Goal: Task Accomplishment & Management: Manage account settings

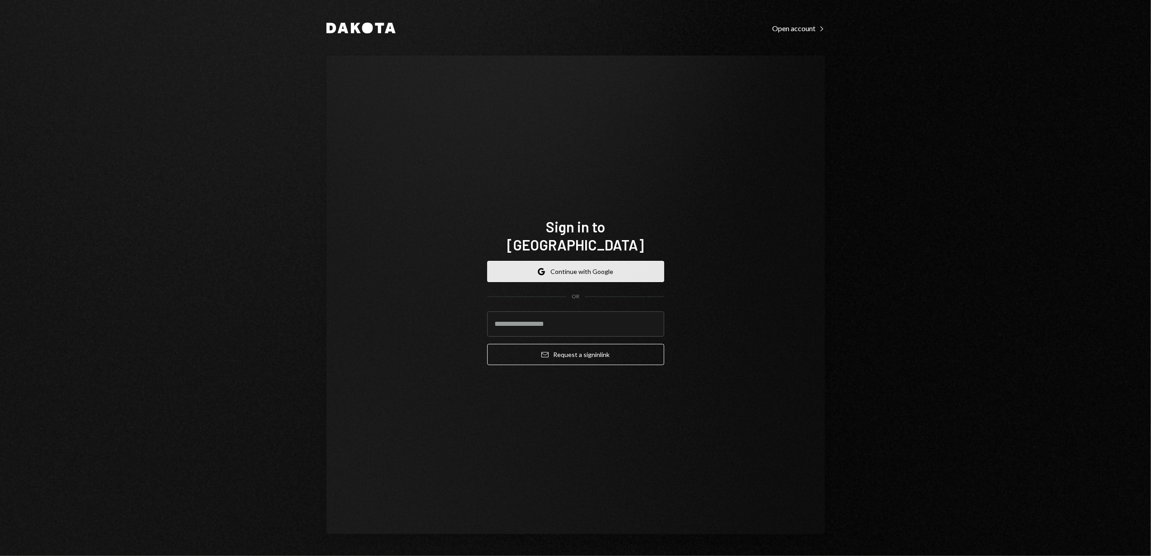
click at [564, 261] on button "Google Continue with Google" at bounding box center [575, 271] width 177 height 21
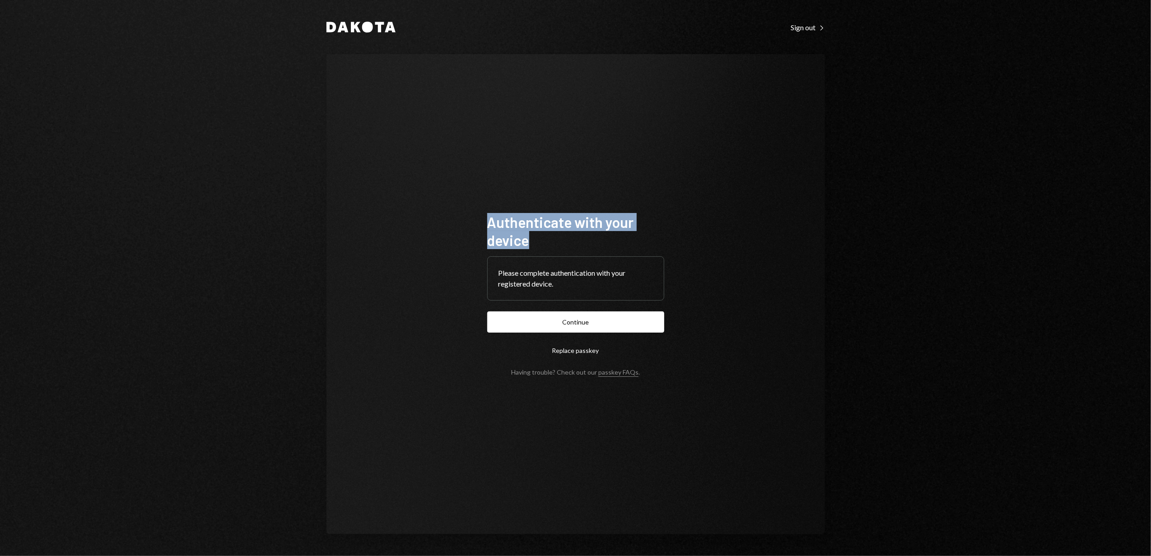
drag, startPoint x: 489, startPoint y: 221, endPoint x: 528, endPoint y: 243, distance: 45.1
click at [528, 243] on h1 "Authenticate with your device" at bounding box center [575, 231] width 177 height 36
drag, startPoint x: 528, startPoint y: 243, endPoint x: 533, endPoint y: 239, distance: 6.5
click at [533, 239] on h1 "Authenticate with your device" at bounding box center [575, 231] width 177 height 36
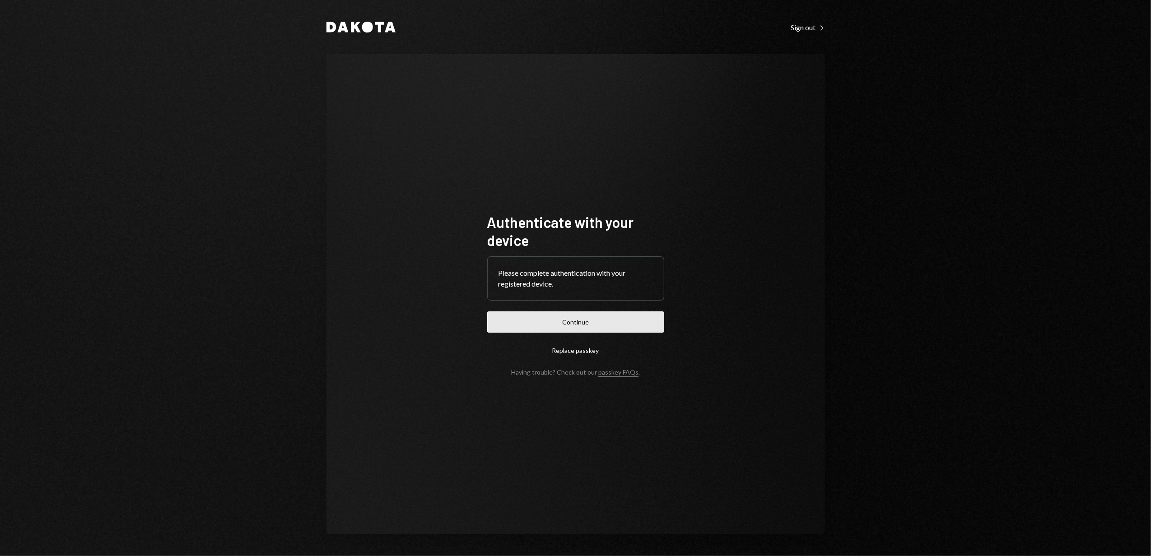
click at [572, 319] on button "Continue" at bounding box center [575, 322] width 177 height 21
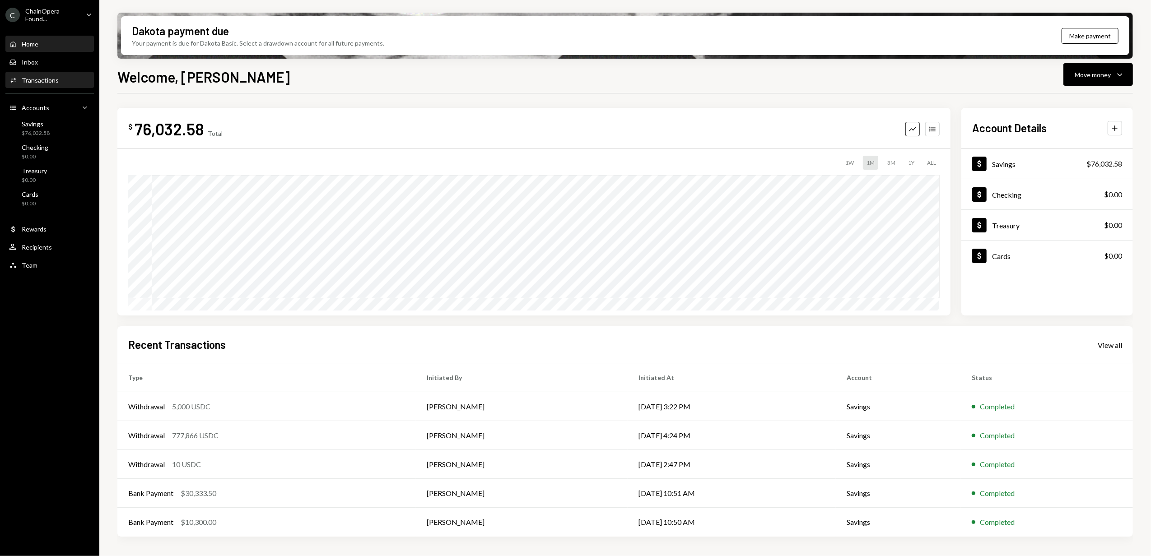
click at [47, 78] on div "Transactions" at bounding box center [40, 80] width 37 height 8
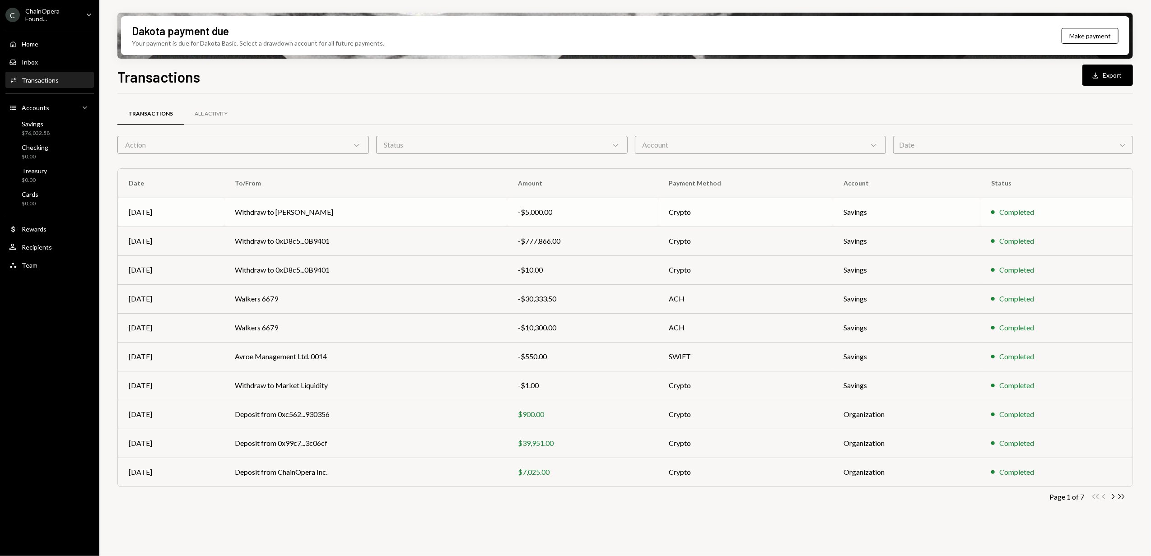
click at [401, 219] on td "Withdraw to Yvonne Li" at bounding box center [365, 212] width 283 height 29
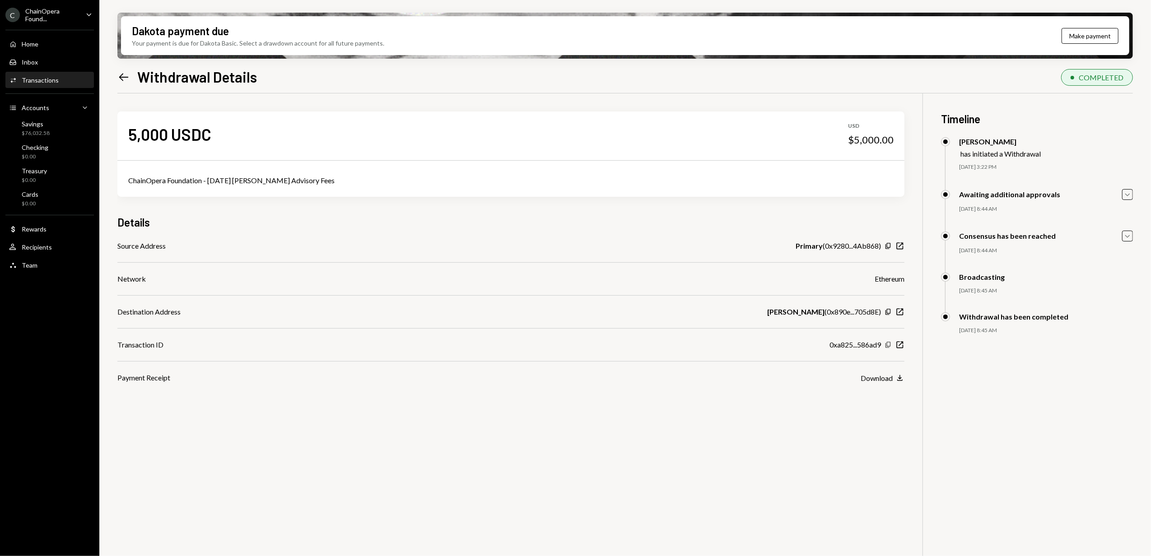
click at [889, 345] on icon "Copy" at bounding box center [888, 344] width 7 height 7
click at [47, 201] on div "Cards $0.00" at bounding box center [49, 199] width 81 height 17
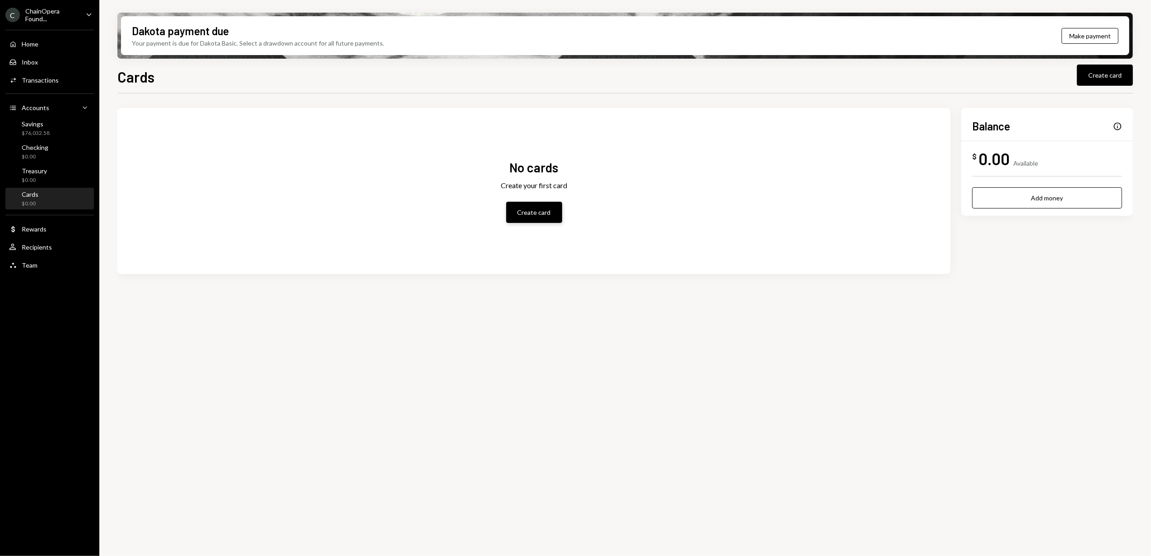
click at [530, 210] on button "Create card" at bounding box center [534, 212] width 56 height 21
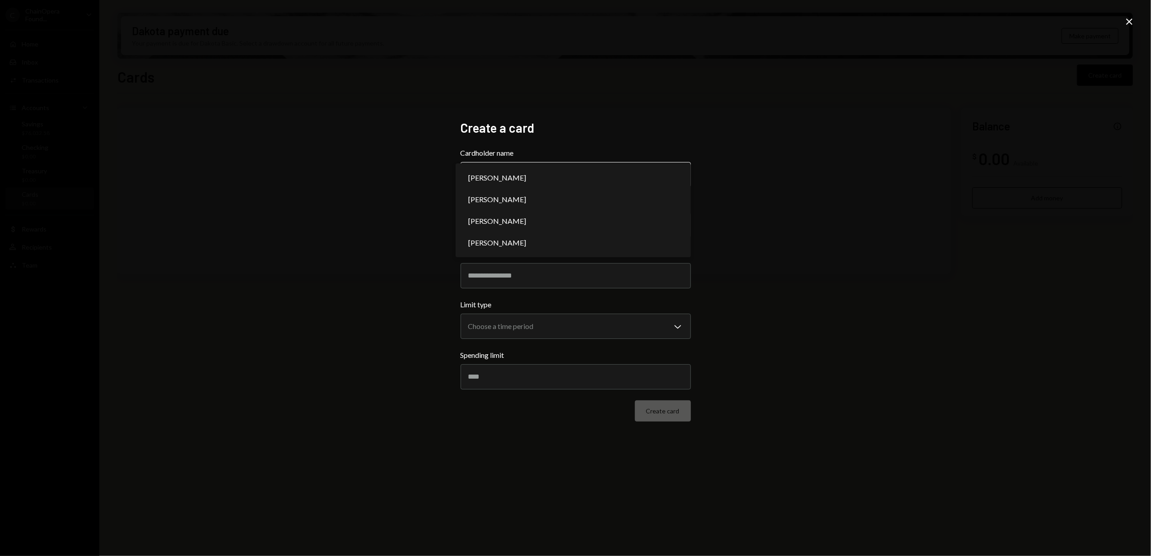
click at [557, 175] on body "**********" at bounding box center [575, 278] width 1151 height 556
click at [527, 167] on body "**********" at bounding box center [575, 278] width 1151 height 556
click at [407, 158] on div "**********" at bounding box center [575, 278] width 1151 height 556
click at [573, 167] on body "**********" at bounding box center [575, 278] width 1151 height 556
select select "**********"
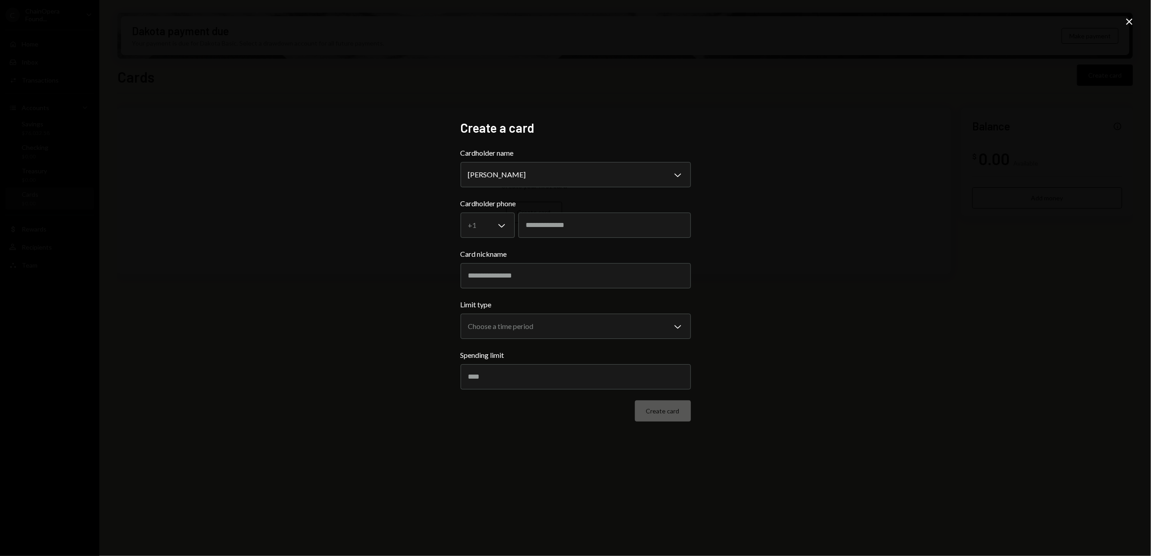
click at [422, 177] on div "**********" at bounding box center [575, 278] width 1151 height 556
click at [502, 223] on body "**********" at bounding box center [575, 278] width 1151 height 556
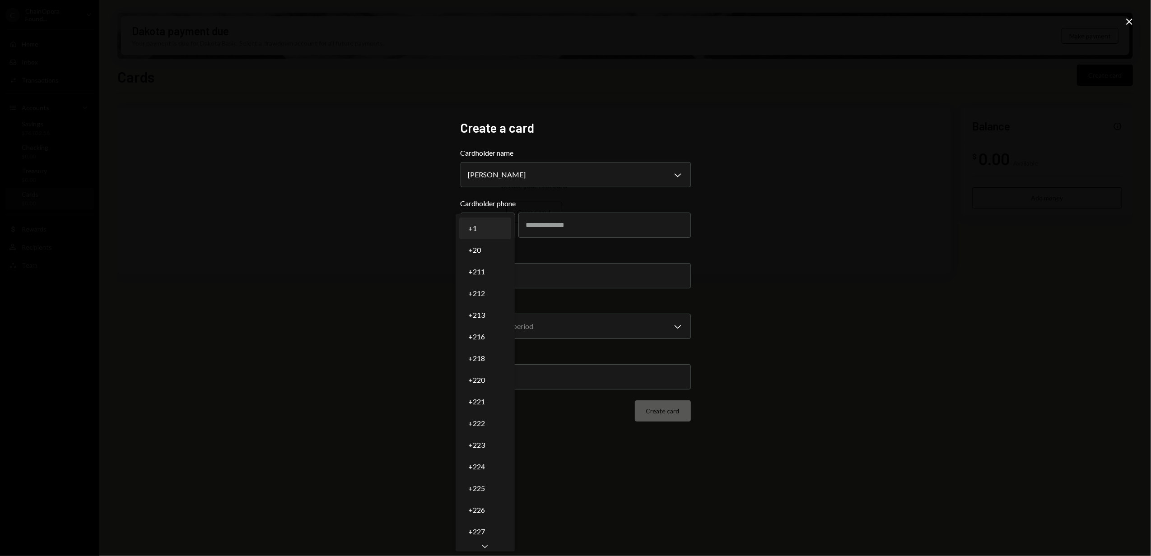
select select "*"
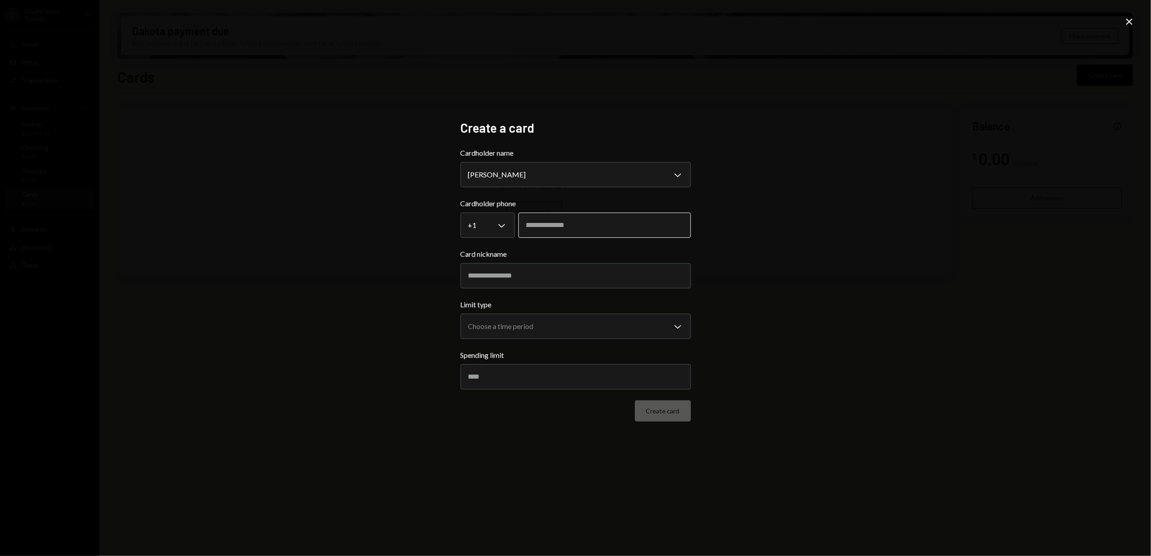
click at [550, 229] on input "tel" at bounding box center [604, 225] width 173 height 25
type input "**********"
click at [414, 217] on div "**********" at bounding box center [575, 278] width 1151 height 556
click at [508, 279] on input "Card nickname" at bounding box center [576, 275] width 230 height 25
click at [407, 230] on div "**********" at bounding box center [575, 278] width 1151 height 556
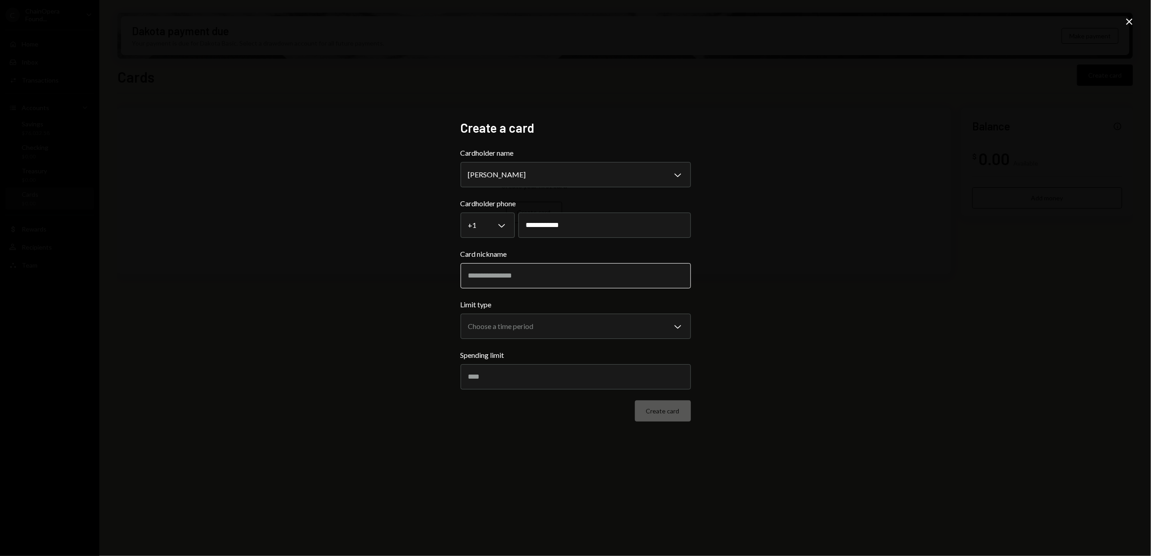
click at [498, 277] on input "Card nickname" at bounding box center [576, 275] width 230 height 25
type input "*"
type input "********"
click at [420, 253] on div "**********" at bounding box center [575, 278] width 1151 height 556
click at [491, 329] on body "**********" at bounding box center [575, 278] width 1151 height 556
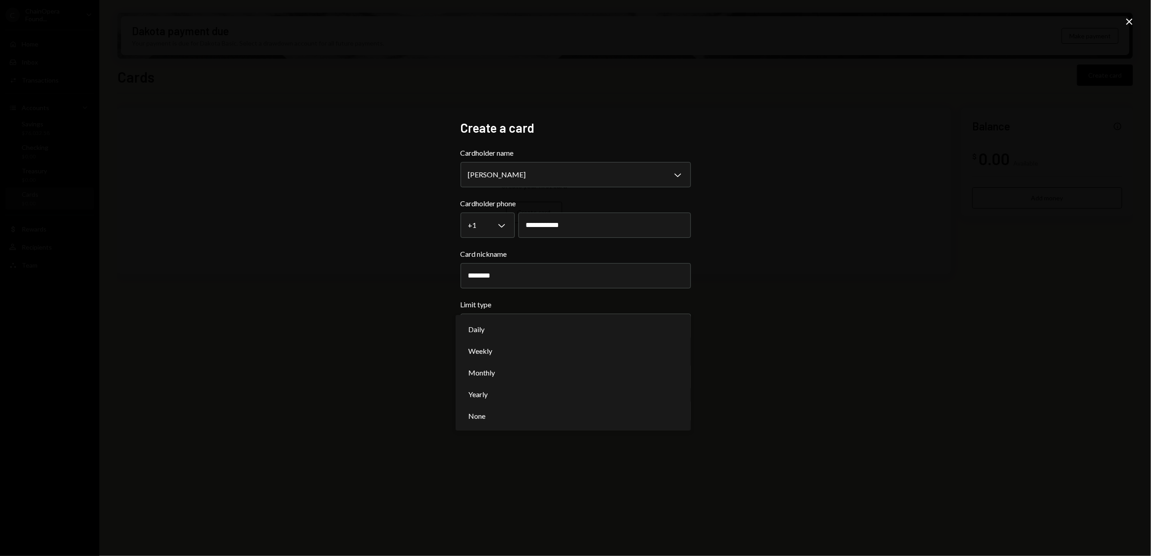
click at [425, 237] on div "**********" at bounding box center [575, 278] width 1151 height 556
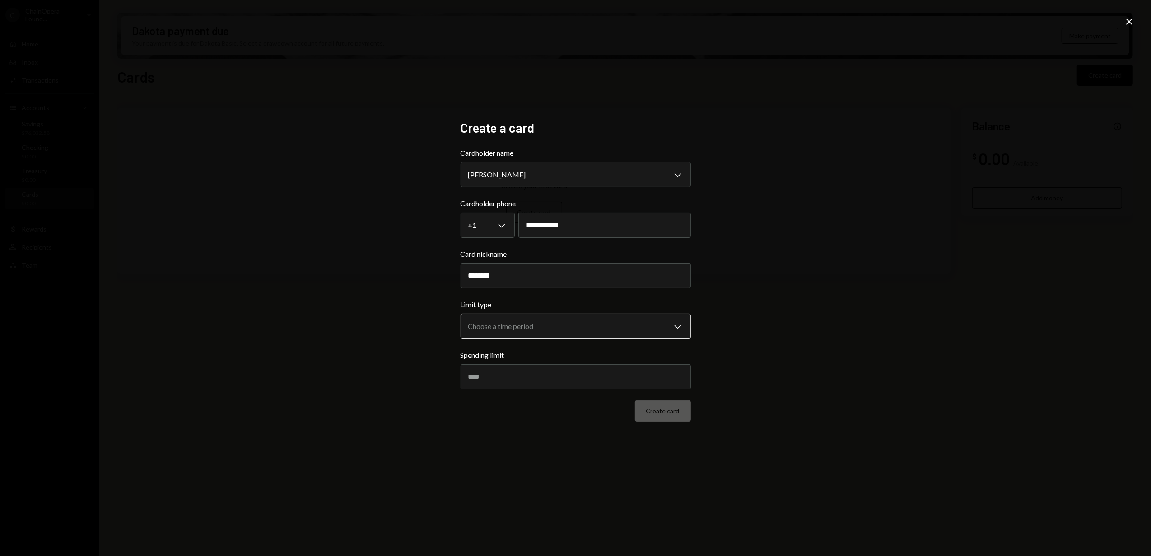
click at [515, 329] on body "**********" at bounding box center [575, 278] width 1151 height 556
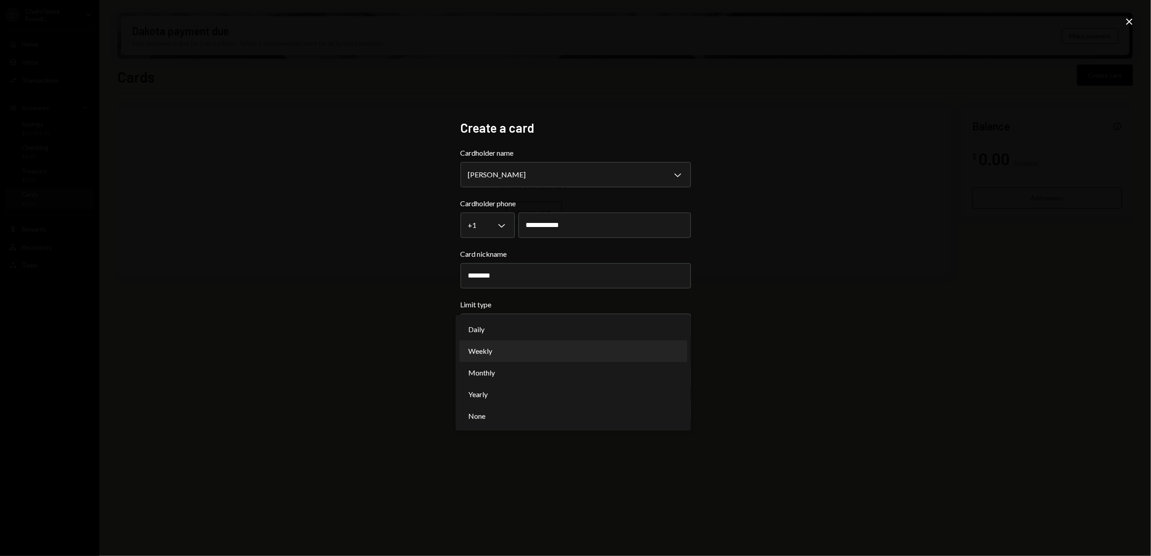
select select "**********"
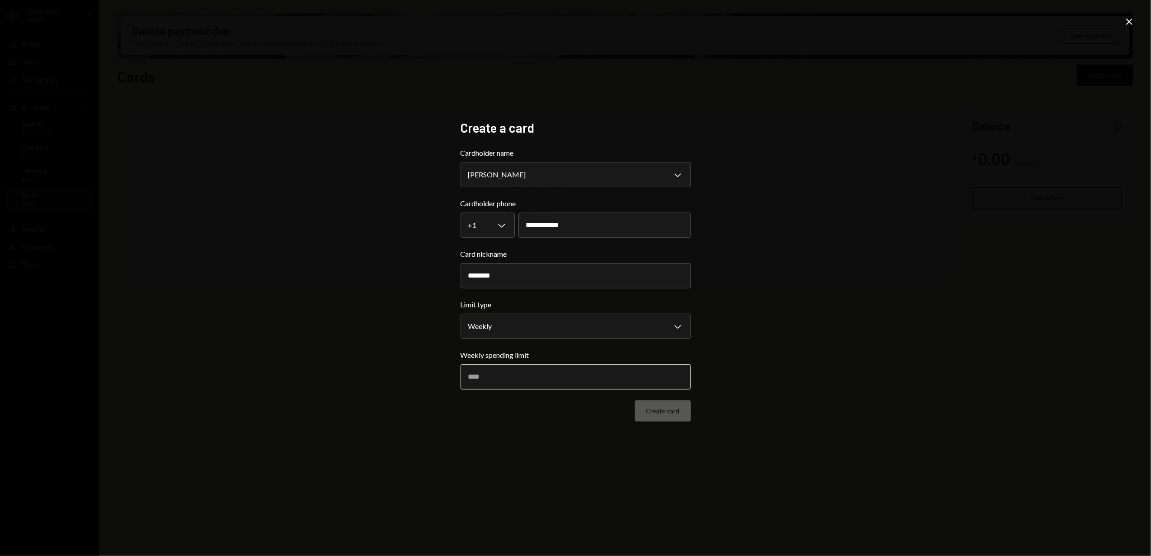
click at [495, 380] on input "Weekly spending limit" at bounding box center [576, 376] width 230 height 25
click at [476, 379] on input "Weekly spending limit" at bounding box center [576, 376] width 230 height 25
type input "****"
click at [662, 415] on button "Create card" at bounding box center [663, 411] width 56 height 21
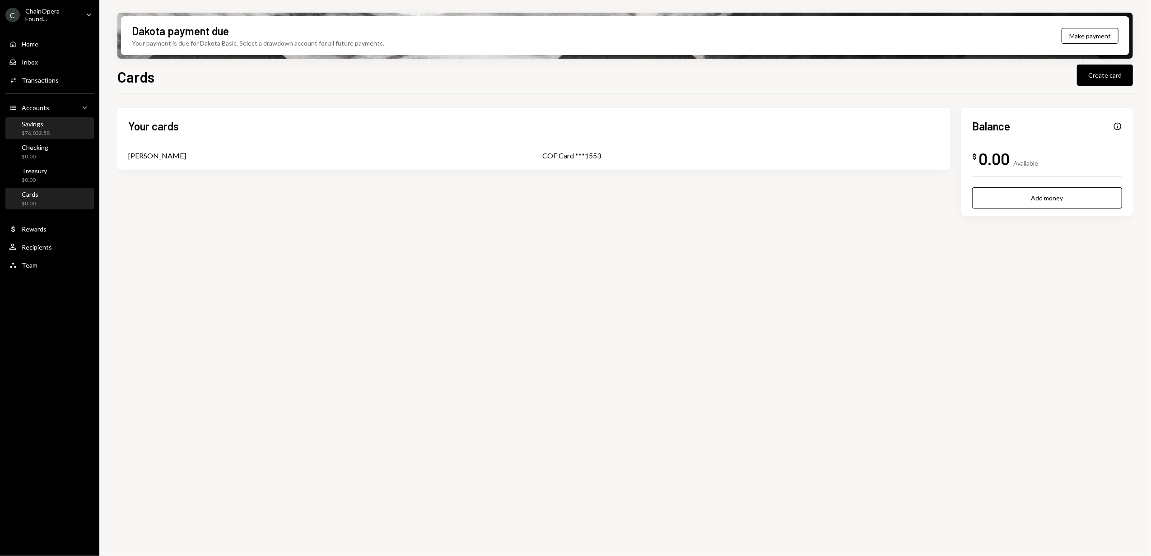
click at [66, 132] on div "Savings $76,032.58" at bounding box center [49, 128] width 81 height 17
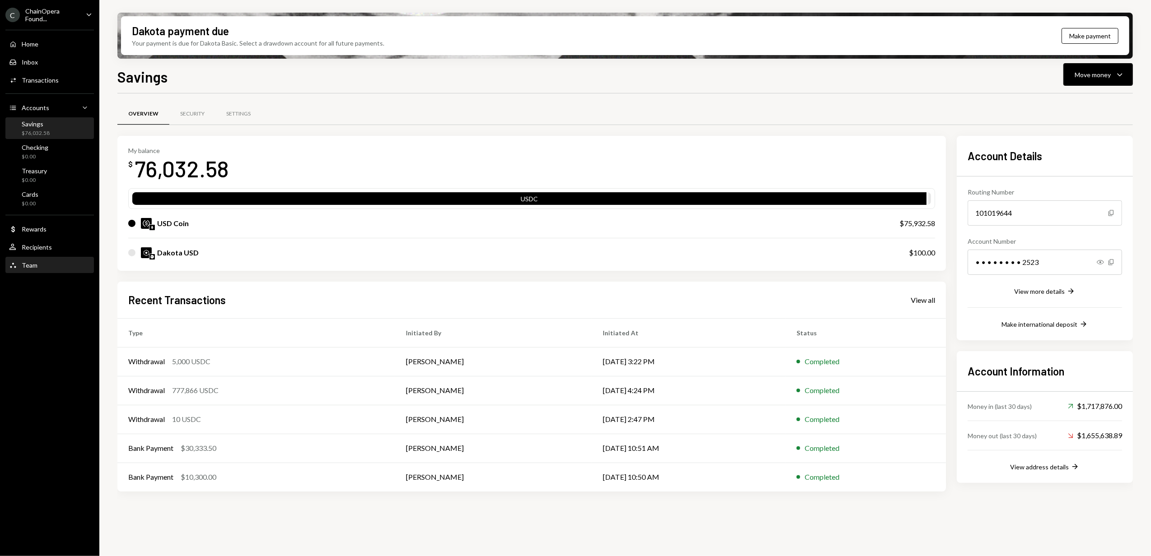
click at [35, 266] on div "Team" at bounding box center [30, 265] width 16 height 8
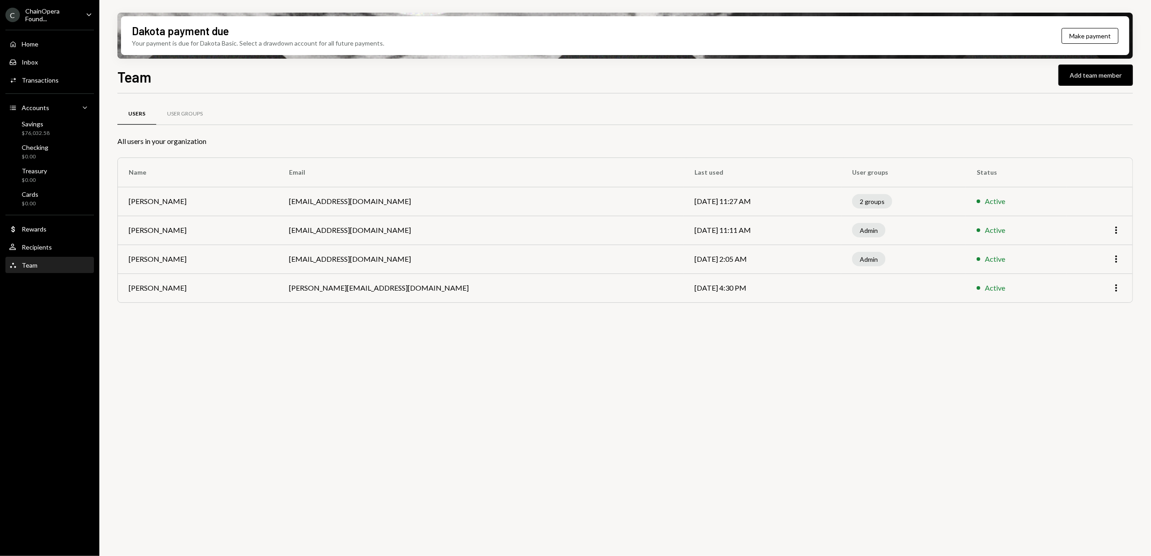
click at [69, 13] on div "ChainOpera Found..." at bounding box center [51, 14] width 53 height 15
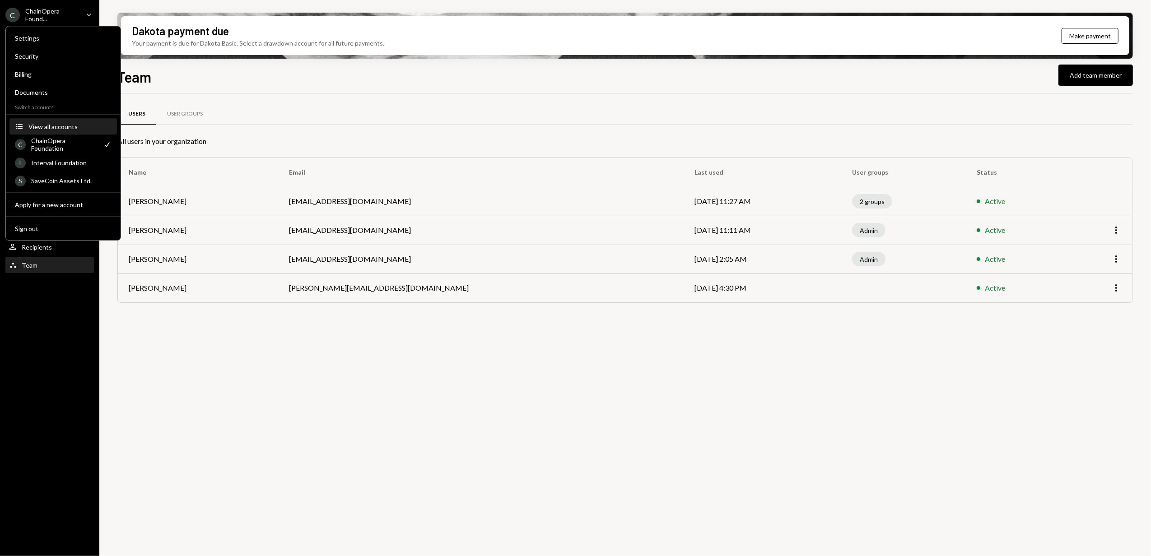
click at [51, 125] on div "View all accounts" at bounding box center [69, 127] width 83 height 8
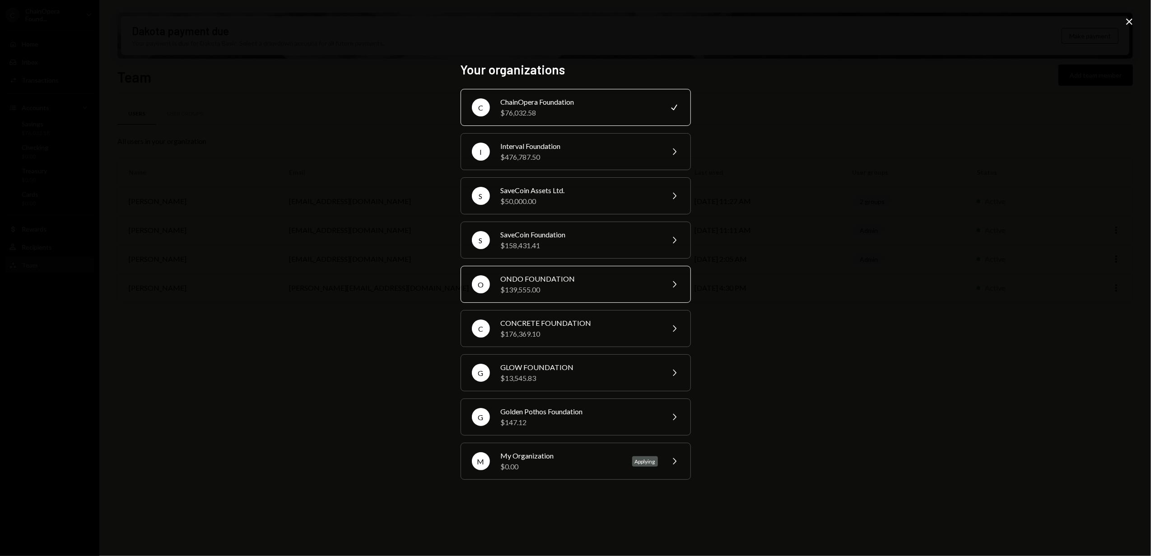
click at [562, 289] on div "$139,555.00" at bounding box center [579, 290] width 157 height 11
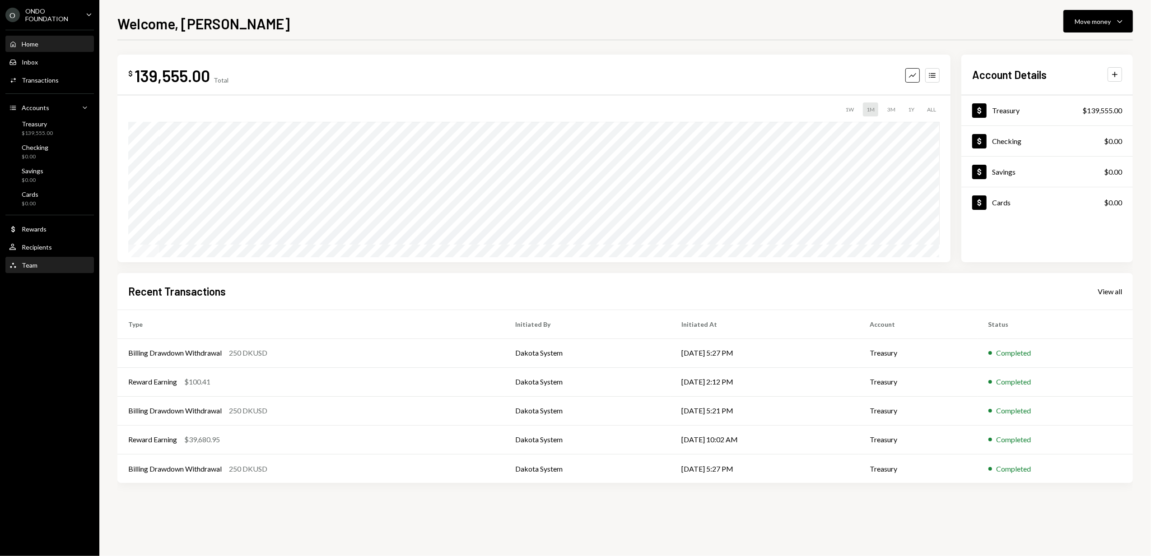
click at [37, 265] on div "Team Team" at bounding box center [49, 265] width 81 height 8
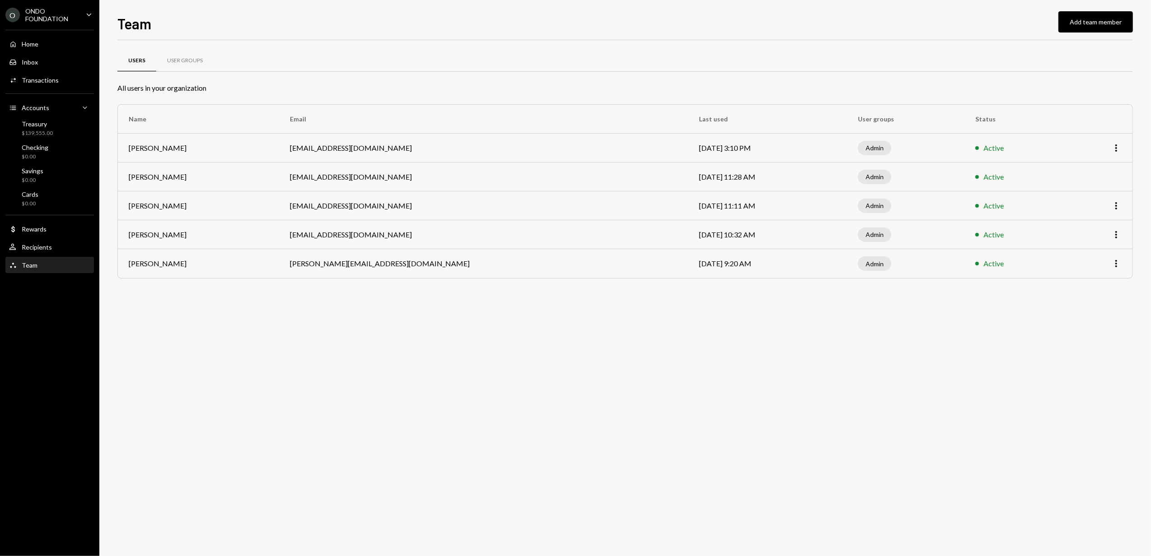
click at [49, 21] on div "ONDO FOUNDATION" at bounding box center [51, 14] width 53 height 15
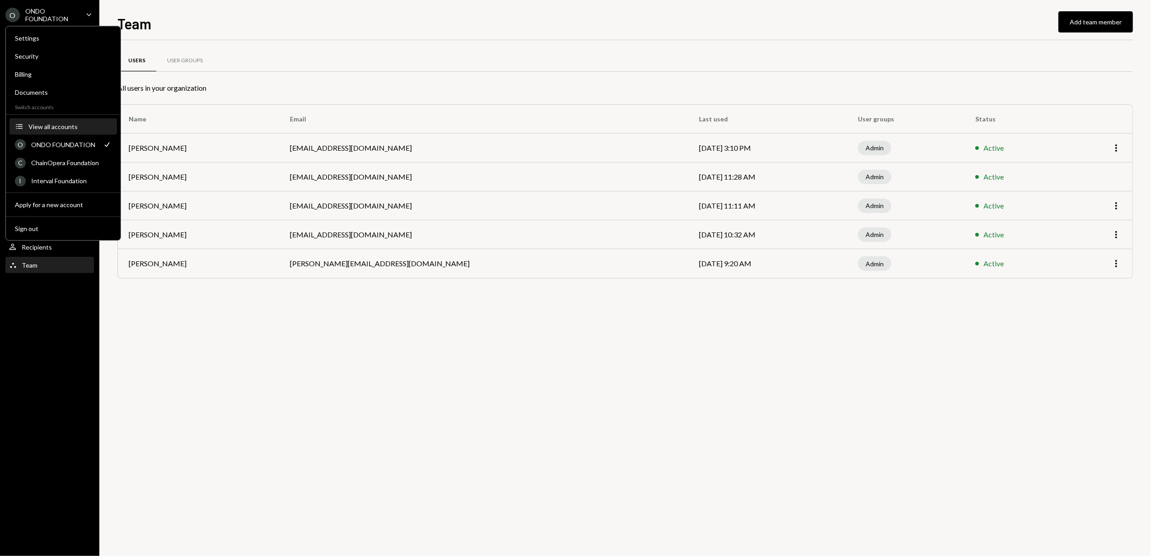
click at [50, 124] on div "View all accounts" at bounding box center [69, 127] width 83 height 8
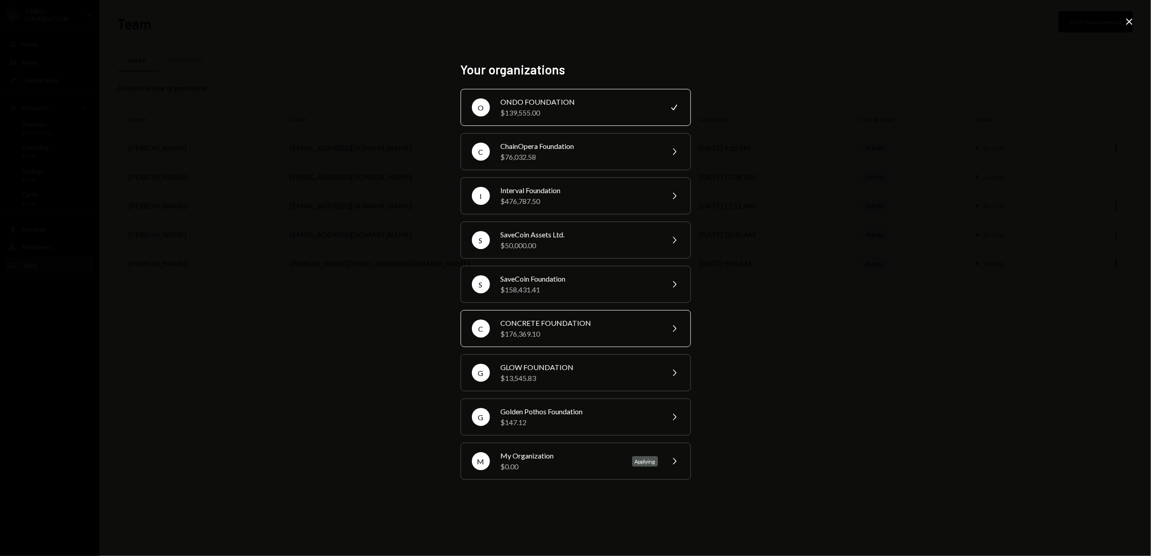
click at [545, 328] on div "CONCRETE FOUNDATION" at bounding box center [579, 323] width 157 height 11
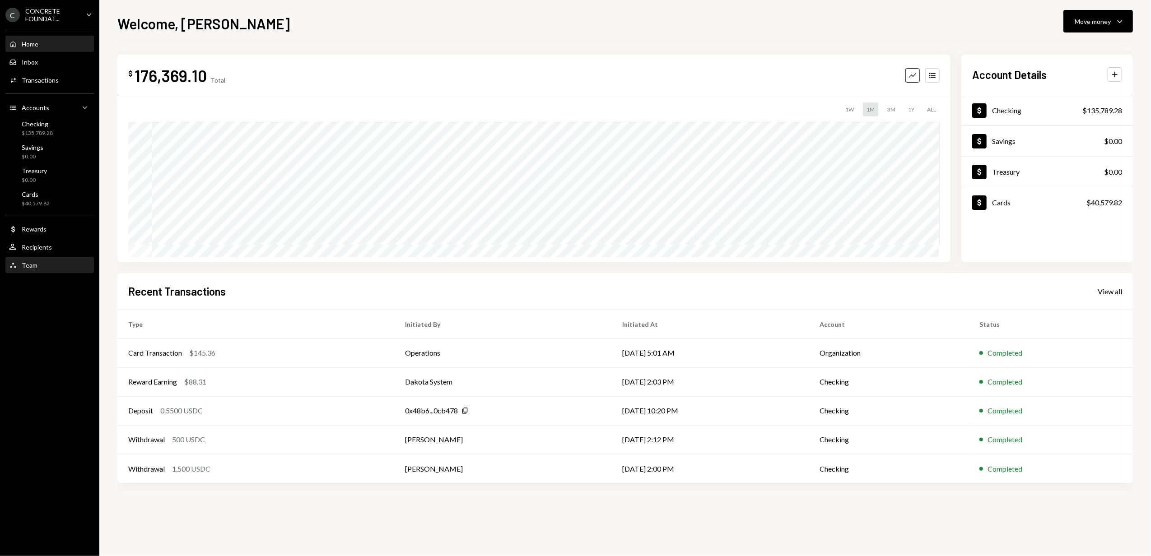
click at [47, 266] on div "Team Team" at bounding box center [49, 265] width 81 height 8
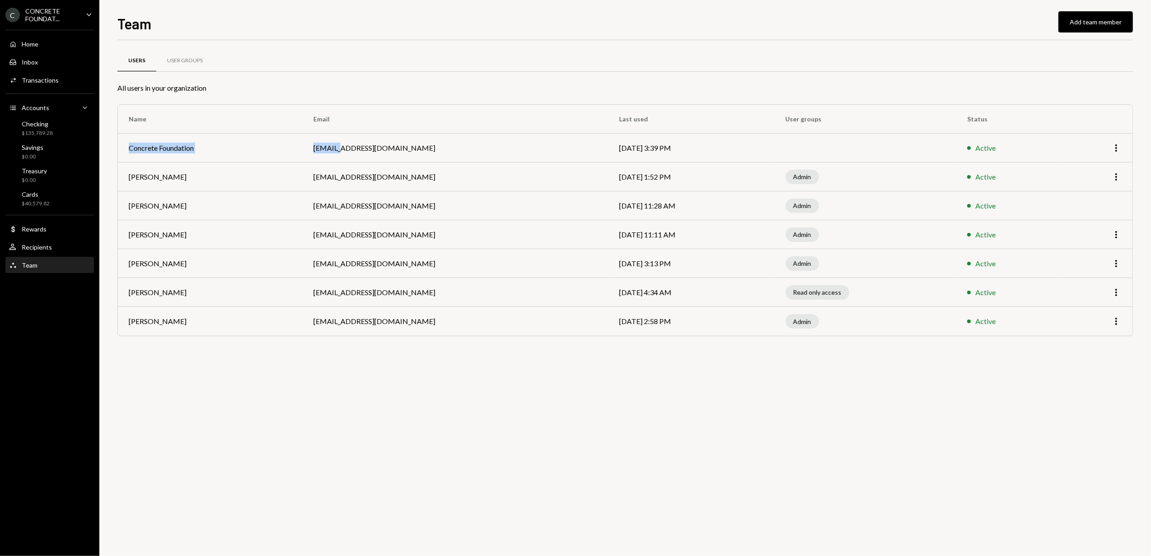
drag, startPoint x: 129, startPoint y: 148, endPoint x: 327, endPoint y: 141, distance: 198.8
click at [327, 141] on tr "Concrete Foundation admin@concretefoundation.xyz Aug 28, 2025 3:39 PM Active Mo…" at bounding box center [625, 148] width 1015 height 29
click at [38, 12] on div "CONCRETE FOUNDAT..." at bounding box center [51, 14] width 53 height 15
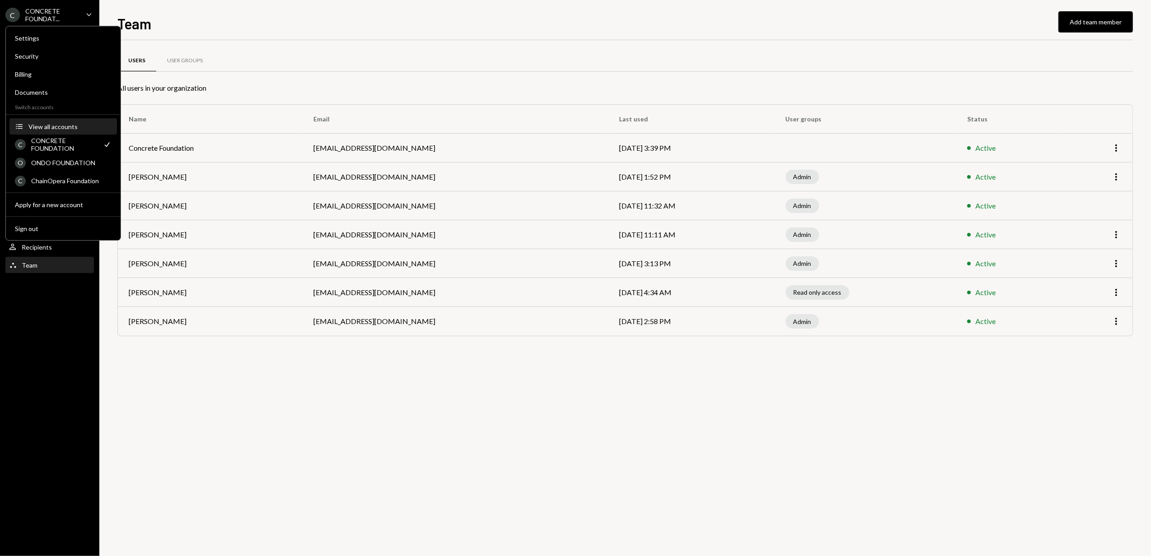
click at [69, 131] on button "Accounts View all accounts" at bounding box center [62, 127] width 107 height 16
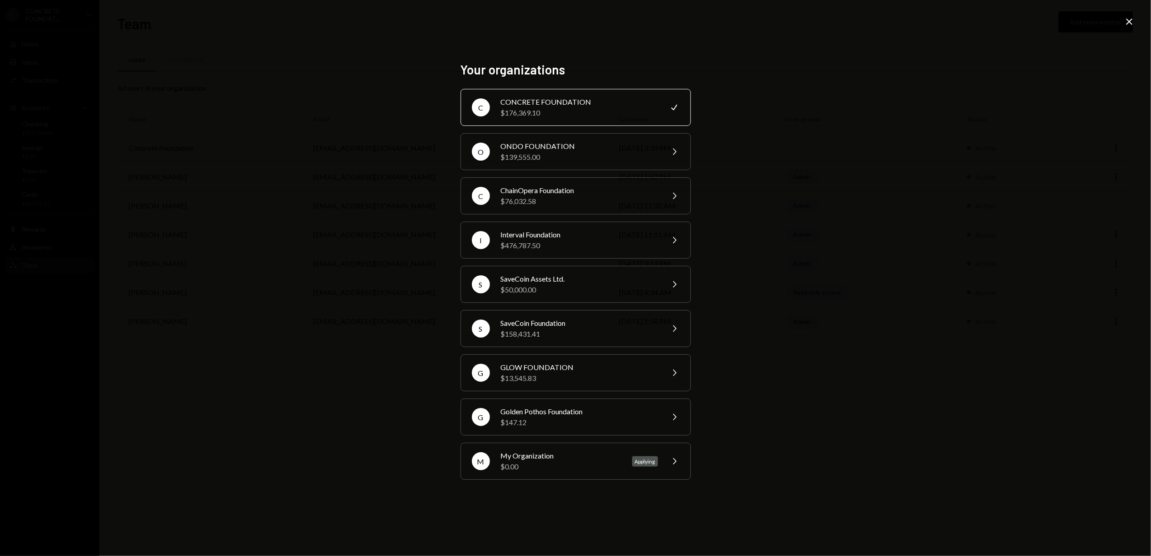
click at [602, 105] on div "CONCRETE FOUNDATION" at bounding box center [579, 102] width 157 height 11
click at [539, 112] on div "$176,369.10" at bounding box center [579, 112] width 157 height 11
click at [557, 115] on div "$176,369.10" at bounding box center [579, 112] width 157 height 11
click at [1126, 23] on icon "Close" at bounding box center [1129, 21] width 11 height 11
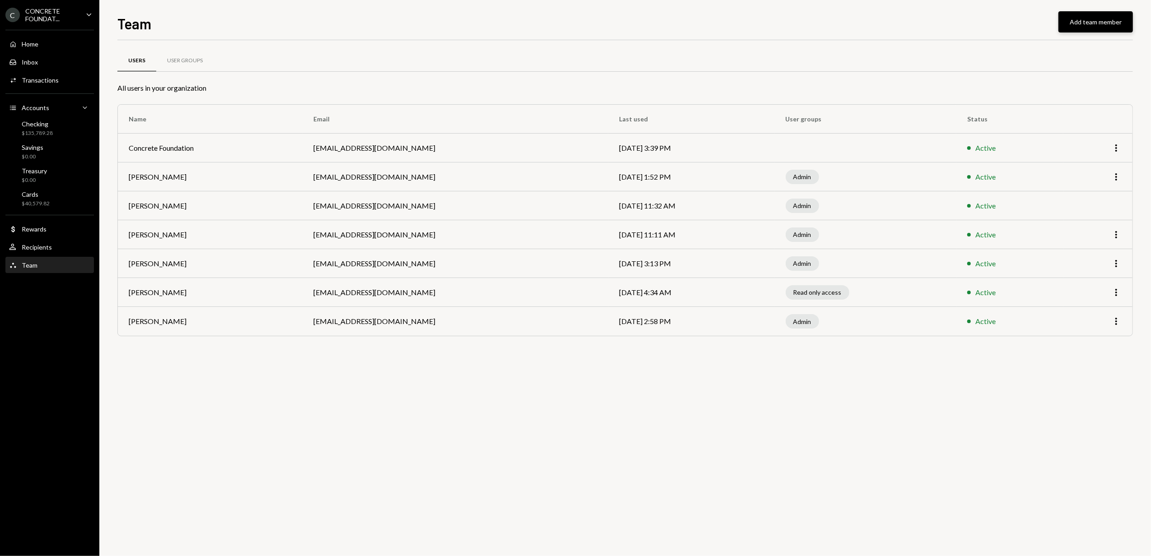
click at [1088, 23] on button "Add team member" at bounding box center [1096, 21] width 75 height 21
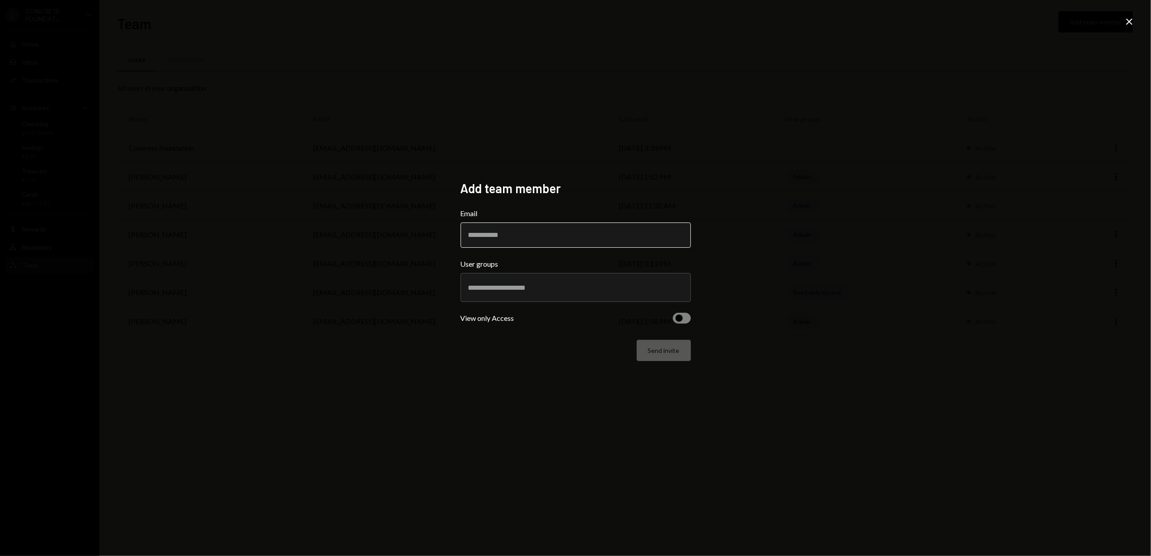
click at [515, 235] on input "Email" at bounding box center [576, 235] width 230 height 25
type input "**********"
click at [501, 286] on input "text" at bounding box center [575, 288] width 215 height 8
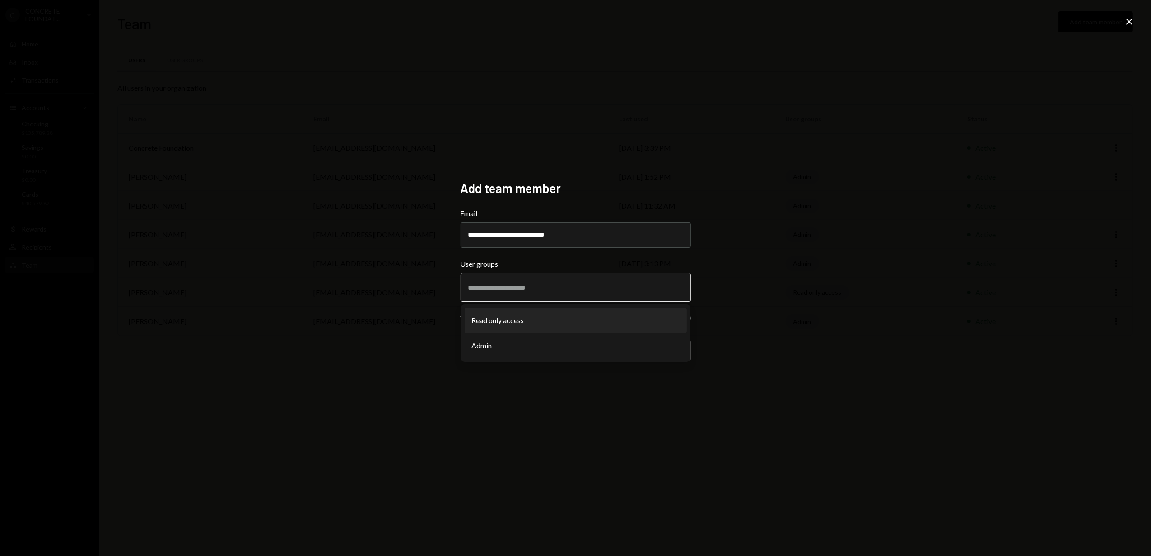
click at [503, 319] on li "Read only access" at bounding box center [576, 320] width 222 height 25
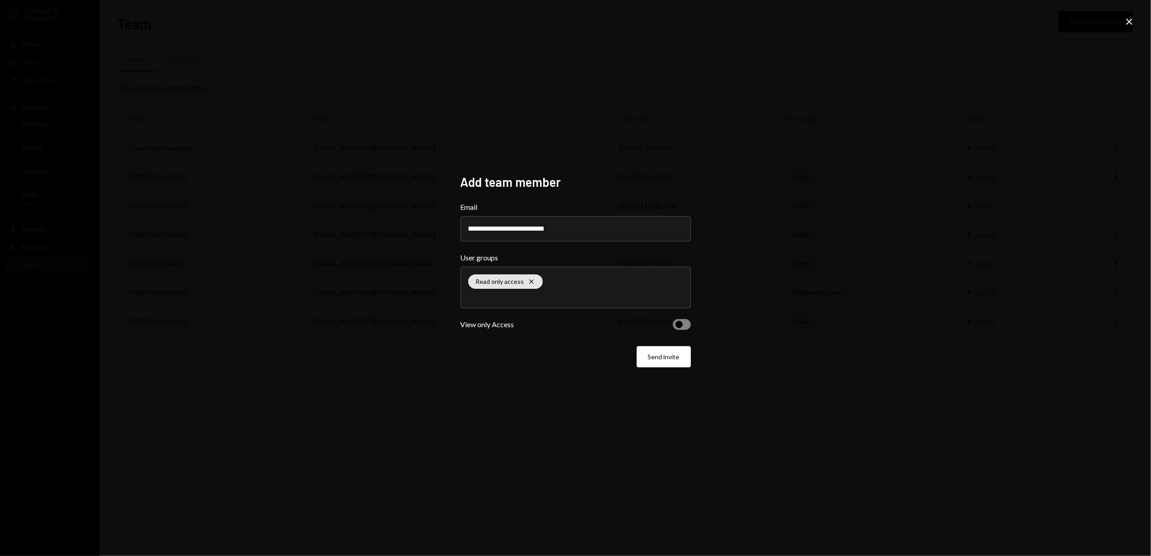
click at [681, 324] on span "button" at bounding box center [679, 324] width 7 height 7
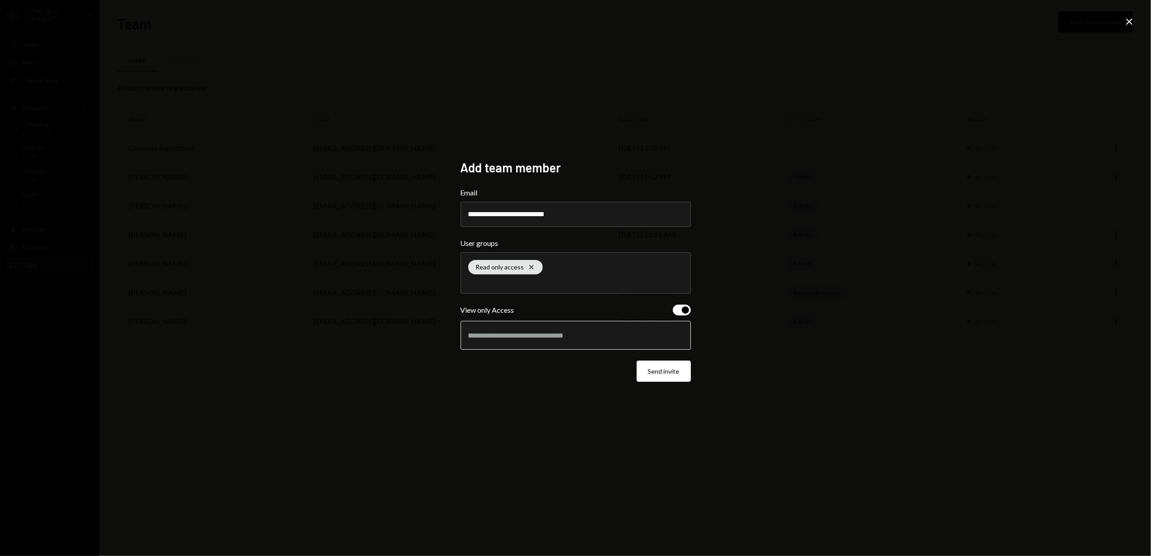
click at [500, 336] on input "text" at bounding box center [575, 335] width 215 height 8
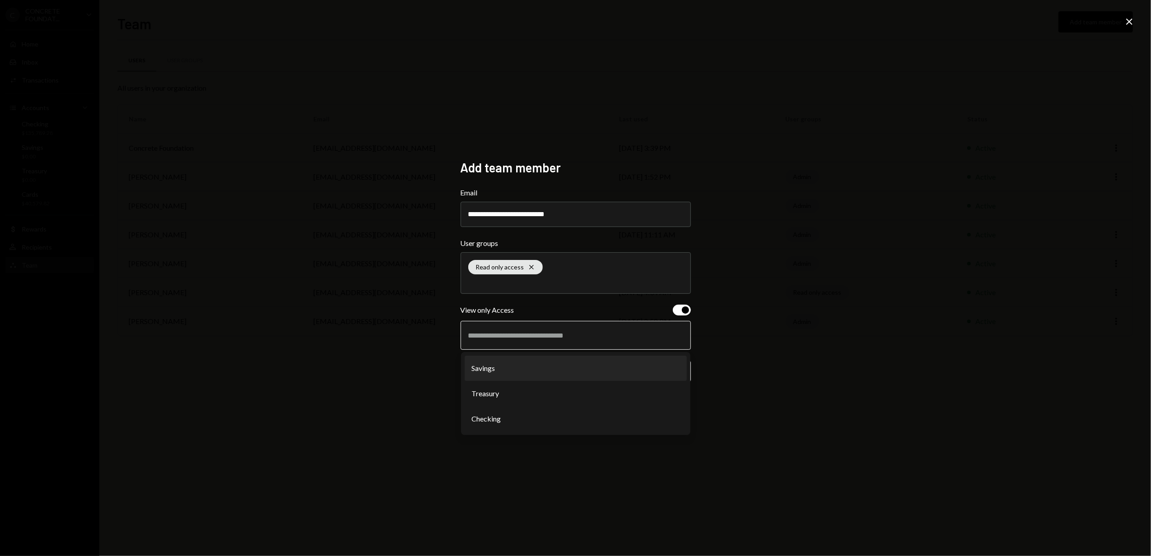
click at [512, 369] on li "Savings" at bounding box center [576, 368] width 222 height 25
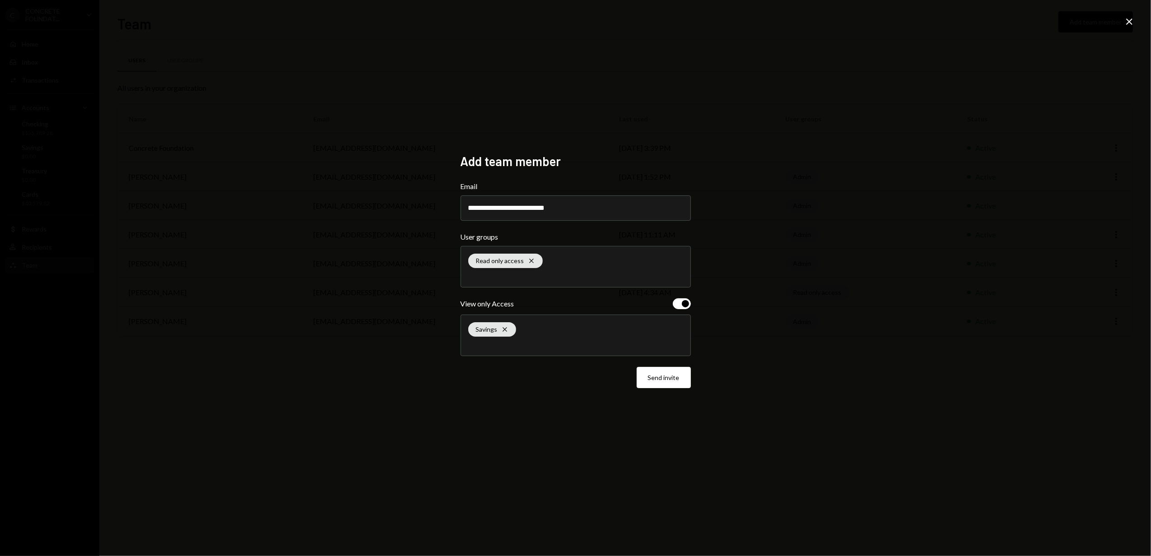
click at [520, 339] on div "Savings Cross" at bounding box center [575, 335] width 215 height 41
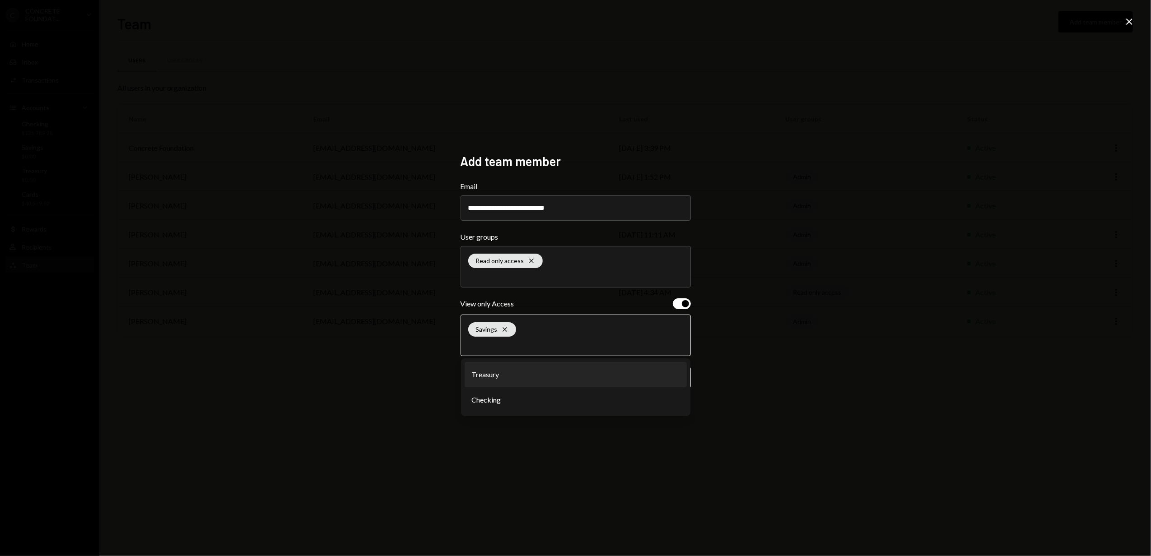
click at [509, 374] on li "Treasury" at bounding box center [576, 374] width 222 height 25
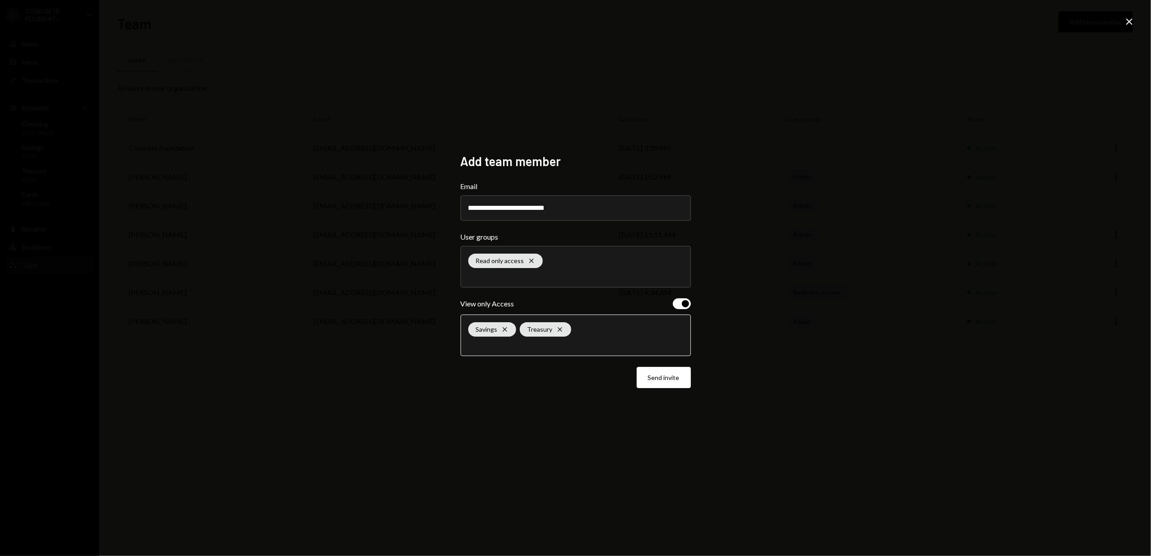
click at [503, 345] on input "text" at bounding box center [575, 345] width 215 height 8
click at [509, 373] on li "Checking" at bounding box center [576, 374] width 222 height 25
click at [653, 382] on button "Send invite" at bounding box center [664, 377] width 54 height 21
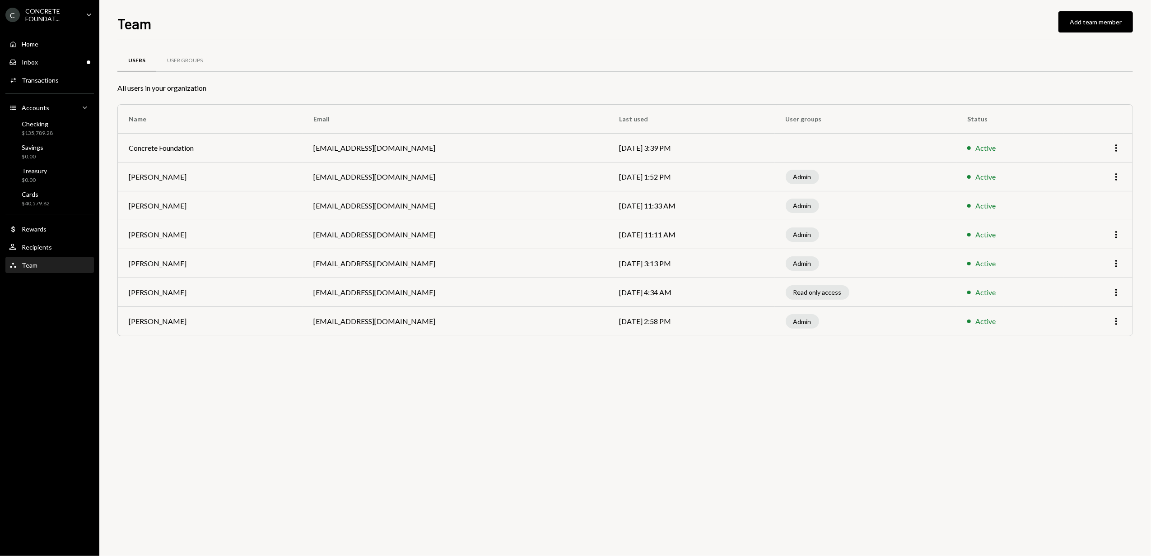
click at [64, 20] on div "CONCRETE FOUNDAT..." at bounding box center [51, 14] width 53 height 15
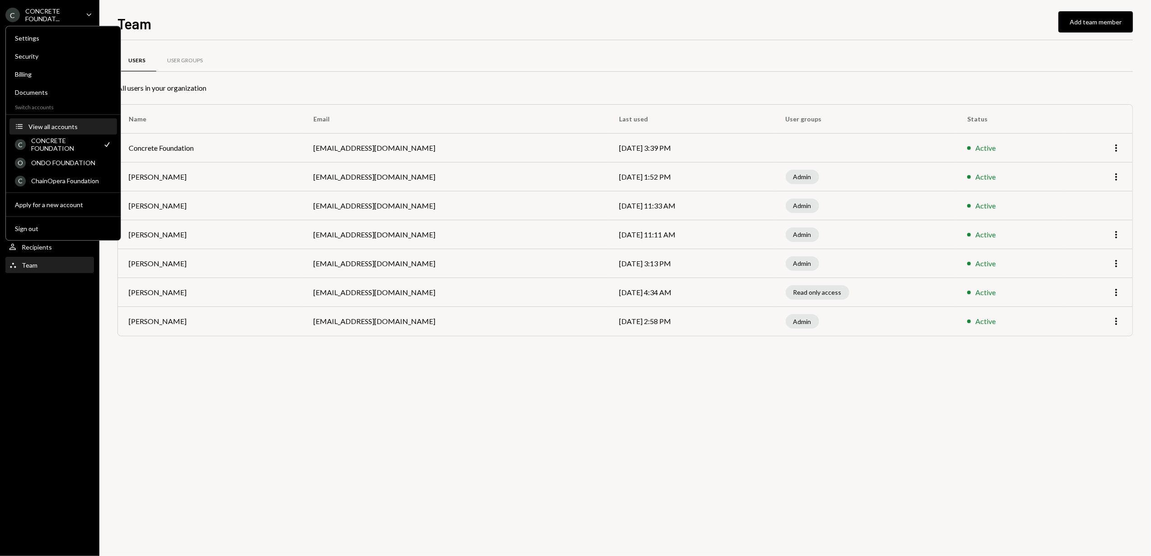
click at [62, 127] on div "View all accounts" at bounding box center [69, 127] width 83 height 8
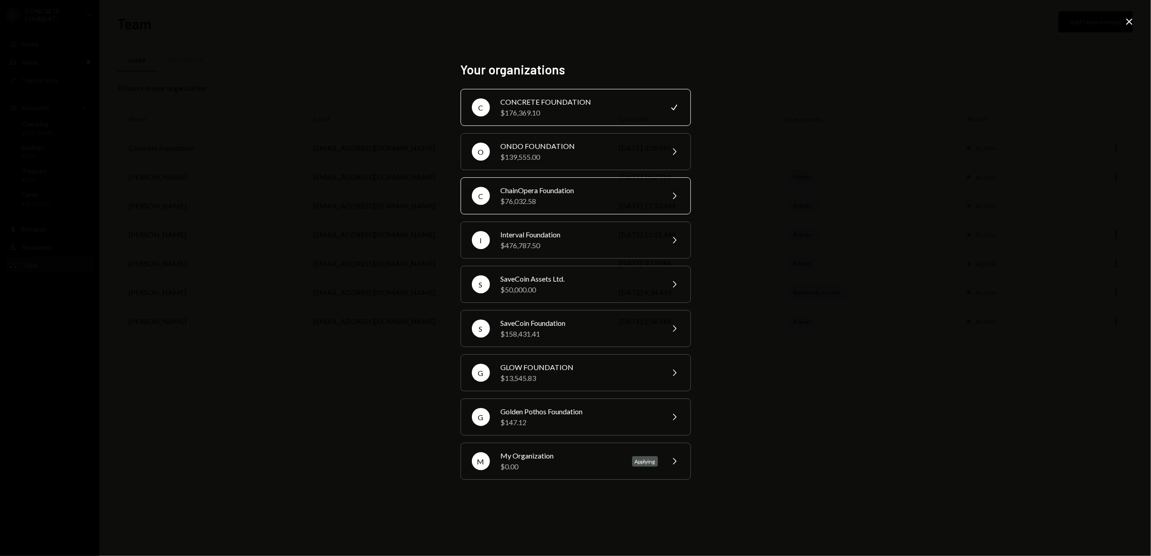
click at [571, 201] on div "$76,032.58" at bounding box center [579, 201] width 157 height 11
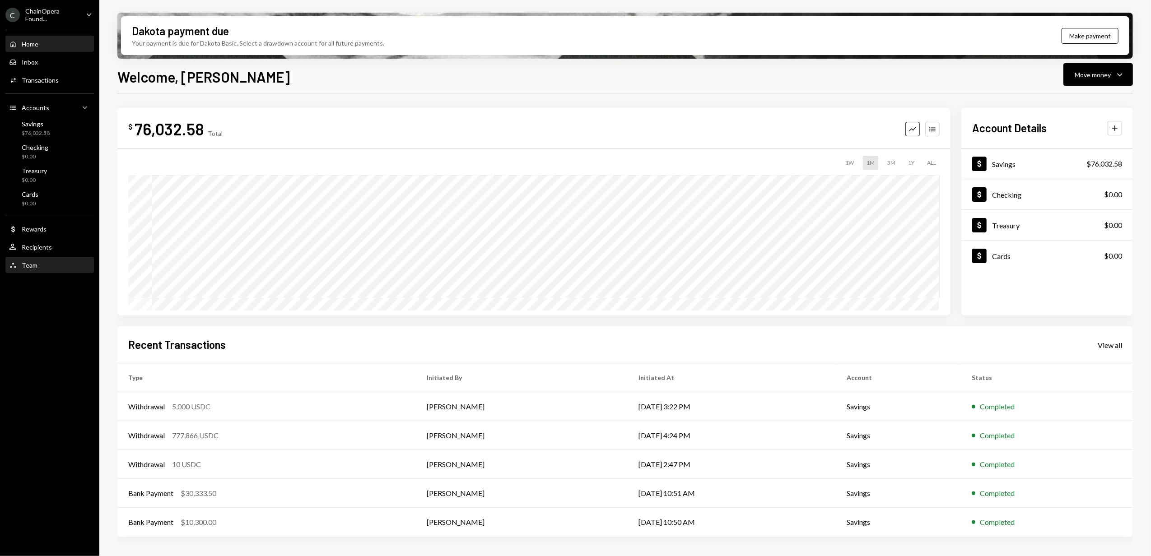
click at [40, 263] on div "Team Team" at bounding box center [49, 265] width 81 height 8
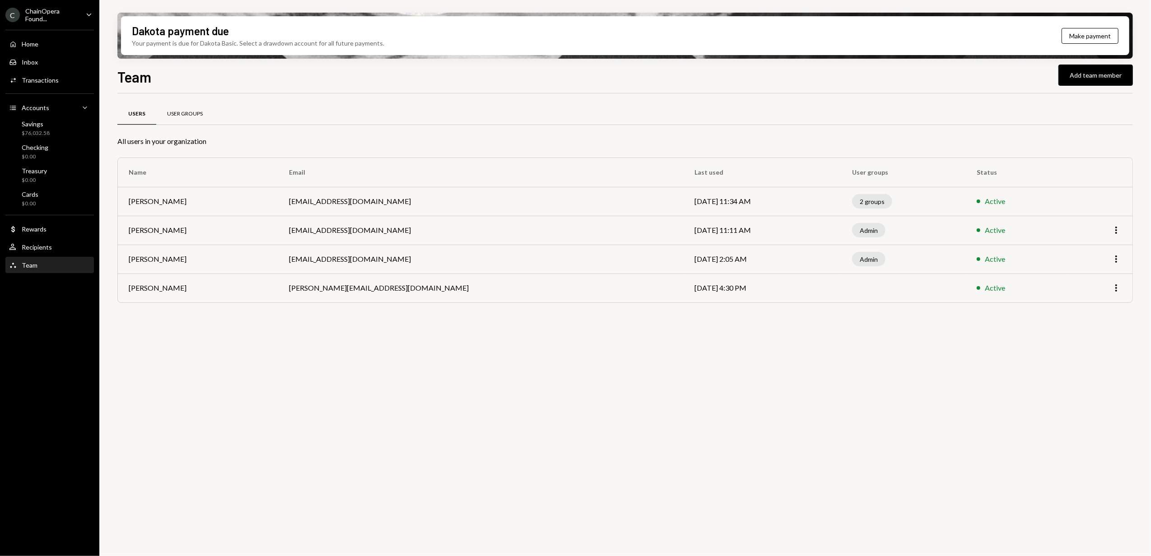
click at [197, 109] on div "User Groups" at bounding box center [184, 114] width 57 height 22
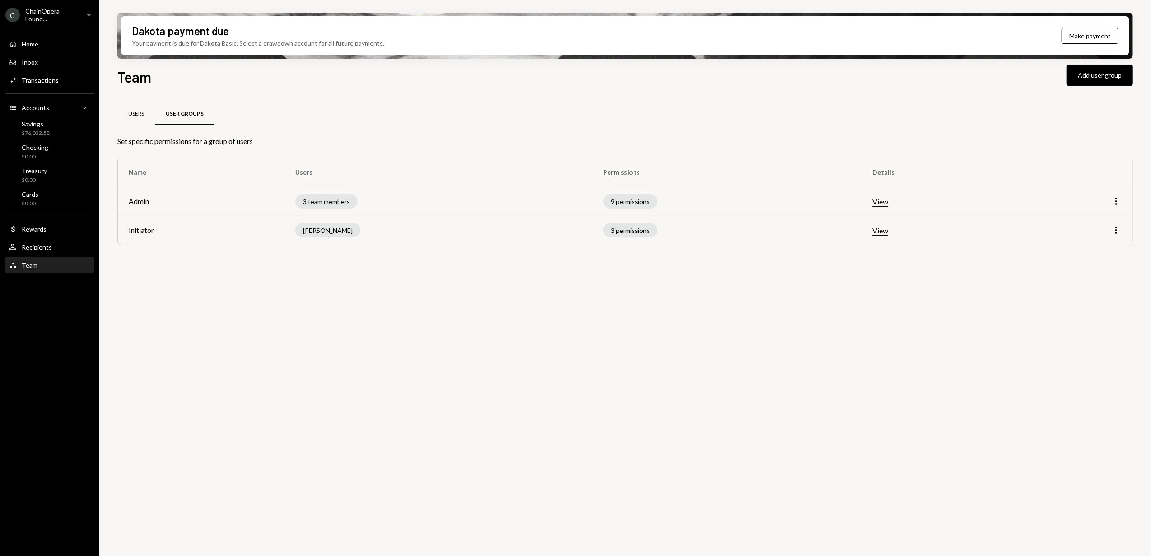
click at [135, 115] on div "Users" at bounding box center [136, 114] width 16 height 8
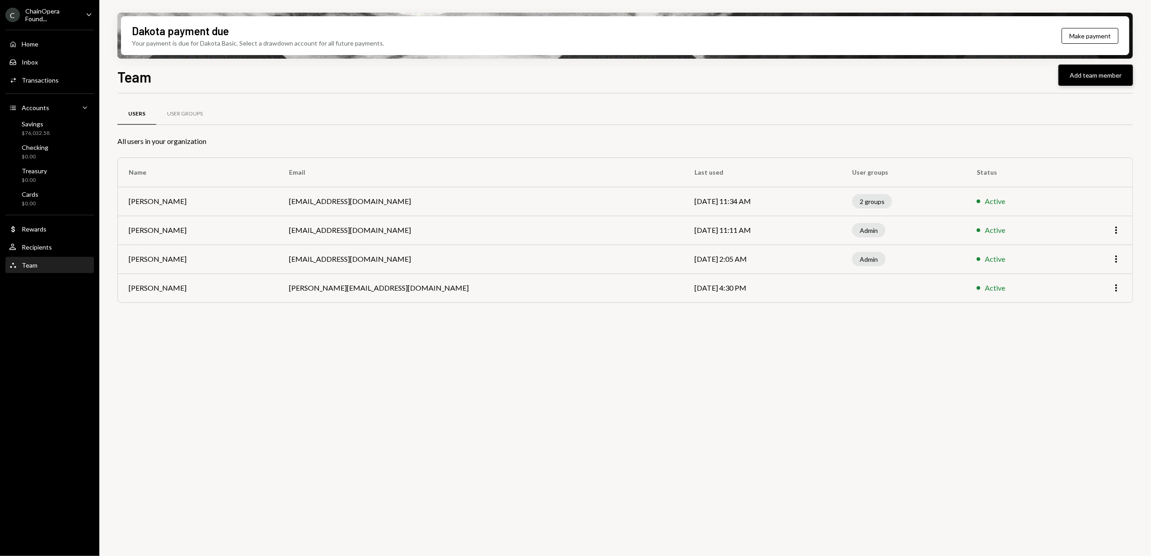
click at [1084, 77] on button "Add team member" at bounding box center [1096, 75] width 75 height 21
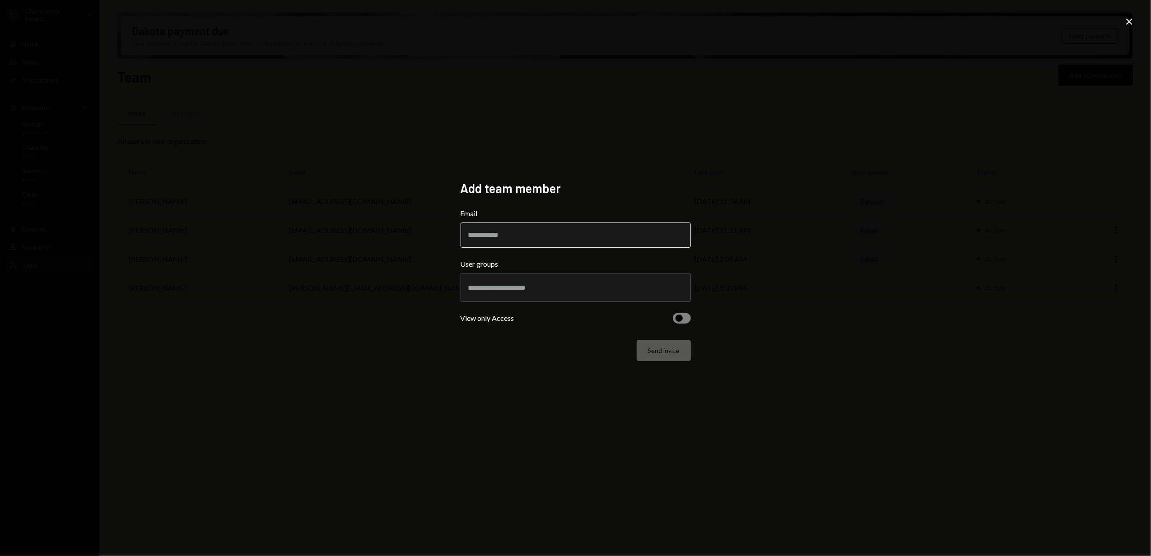
click at [479, 233] on input "Email" at bounding box center [576, 235] width 230 height 25
click at [487, 234] on input "Email" at bounding box center [576, 235] width 230 height 25
type input "**********"
click at [516, 277] on div at bounding box center [575, 287] width 215 height 23
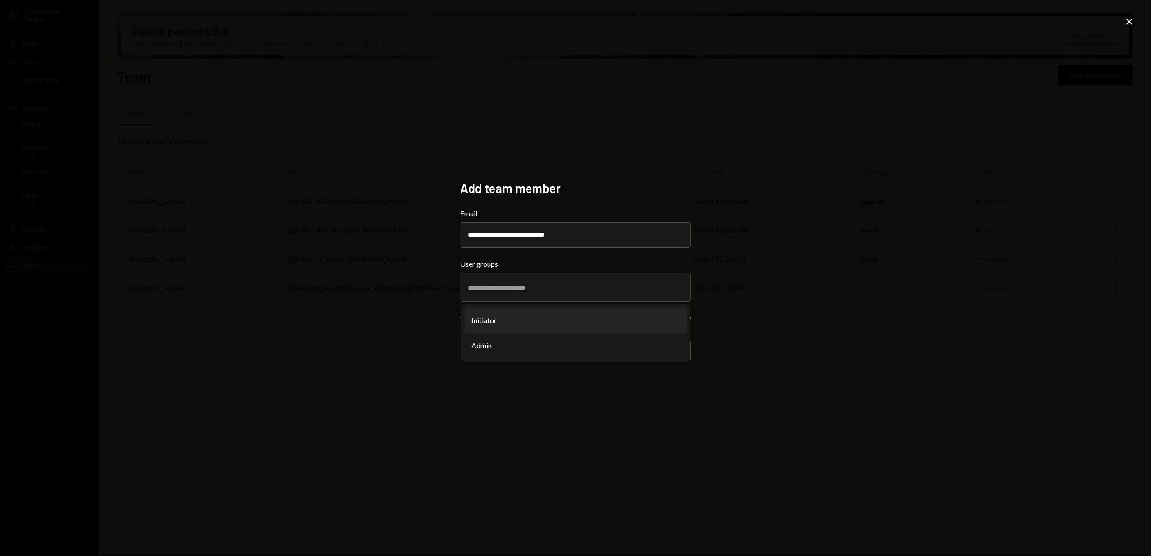
click at [397, 347] on div "**********" at bounding box center [575, 278] width 1151 height 556
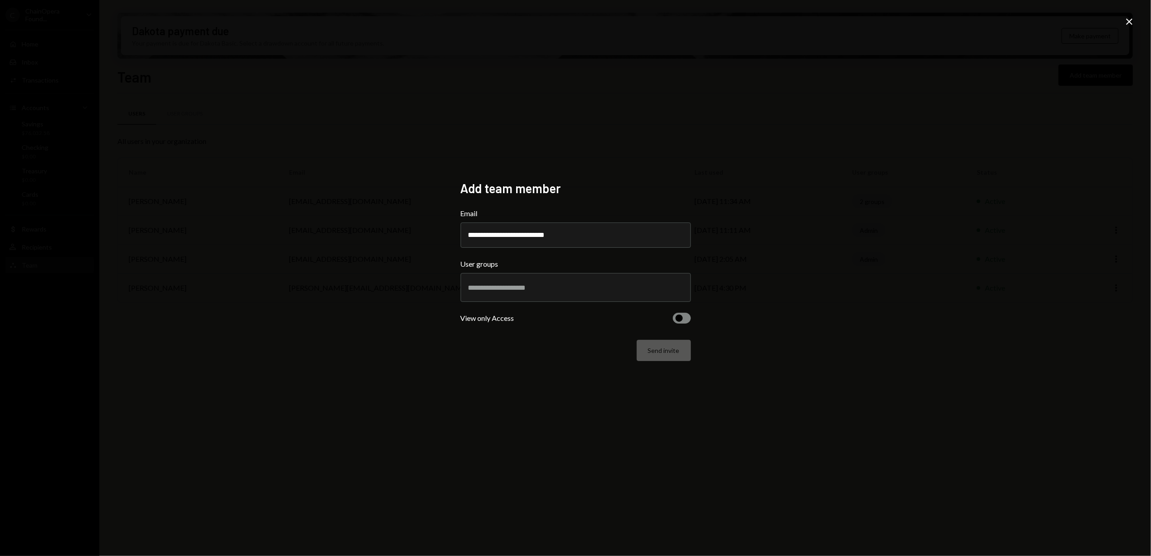
click at [684, 318] on button "button" at bounding box center [682, 318] width 18 height 11
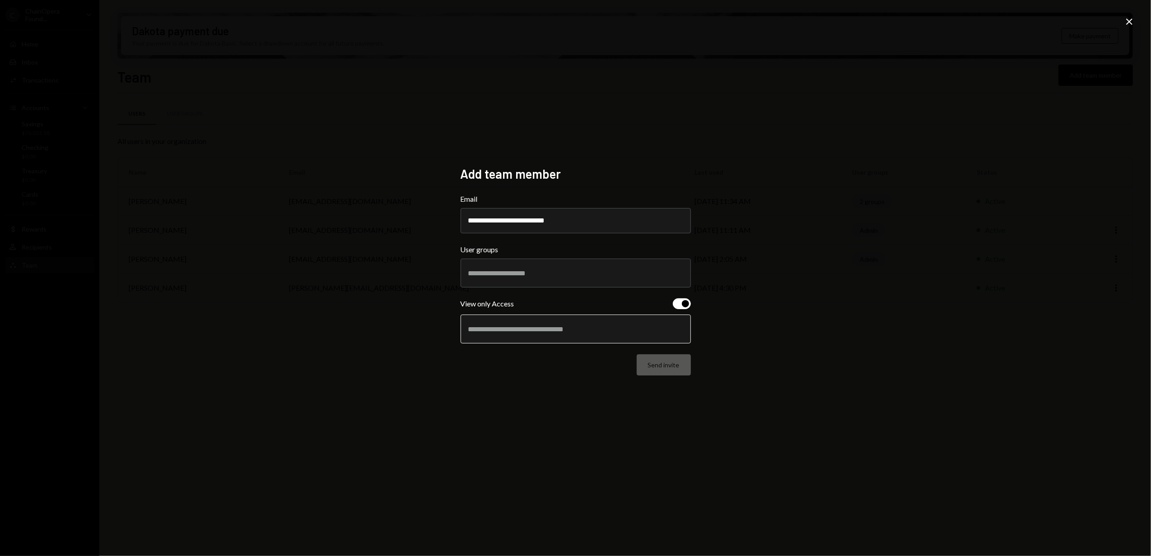
click at [519, 331] on input "text" at bounding box center [575, 329] width 215 height 8
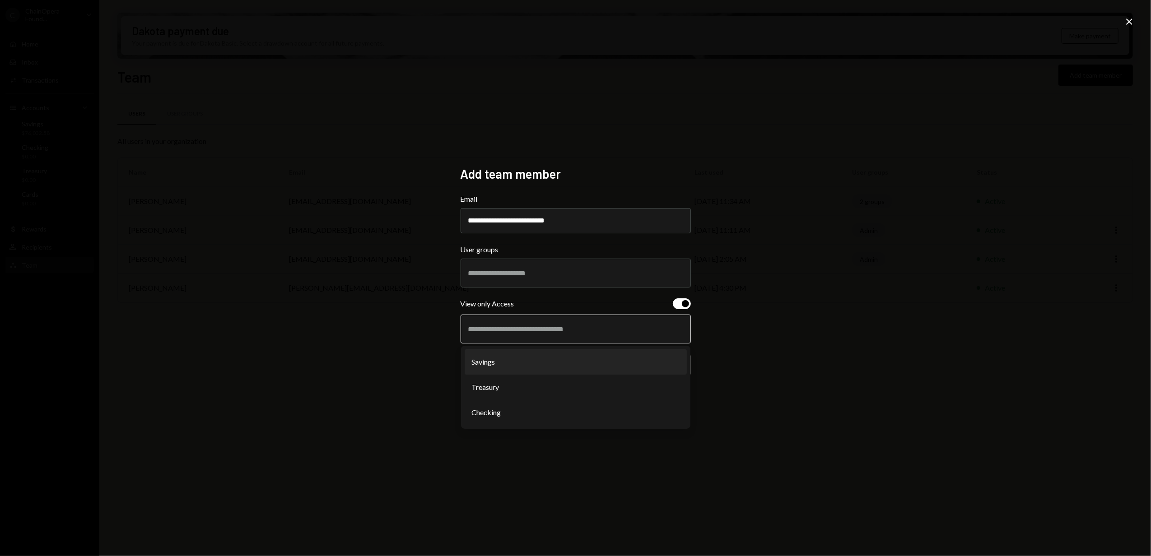
click at [502, 358] on li "Savings" at bounding box center [576, 362] width 222 height 25
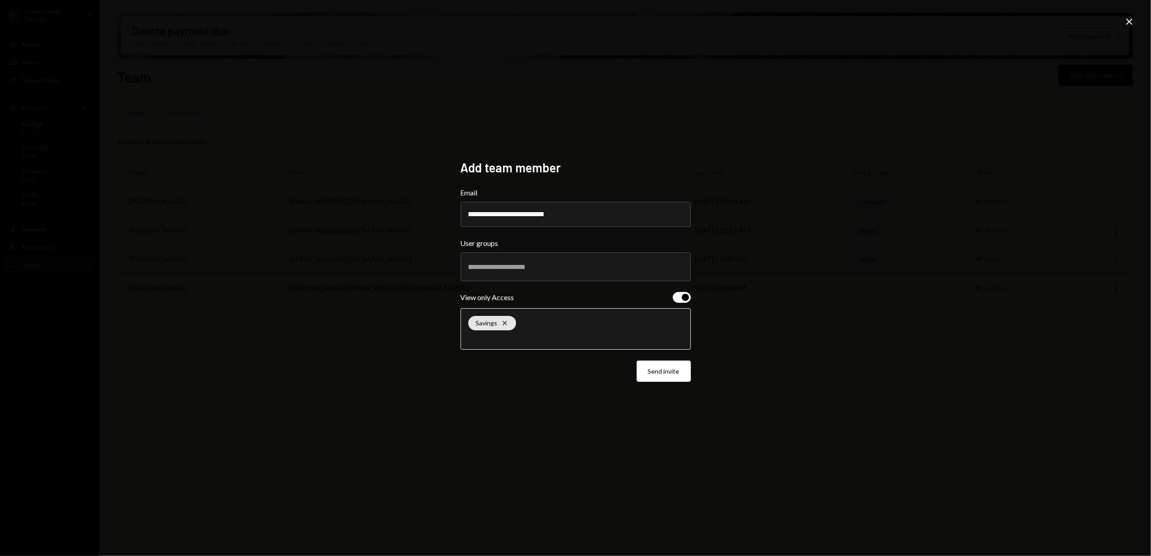
click at [503, 335] on input "text" at bounding box center [575, 338] width 215 height 8
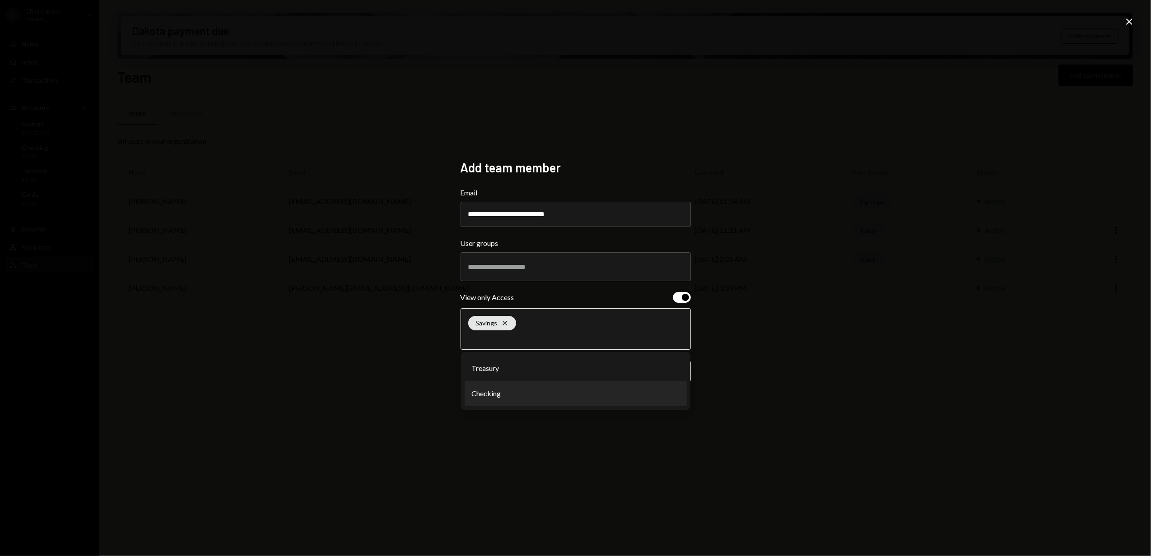
click at [495, 387] on li "Checking" at bounding box center [576, 393] width 222 height 25
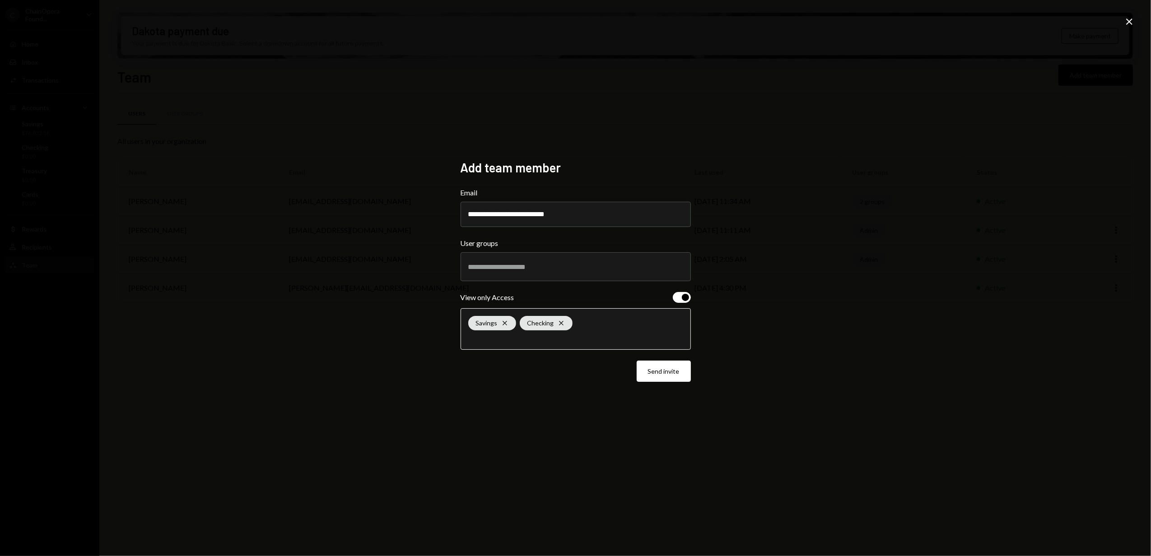
click at [495, 338] on input "text" at bounding box center [575, 338] width 215 height 8
click at [494, 369] on li "Treasury" at bounding box center [576, 368] width 222 height 25
click at [369, 327] on div "**********" at bounding box center [575, 278] width 1151 height 556
click at [664, 370] on button "Send invite" at bounding box center [664, 371] width 54 height 21
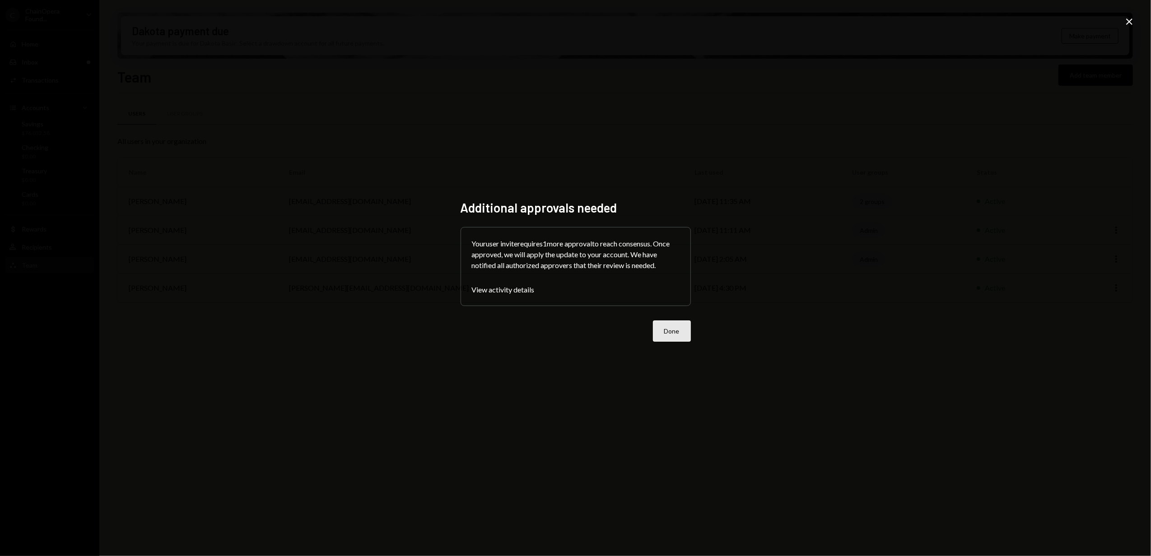
click at [669, 332] on button "Done" at bounding box center [672, 331] width 38 height 21
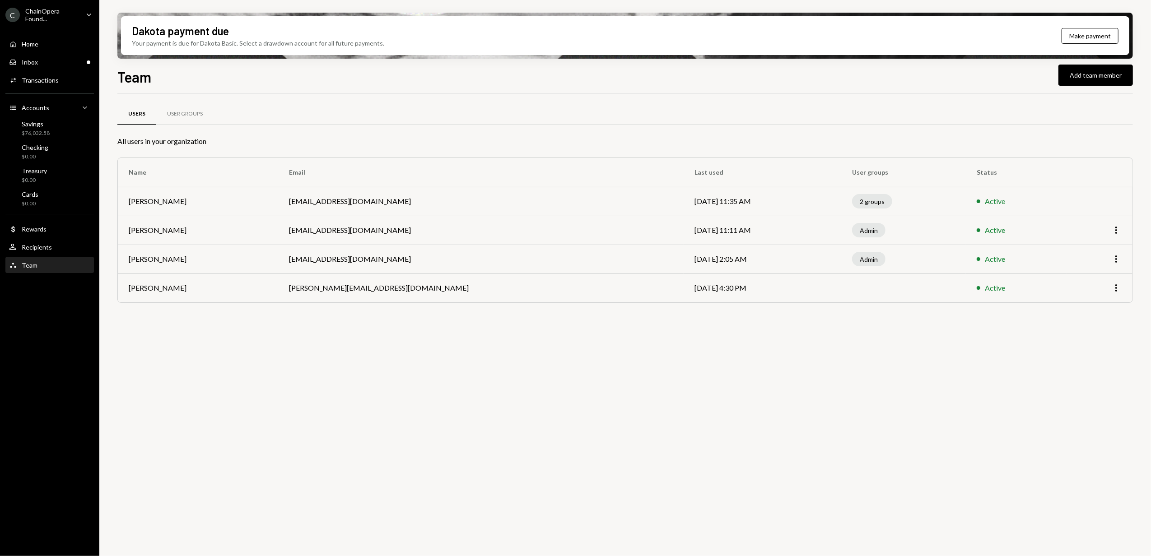
click at [58, 15] on div "ChainOpera Found..." at bounding box center [51, 14] width 53 height 15
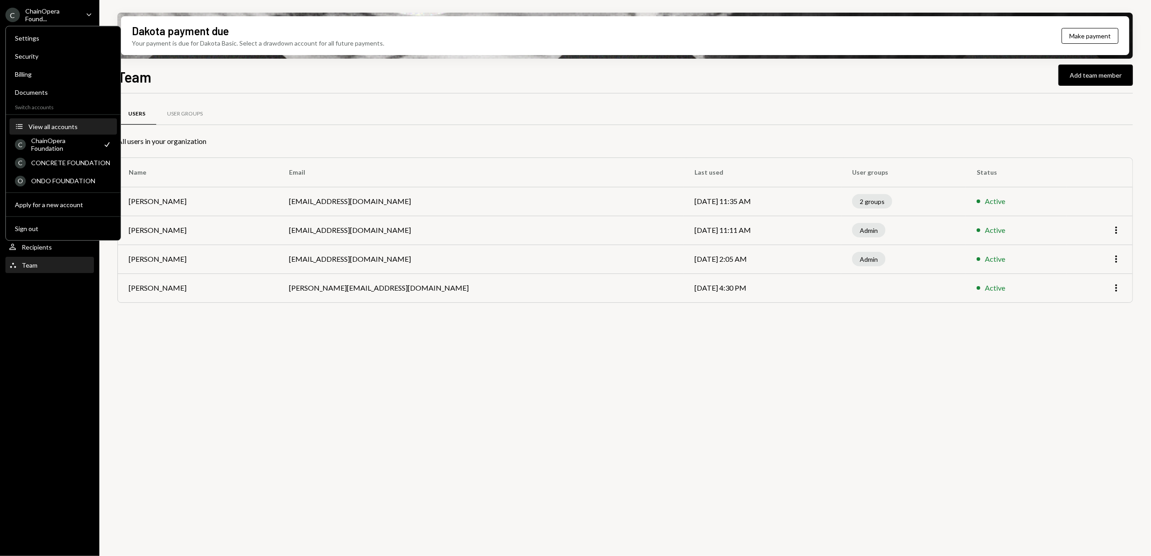
click at [67, 127] on div "View all accounts" at bounding box center [69, 127] width 83 height 8
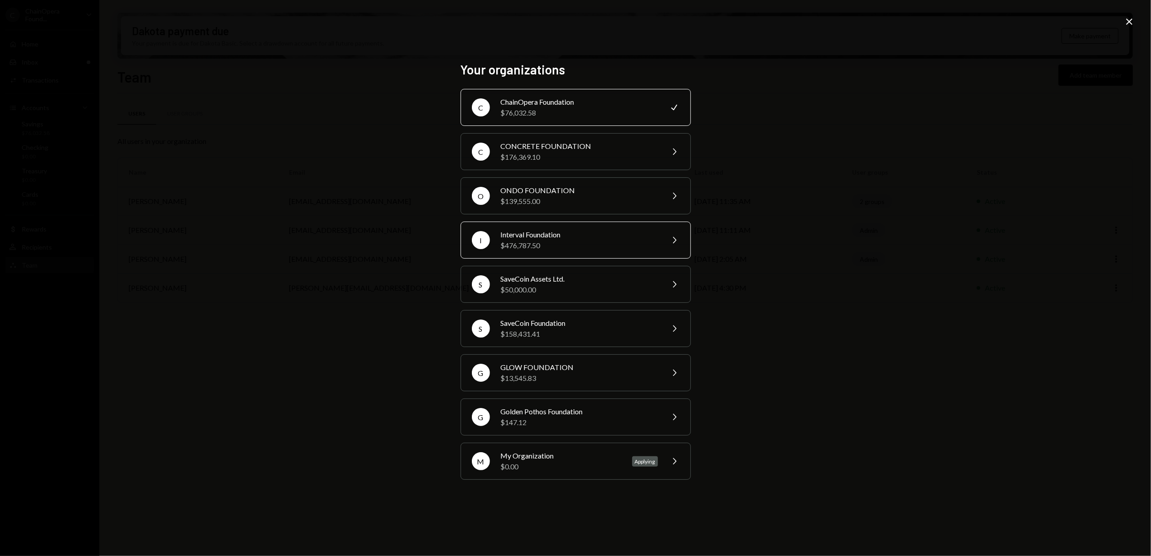
click at [543, 236] on div "Interval Foundation" at bounding box center [579, 234] width 157 height 11
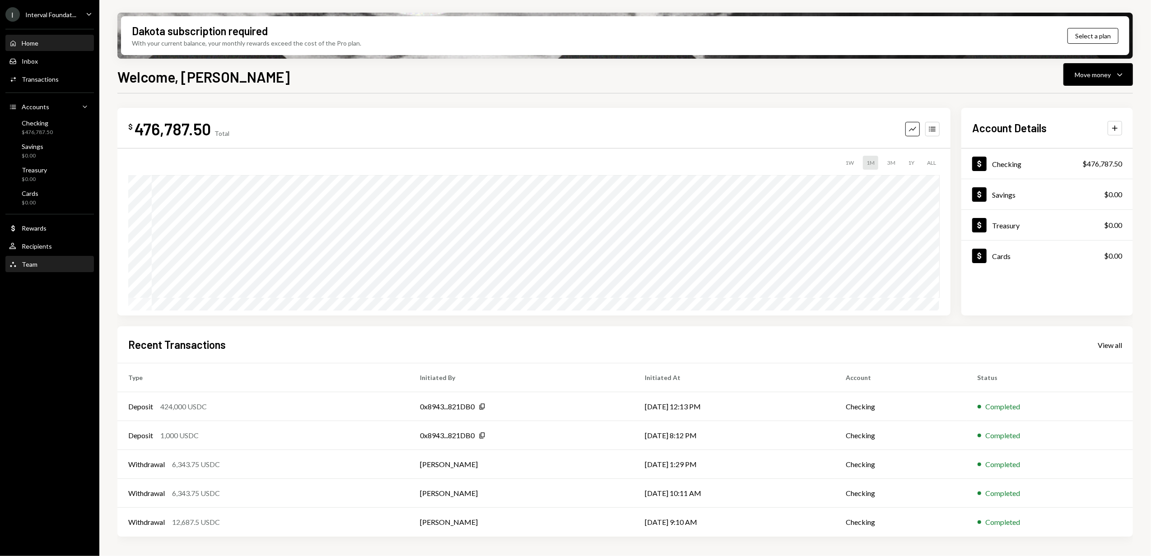
click at [31, 266] on div "Team" at bounding box center [30, 265] width 16 height 8
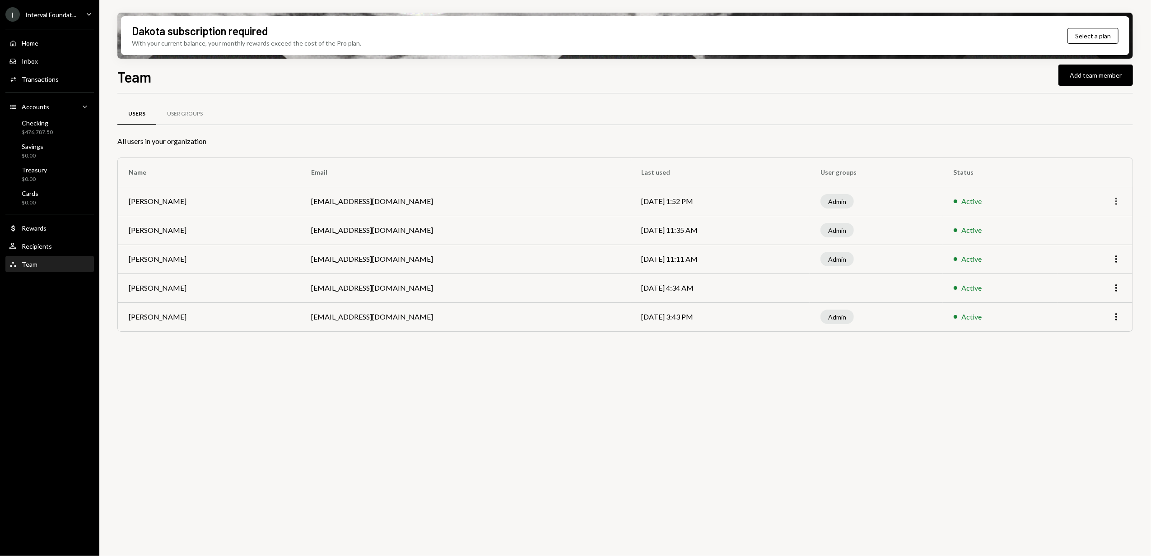
click at [1117, 201] on icon "More" at bounding box center [1116, 201] width 11 height 11
click at [1096, 240] on div "Remove" at bounding box center [1095, 237] width 45 height 16
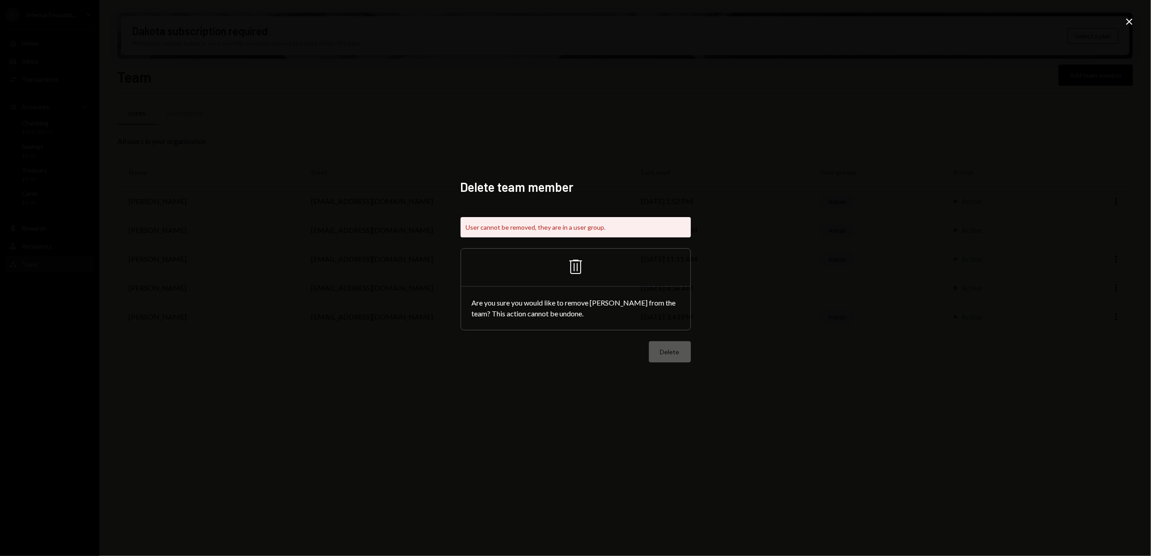
click at [660, 353] on div "Delete" at bounding box center [576, 351] width 230 height 21
click at [1130, 21] on icon at bounding box center [1129, 22] width 6 height 6
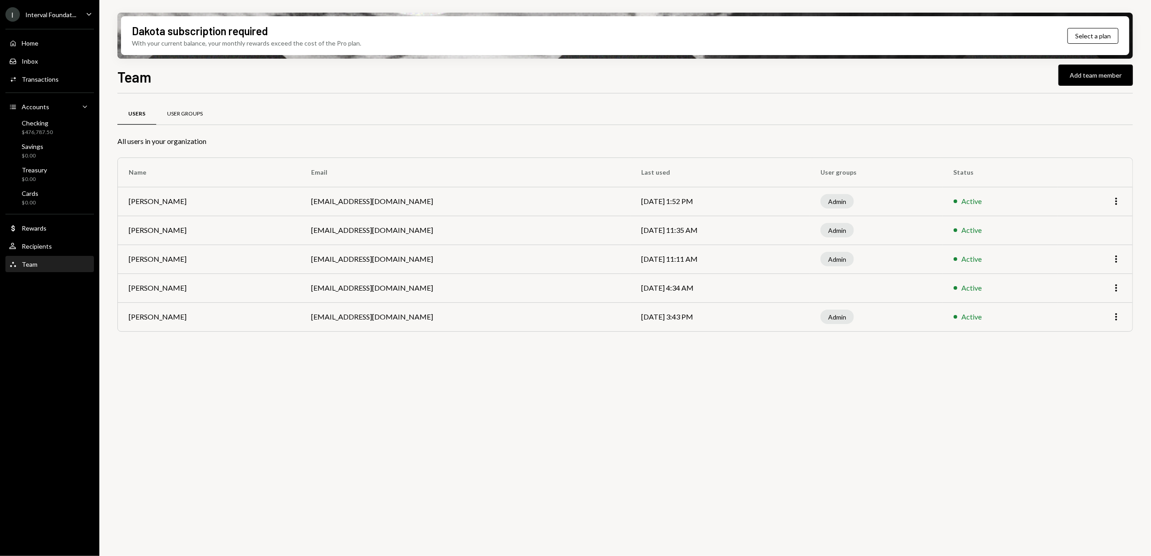
click at [181, 107] on div "User Groups" at bounding box center [184, 114] width 57 height 22
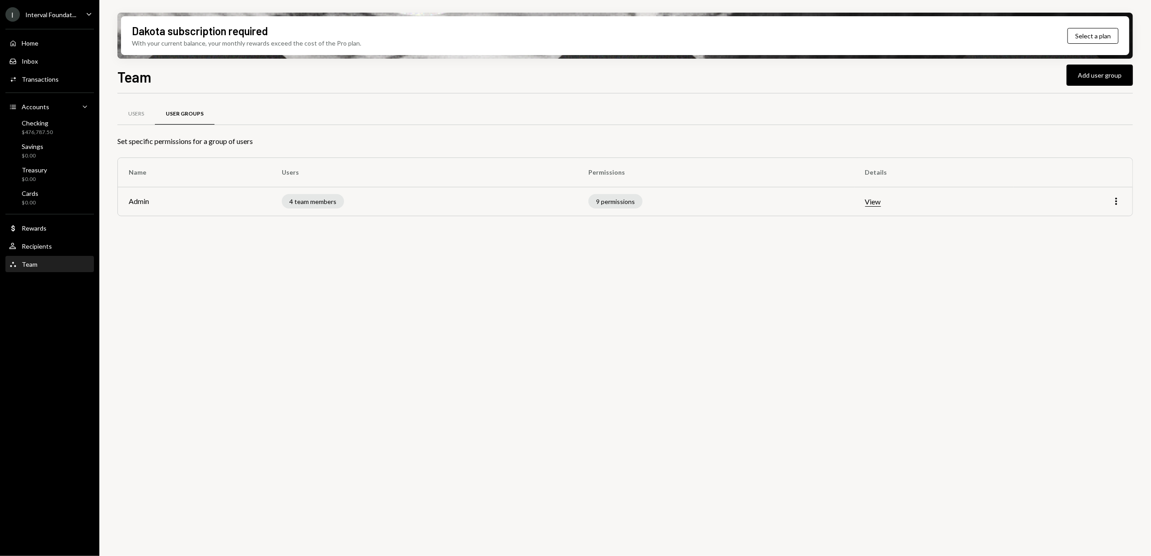
click at [876, 203] on button "View" at bounding box center [873, 201] width 16 height 9
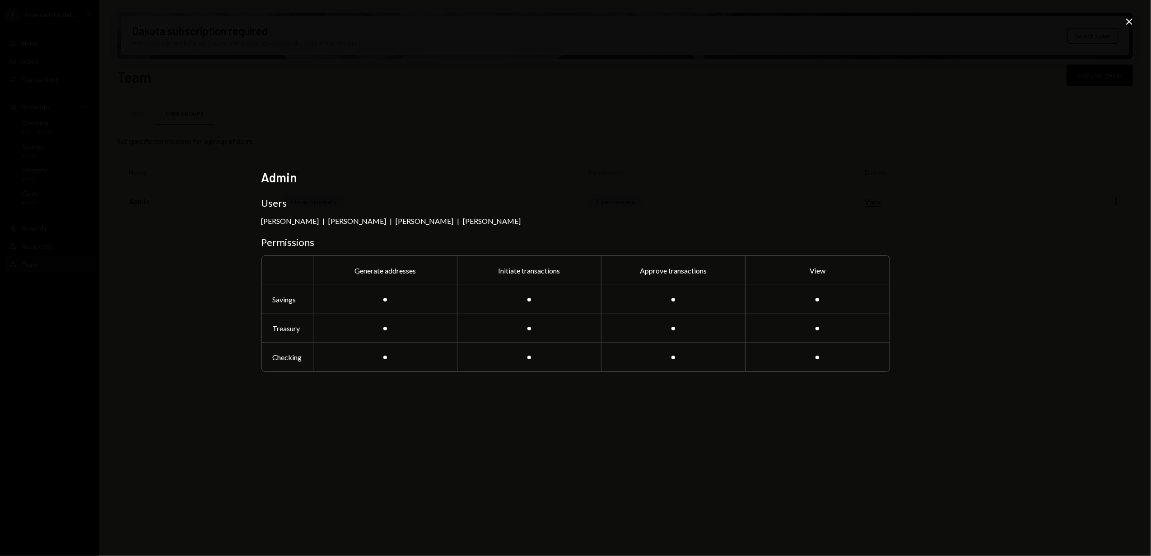
click at [1130, 18] on icon "Close" at bounding box center [1129, 21] width 11 height 11
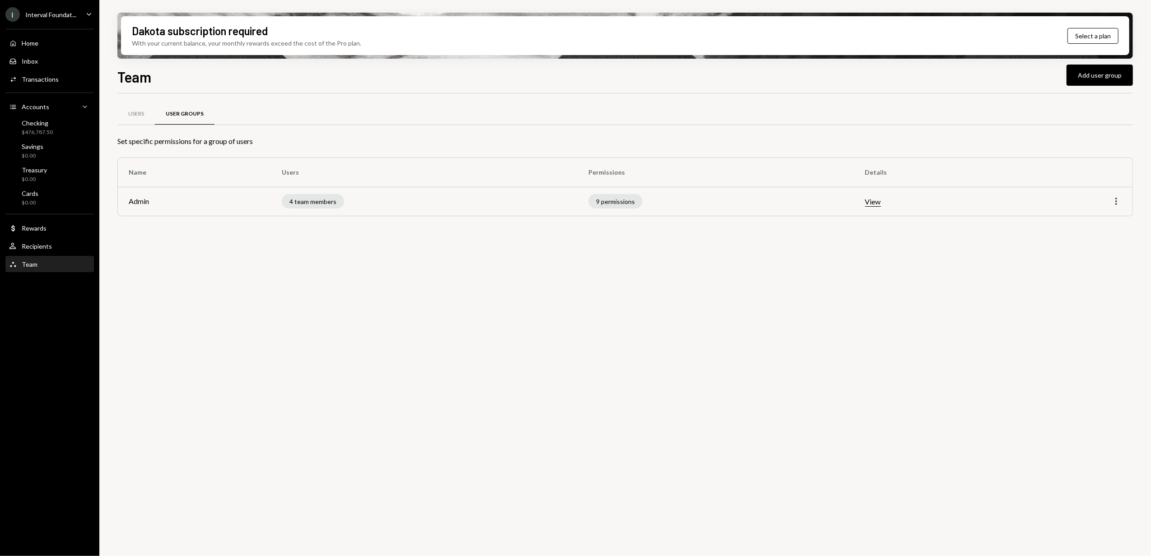
click at [1120, 202] on icon "More" at bounding box center [1116, 201] width 11 height 11
click at [1097, 217] on div "Edit" at bounding box center [1095, 221] width 45 height 16
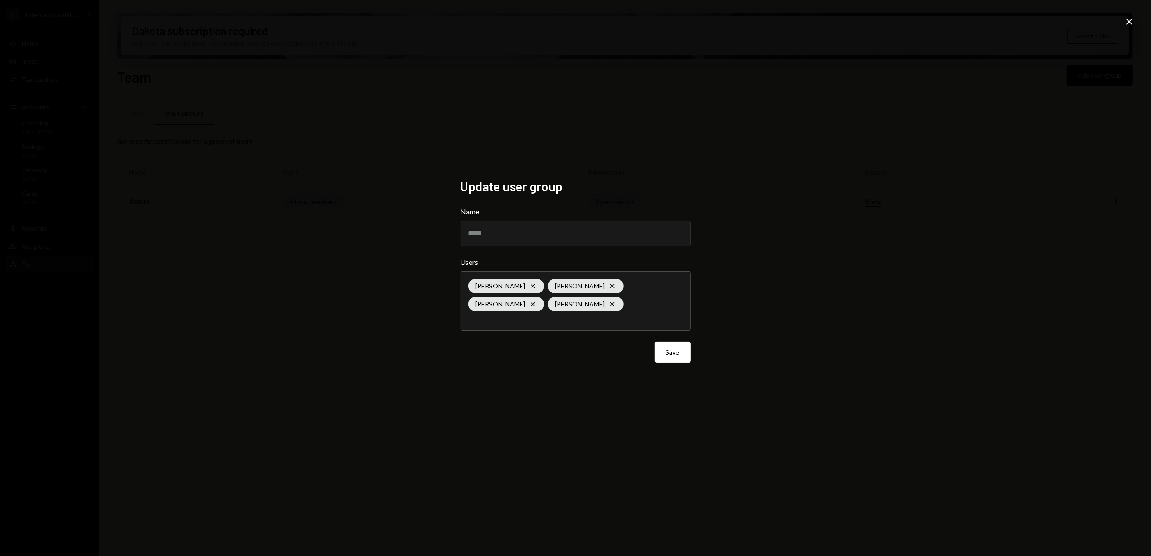
drag, startPoint x: 1097, startPoint y: 217, endPoint x: 938, endPoint y: 158, distance: 169.2
click at [938, 158] on div "Update user group Name ***** Users Corne van Romburgh Cross Arno Jacobs Cross A…" at bounding box center [575, 278] width 1151 height 556
click at [609, 284] on icon "Cross" at bounding box center [612, 286] width 7 height 7
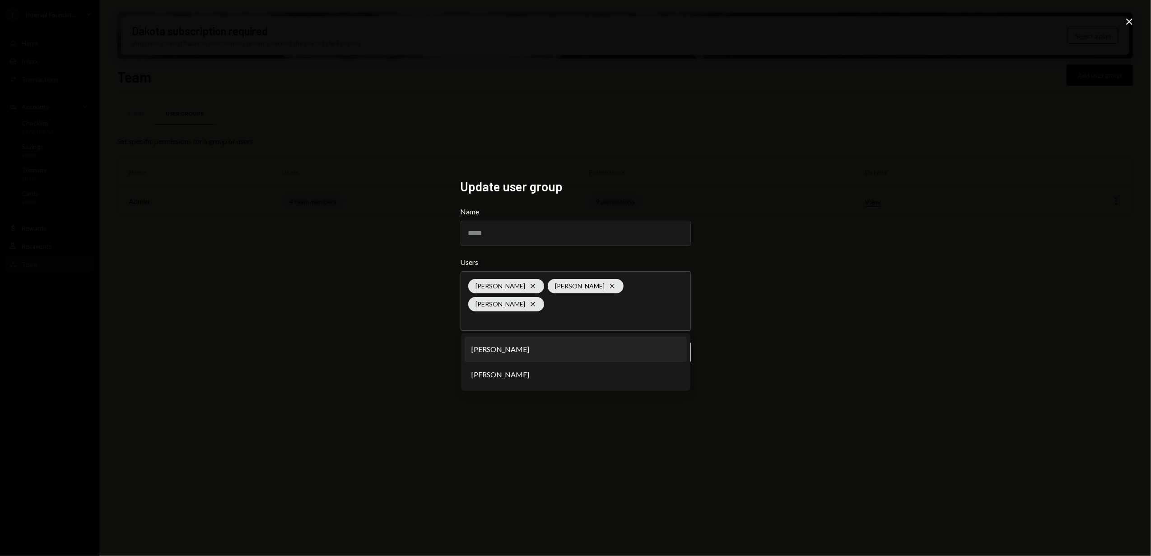
click at [351, 333] on div "Update user group Name ***** Users Corne van Romburgh Cross Alex Maingard Cross…" at bounding box center [575, 278] width 1151 height 556
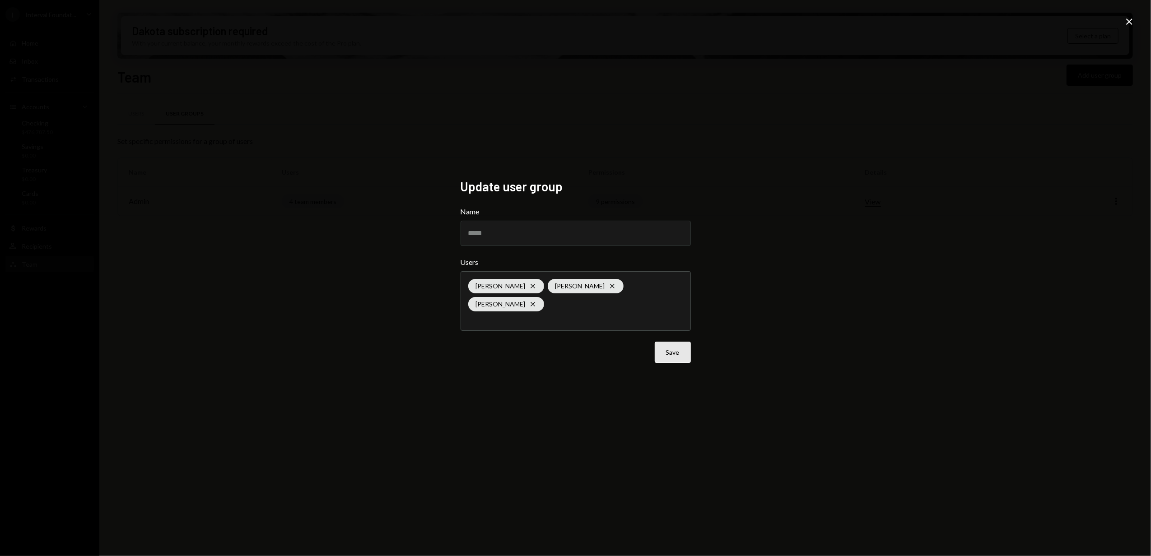
click at [673, 350] on button "Save" at bounding box center [673, 352] width 36 height 21
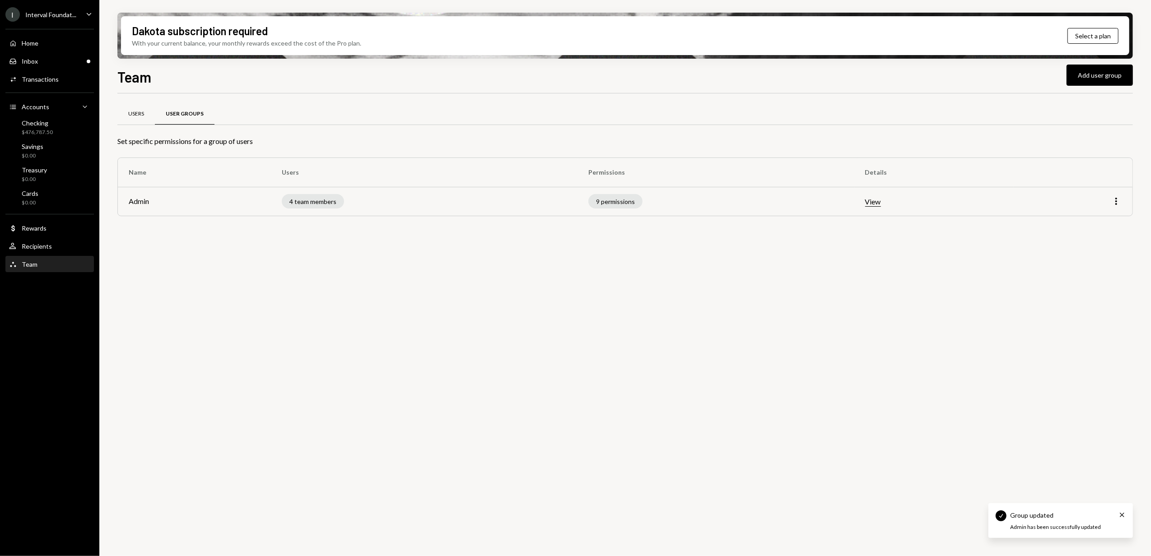
click at [134, 111] on div "Users" at bounding box center [136, 114] width 16 height 8
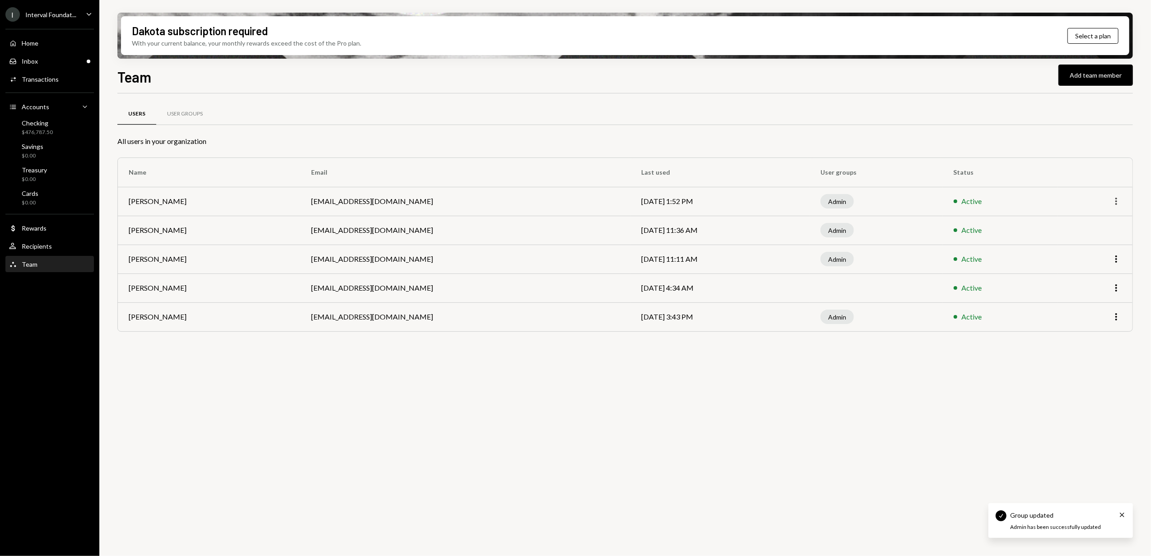
click at [1112, 202] on icon "More" at bounding box center [1116, 201] width 11 height 11
click at [1092, 237] on div "Remove" at bounding box center [1095, 237] width 45 height 16
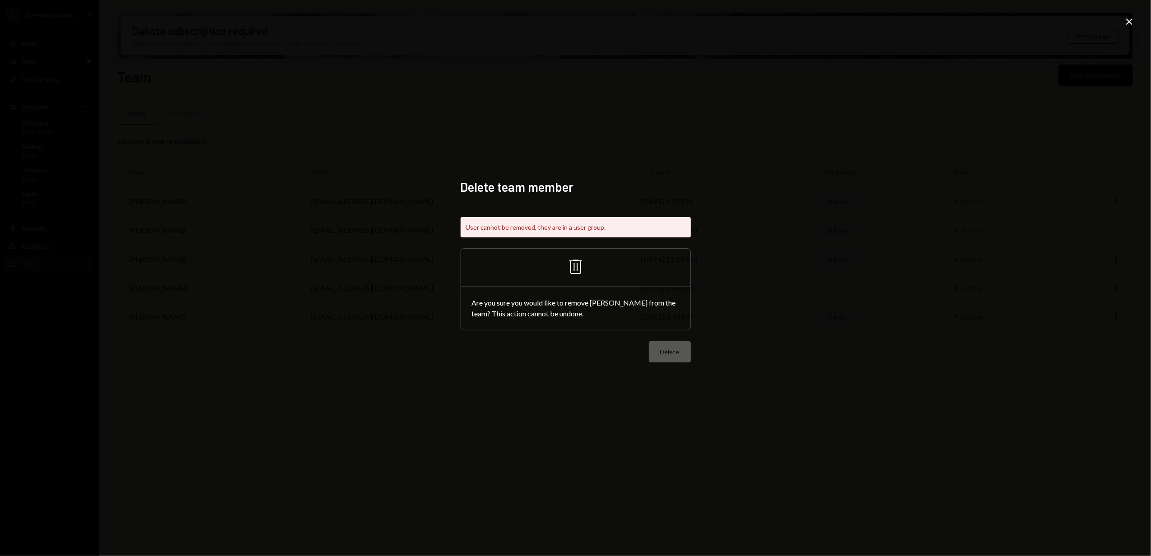
click at [548, 308] on div "Are you sure you would like to remove [PERSON_NAME] from the team? This action …" at bounding box center [575, 308] width 229 height 43
click at [1130, 24] on icon "Close" at bounding box center [1129, 21] width 11 height 11
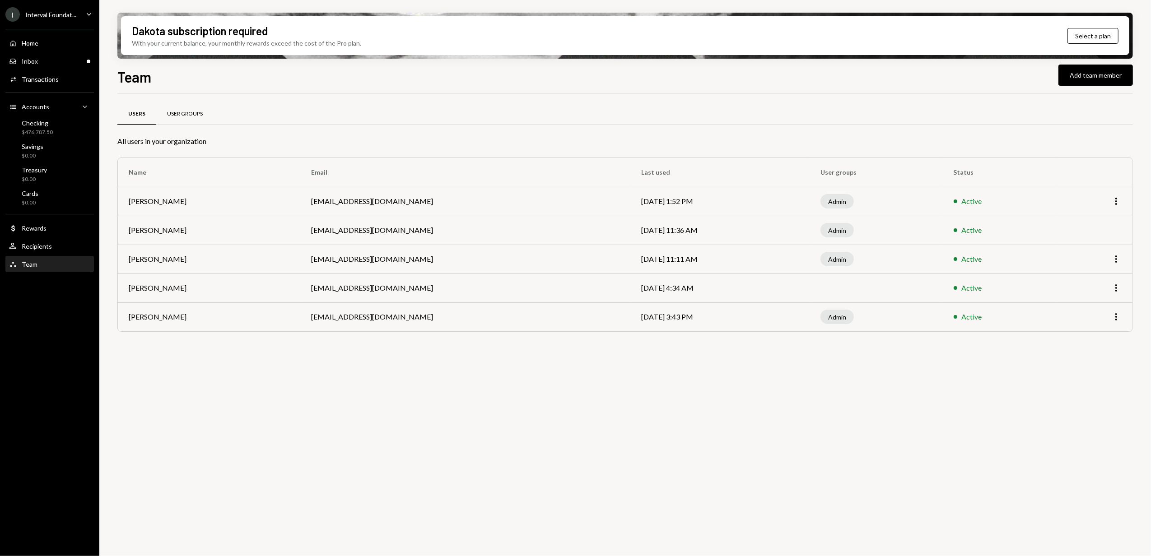
click at [192, 110] on div "User Groups" at bounding box center [185, 114] width 36 height 8
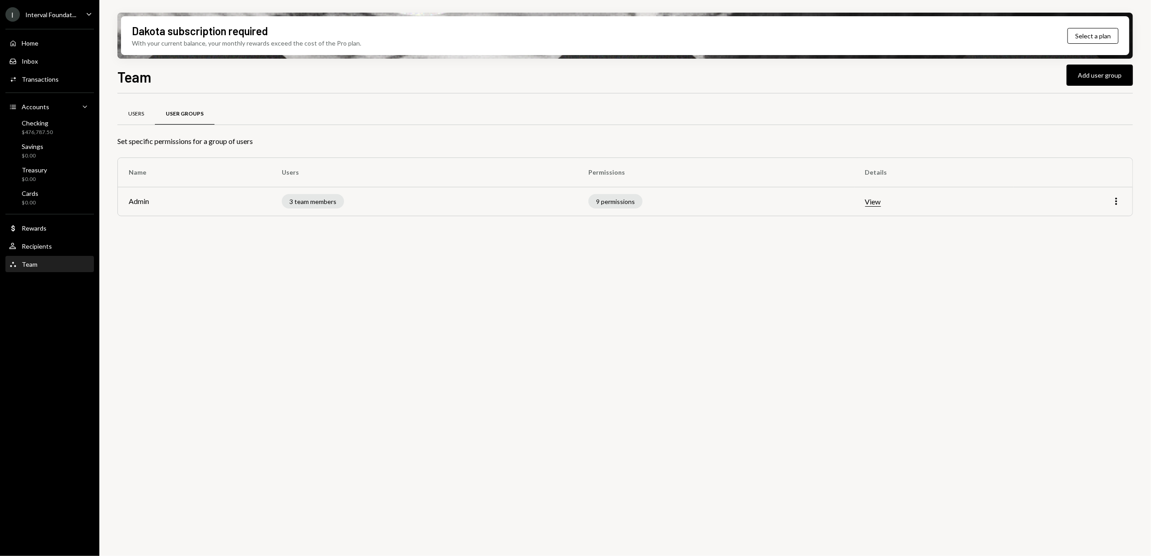
click at [142, 117] on div "Users" at bounding box center [136, 114] width 16 height 8
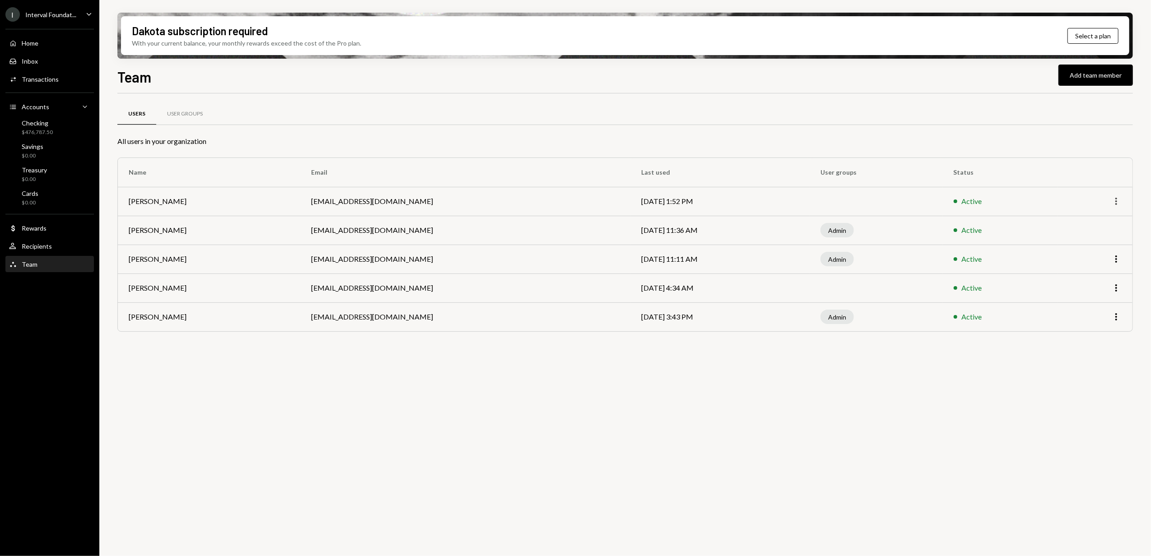
click at [1119, 207] on td "More" at bounding box center [1095, 201] width 75 height 29
click at [1117, 201] on icon "More" at bounding box center [1116, 201] width 11 height 11
click at [1093, 237] on div "Remove" at bounding box center [1095, 237] width 45 height 16
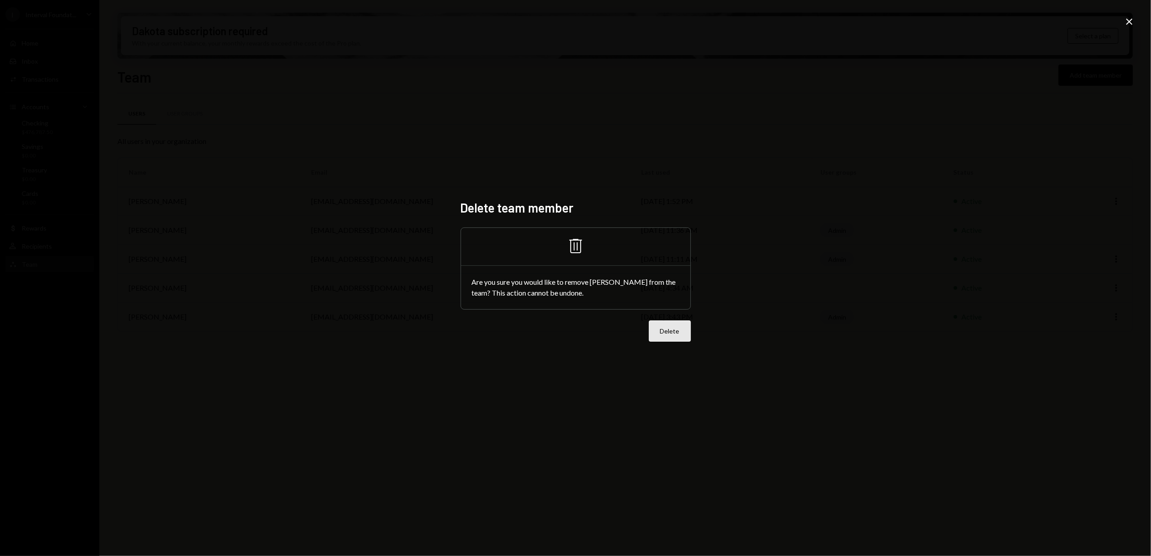
click at [666, 329] on button "Delete" at bounding box center [670, 331] width 42 height 21
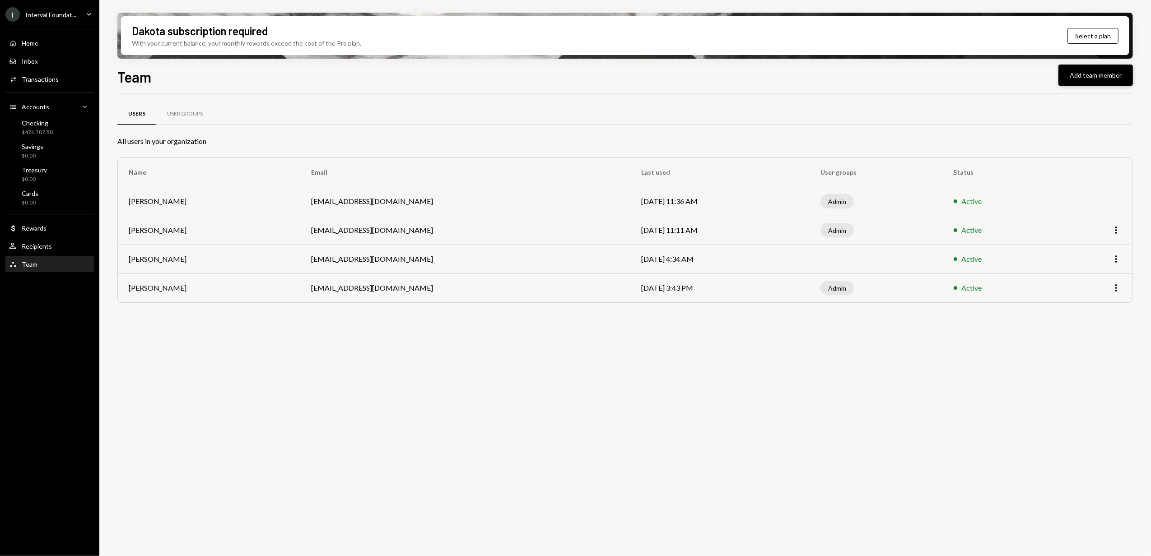
click at [1097, 80] on button "Add team member" at bounding box center [1096, 75] width 75 height 21
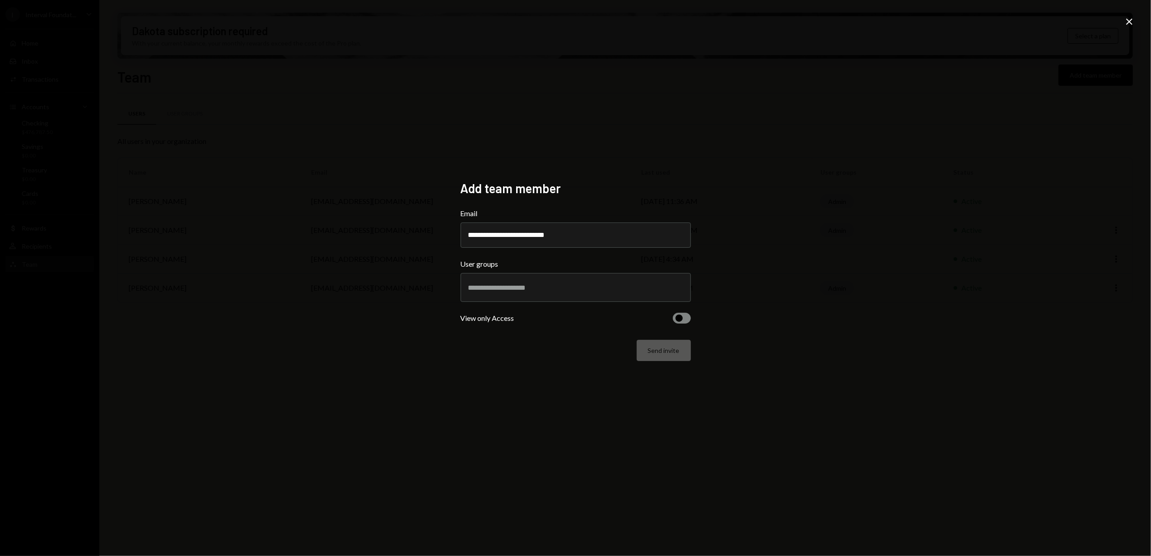
type input "**********"
click at [403, 332] on div "**********" at bounding box center [575, 278] width 1151 height 556
click at [483, 285] on input "text" at bounding box center [575, 288] width 215 height 8
click at [434, 322] on div "**********" at bounding box center [575, 278] width 1151 height 556
click at [680, 317] on span "button" at bounding box center [679, 318] width 7 height 7
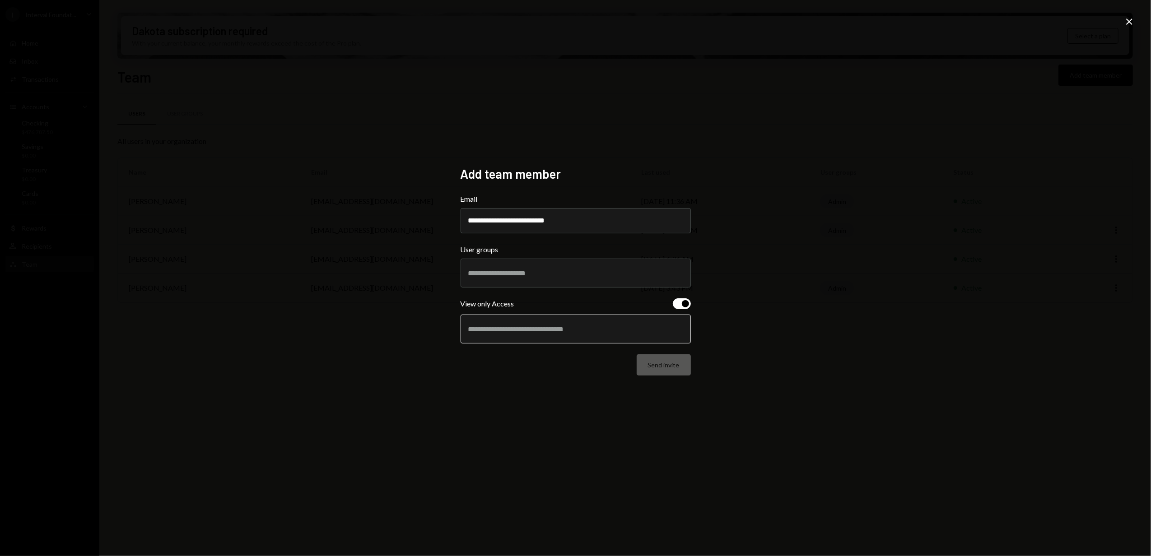
click at [535, 330] on input "text" at bounding box center [575, 329] width 215 height 8
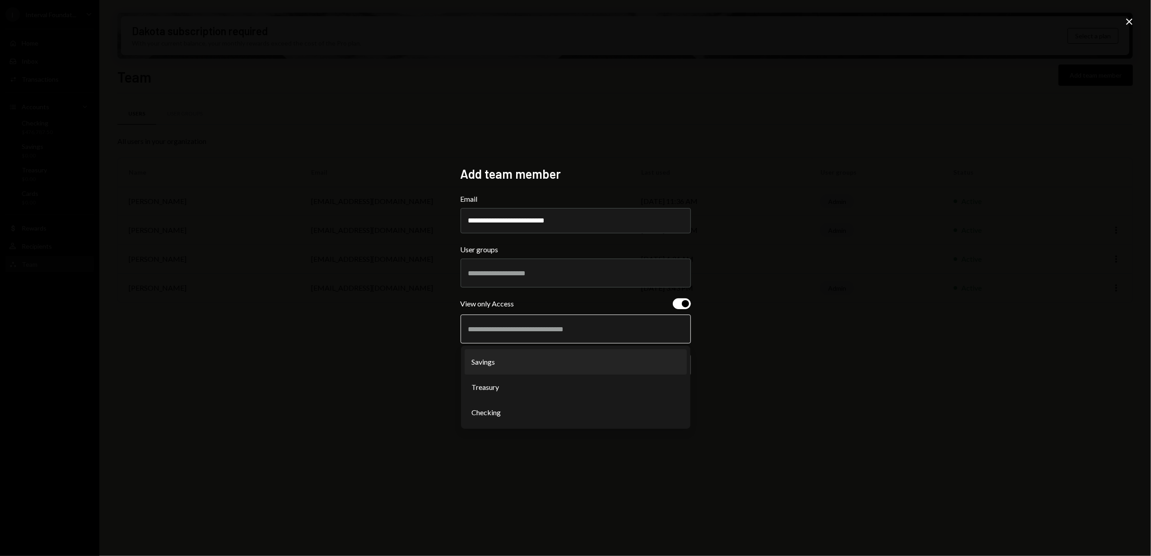
click at [508, 363] on li "Savings" at bounding box center [576, 362] width 222 height 25
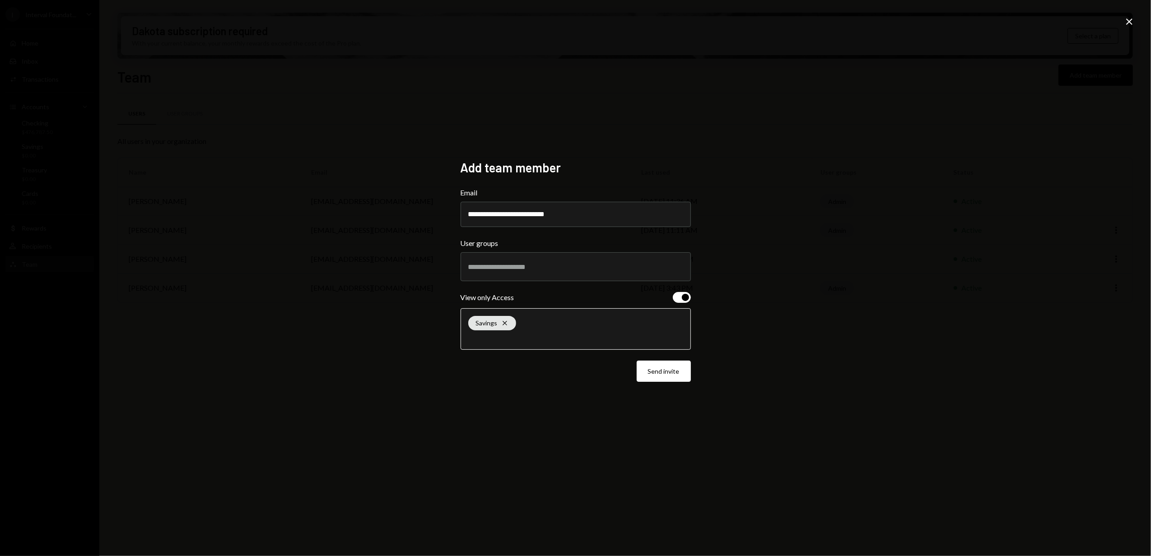
click at [501, 342] on input "text" at bounding box center [575, 338] width 215 height 8
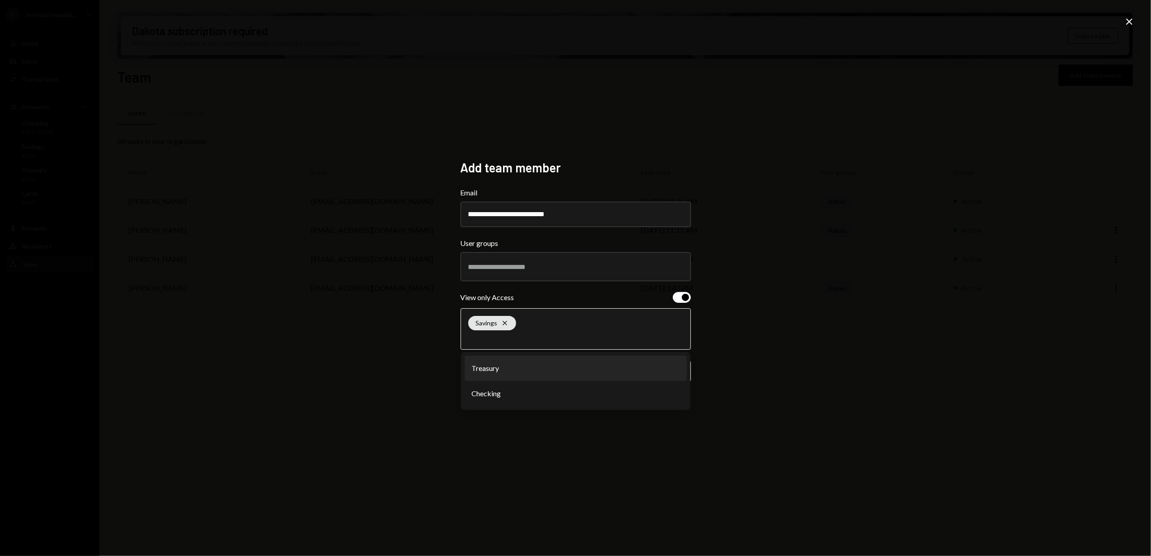
click at [508, 373] on li "Treasury" at bounding box center [576, 368] width 222 height 25
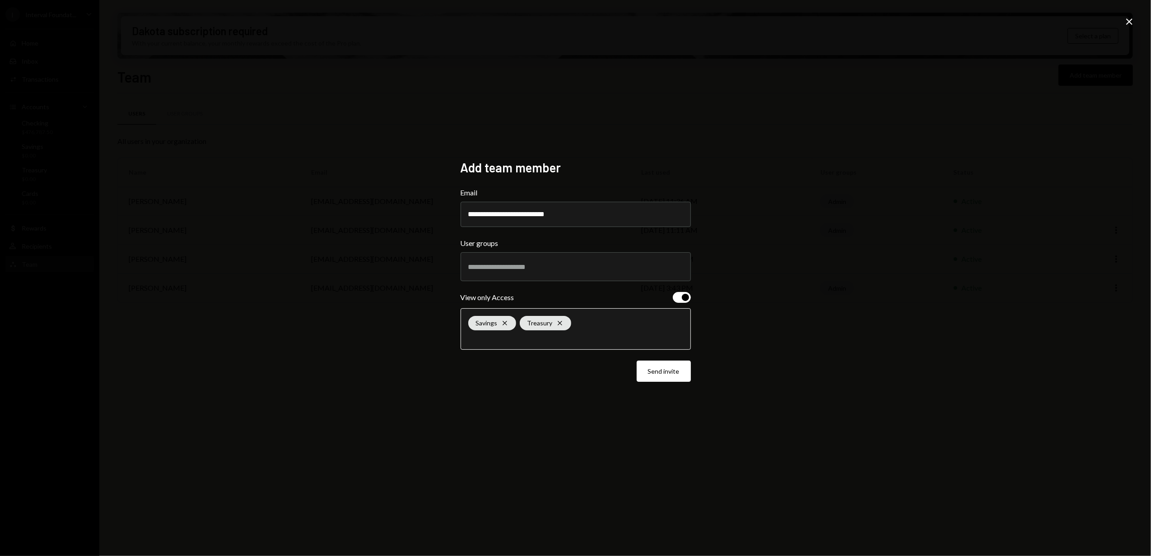
click at [497, 338] on input "text" at bounding box center [575, 338] width 215 height 8
click at [505, 371] on li "Checking" at bounding box center [576, 368] width 222 height 25
click at [665, 371] on button "Send invite" at bounding box center [664, 371] width 54 height 21
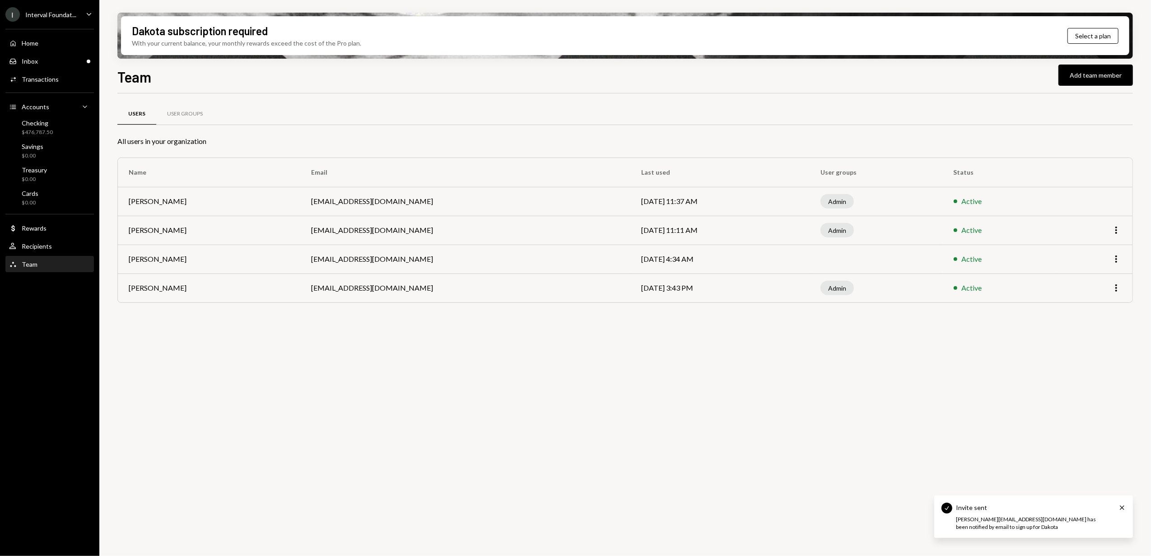
click at [49, 17] on div "Interval Foundat..." at bounding box center [50, 15] width 51 height 8
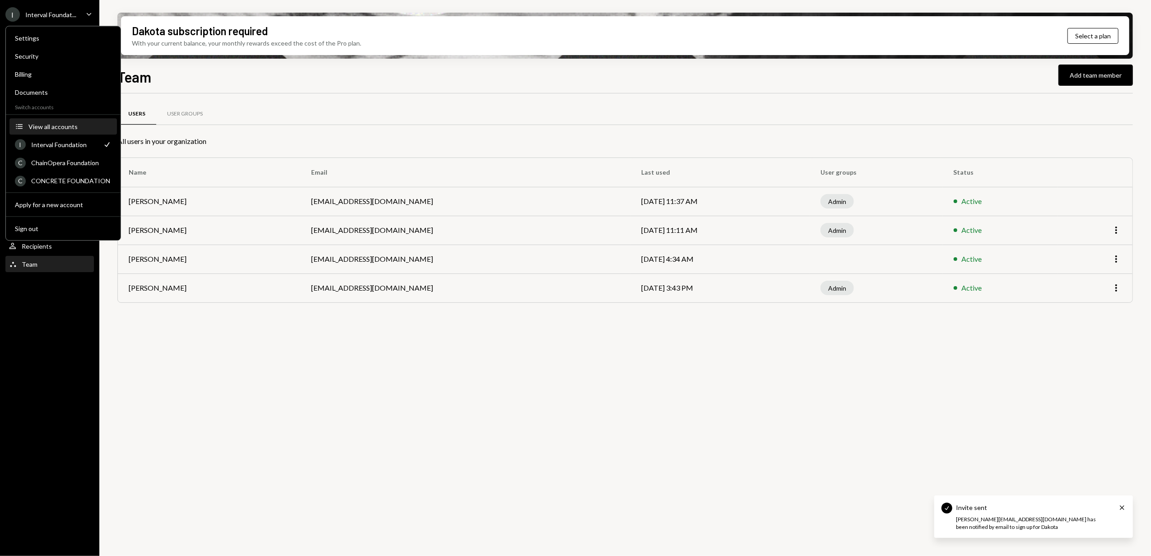
click at [49, 125] on div "View all accounts" at bounding box center [69, 127] width 83 height 8
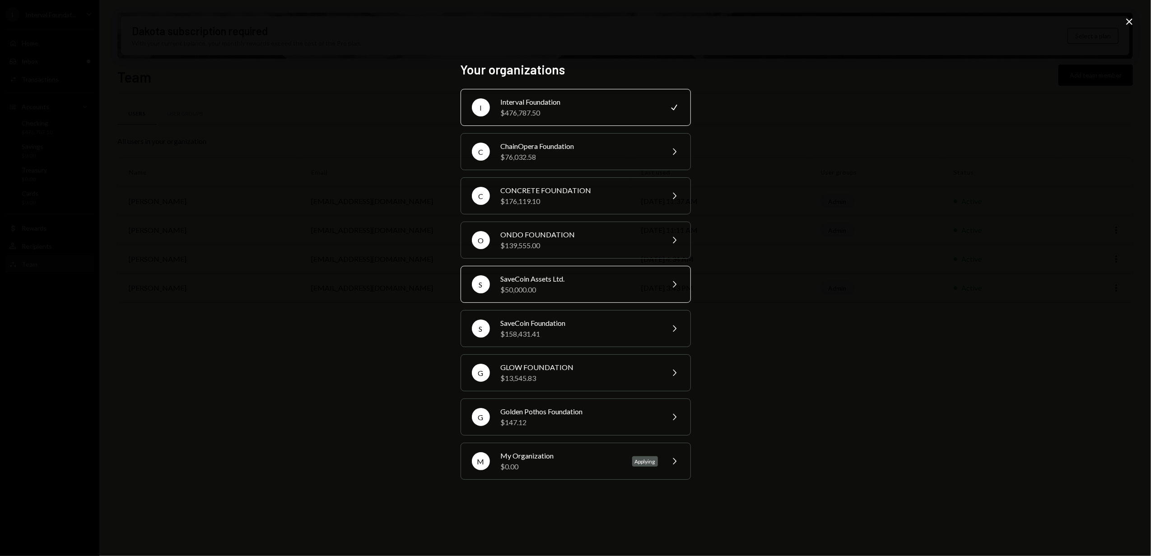
click at [556, 285] on div "$50,000.00" at bounding box center [579, 290] width 157 height 11
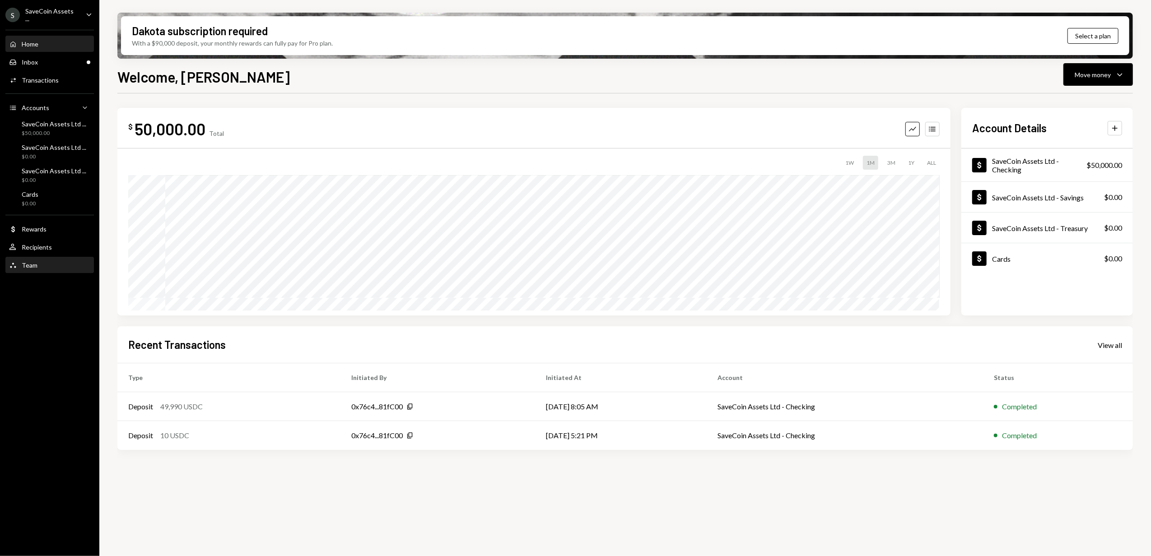
click at [42, 268] on div "Team Team" at bounding box center [49, 265] width 81 height 8
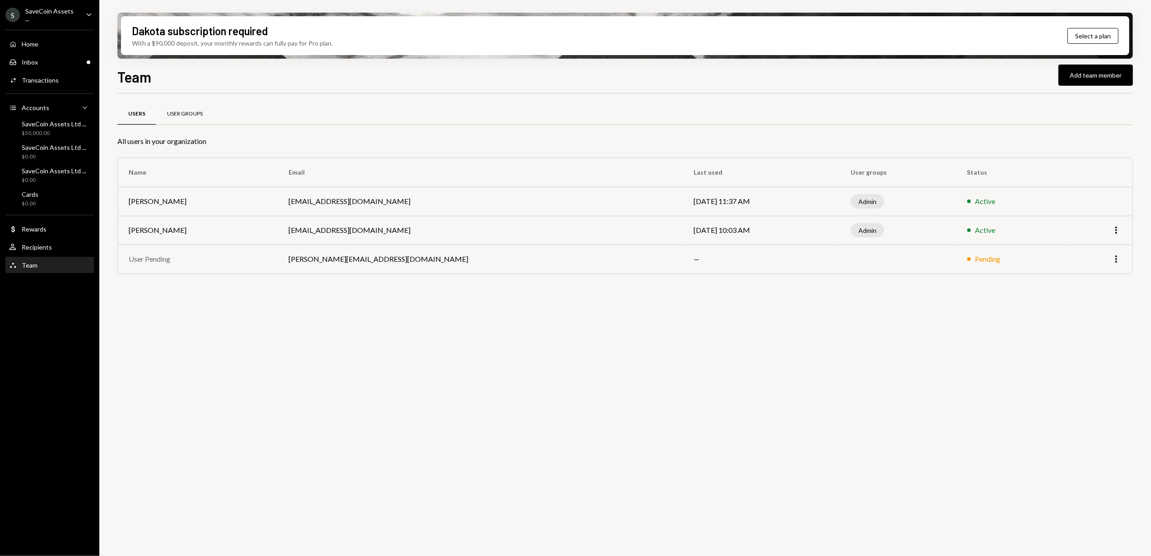
click at [188, 114] on div "User Groups" at bounding box center [185, 114] width 36 height 8
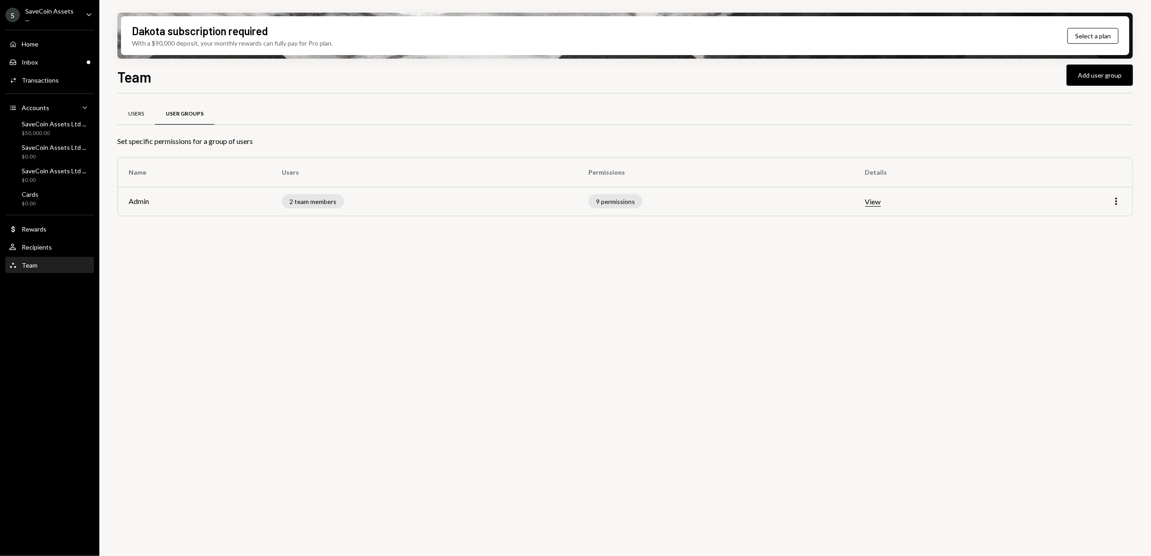
click at [144, 108] on div "Users" at bounding box center [135, 114] width 37 height 22
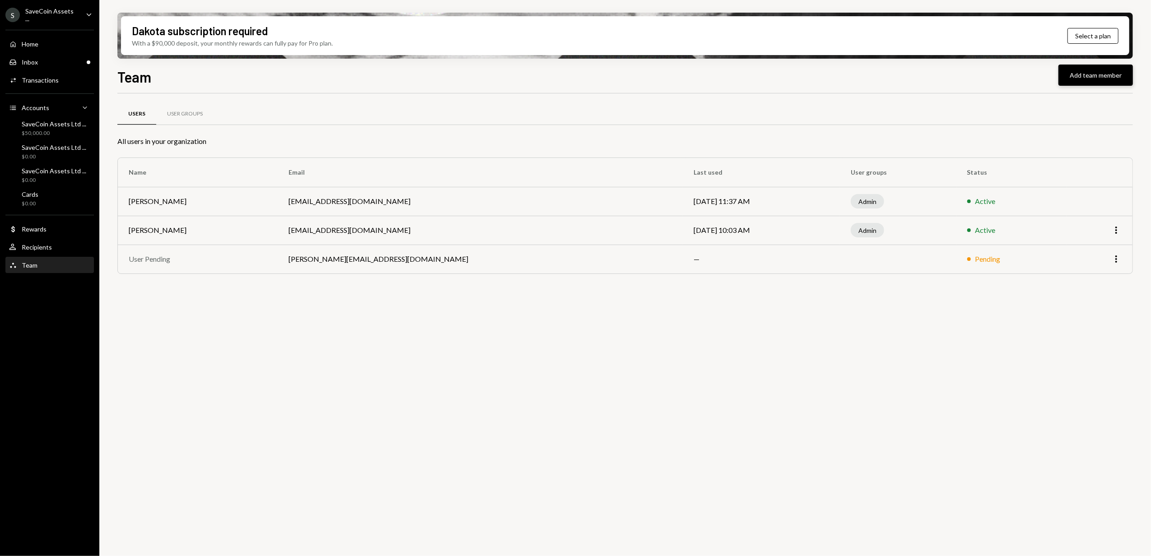
click at [1085, 75] on button "Add team member" at bounding box center [1096, 75] width 75 height 21
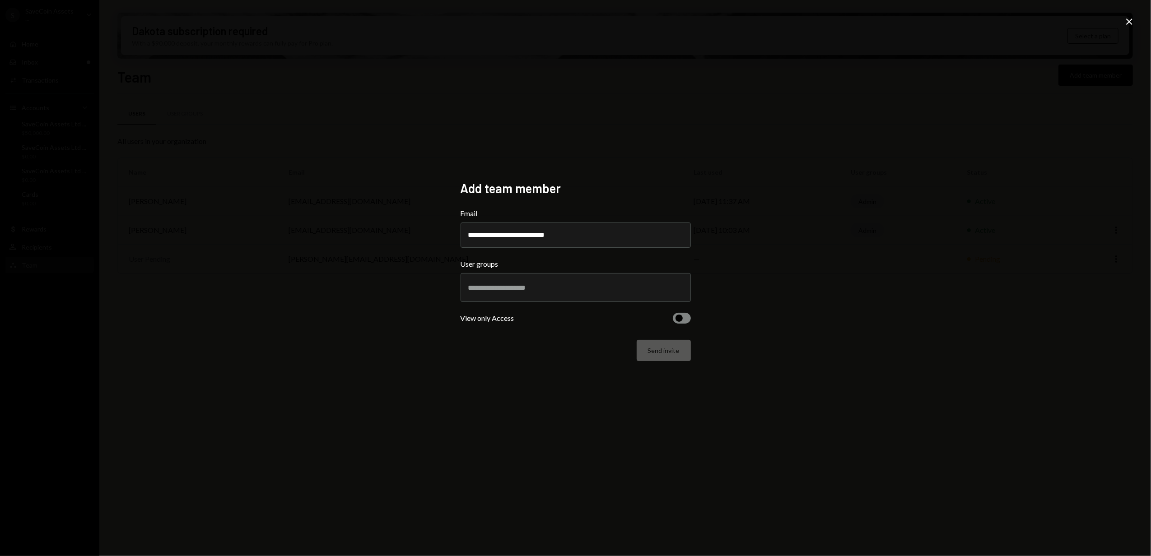
type input "**********"
click at [326, 320] on div "**********" at bounding box center [575, 278] width 1151 height 556
click at [683, 317] on button "button" at bounding box center [682, 318] width 18 height 11
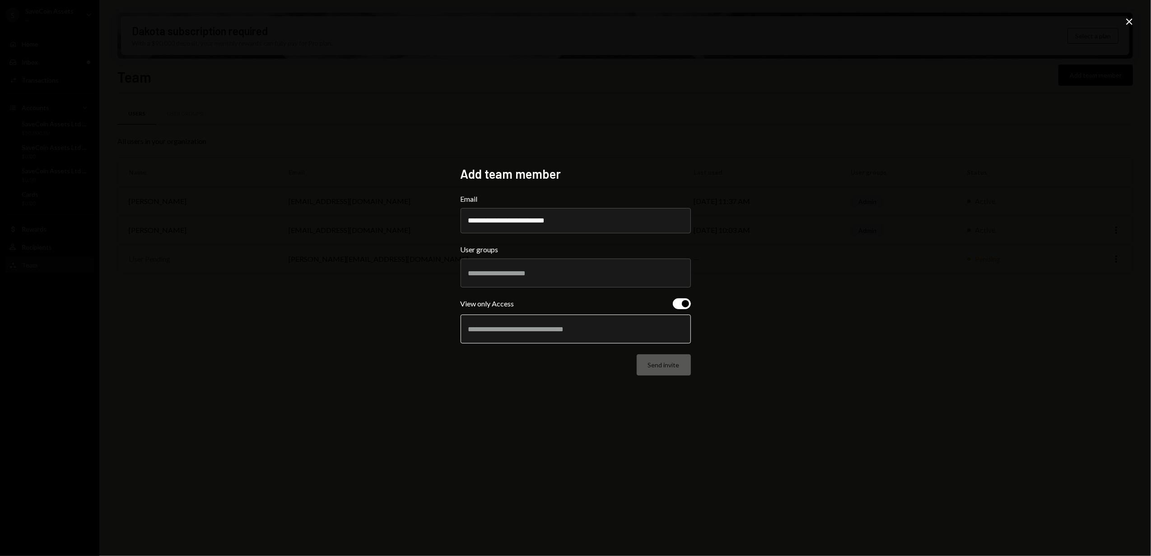
click at [527, 327] on input "text" at bounding box center [575, 329] width 215 height 8
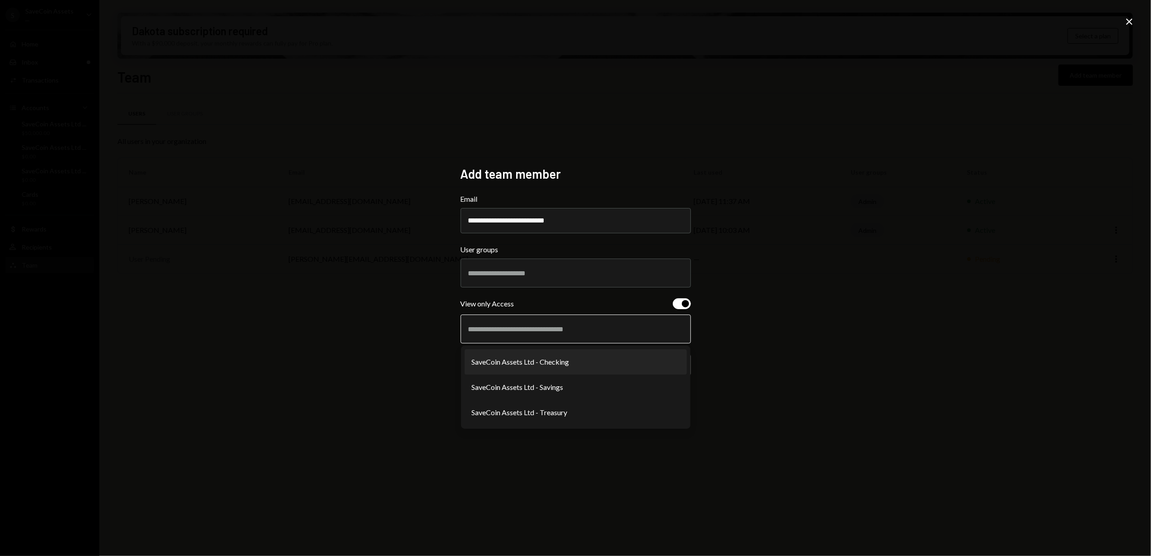
click at [499, 363] on li "SaveCoin Assets Ltd - Checking" at bounding box center [576, 362] width 222 height 25
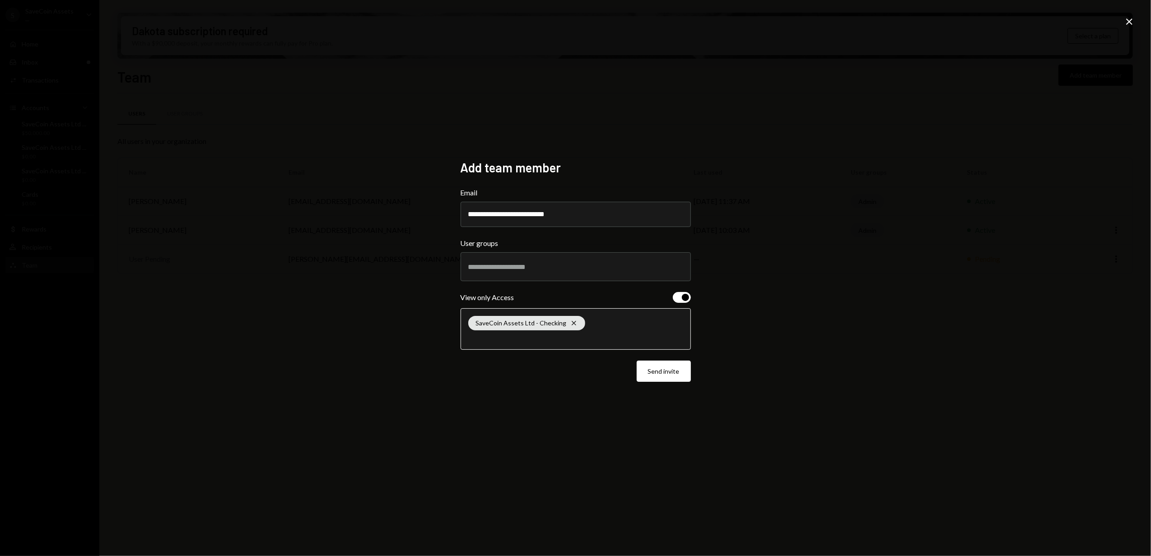
click at [489, 337] on input "text" at bounding box center [575, 338] width 215 height 8
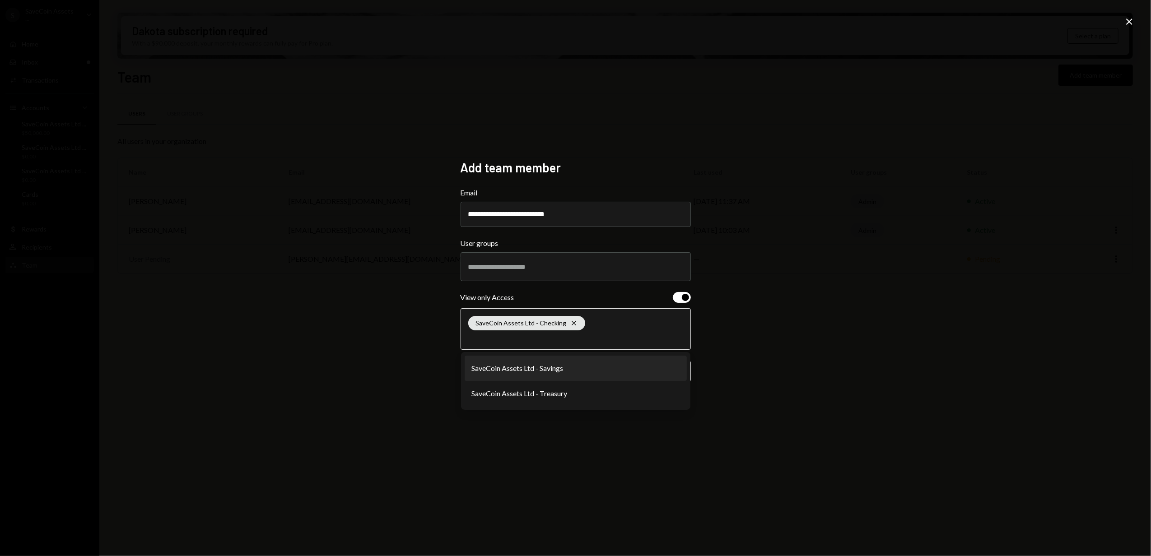
click at [496, 369] on li "SaveCoin Assets Ltd - Savings" at bounding box center [576, 368] width 222 height 25
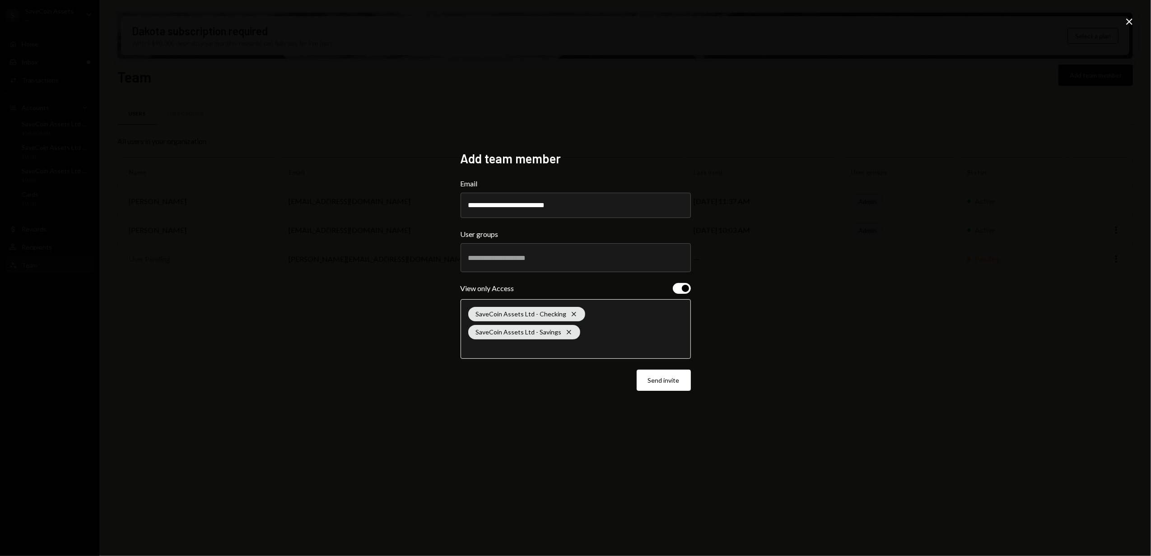
click at [494, 350] on input "text" at bounding box center [575, 347] width 215 height 8
click at [503, 378] on li "SaveCoin Assets Ltd - Treasury" at bounding box center [576, 377] width 222 height 25
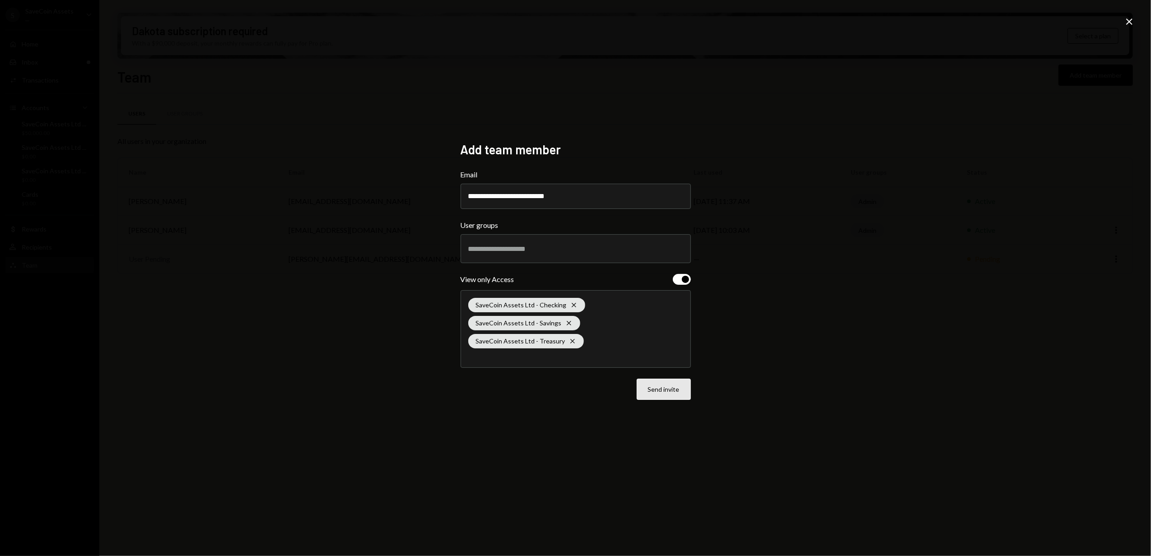
click at [663, 389] on button "Send invite" at bounding box center [664, 389] width 54 height 21
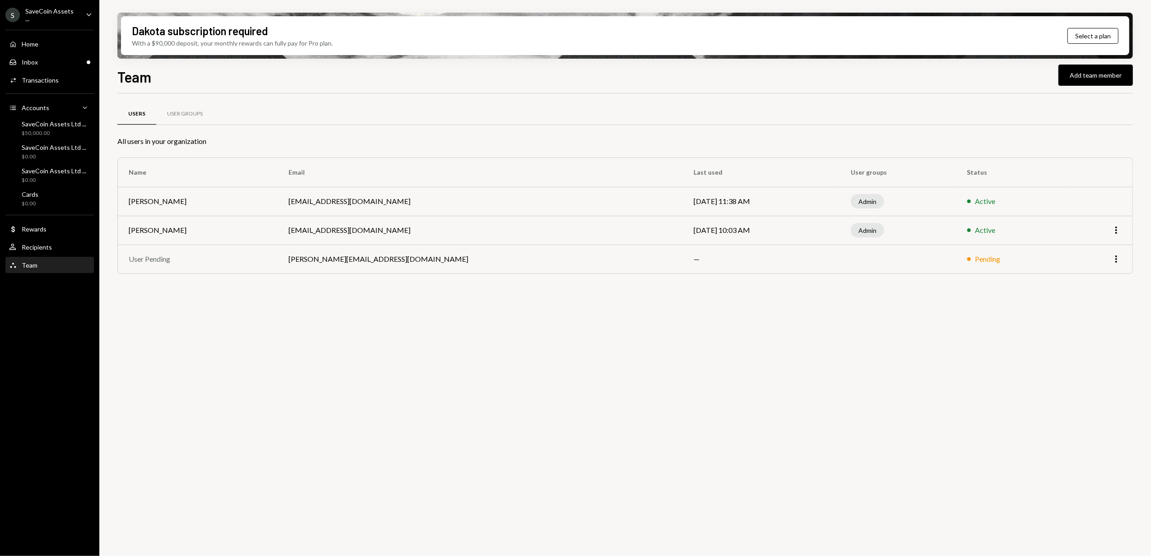
click at [62, 14] on div "SaveCoin Assets ..." at bounding box center [51, 14] width 53 height 15
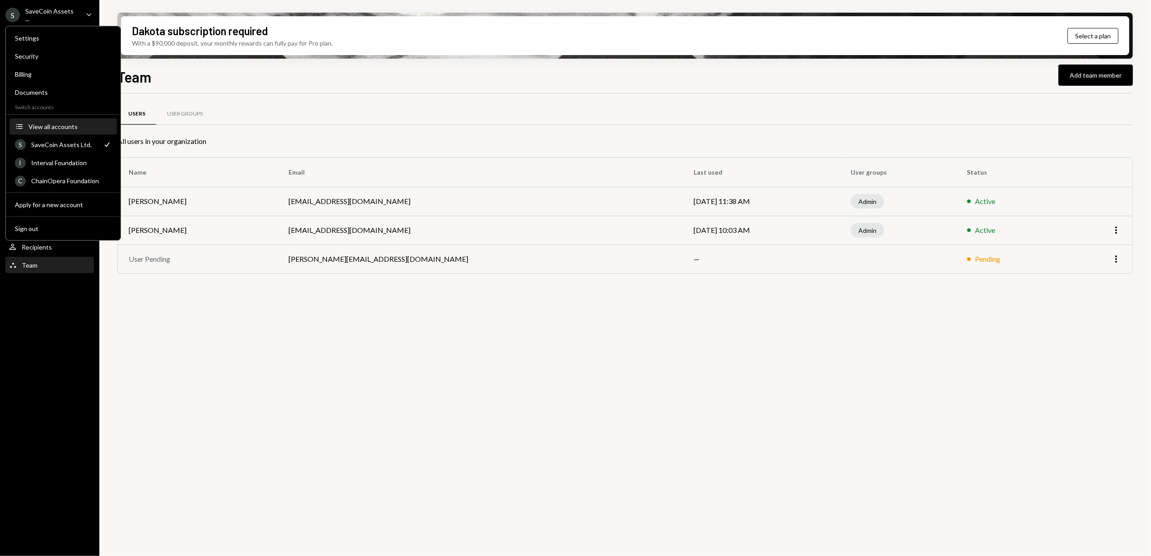
click at [64, 128] on div "View all accounts" at bounding box center [69, 127] width 83 height 8
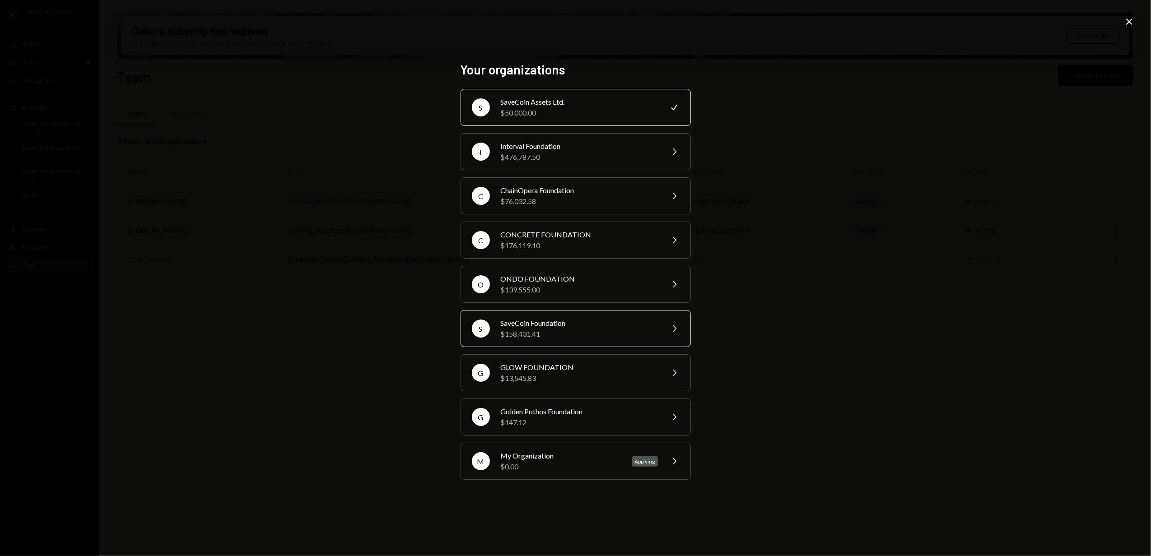
click at [545, 330] on div "$158,431.41" at bounding box center [579, 334] width 157 height 11
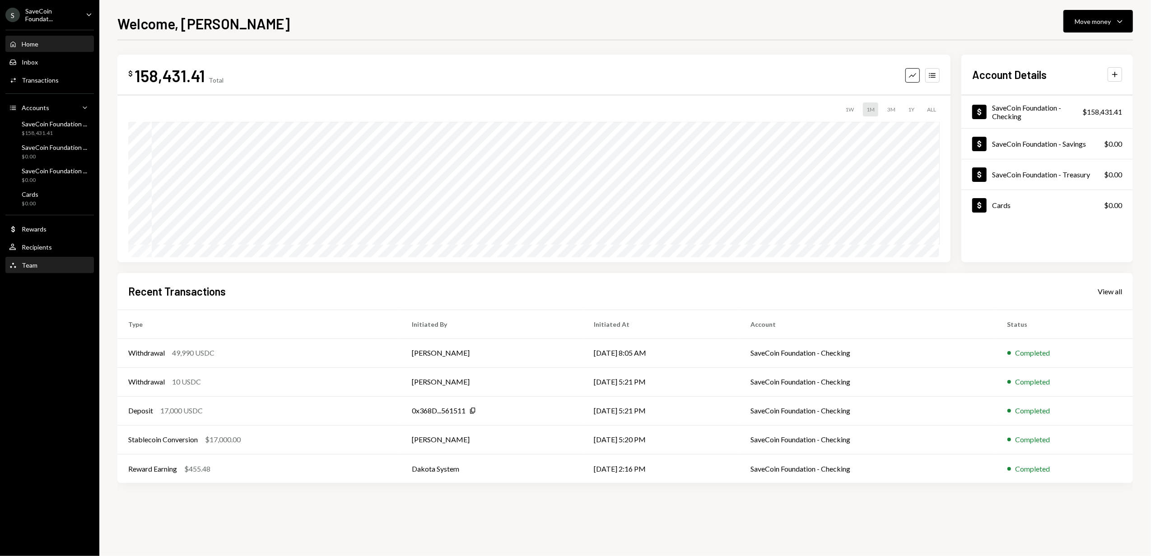
click at [52, 262] on div "Team Team" at bounding box center [49, 265] width 81 height 8
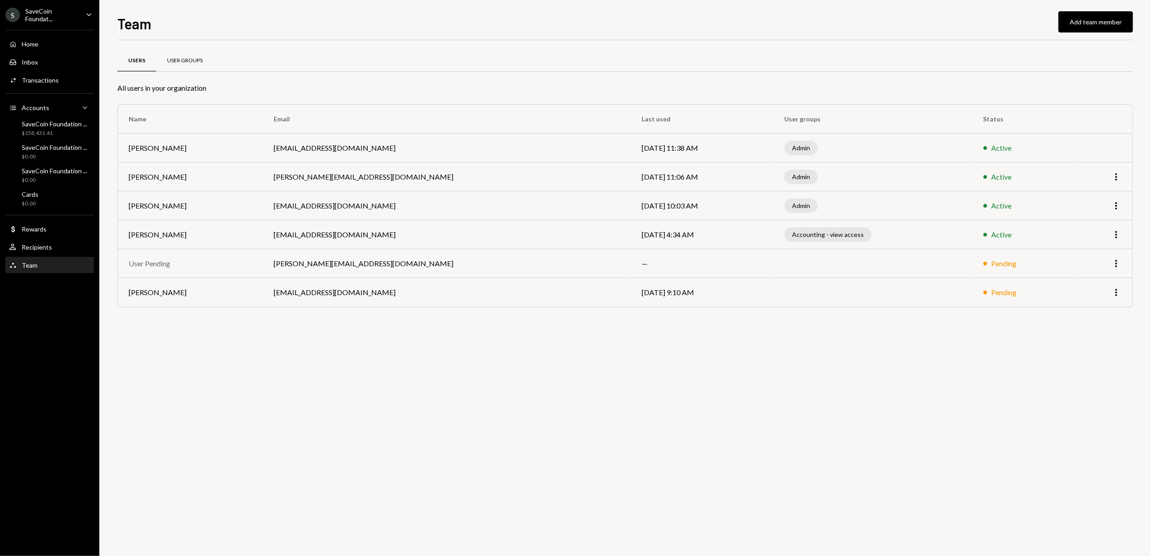
click at [183, 60] on div "User Groups" at bounding box center [185, 61] width 36 height 8
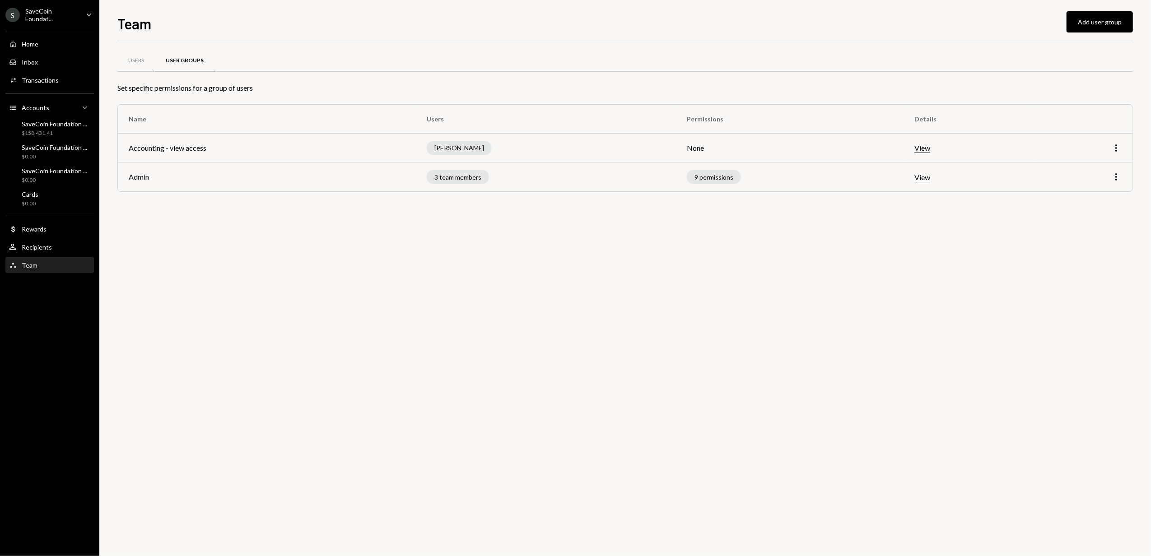
click at [922, 149] on button "View" at bounding box center [923, 148] width 16 height 9
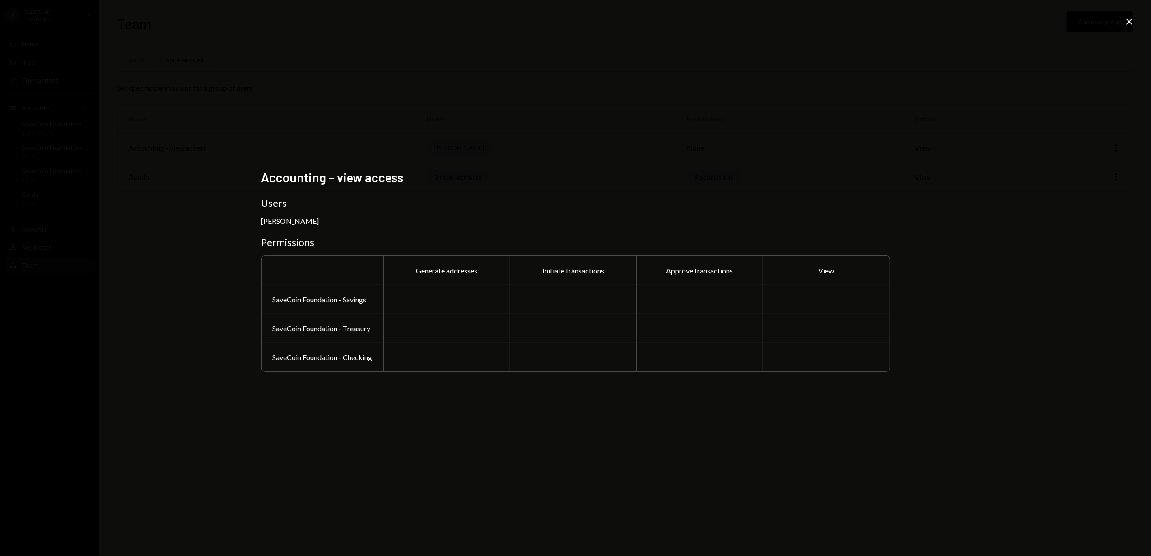
click at [1127, 24] on icon at bounding box center [1129, 22] width 6 height 6
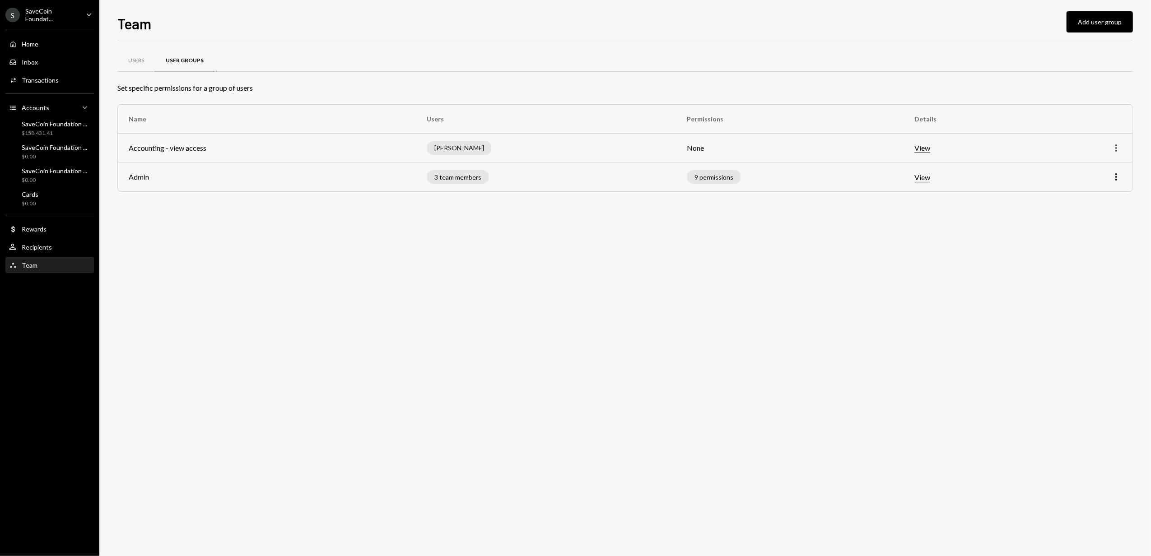
click at [1119, 146] on icon "More" at bounding box center [1116, 148] width 11 height 11
click at [1092, 169] on div "Edit" at bounding box center [1095, 167] width 45 height 16
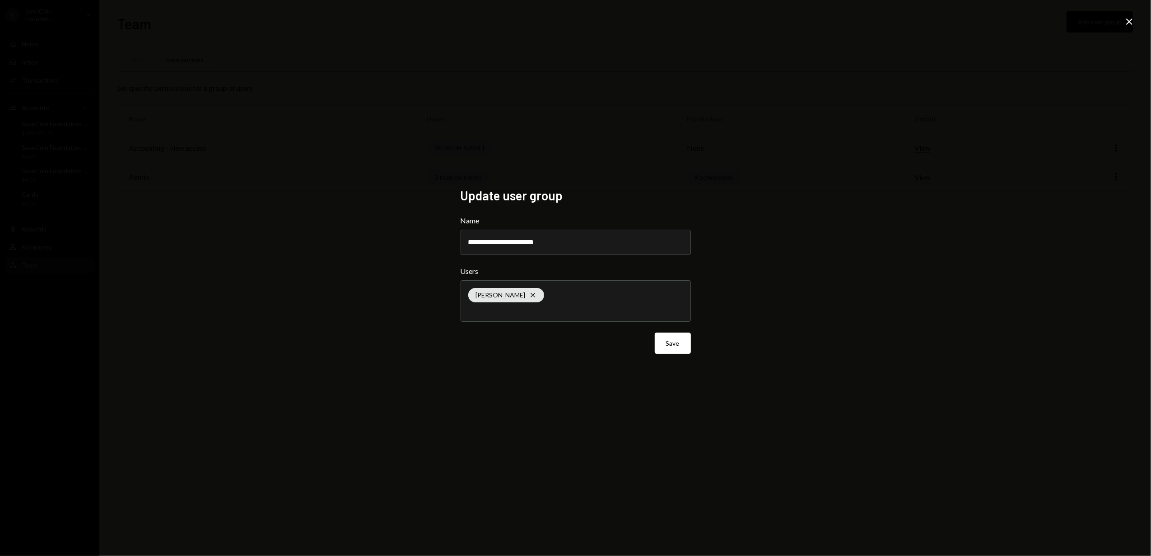
click at [504, 316] on div "Kobie van Zyl Cross" at bounding box center [575, 301] width 215 height 41
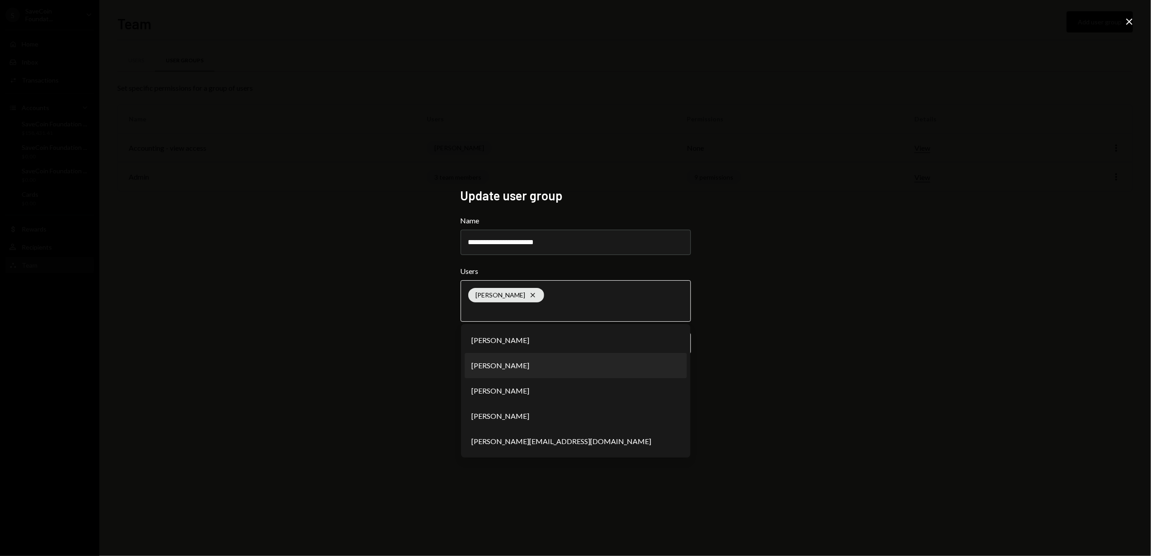
click at [504, 368] on li "Gawie van Zyl" at bounding box center [576, 365] width 222 height 25
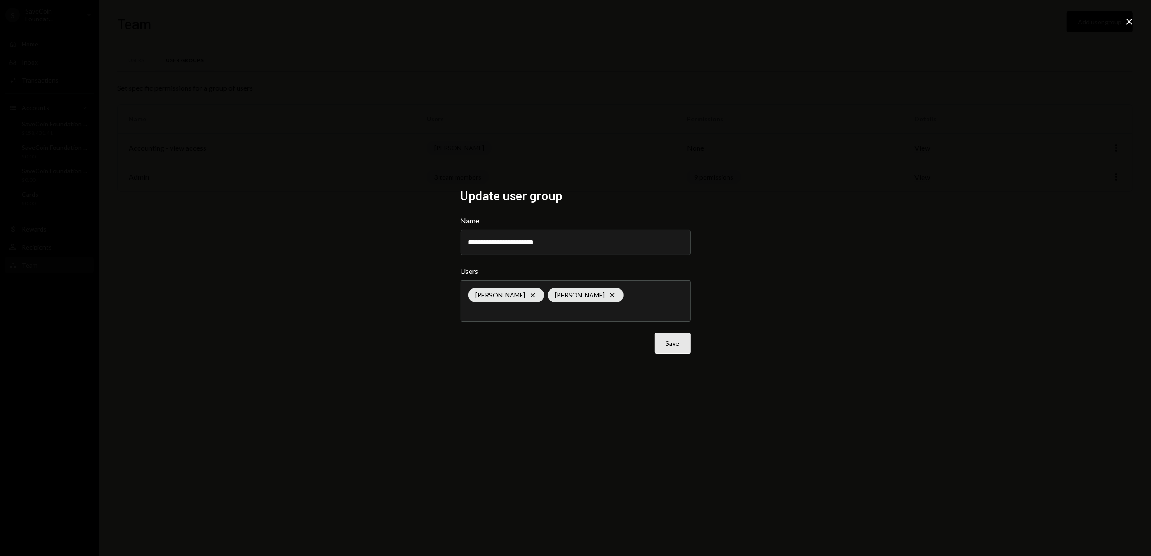
click at [680, 347] on button "Save" at bounding box center [673, 343] width 36 height 21
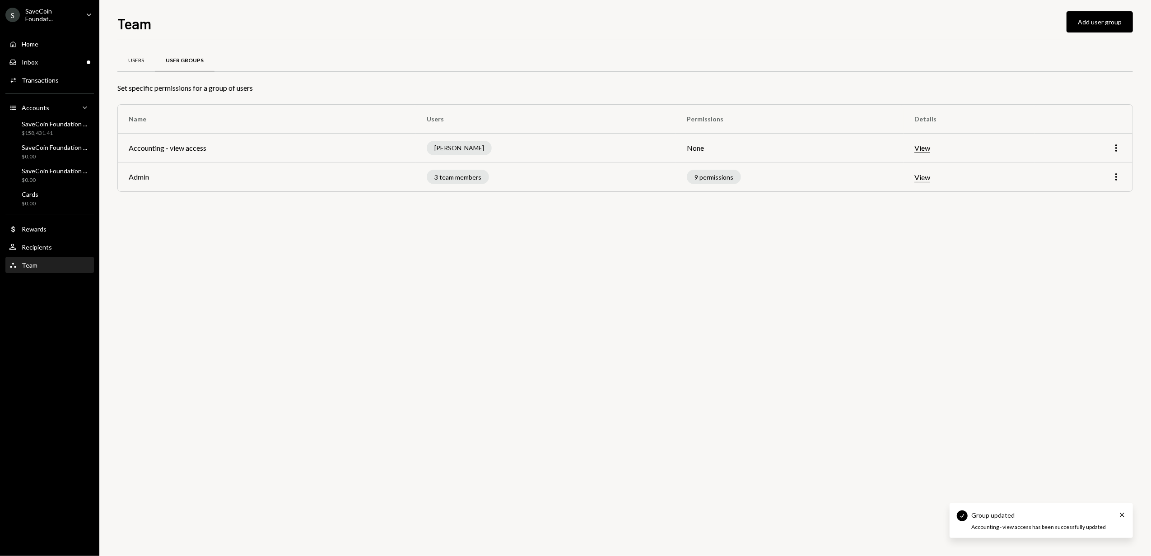
click at [142, 69] on div "Users" at bounding box center [135, 61] width 37 height 22
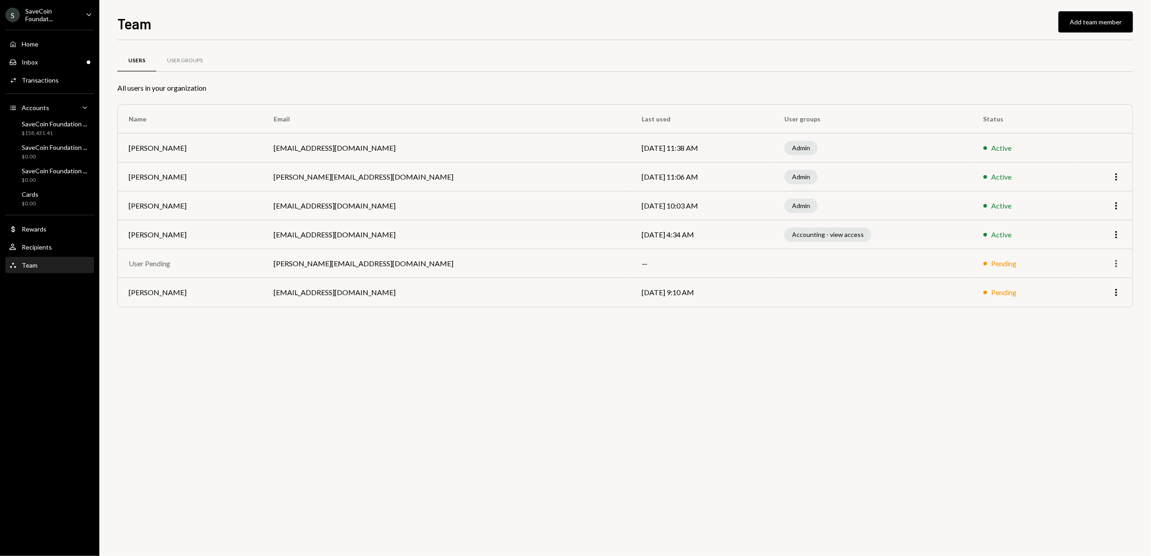
click at [1116, 263] on icon "button" at bounding box center [1117, 263] width 2 height 7
click at [1097, 281] on div "Remove" at bounding box center [1095, 283] width 45 height 16
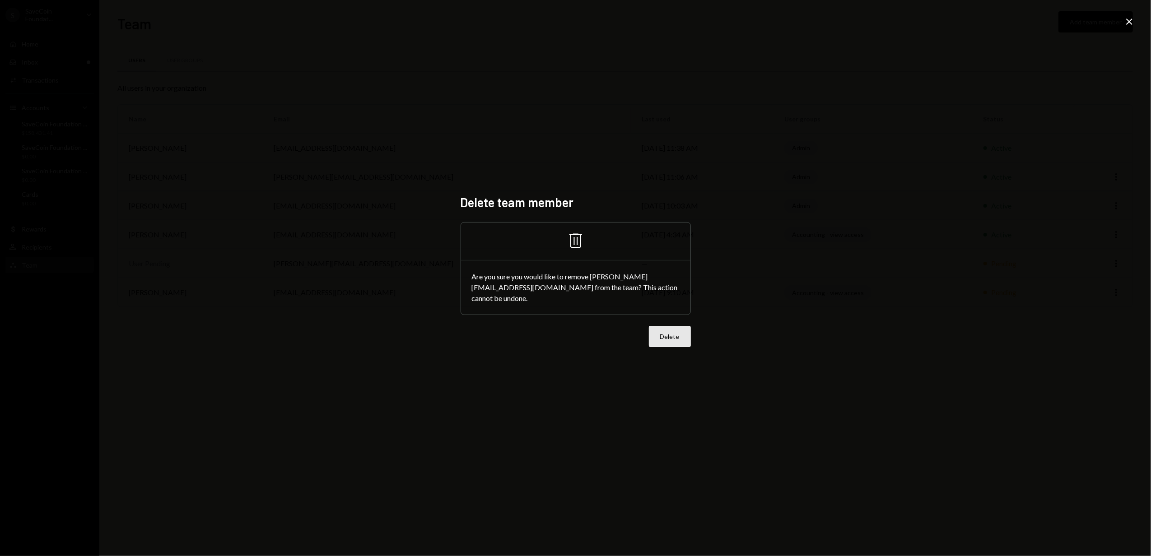
click at [665, 333] on button "Delete" at bounding box center [670, 336] width 42 height 21
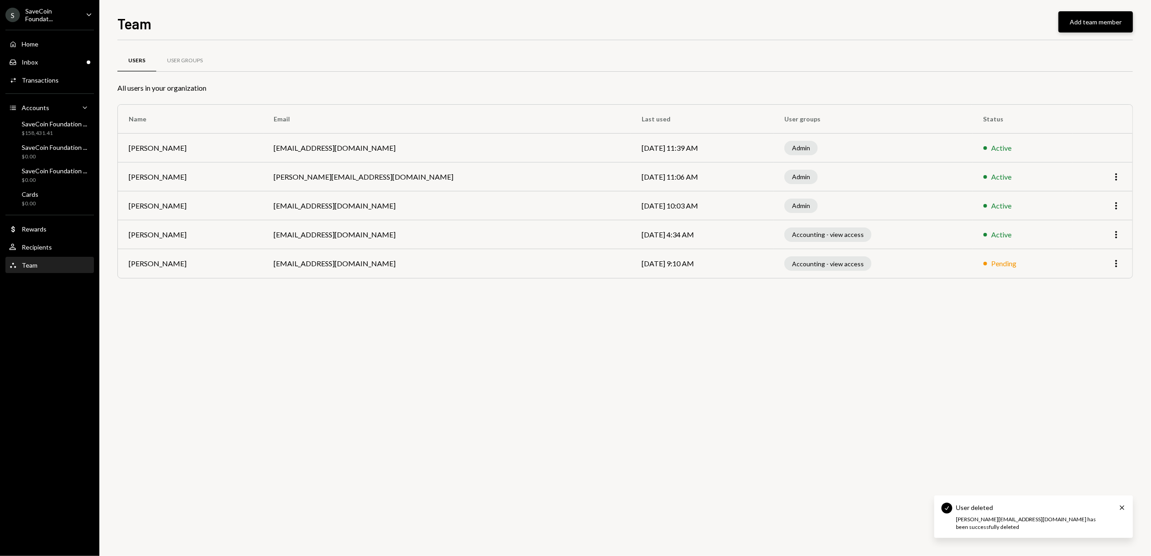
click at [1078, 24] on button "Add team member" at bounding box center [1096, 21] width 75 height 21
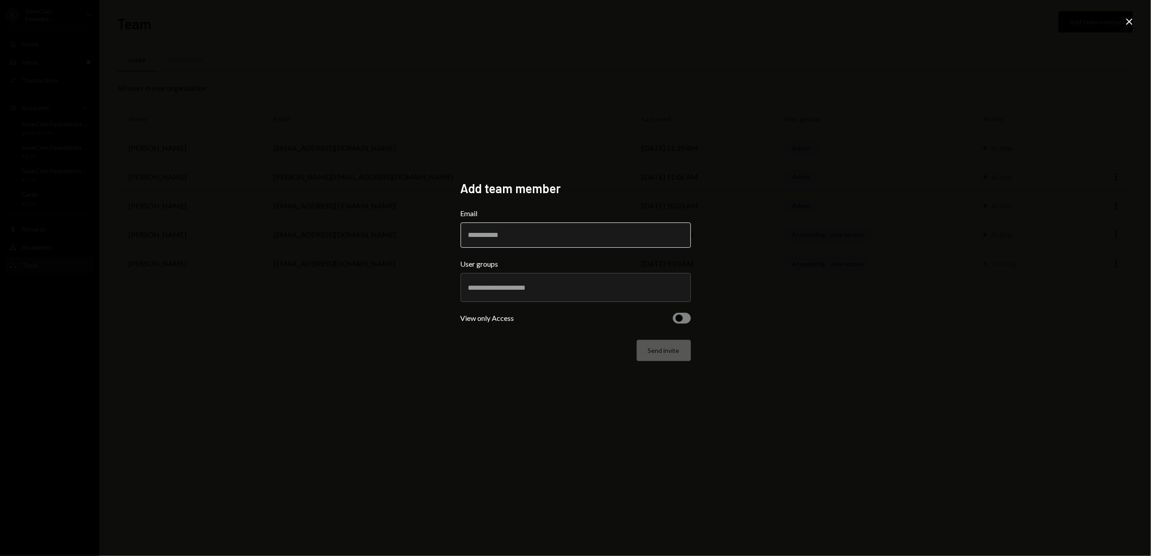
click at [508, 235] on input "Email" at bounding box center [576, 235] width 230 height 25
type input "**********"
click at [405, 316] on div "**********" at bounding box center [575, 278] width 1151 height 556
click at [490, 296] on div at bounding box center [575, 287] width 215 height 23
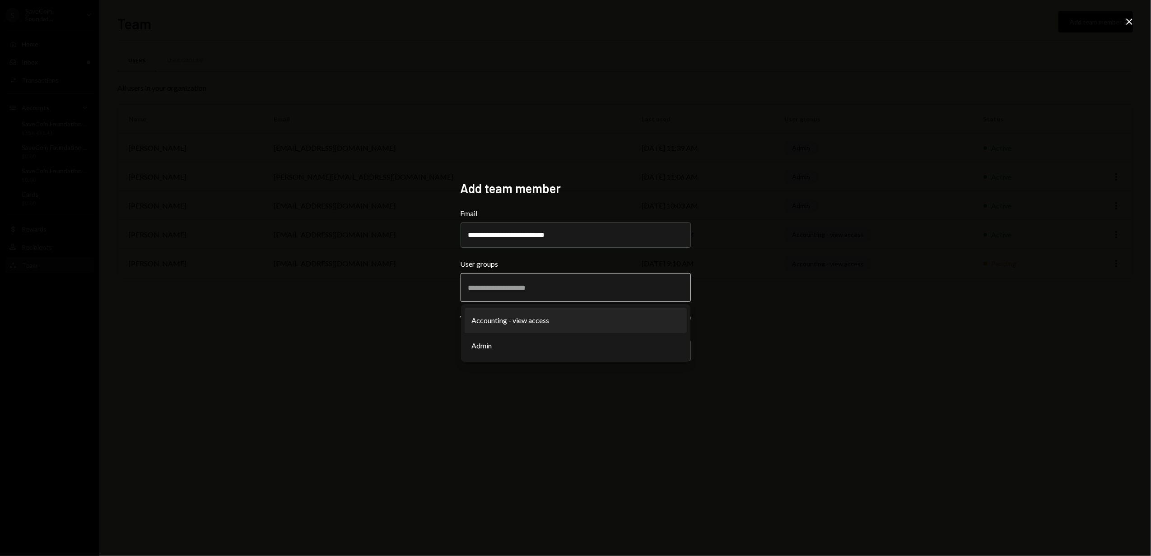
click at [504, 322] on li "Accounting - view access" at bounding box center [576, 320] width 222 height 25
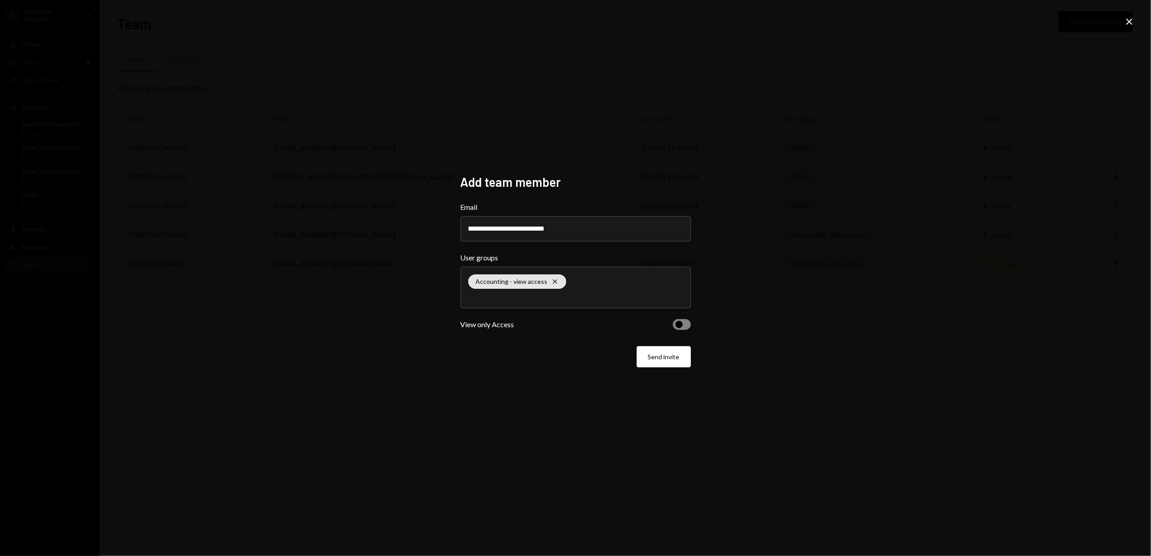
click at [674, 324] on button "button" at bounding box center [682, 324] width 18 height 11
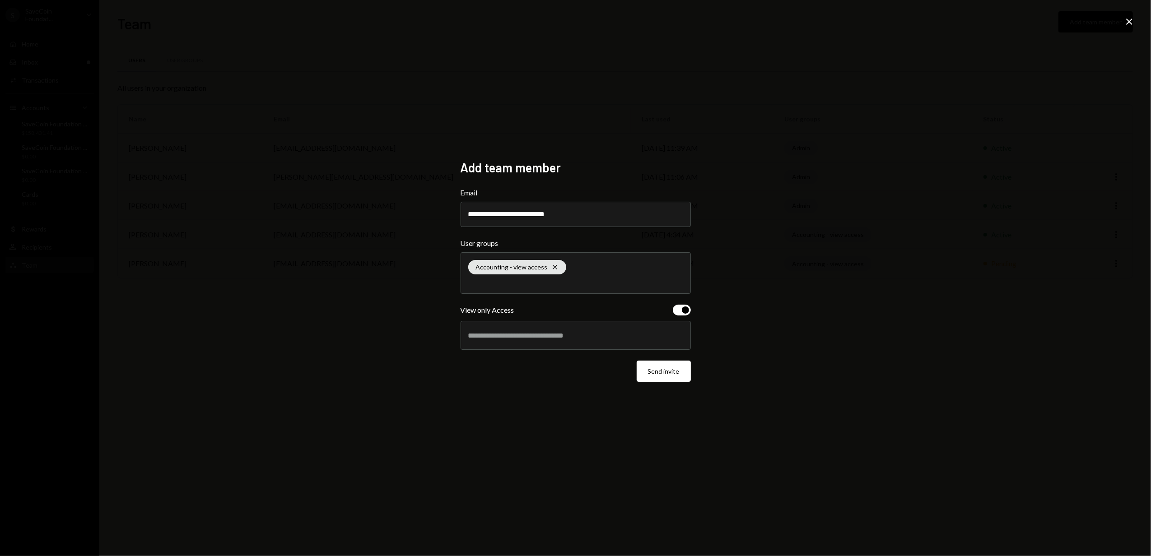
click at [515, 326] on div at bounding box center [575, 335] width 215 height 23
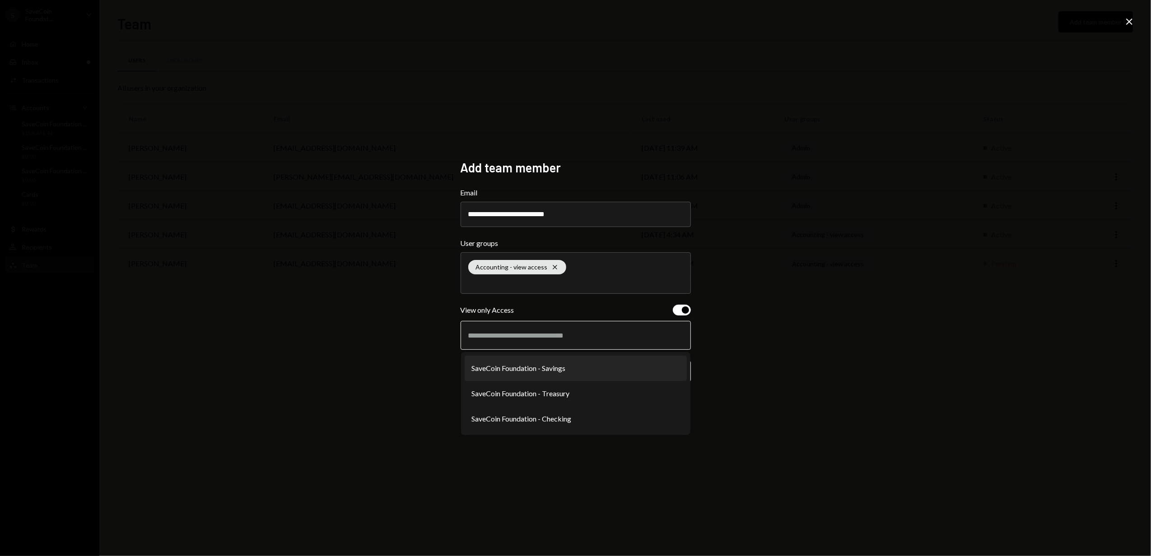
click at [499, 365] on li "SaveCoin Foundation - Savings" at bounding box center [576, 368] width 222 height 25
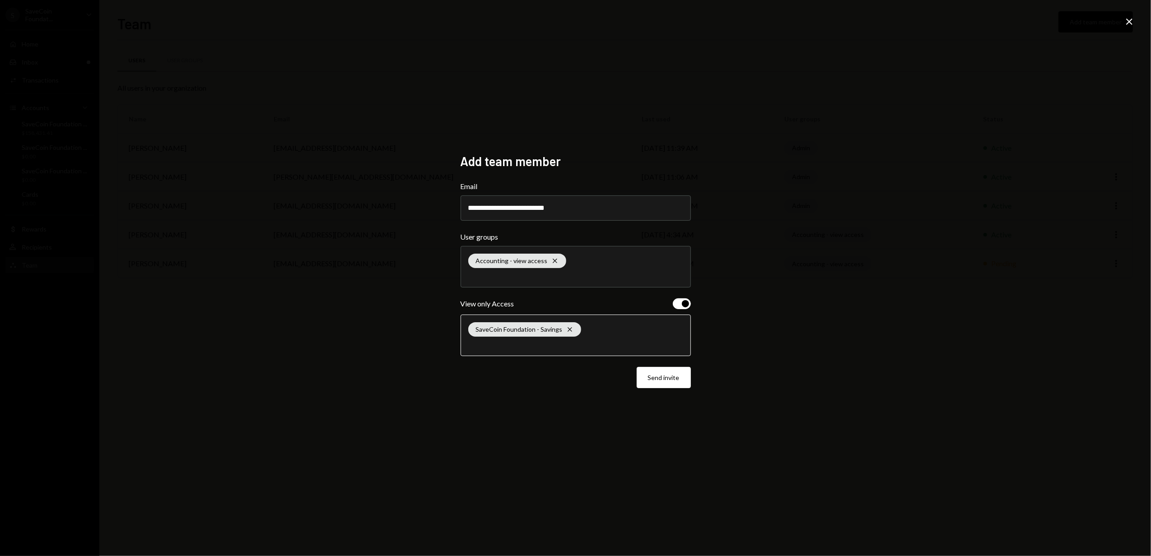
click at [494, 345] on input "text" at bounding box center [575, 345] width 215 height 8
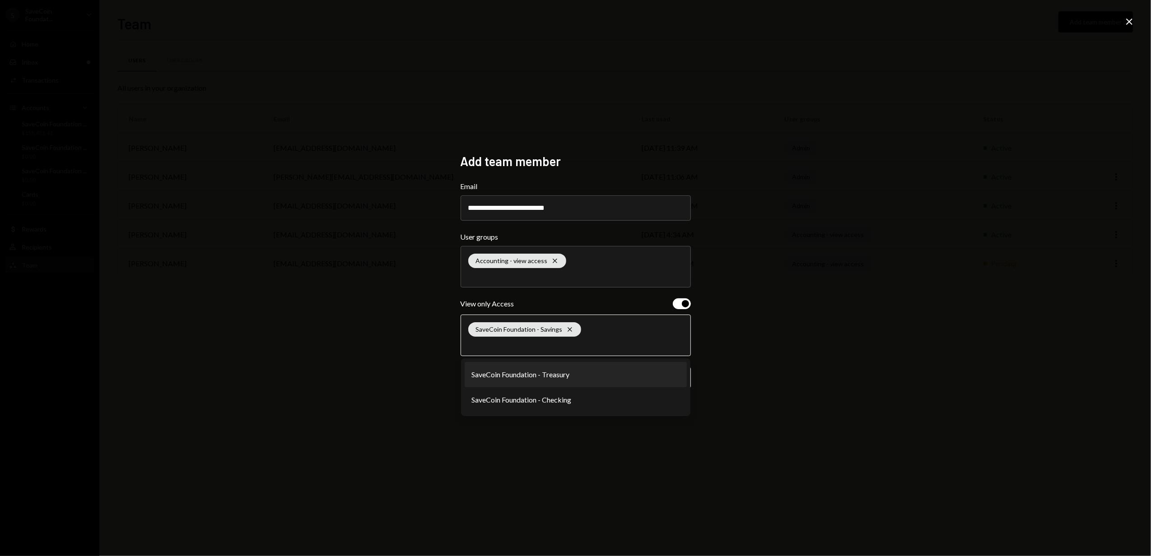
click at [501, 378] on li "SaveCoin Foundation - Treasury" at bounding box center [576, 374] width 222 height 25
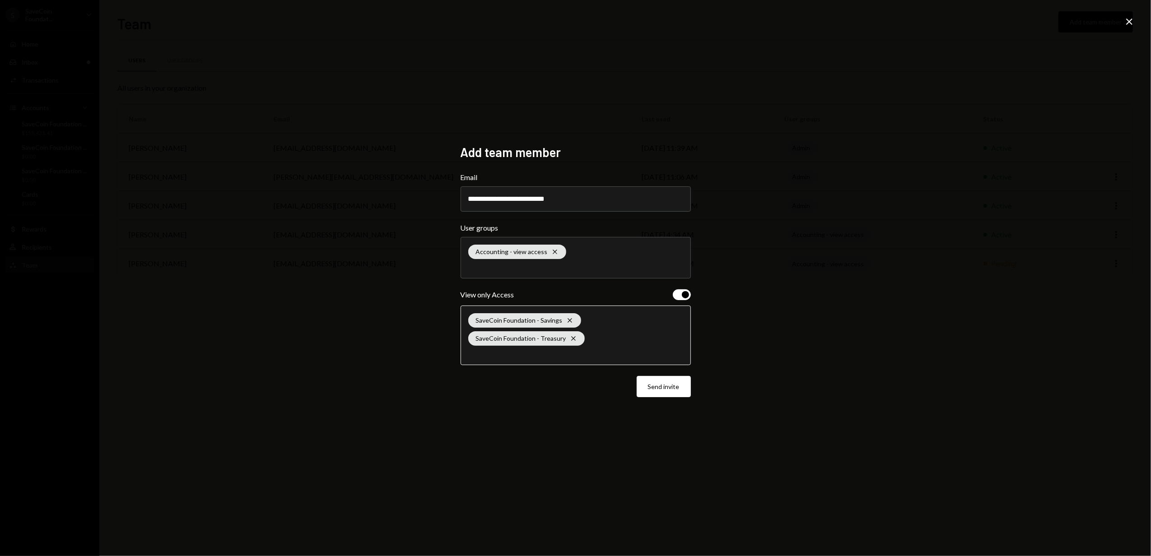
click at [499, 358] on input "text" at bounding box center [575, 354] width 215 height 8
drag, startPoint x: 502, startPoint y: 380, endPoint x: 509, endPoint y: 382, distance: 6.7
click at [502, 380] on li "SaveCoin Foundation - Checking" at bounding box center [576, 383] width 222 height 25
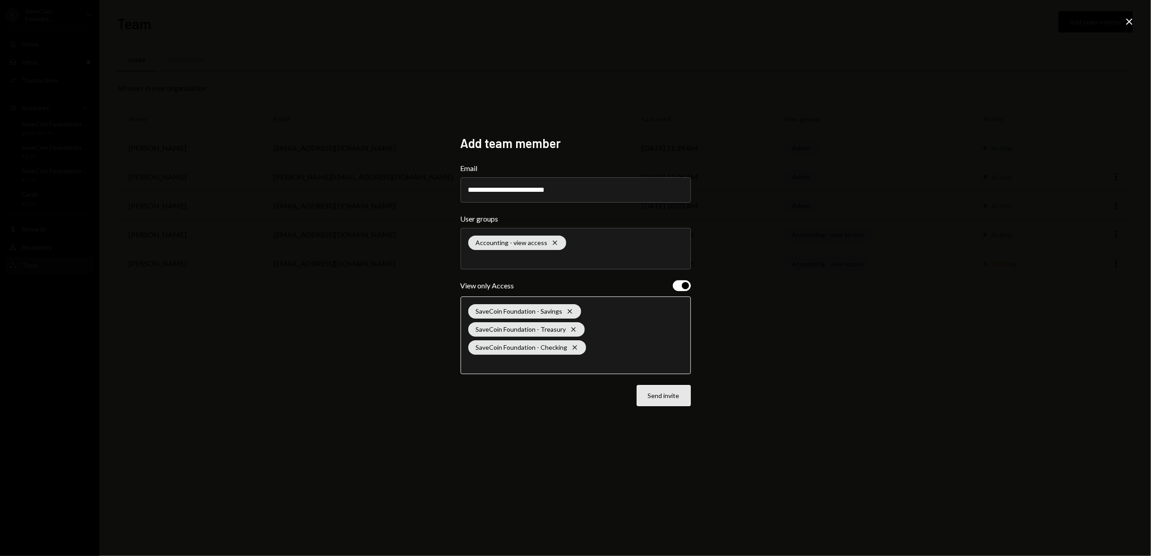
click at [658, 397] on button "Send invite" at bounding box center [664, 395] width 54 height 21
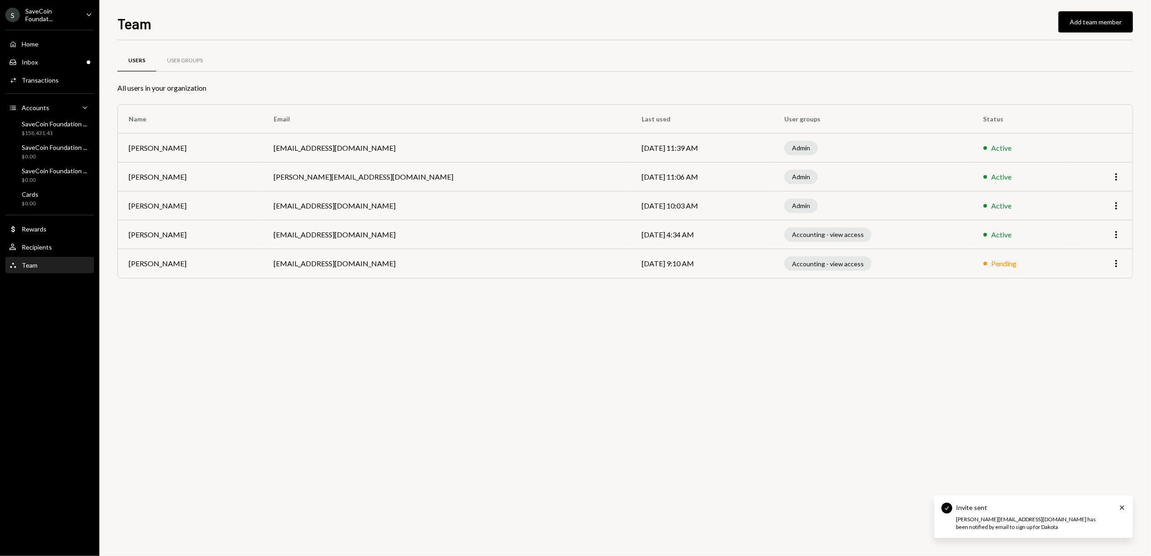
click at [54, 13] on div "SaveCoin Foundat..." at bounding box center [51, 14] width 53 height 15
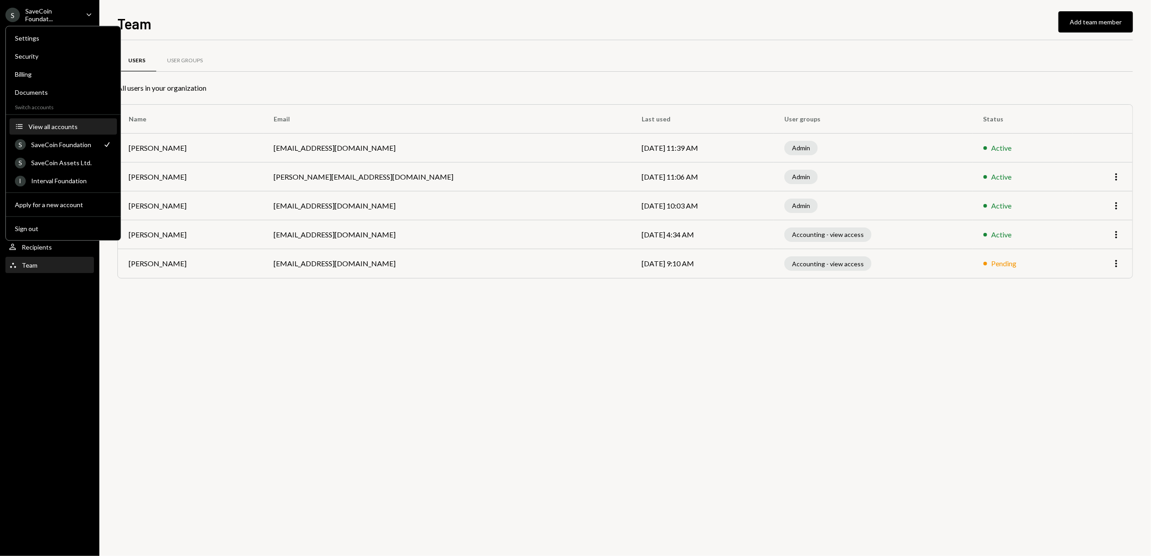
click at [60, 123] on div "View all accounts" at bounding box center [69, 127] width 83 height 8
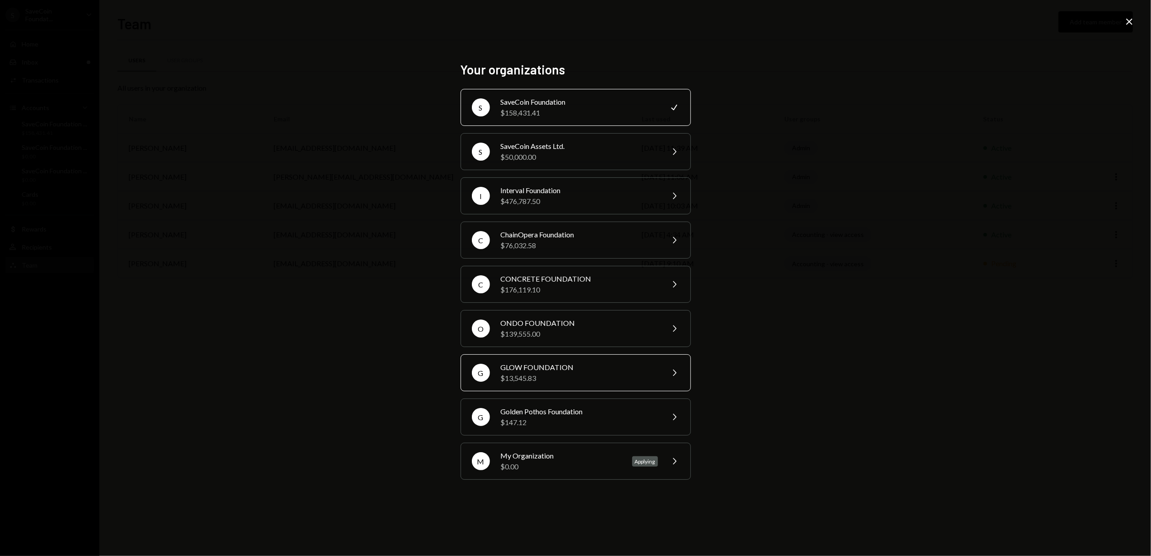
click at [552, 376] on div "$13,545.83" at bounding box center [579, 378] width 157 height 11
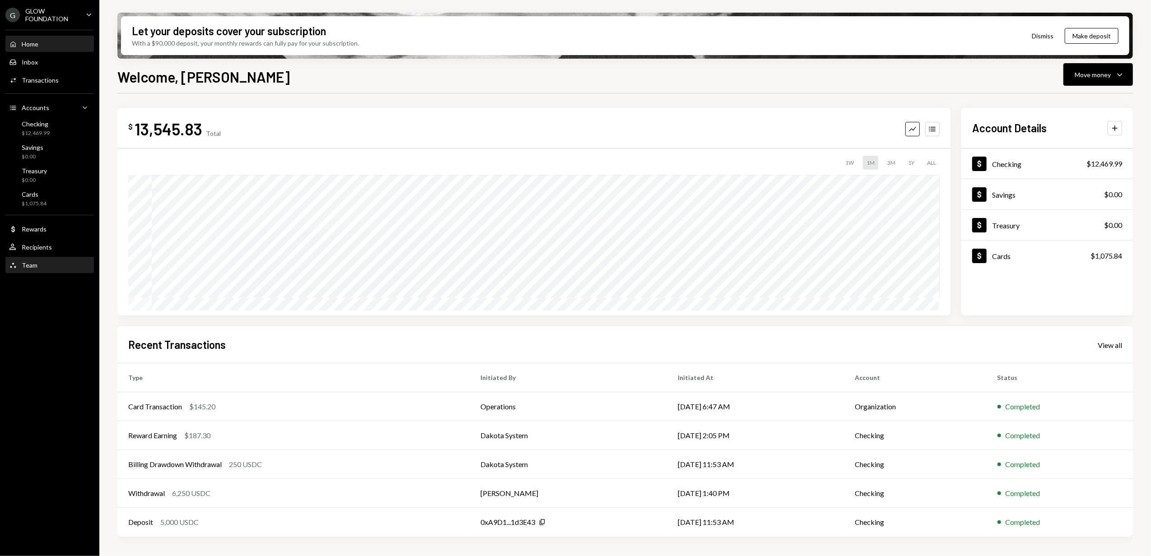
click at [33, 264] on div "Team" at bounding box center [30, 265] width 16 height 8
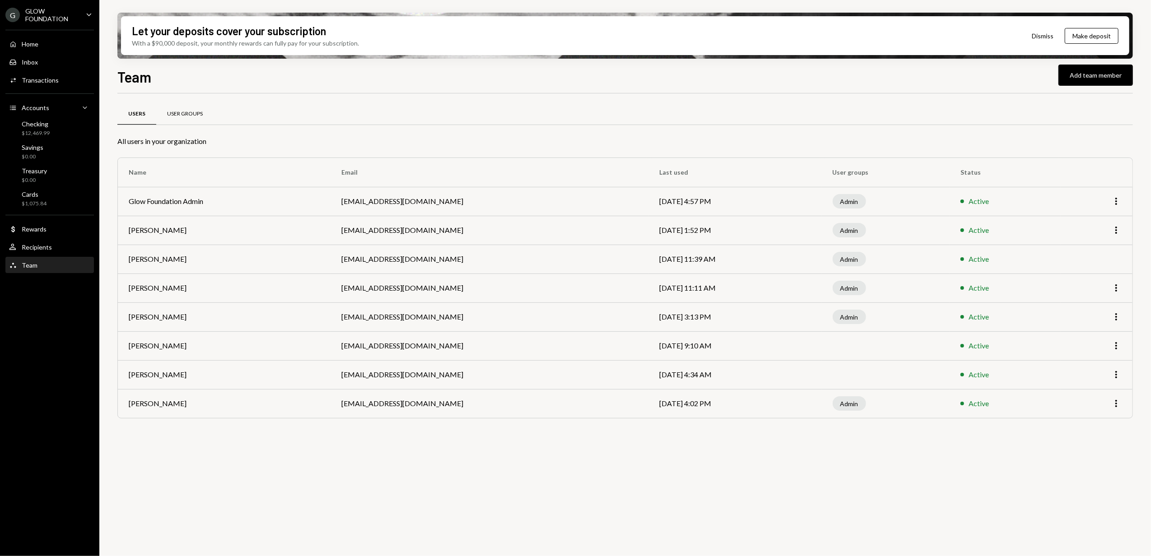
click at [181, 114] on div "User Groups" at bounding box center [185, 114] width 36 height 8
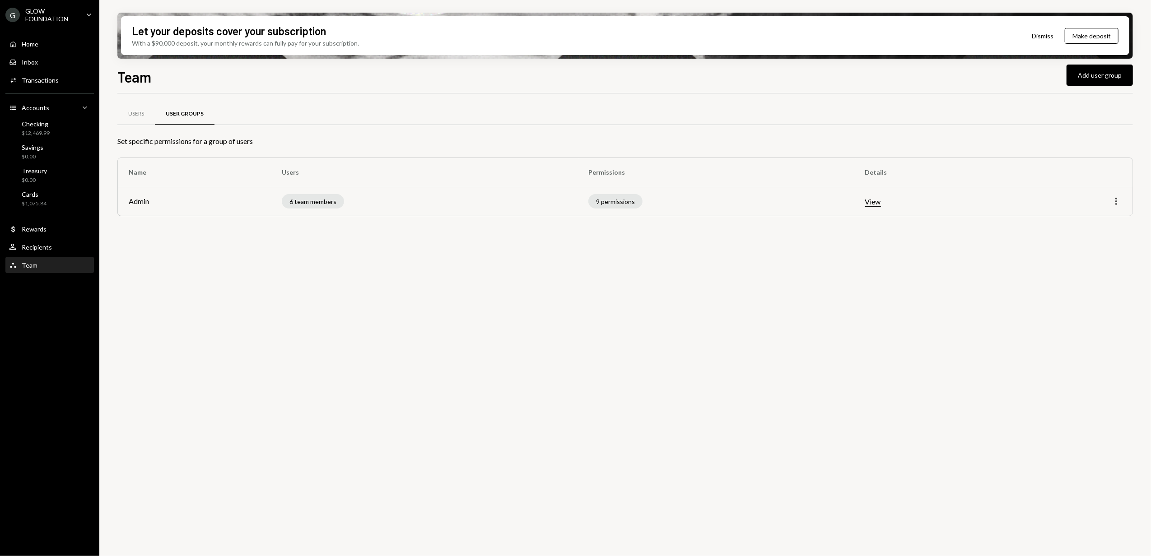
click at [1121, 201] on icon "More" at bounding box center [1116, 201] width 11 height 11
click at [1097, 222] on div "Edit" at bounding box center [1095, 221] width 45 height 16
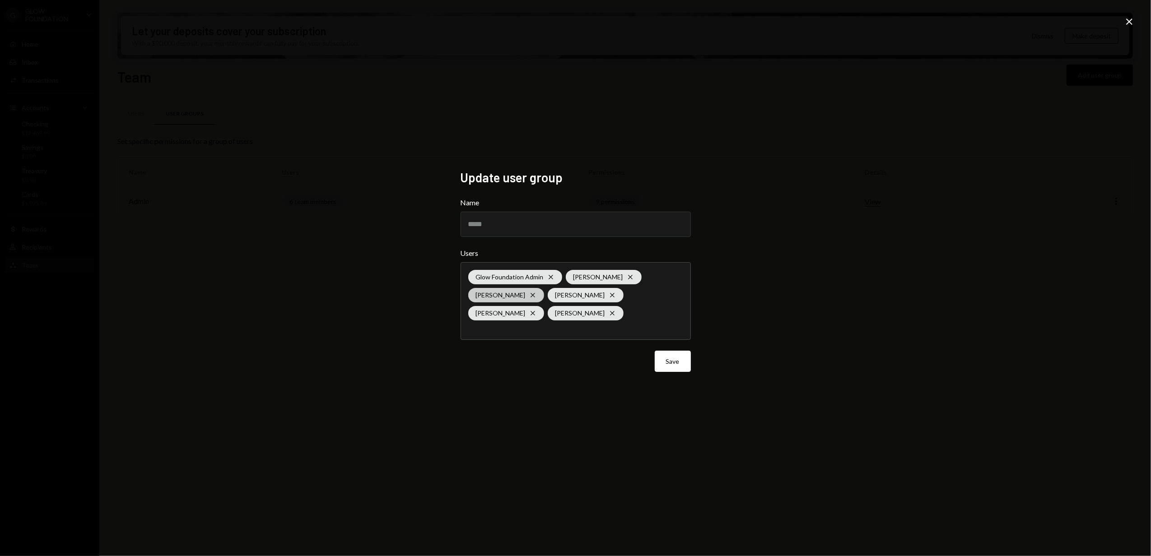
click at [529, 292] on icon "Cross" at bounding box center [532, 295] width 7 height 7
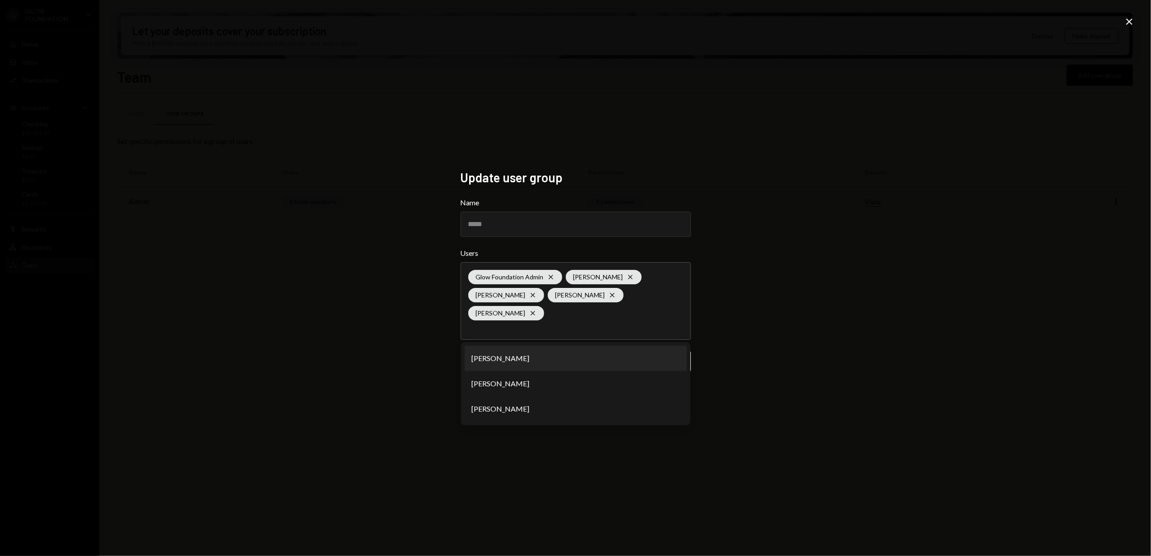
click at [335, 311] on div "Update user group Name ***** Users Glow Foundation Admin Cross [PERSON_NAME] Cr…" at bounding box center [575, 278] width 1151 height 556
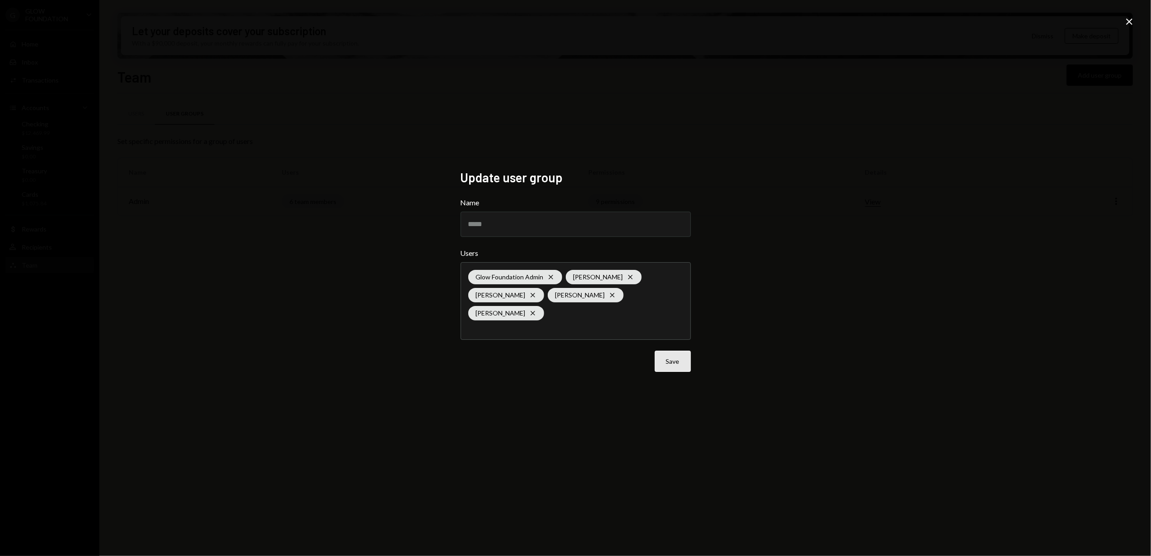
click at [672, 361] on button "Save" at bounding box center [673, 361] width 36 height 21
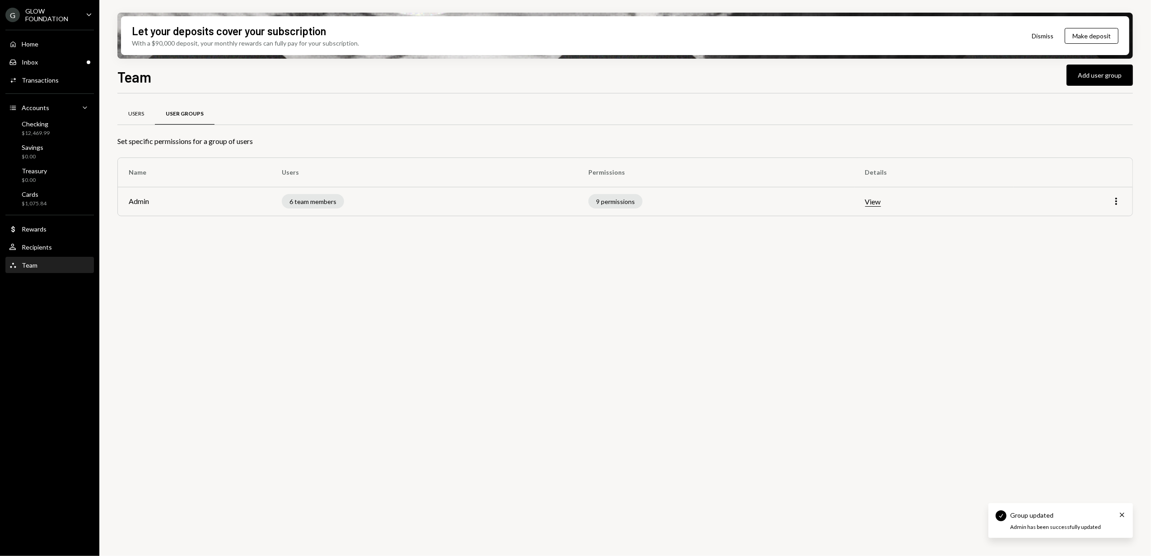
click at [138, 114] on div "Users" at bounding box center [136, 114] width 16 height 8
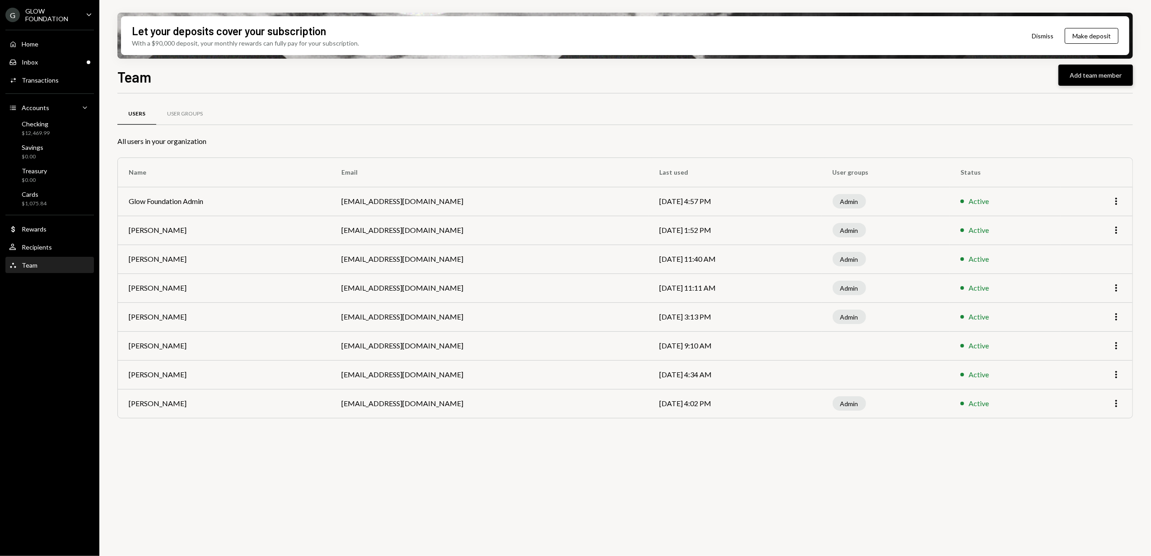
click at [1088, 76] on button "Add team member" at bounding box center [1096, 75] width 75 height 21
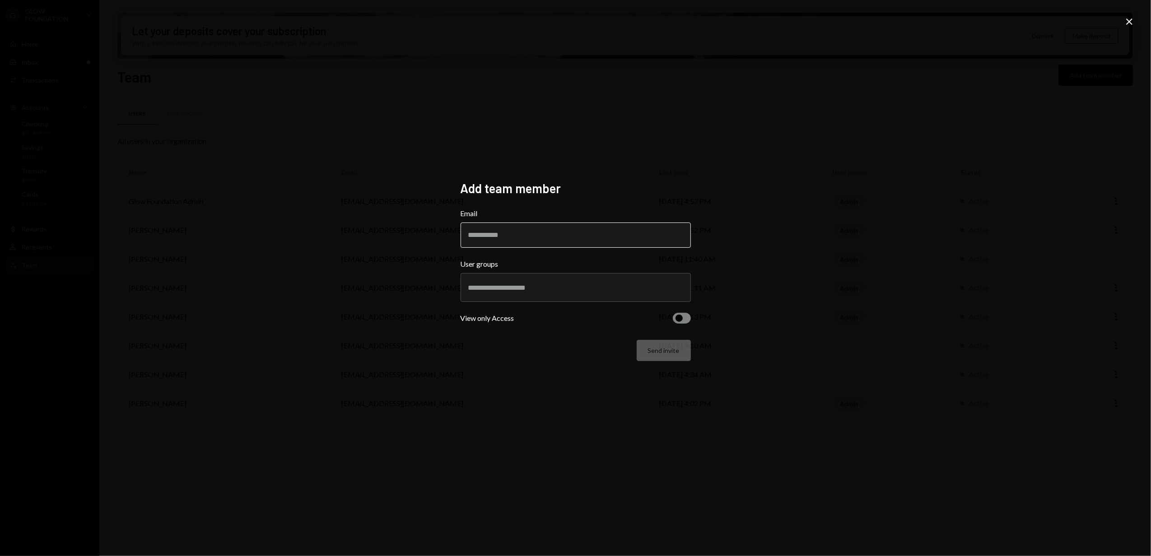
click at [585, 233] on input "Email" at bounding box center [576, 235] width 230 height 25
type input "**********"
click at [467, 464] on div "**********" at bounding box center [575, 278] width 1151 height 556
click at [678, 317] on span "button" at bounding box center [679, 318] width 7 height 7
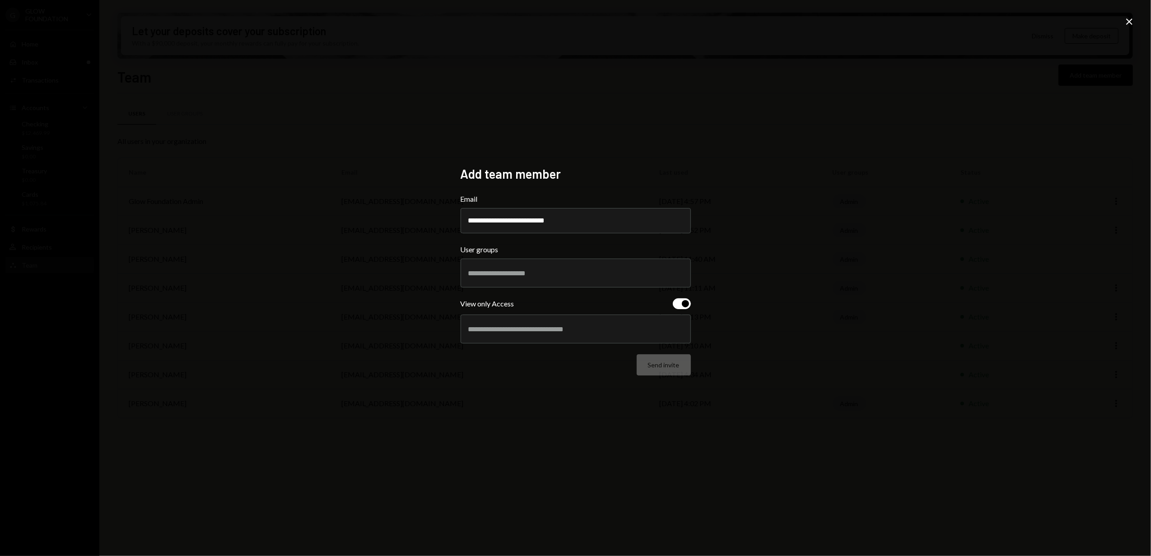
click at [577, 339] on div at bounding box center [575, 329] width 215 height 23
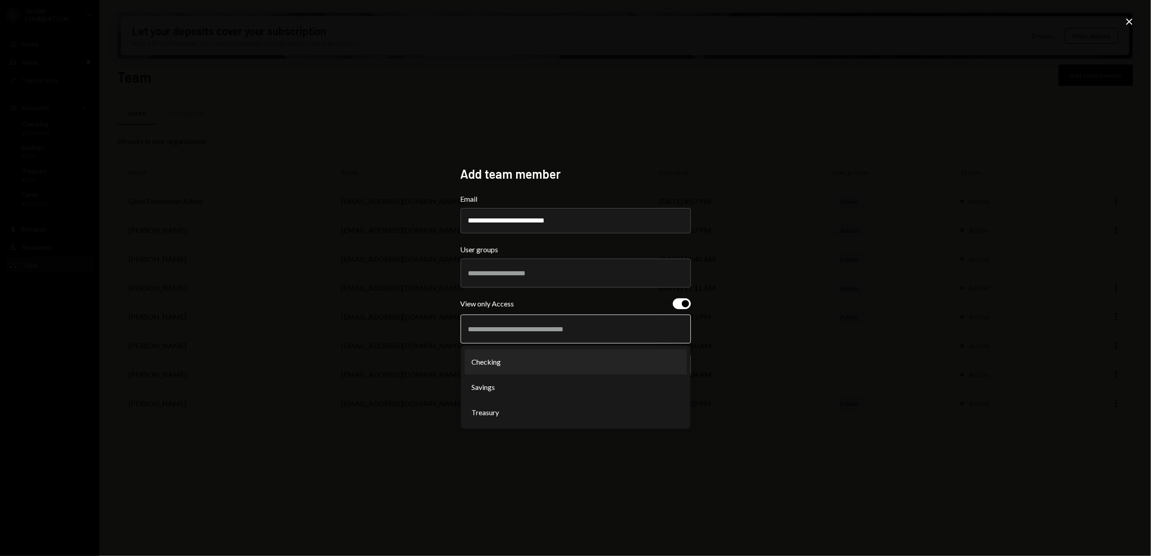
click at [515, 363] on li "Checking" at bounding box center [576, 362] width 222 height 25
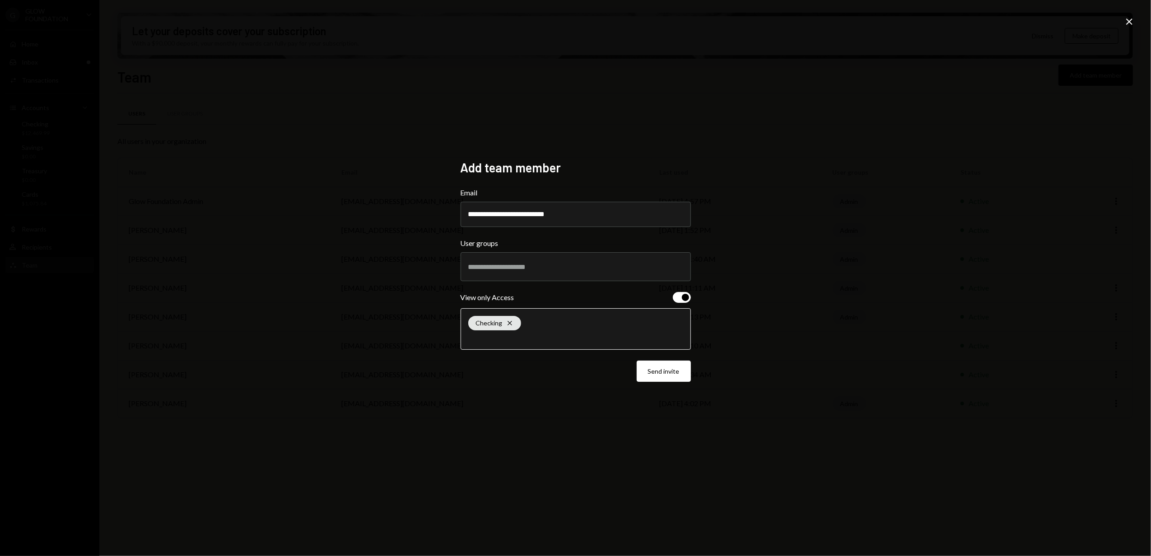
click at [508, 338] on input "text" at bounding box center [575, 338] width 215 height 8
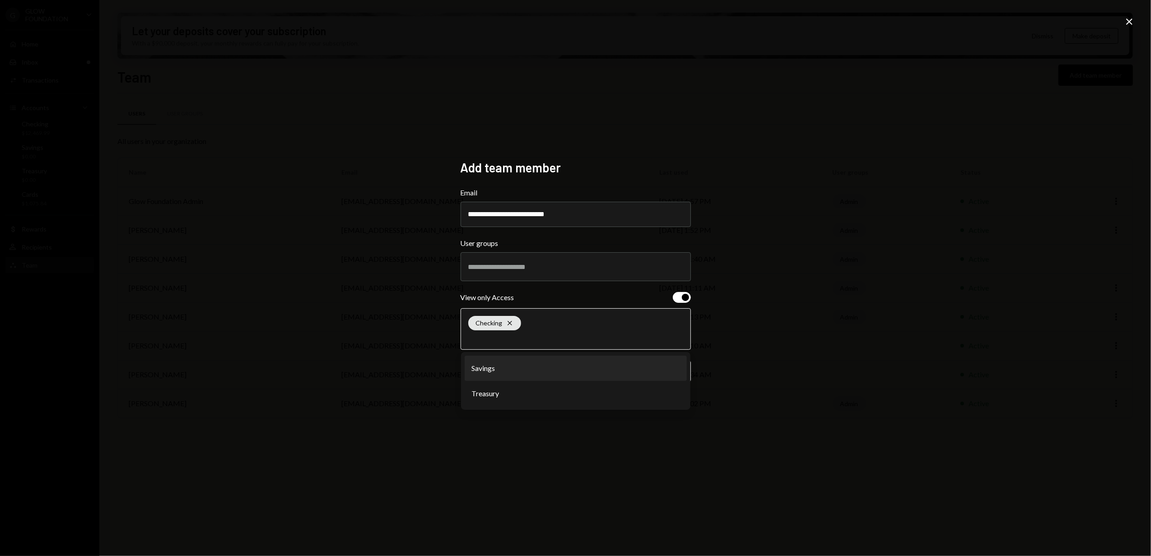
click at [515, 369] on li "Savings" at bounding box center [576, 368] width 222 height 25
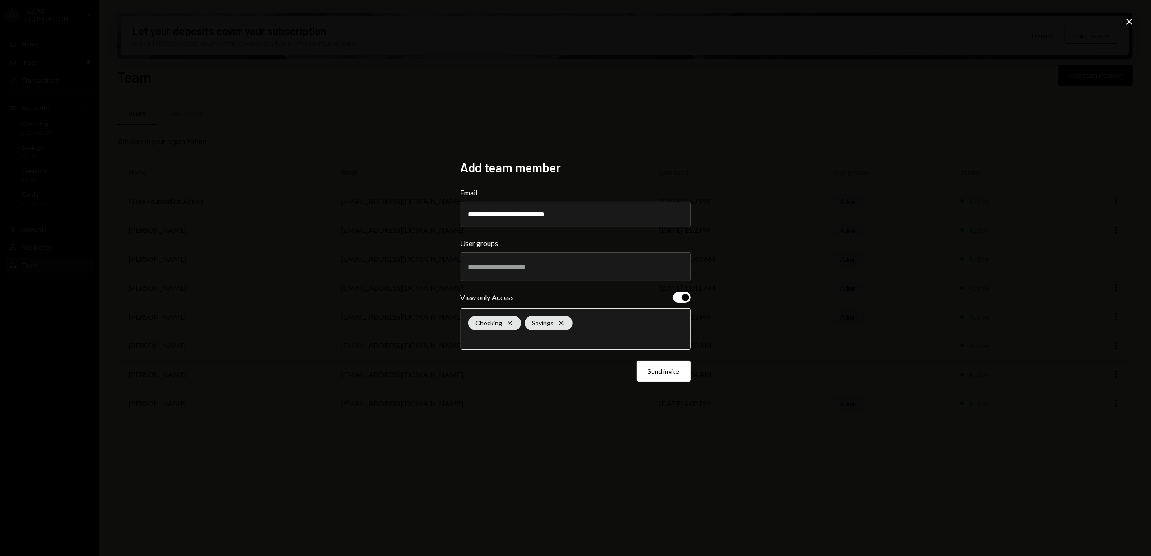
click at [500, 341] on input "text" at bounding box center [575, 338] width 215 height 8
click at [520, 375] on li "Treasury" at bounding box center [576, 368] width 222 height 25
click at [663, 369] on button "Send invite" at bounding box center [664, 371] width 54 height 21
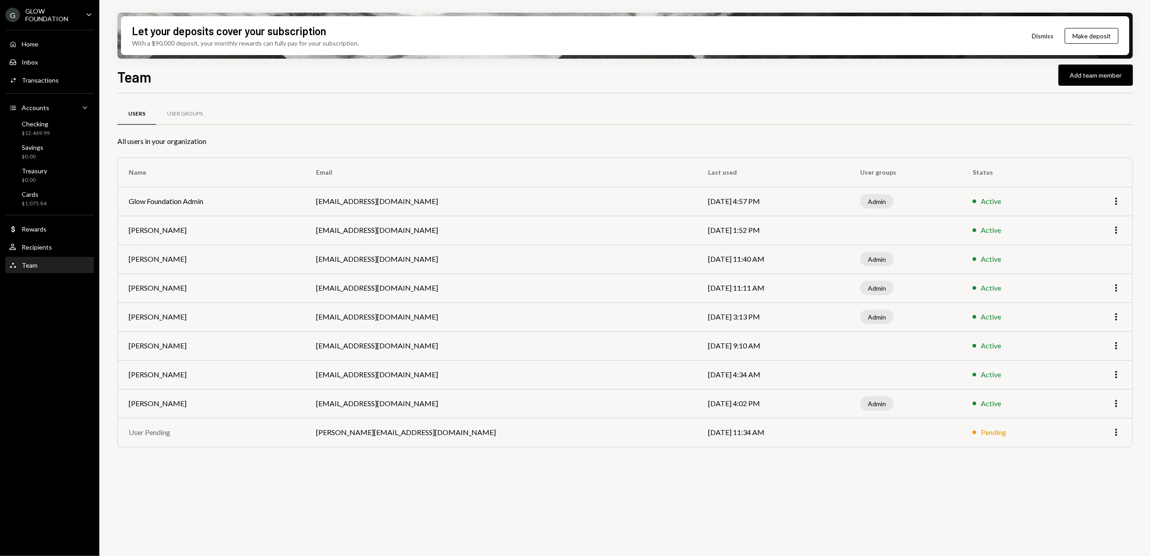
click at [55, 17] on div "GLOW FOUNDATION" at bounding box center [51, 14] width 53 height 15
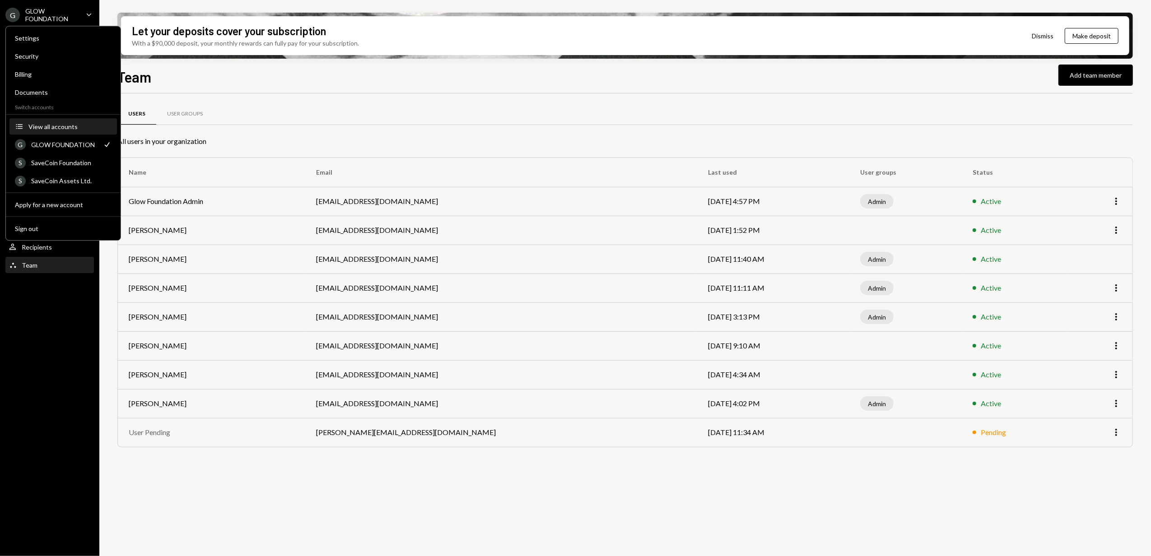
click at [56, 127] on div "View all accounts" at bounding box center [69, 127] width 83 height 8
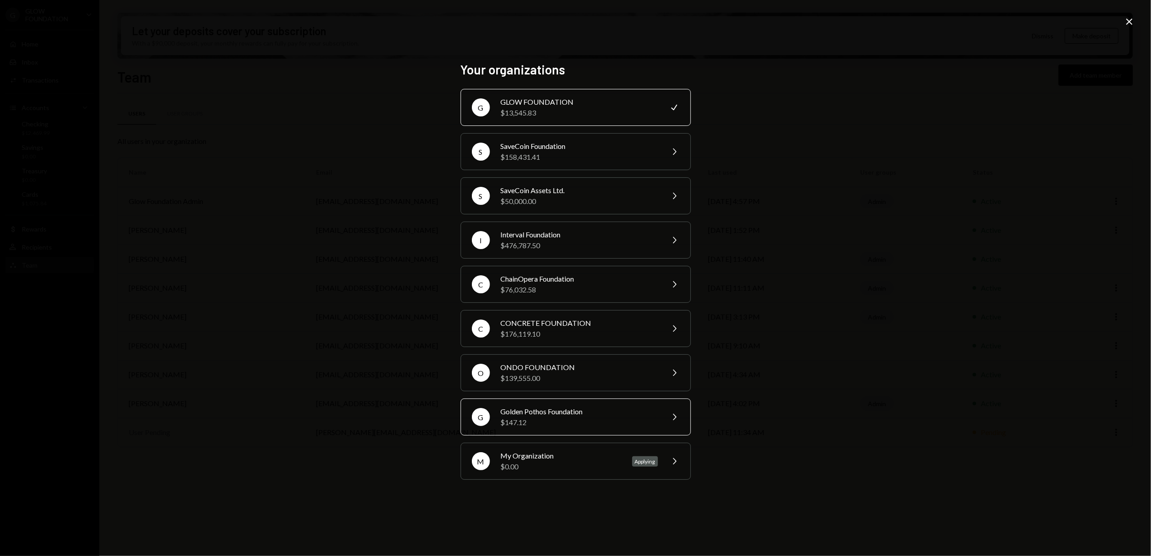
click at [560, 418] on div "$147.12" at bounding box center [579, 422] width 157 height 11
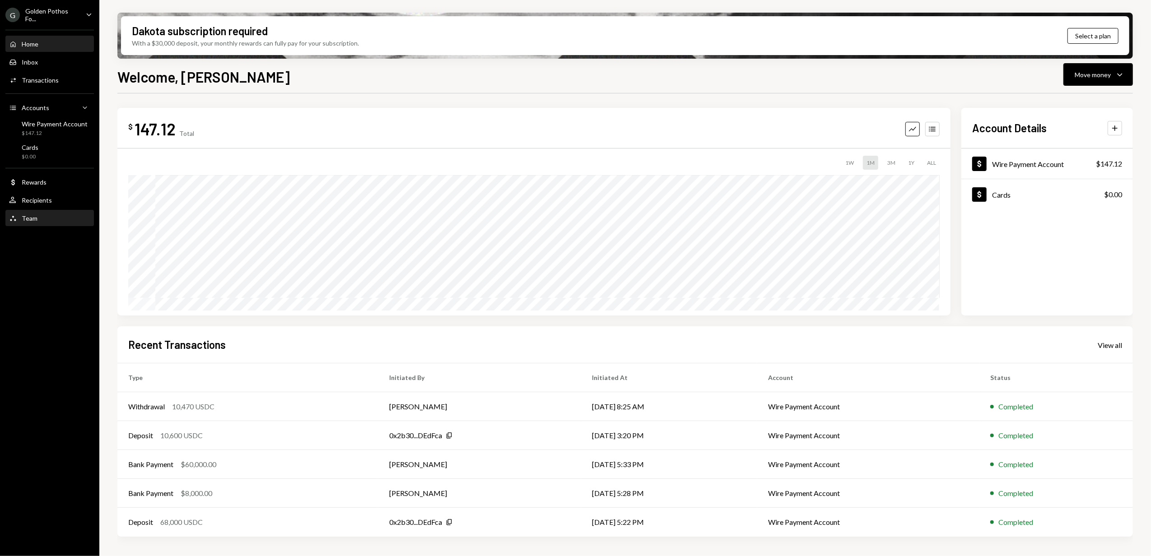
click at [42, 218] on div "Team Team" at bounding box center [49, 219] width 81 height 8
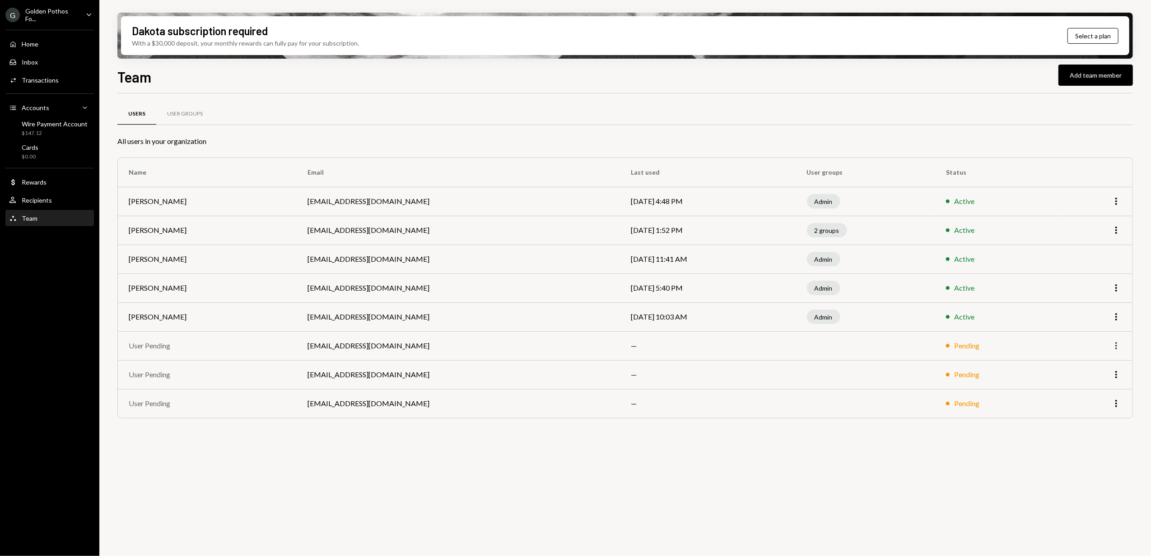
click at [1119, 347] on icon "More" at bounding box center [1116, 346] width 11 height 11
click at [1104, 365] on div "Remove" at bounding box center [1095, 366] width 45 height 16
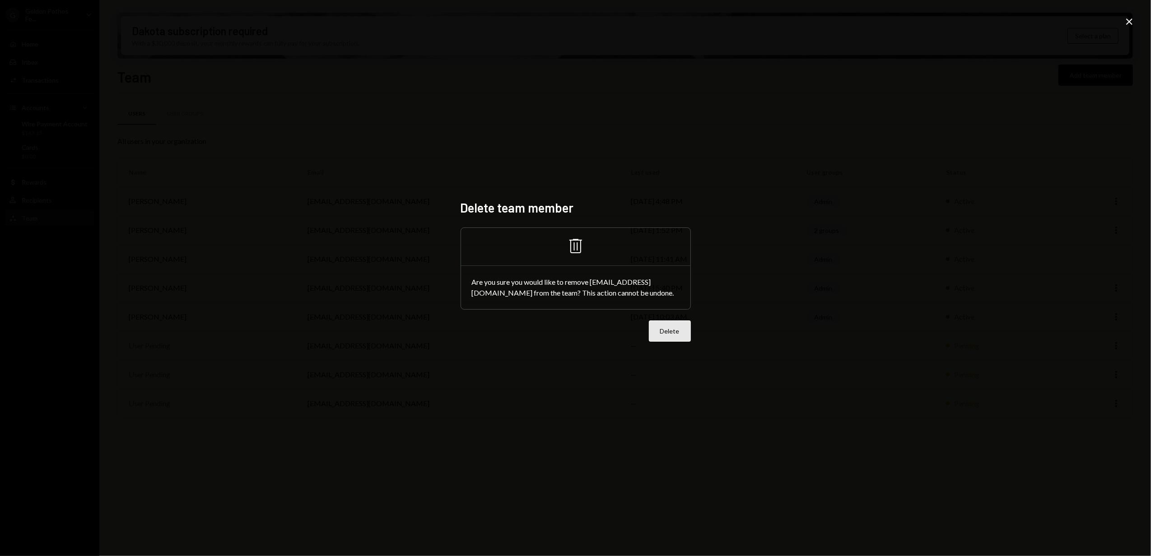
click at [667, 334] on button "Delete" at bounding box center [670, 331] width 42 height 21
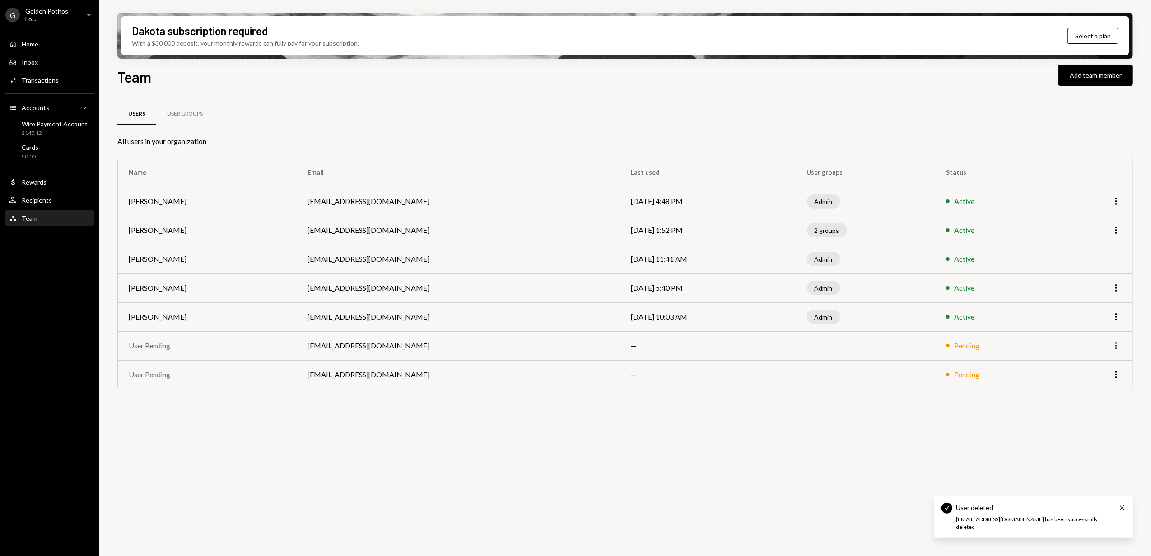
click at [1118, 348] on icon "More" at bounding box center [1116, 346] width 11 height 11
click at [1084, 365] on div "Remove" at bounding box center [1095, 366] width 45 height 16
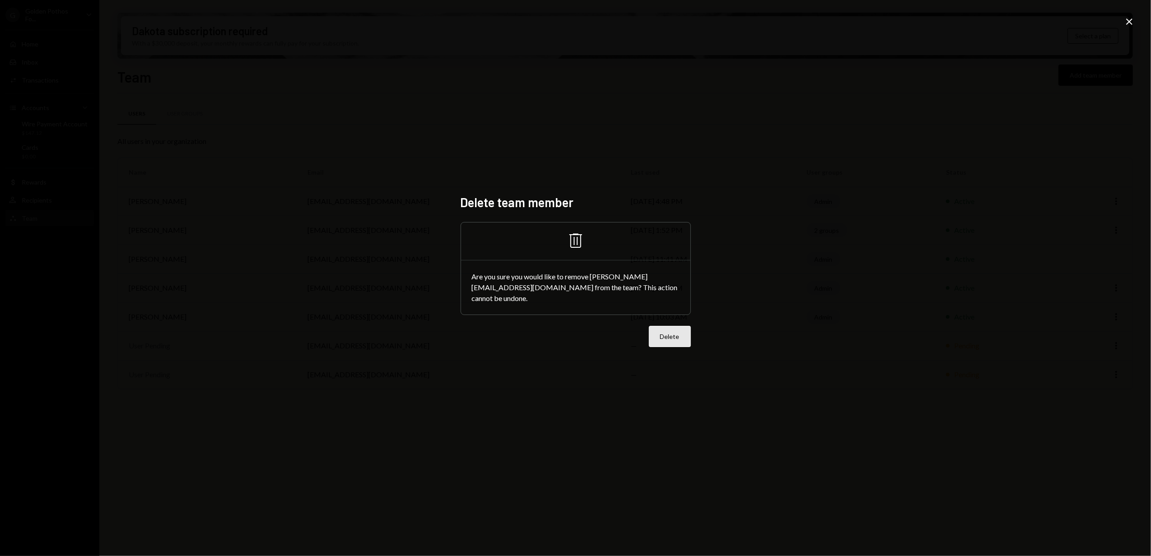
click at [672, 341] on button "Delete" at bounding box center [670, 336] width 42 height 21
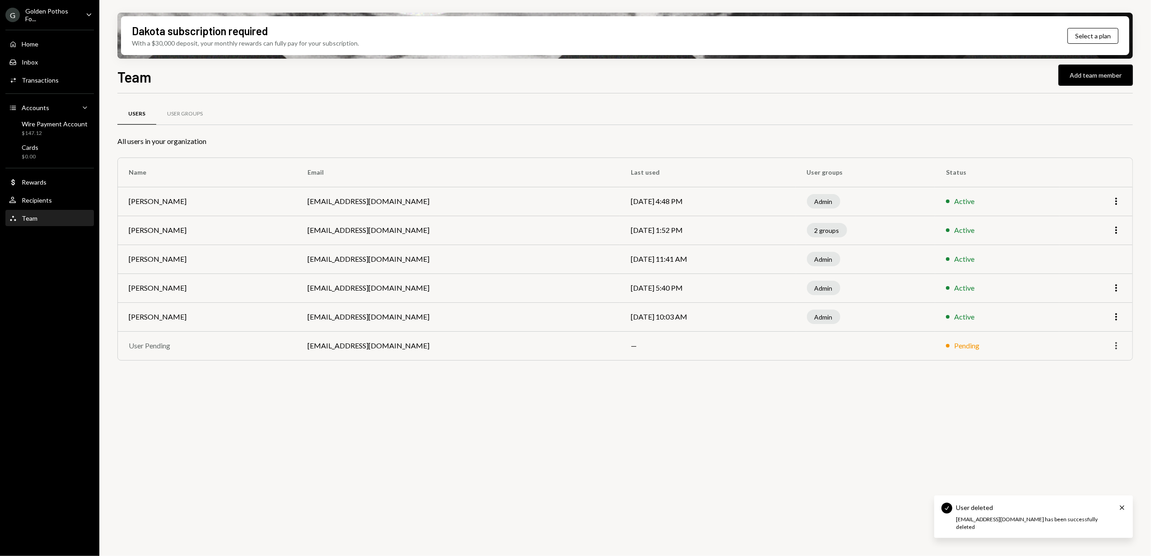
click at [1119, 346] on icon "More" at bounding box center [1116, 346] width 11 height 11
drag, startPoint x: 1080, startPoint y: 345, endPoint x: 1071, endPoint y: 345, distance: 9.0
click at [1079, 345] on div "More" at bounding box center [1095, 346] width 51 height 11
click at [960, 351] on td "Pending" at bounding box center [997, 345] width 124 height 29
click at [658, 347] on td "—" at bounding box center [708, 345] width 176 height 29
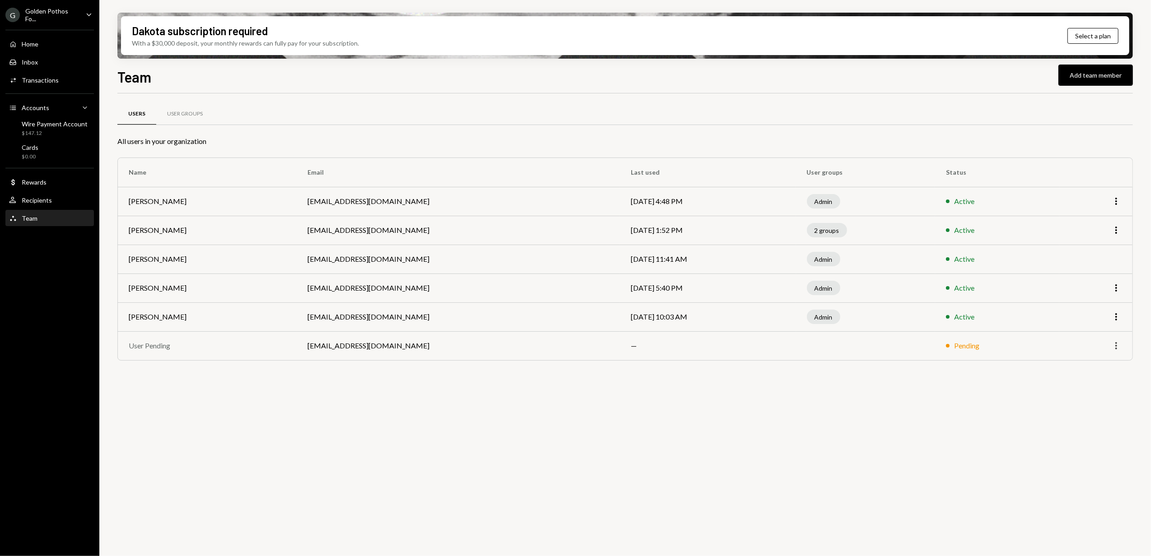
click at [1115, 347] on icon "More" at bounding box center [1116, 346] width 11 height 11
click at [1088, 363] on div "Remove" at bounding box center [1095, 366] width 45 height 16
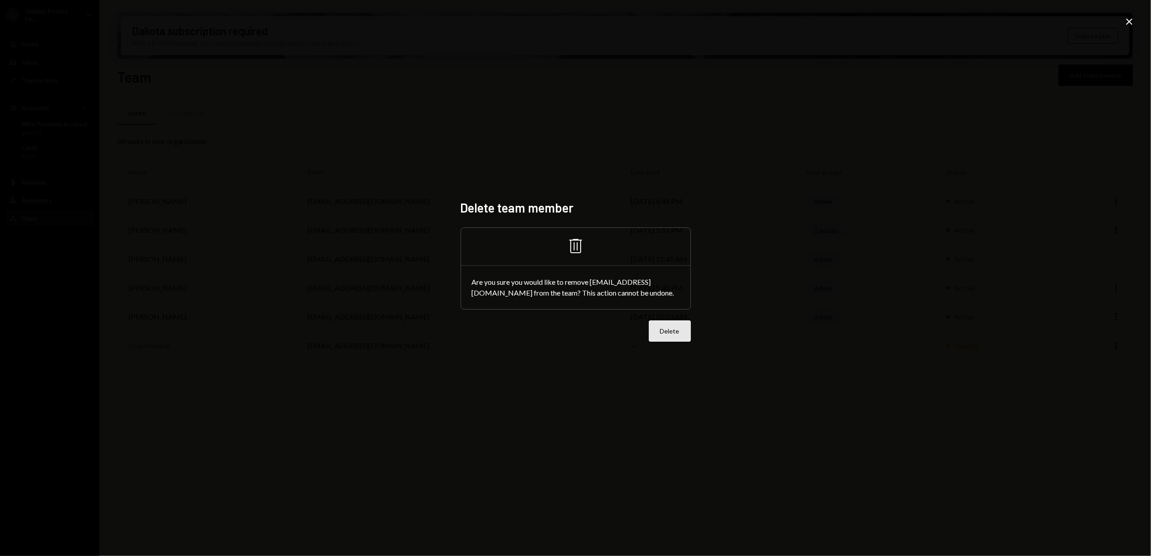
click at [661, 338] on button "Delete" at bounding box center [670, 331] width 42 height 21
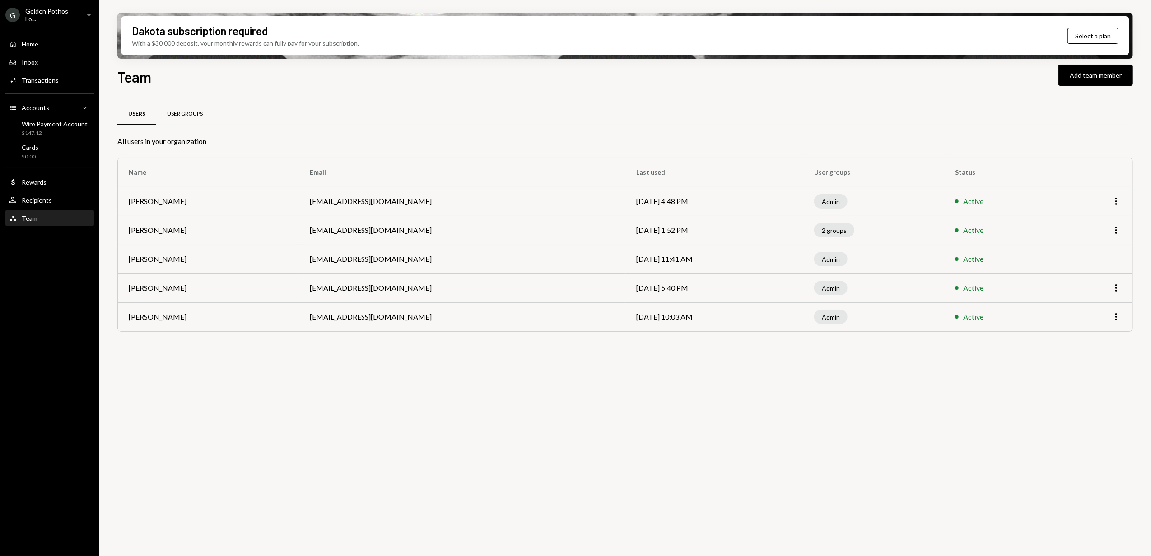
click at [177, 112] on div "User Groups" at bounding box center [185, 114] width 36 height 8
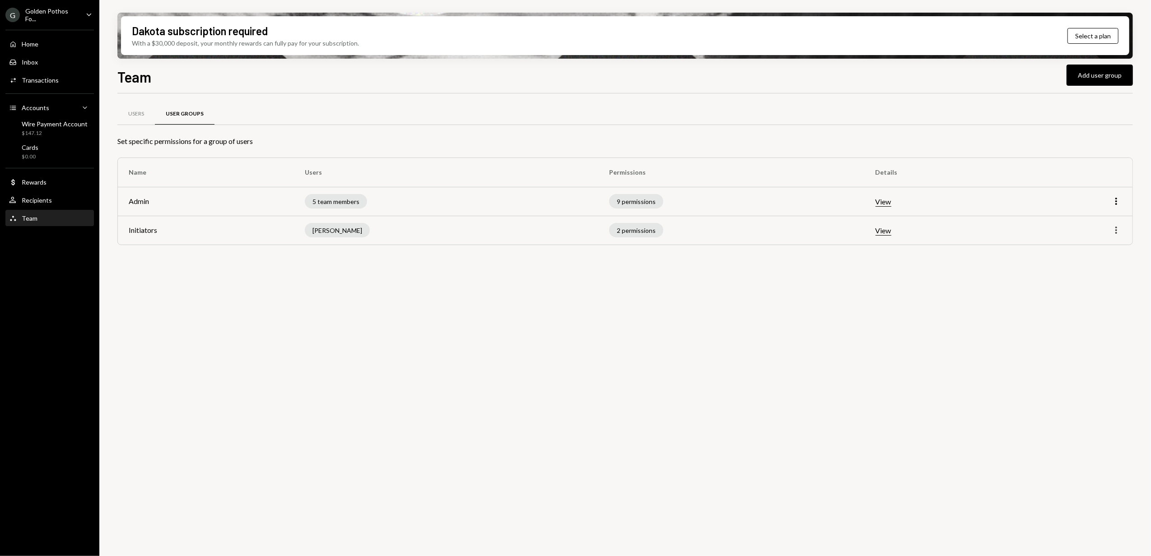
click at [1114, 229] on icon "More" at bounding box center [1116, 230] width 11 height 11
click at [1098, 245] on div "Edit" at bounding box center [1095, 250] width 45 height 16
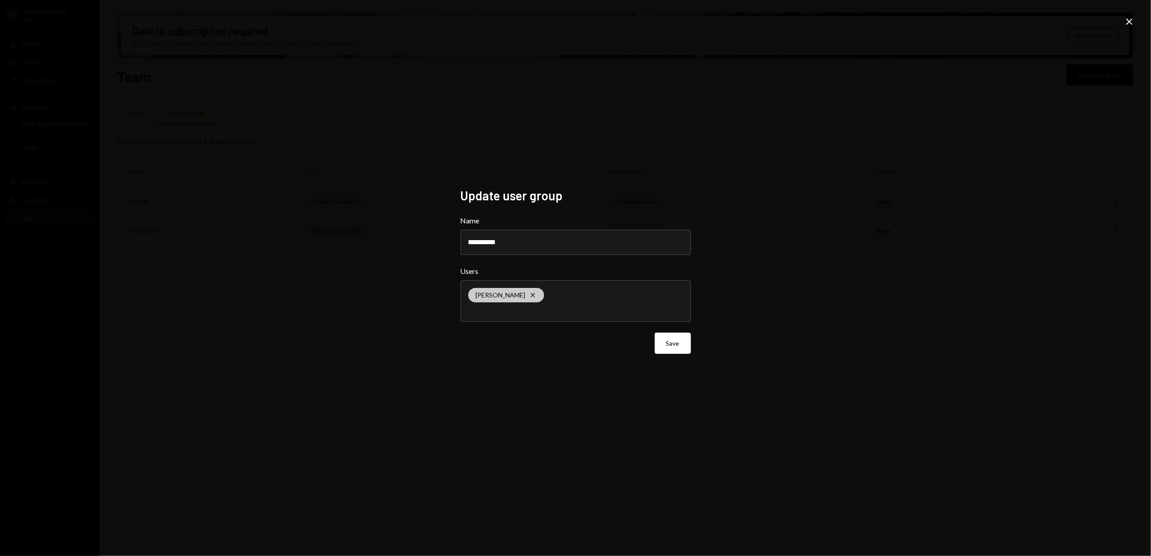
click at [529, 293] on icon "Cross" at bounding box center [532, 295] width 7 height 7
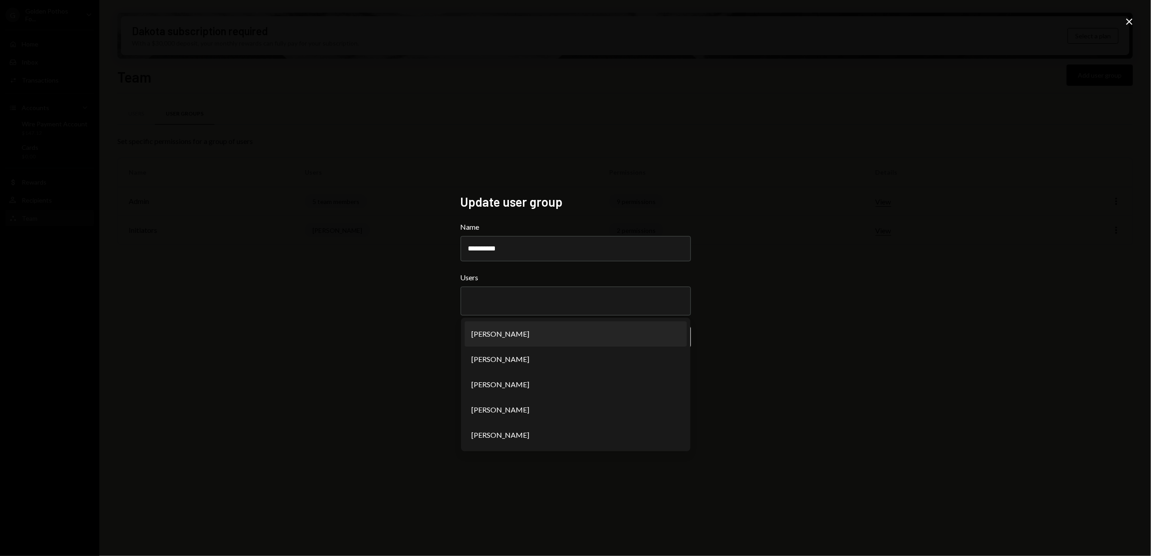
click at [355, 273] on div "**********" at bounding box center [575, 278] width 1151 height 556
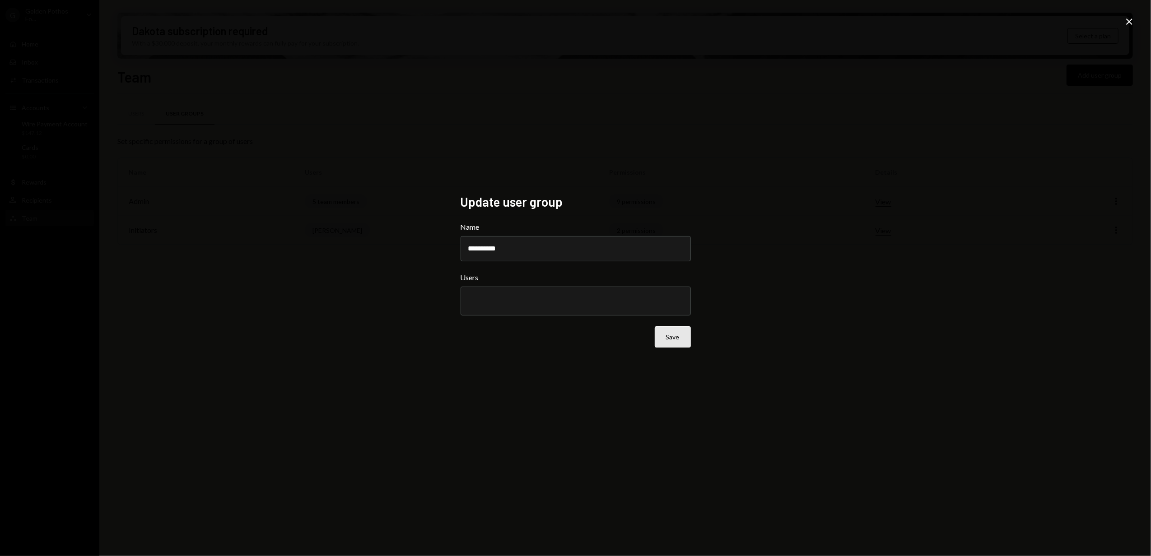
click at [667, 339] on button "Save" at bounding box center [673, 337] width 36 height 21
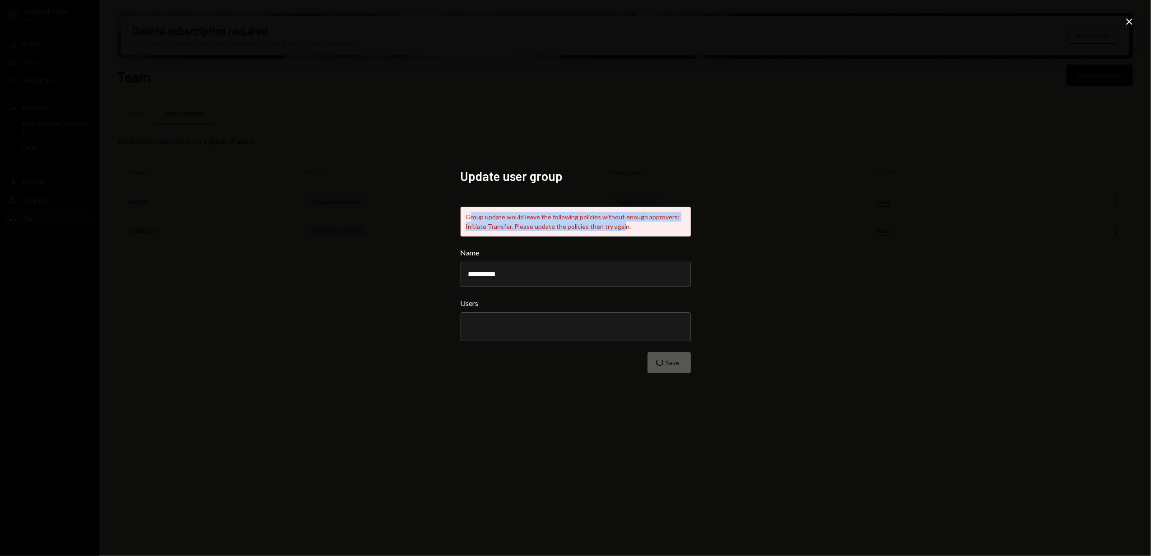
drag, startPoint x: 471, startPoint y: 215, endPoint x: 620, endPoint y: 227, distance: 148.6
click at [620, 227] on div "Group update would leave the following policies without enough approvers: Initi…" at bounding box center [576, 222] width 230 height 30
drag, startPoint x: 408, startPoint y: 271, endPoint x: 399, endPoint y: 278, distance: 11.6
click at [408, 273] on div "**********" at bounding box center [575, 278] width 1151 height 556
click at [492, 323] on input "text" at bounding box center [575, 327] width 215 height 8
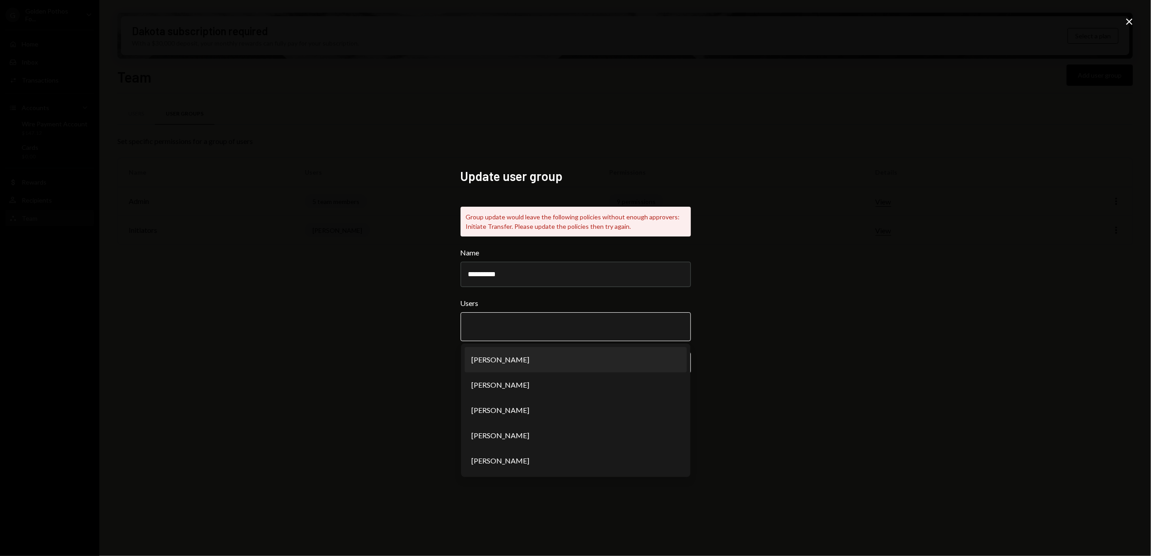
click at [485, 355] on li "[PERSON_NAME]" at bounding box center [576, 359] width 222 height 25
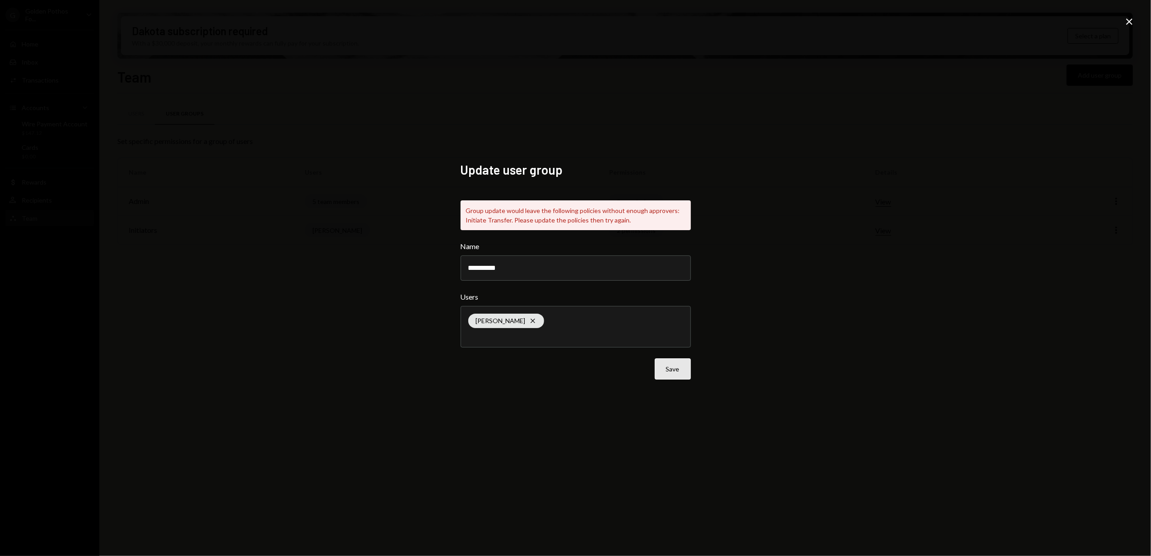
click at [671, 368] on button "Save" at bounding box center [673, 369] width 36 height 21
click at [674, 368] on button "Save" at bounding box center [673, 369] width 36 height 21
click at [481, 209] on div "Group update would leave the following policies without enough approvers: Initi…" at bounding box center [576, 216] width 230 height 30
click at [517, 269] on input "**********" at bounding box center [576, 268] width 230 height 25
click at [432, 269] on div "**********" at bounding box center [575, 278] width 1151 height 556
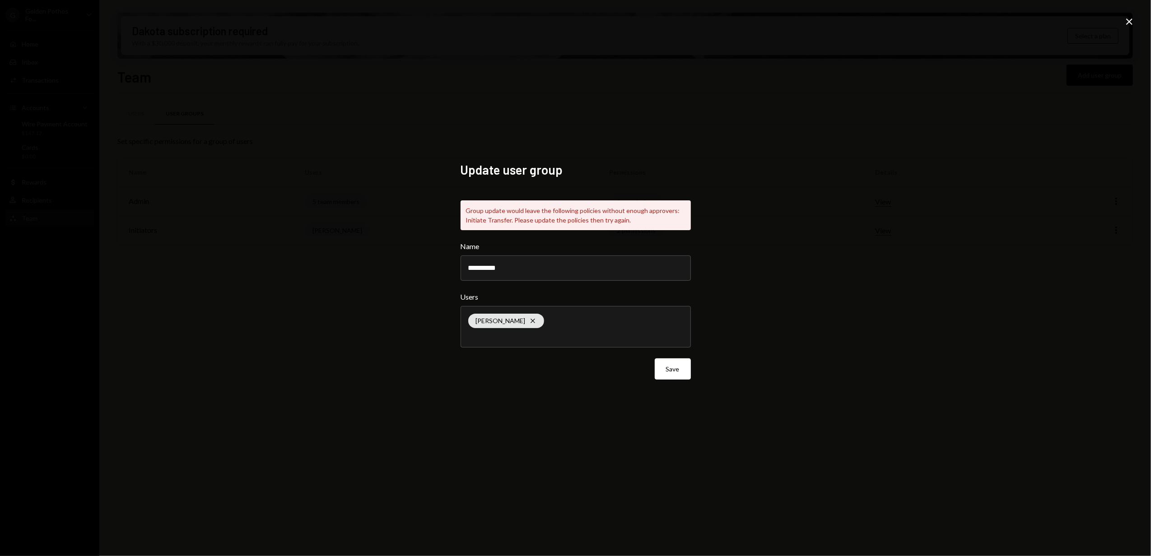
click at [1131, 20] on icon at bounding box center [1129, 22] width 6 height 6
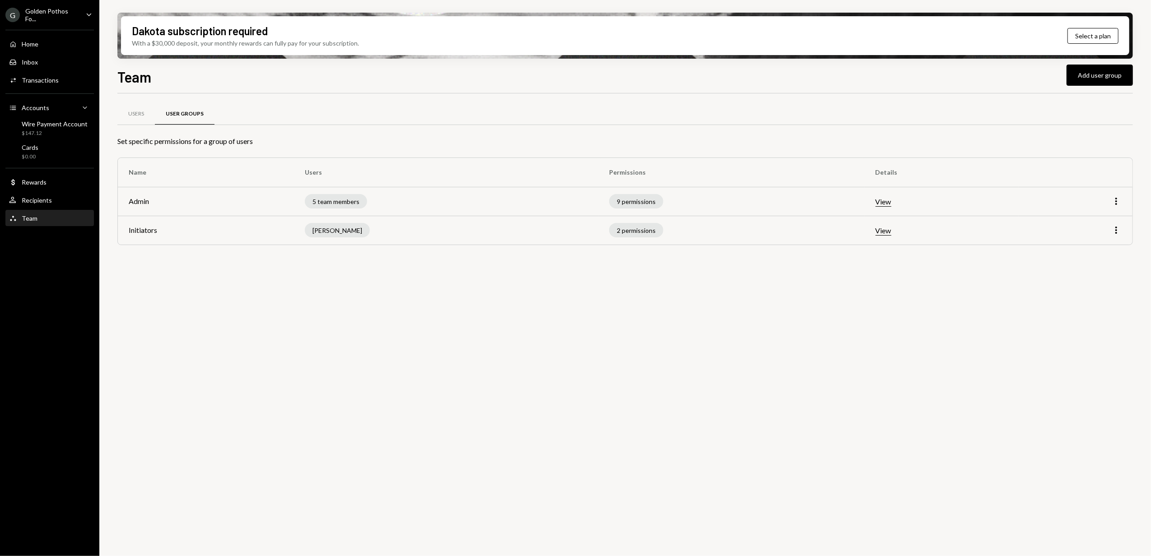
click at [887, 229] on button "View" at bounding box center [884, 230] width 16 height 9
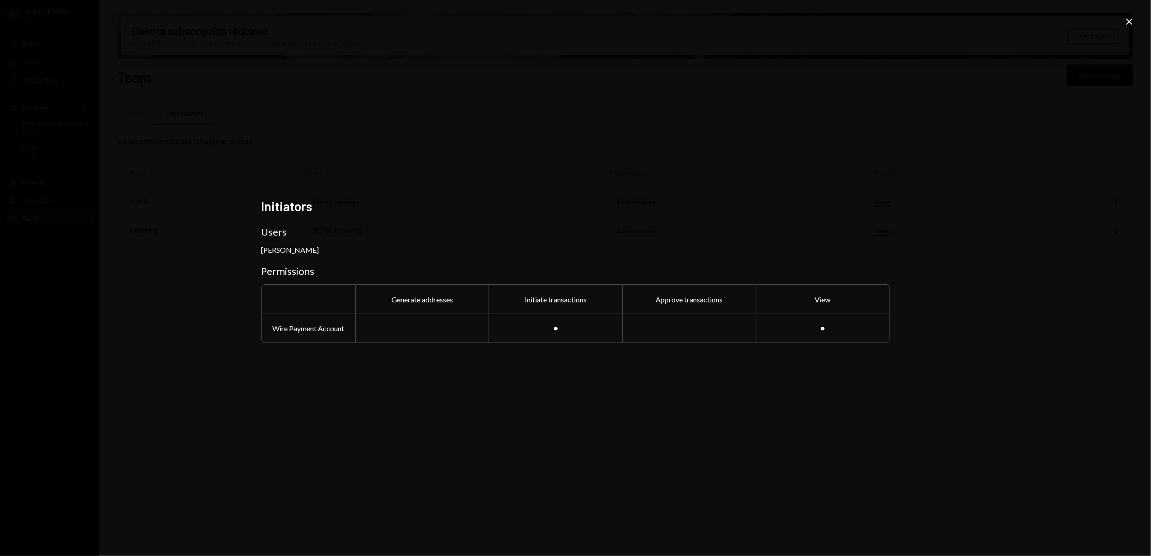
click at [1130, 24] on icon "Close" at bounding box center [1129, 21] width 11 height 11
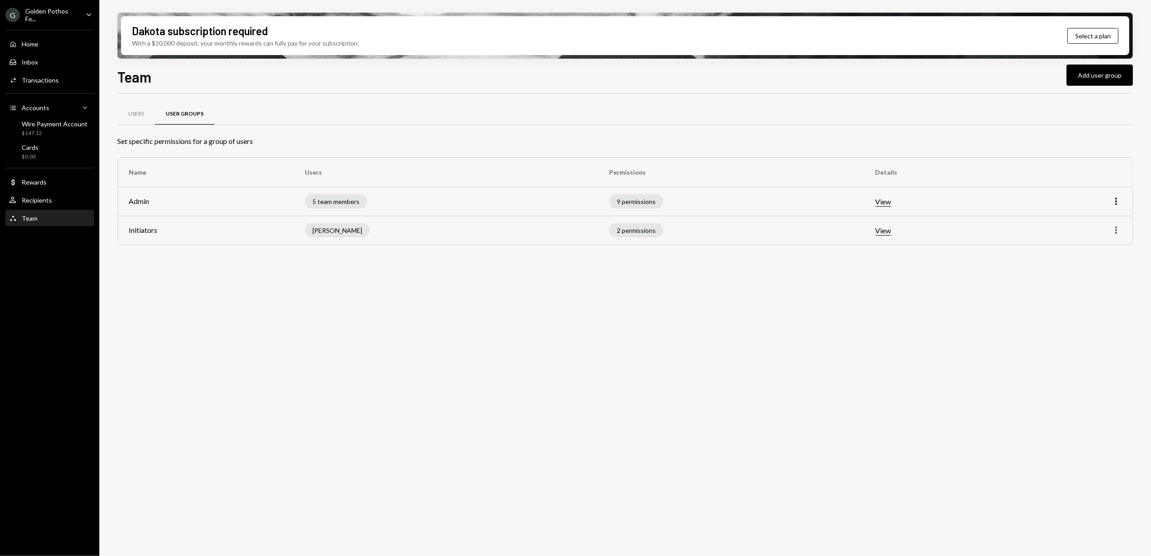
click at [1120, 234] on icon "More" at bounding box center [1116, 230] width 11 height 11
click at [1091, 249] on div "Edit" at bounding box center [1095, 250] width 45 height 16
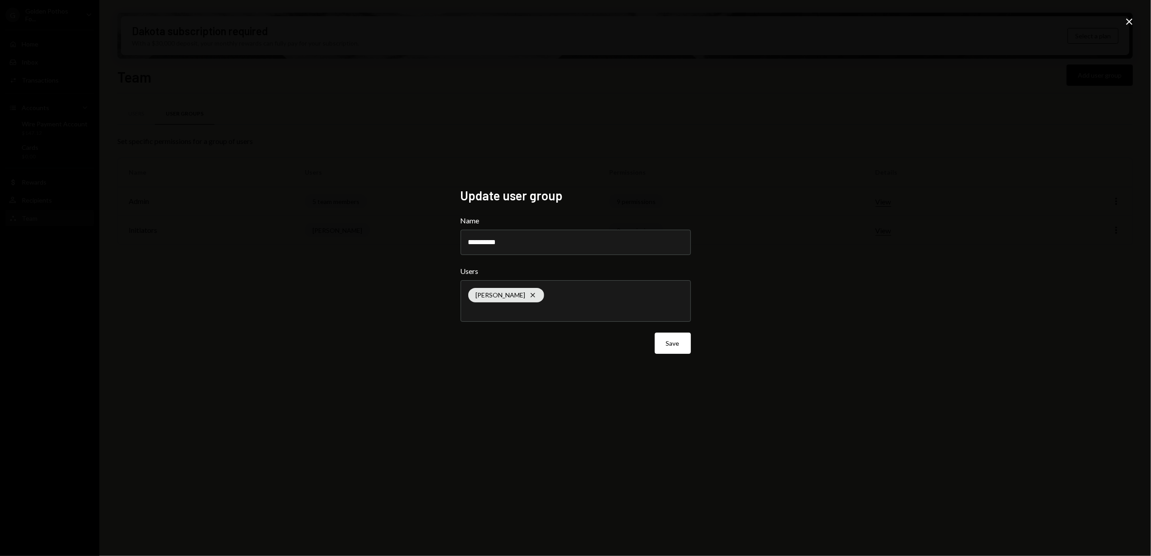
click at [581, 300] on div "Arno Jacobs Cross" at bounding box center [575, 301] width 215 height 41
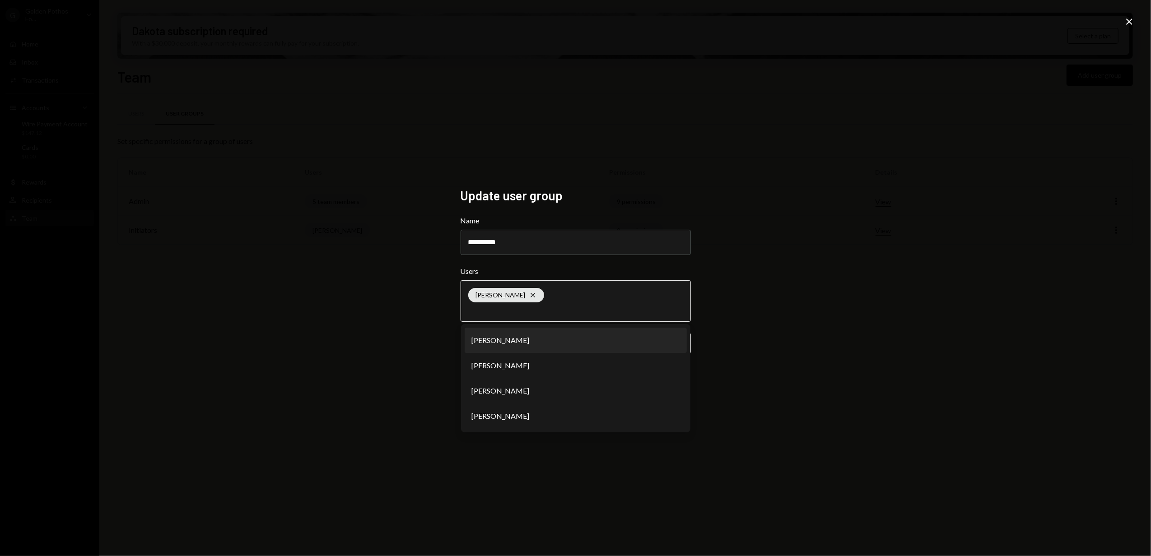
click at [495, 343] on li "[PERSON_NAME]" at bounding box center [576, 340] width 222 height 25
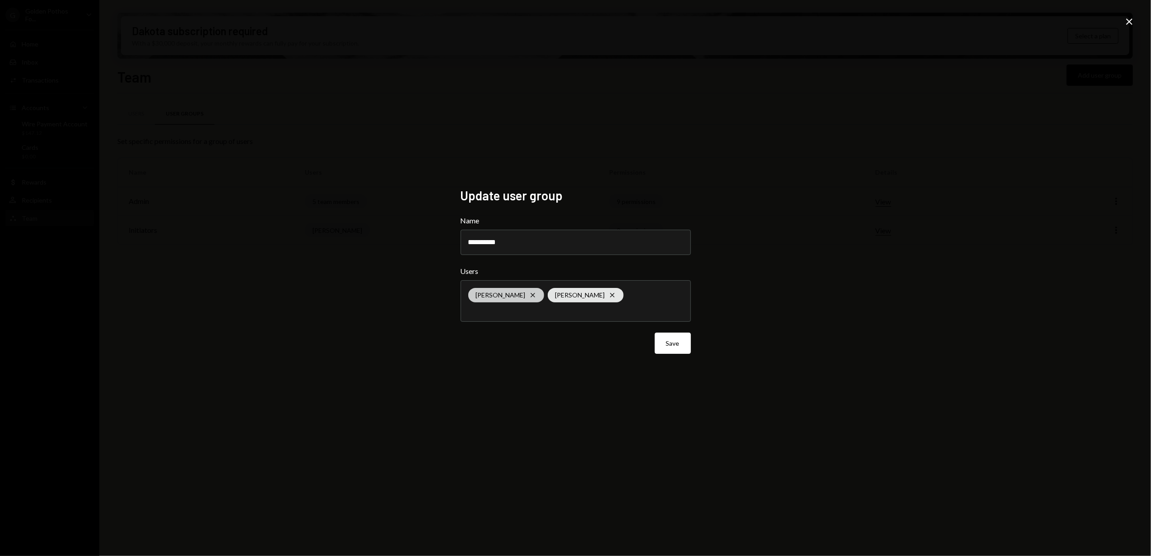
click at [529, 297] on icon "Cross" at bounding box center [532, 295] width 7 height 7
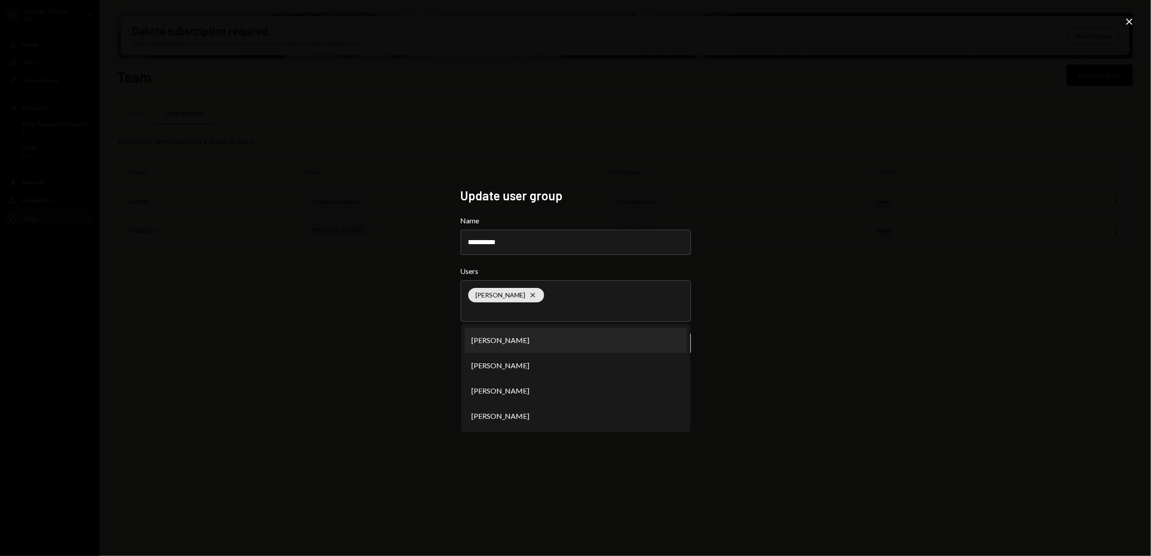
click at [388, 332] on div "**********" at bounding box center [575, 278] width 1151 height 556
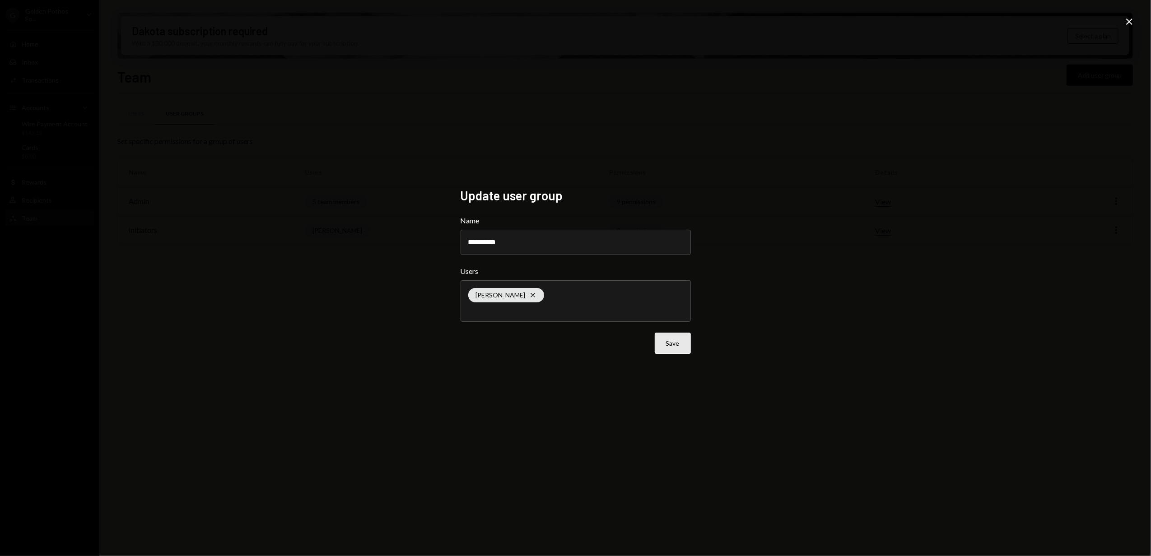
click at [668, 345] on button "Save" at bounding box center [673, 343] width 36 height 21
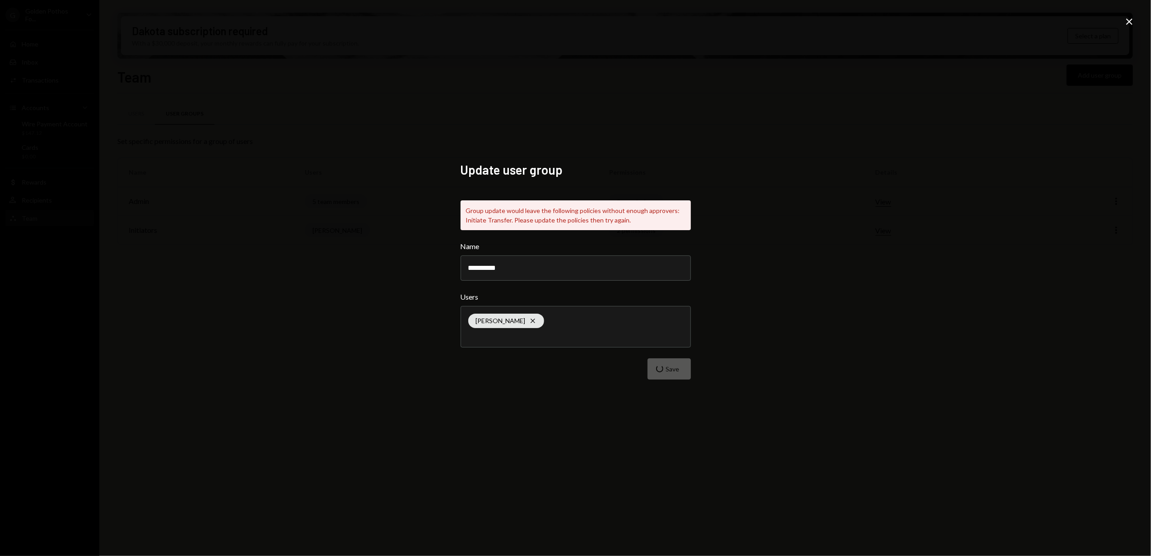
click at [1130, 22] on icon at bounding box center [1129, 22] width 6 height 6
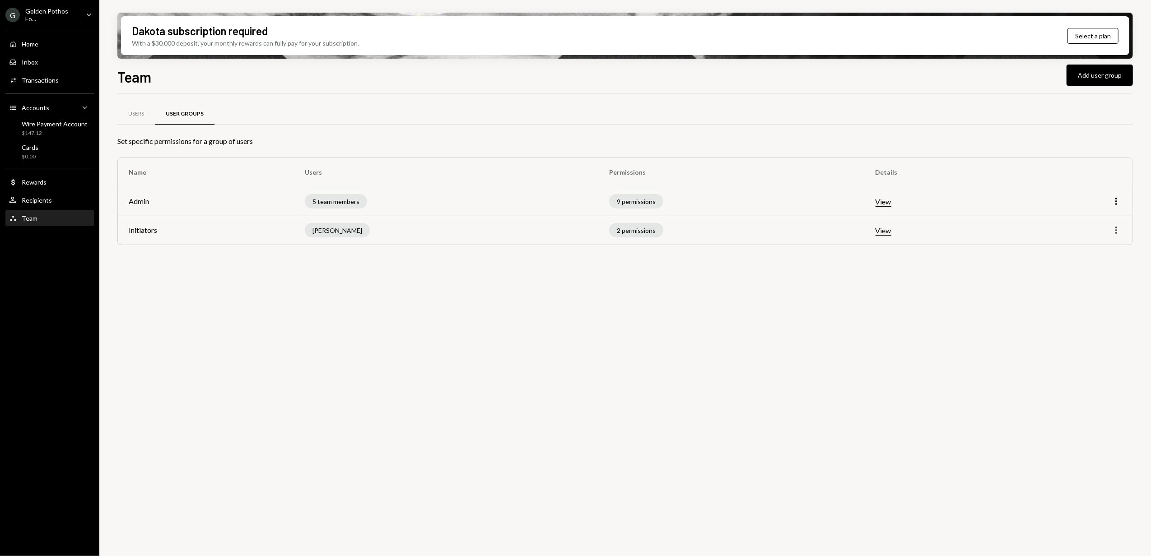
click at [1117, 229] on icon "More" at bounding box center [1116, 230] width 11 height 11
click at [1096, 252] on div "Edit" at bounding box center [1095, 250] width 45 height 16
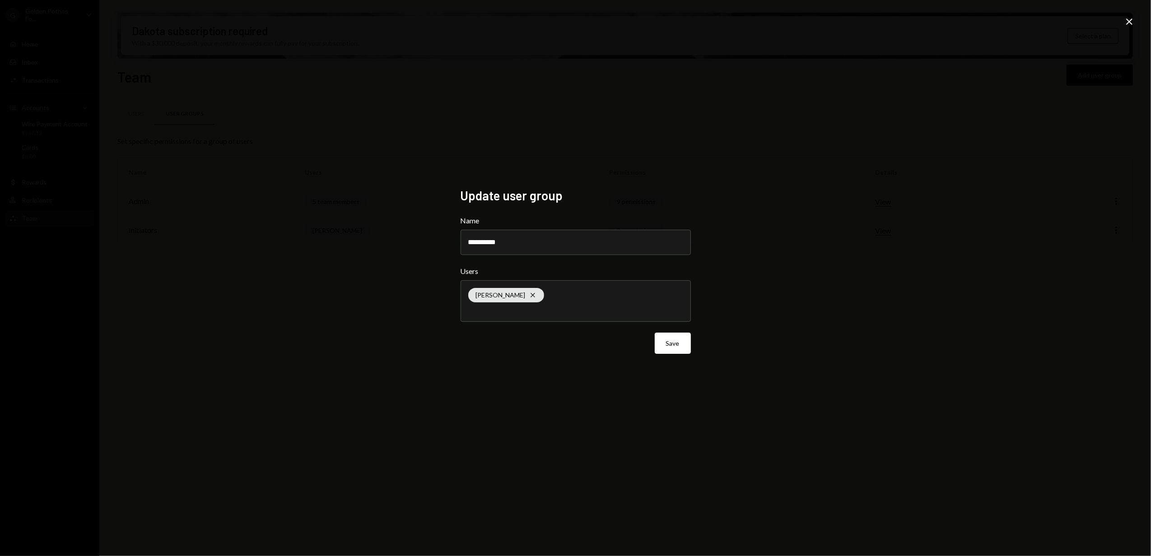
click at [579, 295] on div "Arno Jacobs Cross" at bounding box center [575, 301] width 215 height 41
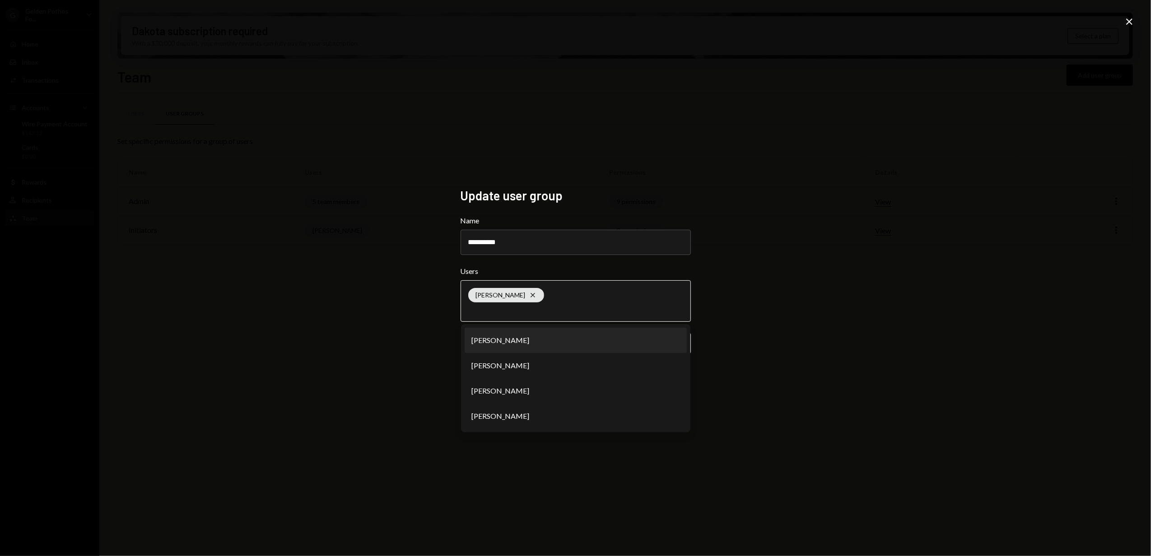
click at [521, 347] on li "[PERSON_NAME]" at bounding box center [576, 340] width 222 height 25
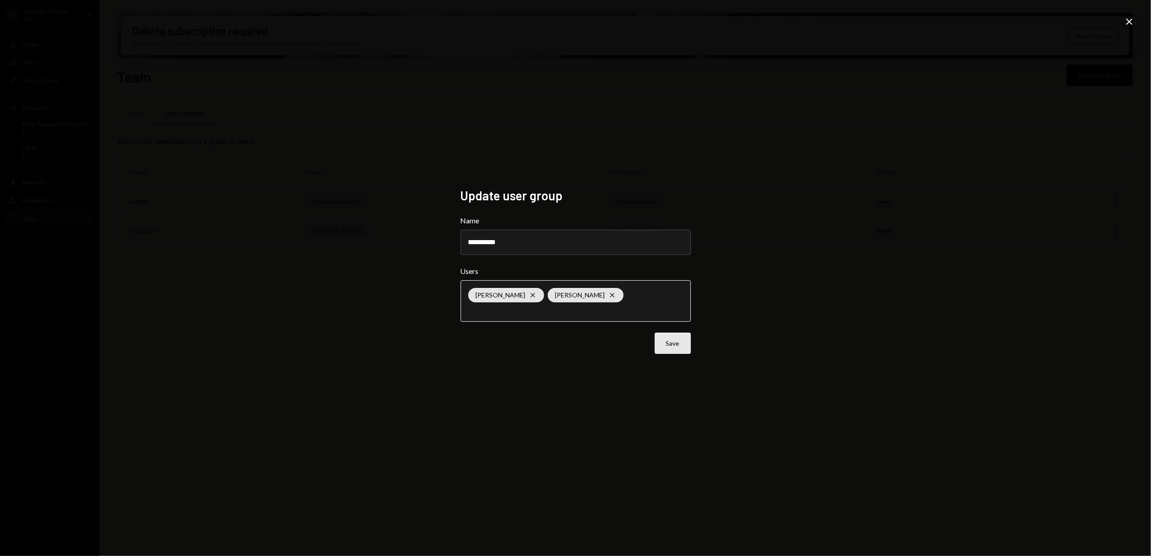
click at [669, 344] on button "Save" at bounding box center [673, 343] width 36 height 21
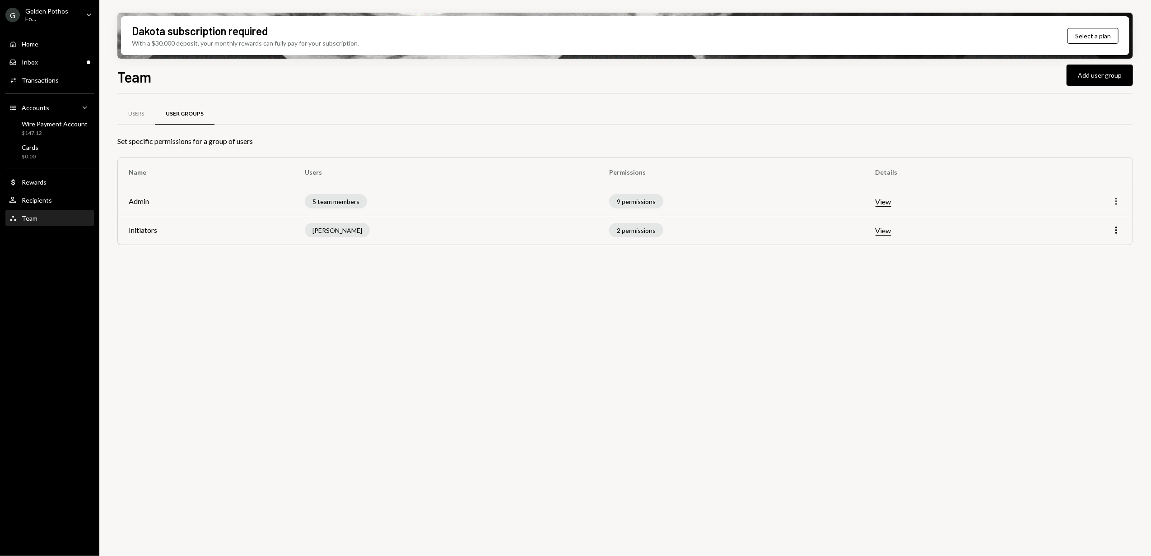
click at [1120, 202] on icon "More" at bounding box center [1116, 201] width 11 height 11
click at [1092, 220] on div "Edit" at bounding box center [1095, 221] width 45 height 16
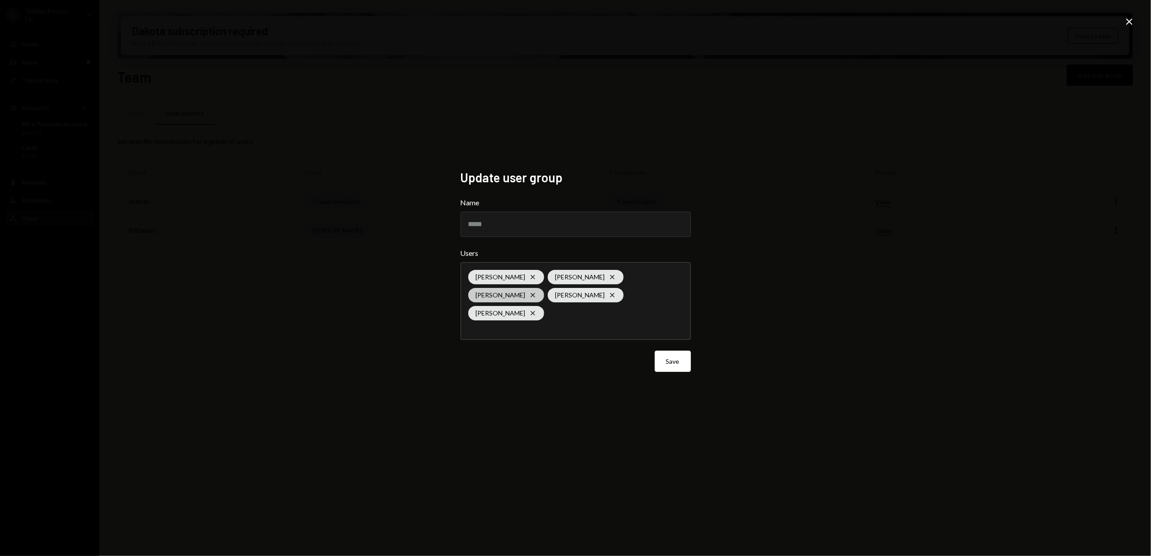
click at [537, 292] on icon "Cross" at bounding box center [532, 295] width 7 height 7
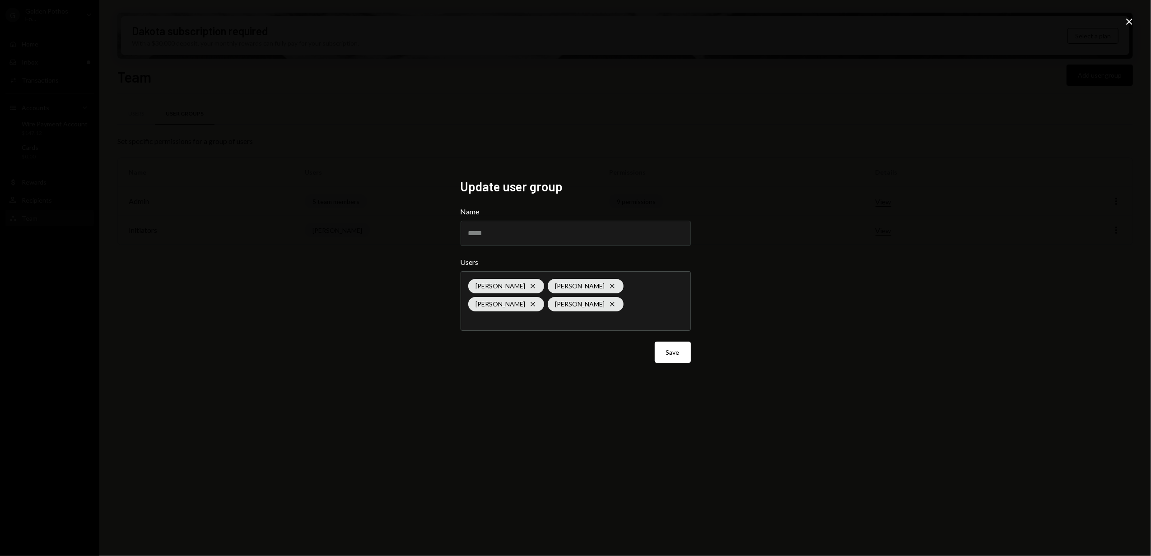
click at [385, 343] on div "Update user group Name ***** Users Anna Beesoon Cross Glenn Kennedy Cross Alex …" at bounding box center [575, 278] width 1151 height 556
click at [674, 355] on button "Save" at bounding box center [673, 352] width 36 height 21
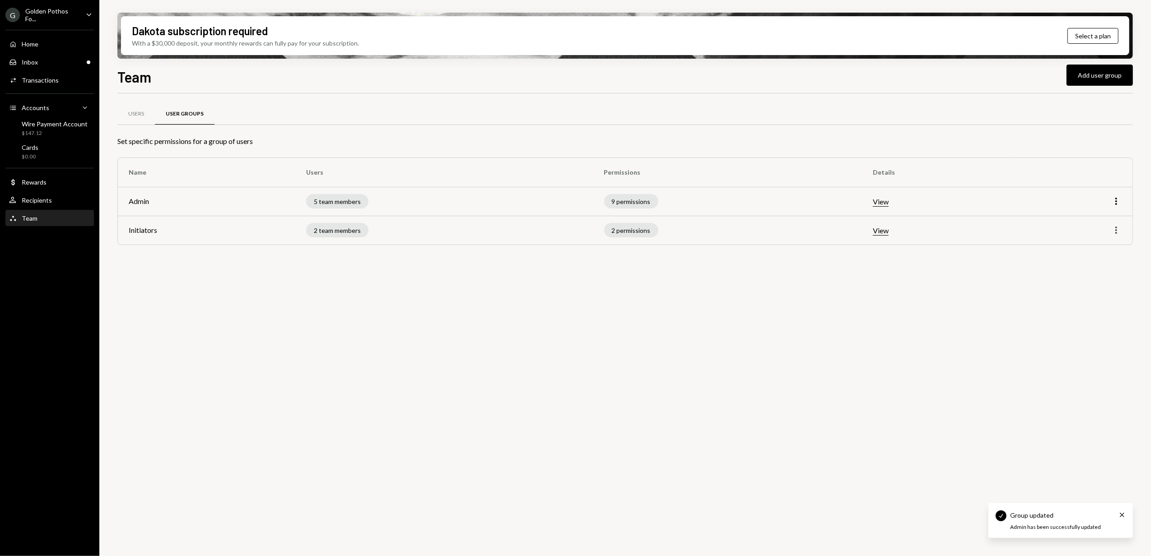
click at [1117, 232] on icon "More" at bounding box center [1116, 230] width 11 height 11
click at [1105, 249] on div "Edit" at bounding box center [1095, 250] width 45 height 16
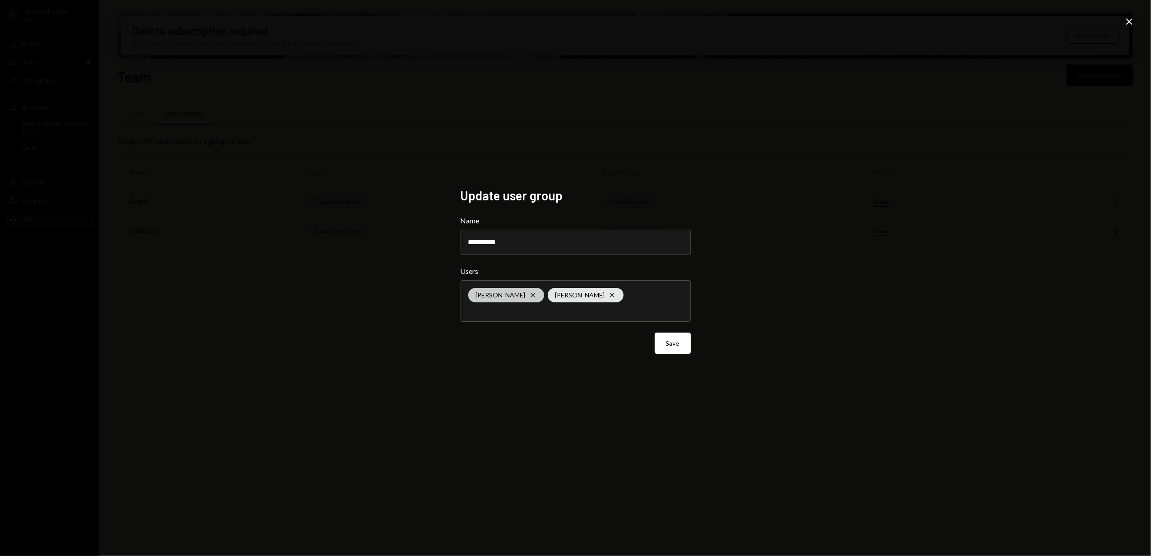
click at [529, 294] on icon "Cross" at bounding box center [532, 295] width 7 height 7
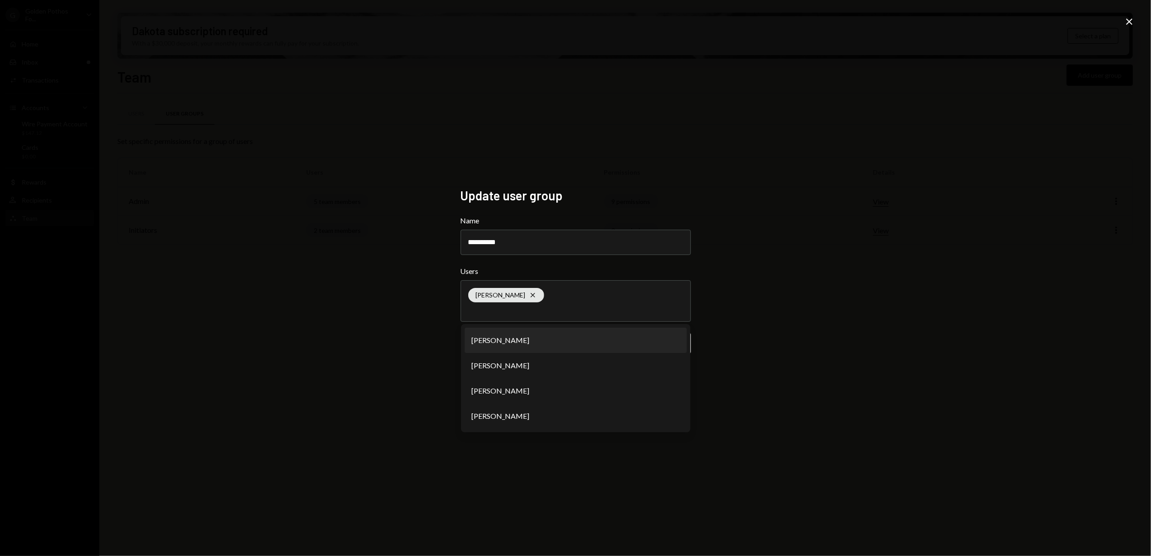
click at [353, 331] on div "**********" at bounding box center [575, 278] width 1151 height 556
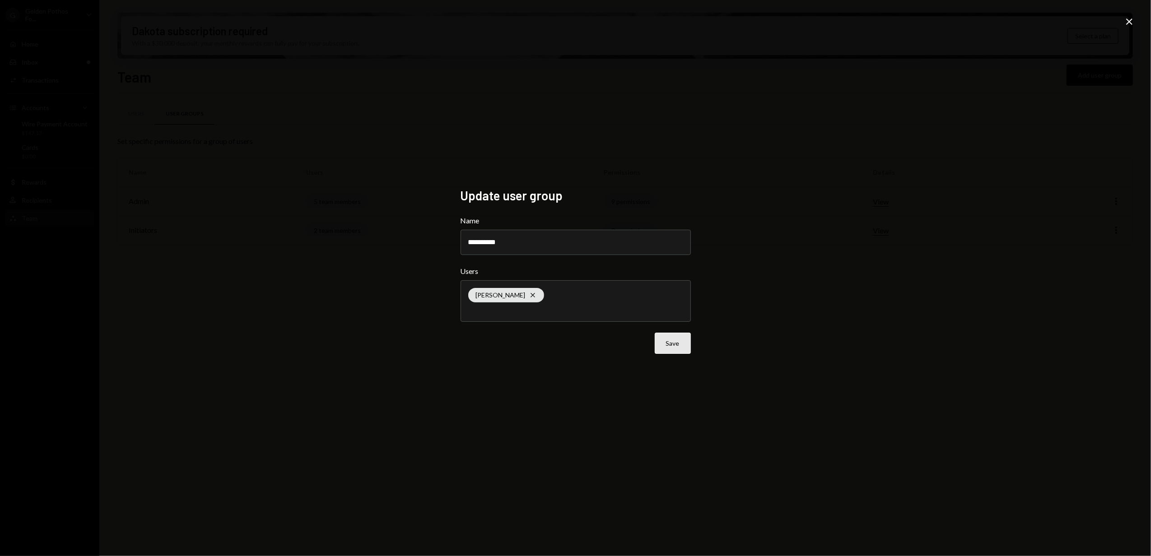
click at [674, 341] on button "Save" at bounding box center [673, 343] width 36 height 21
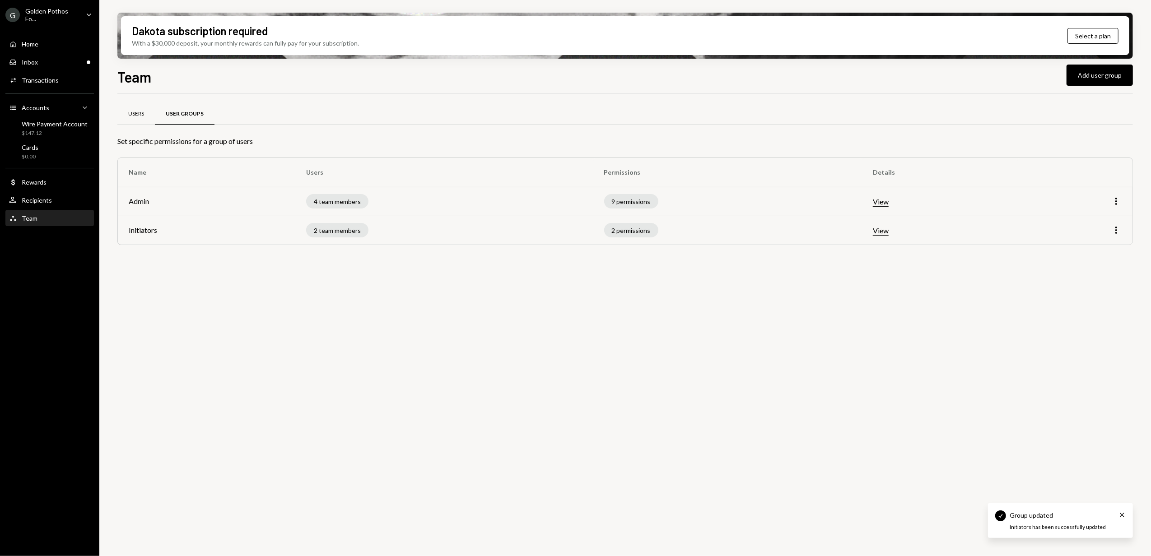
click at [137, 111] on div "Users" at bounding box center [136, 114] width 16 height 8
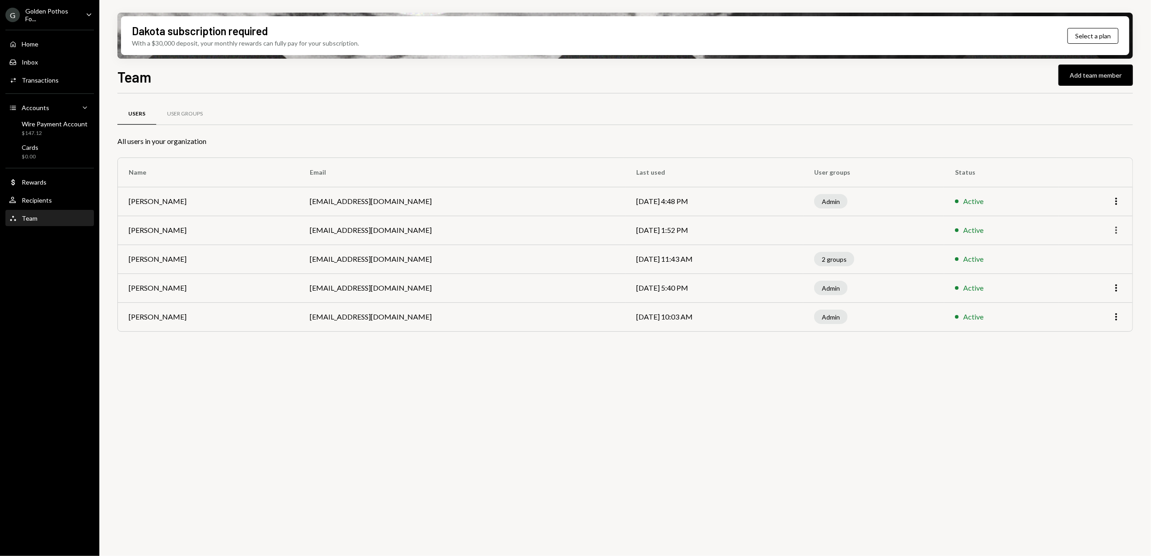
click at [1115, 231] on icon "More" at bounding box center [1116, 230] width 11 height 11
click at [1093, 267] on div "Remove" at bounding box center [1095, 266] width 45 height 16
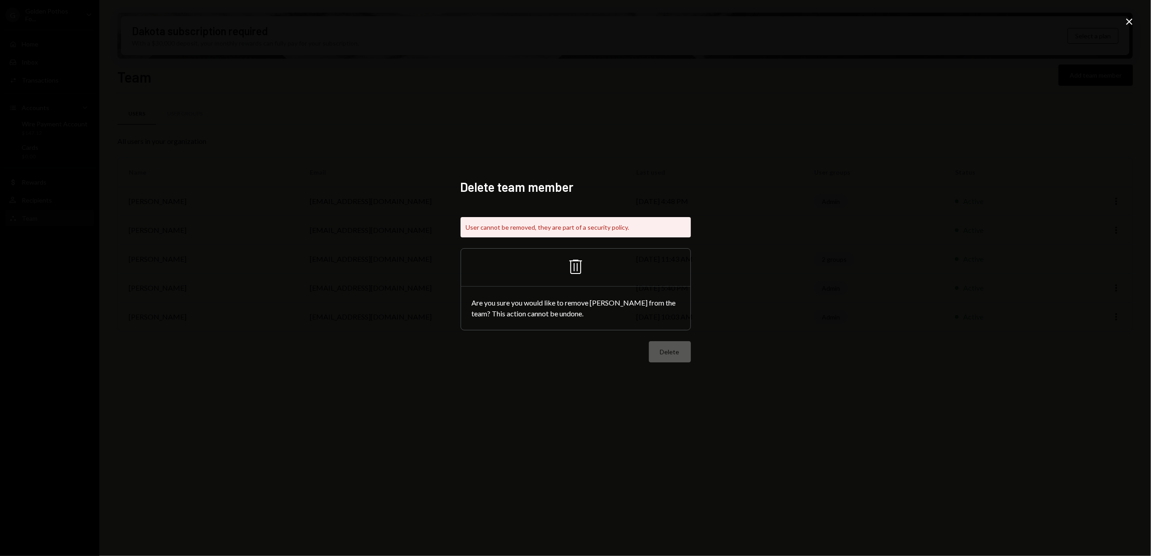
click at [512, 374] on div "Delete team member User cannot be removed, they are part of a security policy. …" at bounding box center [576, 278] width 230 height 198
click at [1126, 18] on icon "Close" at bounding box center [1129, 21] width 11 height 11
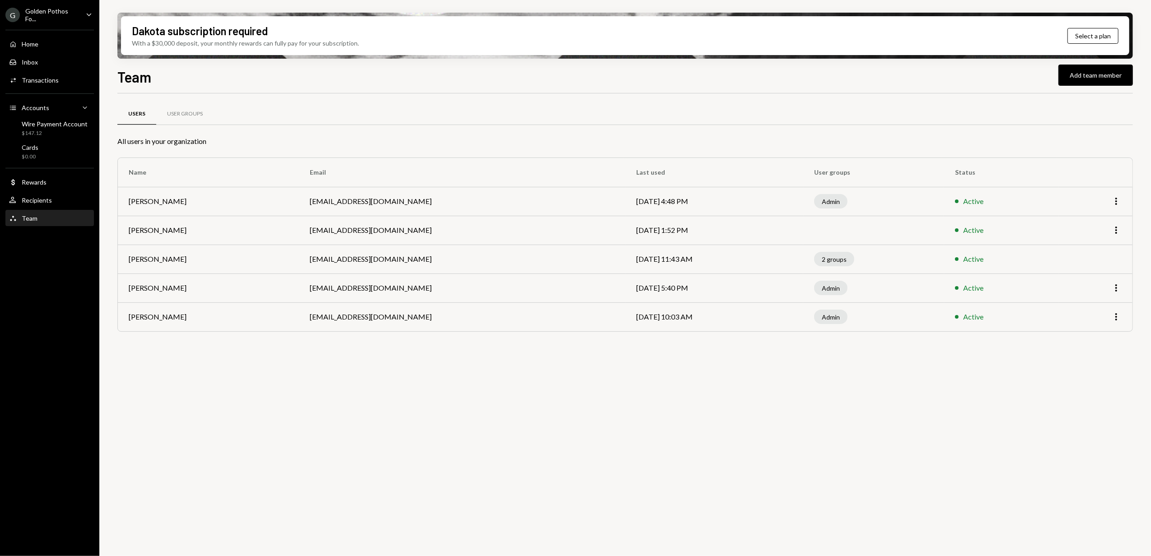
click at [54, 19] on div "G Golden Pothos Fo..." at bounding box center [41, 14] width 73 height 15
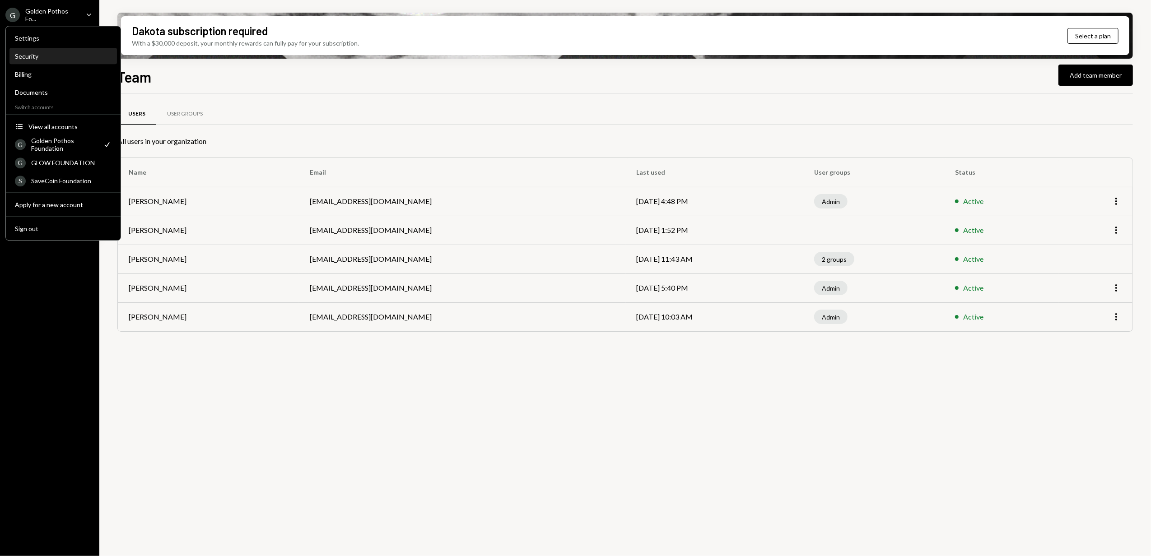
click at [41, 53] on div "Security" at bounding box center [63, 56] width 97 height 8
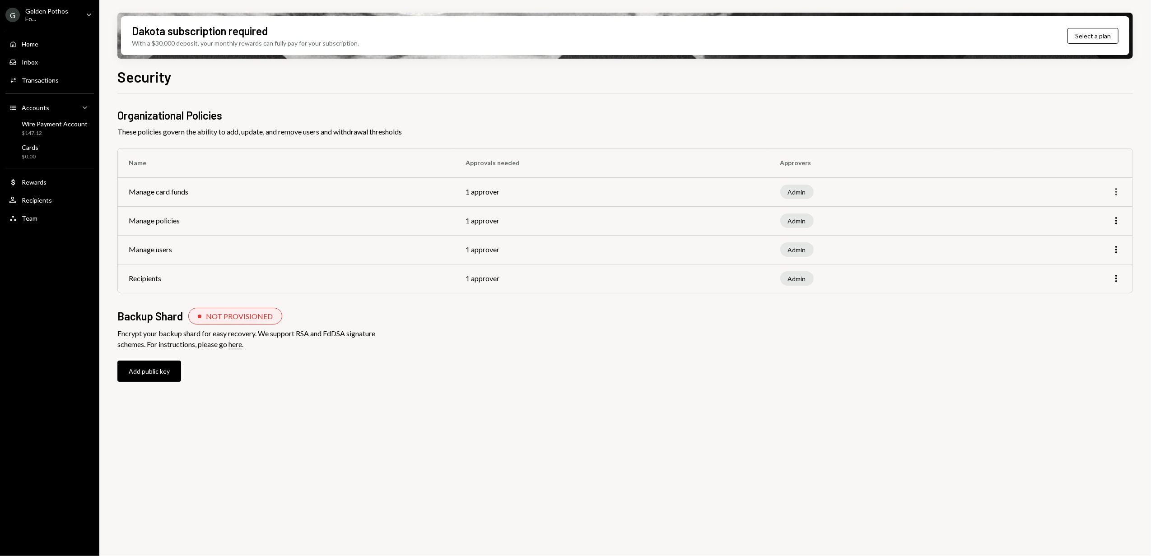
click at [1116, 192] on icon "button" at bounding box center [1117, 191] width 2 height 7
click at [1104, 209] on div "Edit" at bounding box center [1095, 212] width 45 height 16
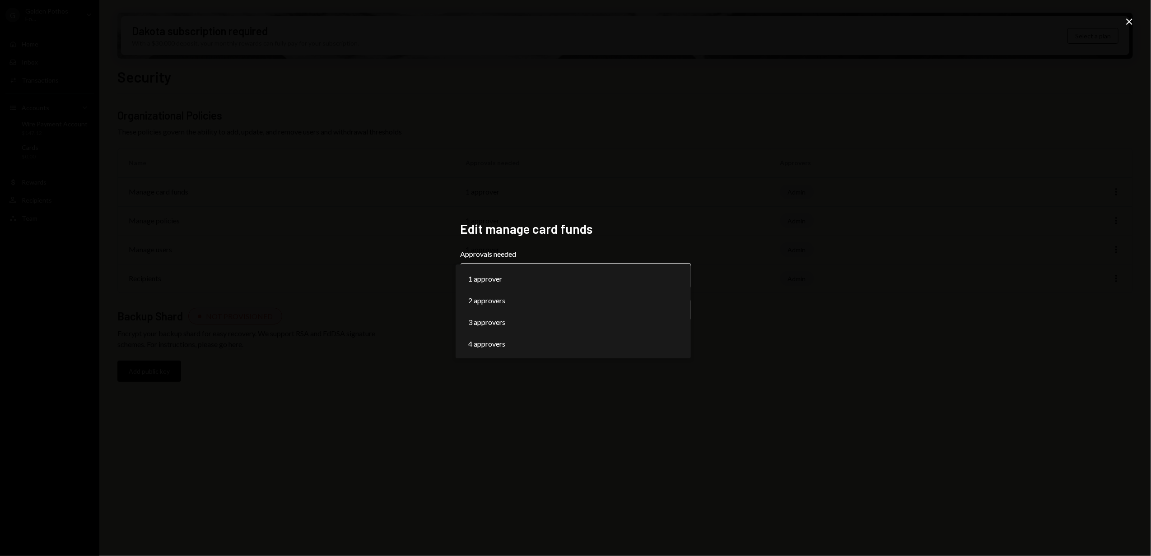
click at [595, 278] on body "**********" at bounding box center [575, 278] width 1151 height 556
click at [606, 236] on h2 "Edit manage card funds" at bounding box center [576, 229] width 230 height 18
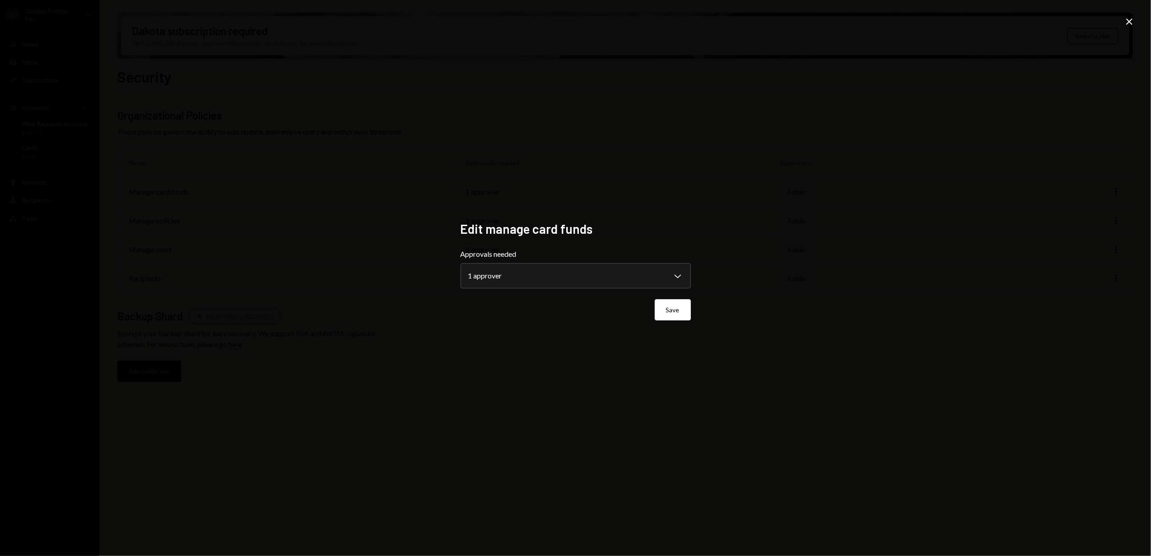
click at [1128, 20] on icon at bounding box center [1129, 22] width 6 height 6
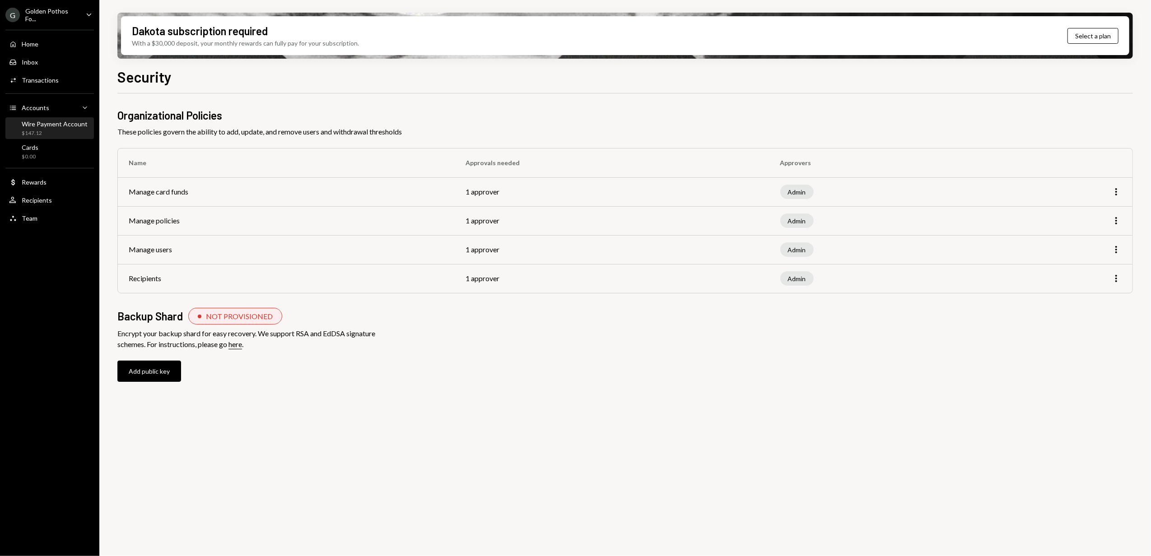
click at [47, 128] on div "Wire Payment Account $147.12" at bounding box center [55, 128] width 66 height 17
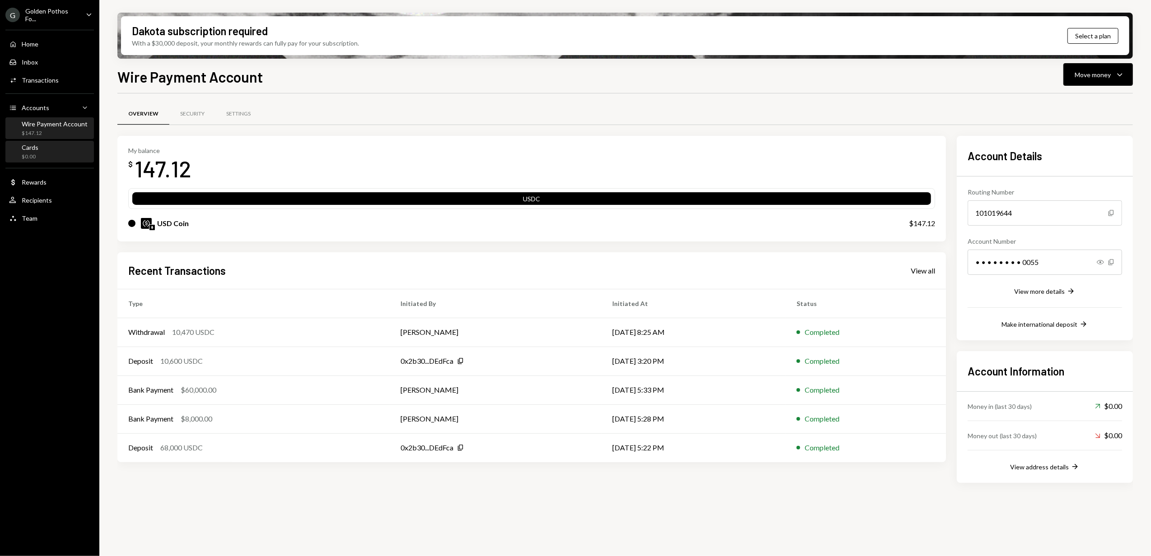
click at [53, 152] on div "Cards $0.00" at bounding box center [49, 152] width 81 height 17
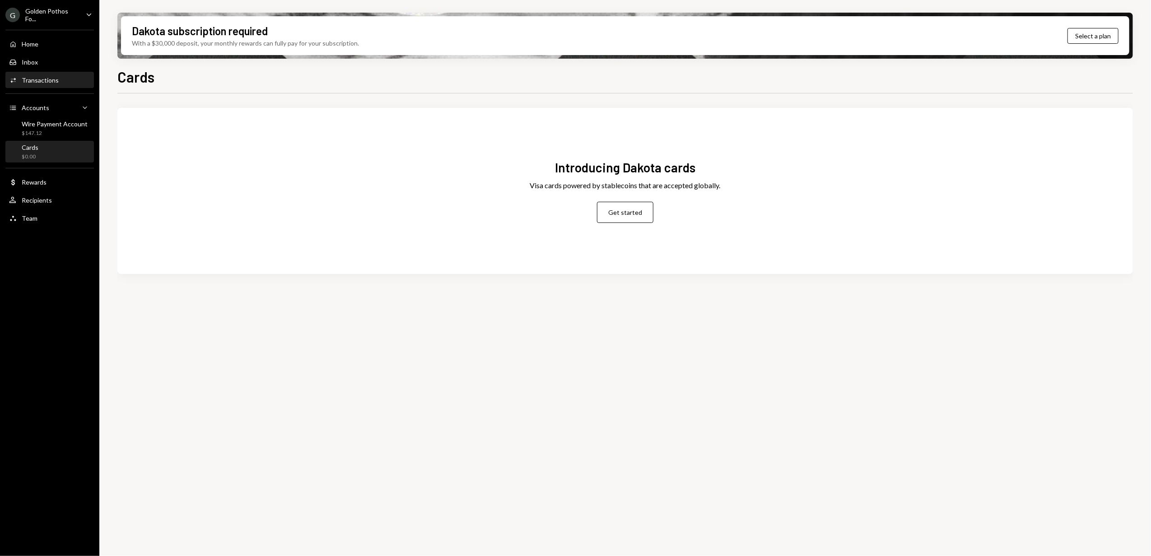
click at [32, 76] on div "Activities Transactions" at bounding box center [34, 80] width 50 height 8
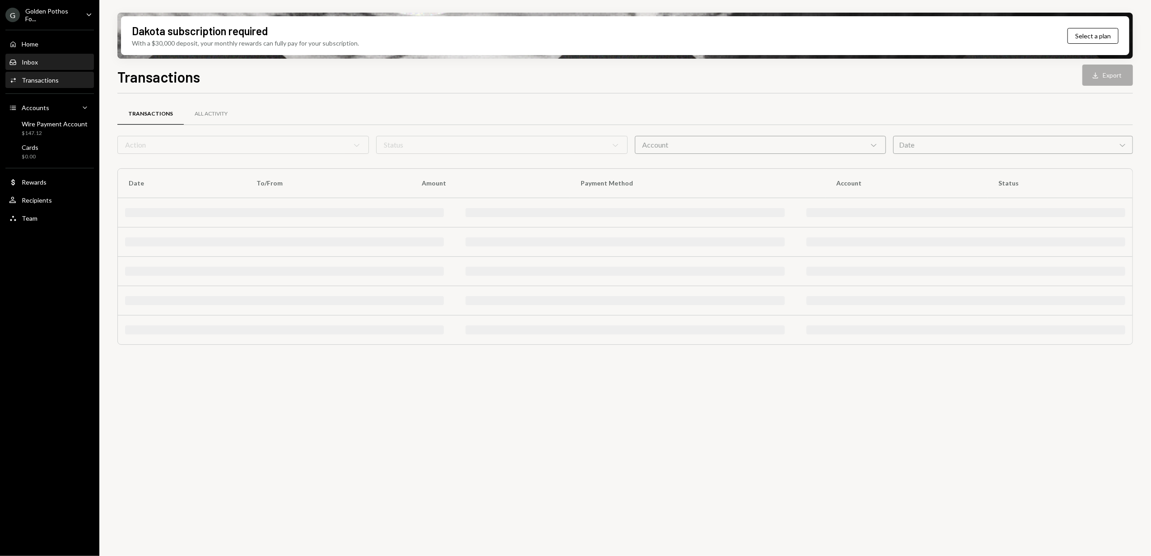
click at [37, 58] on div "Inbox Inbox" at bounding box center [49, 62] width 81 height 15
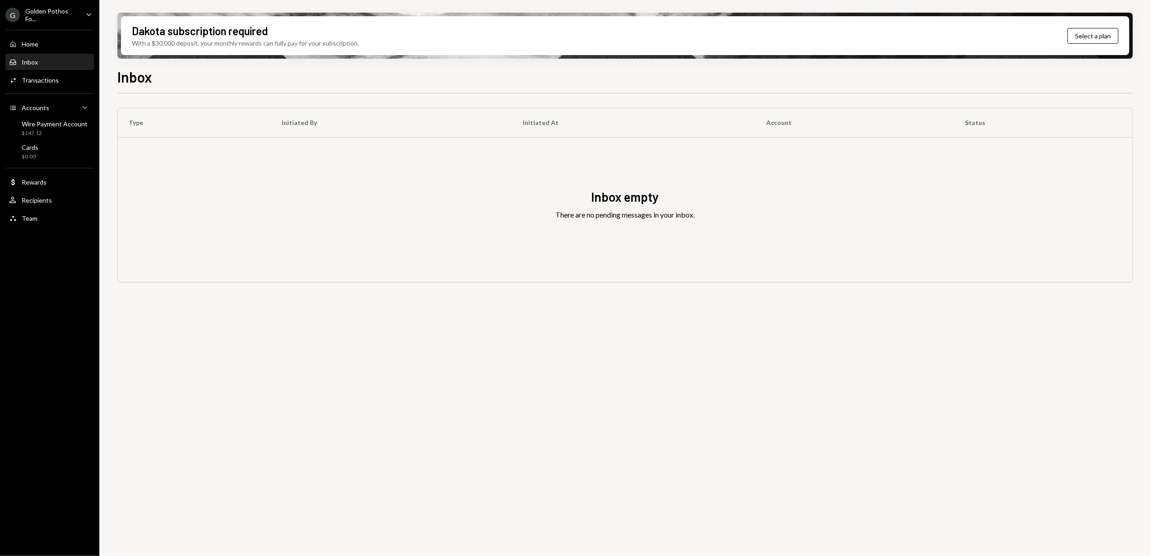
click at [37, 20] on div "G Golden Pothos Fo..." at bounding box center [41, 14] width 73 height 15
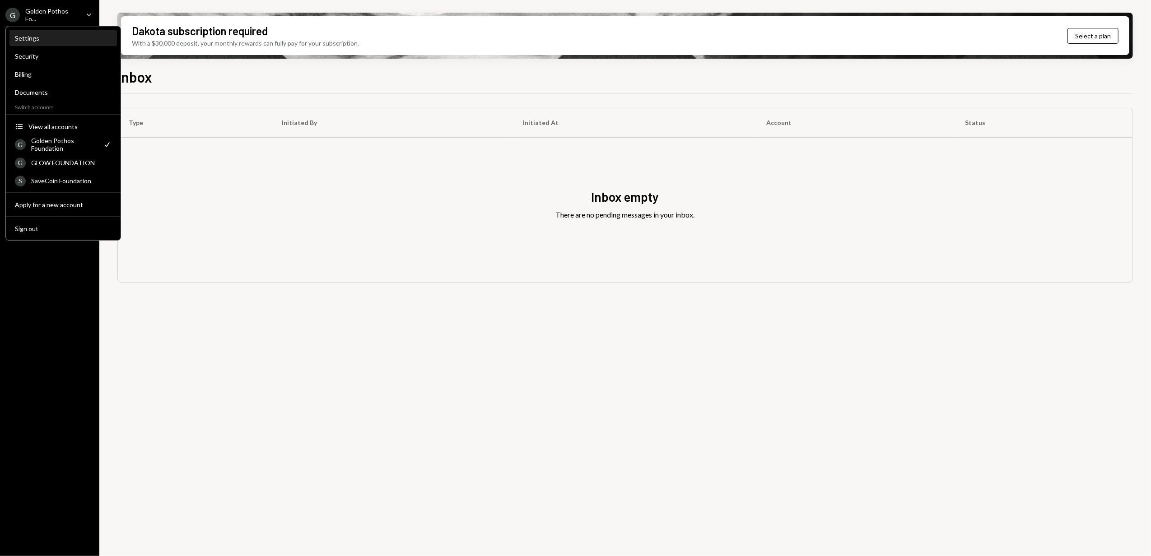
click at [42, 42] on div "Settings" at bounding box center [63, 38] width 97 height 15
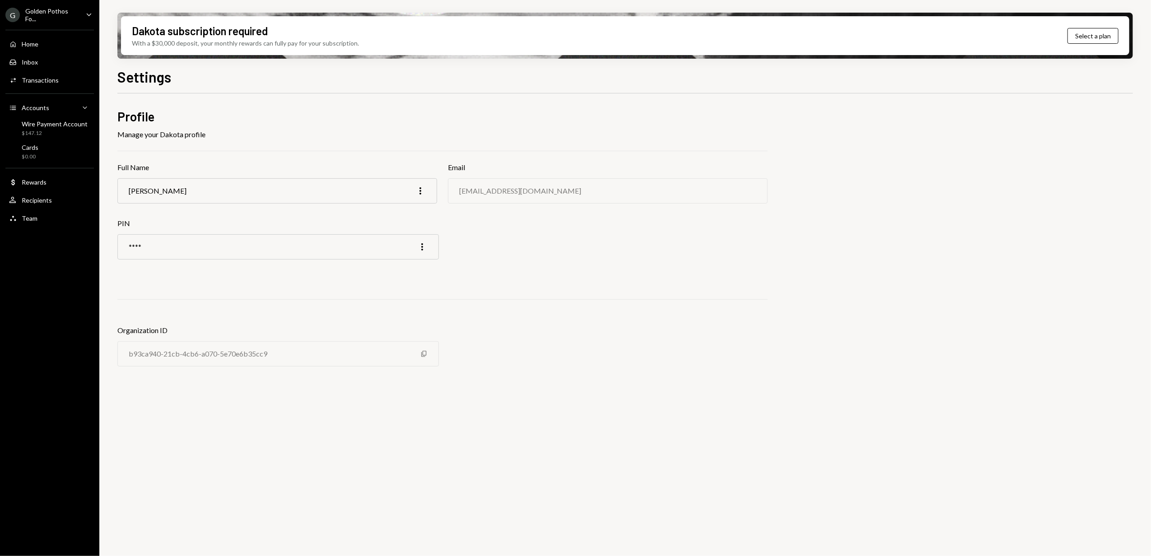
click at [37, 13] on div "Golden Pothos Fo..." at bounding box center [51, 14] width 53 height 15
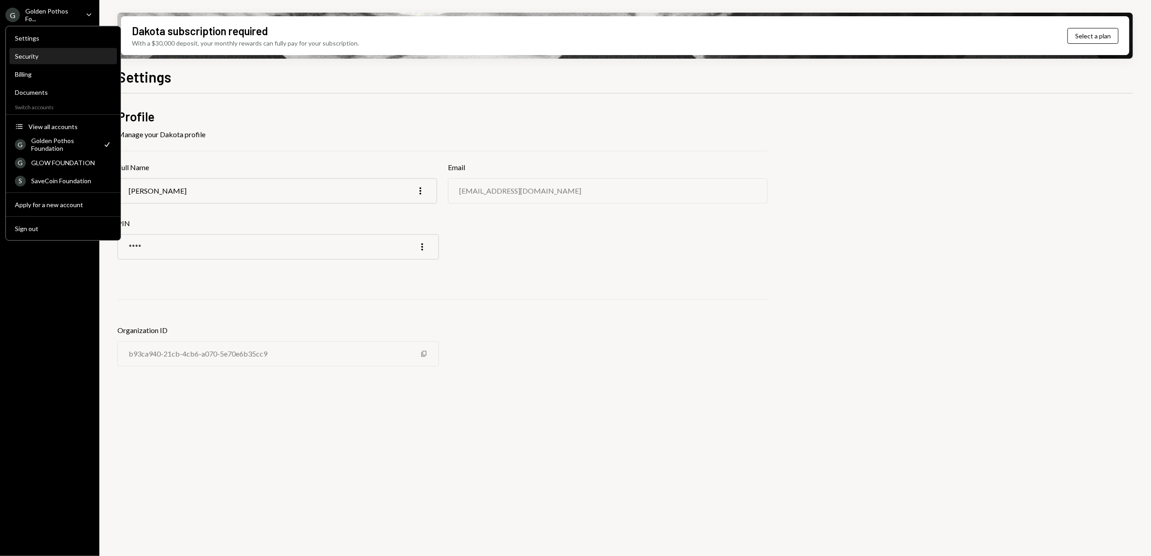
click at [43, 56] on div "Security" at bounding box center [63, 56] width 97 height 8
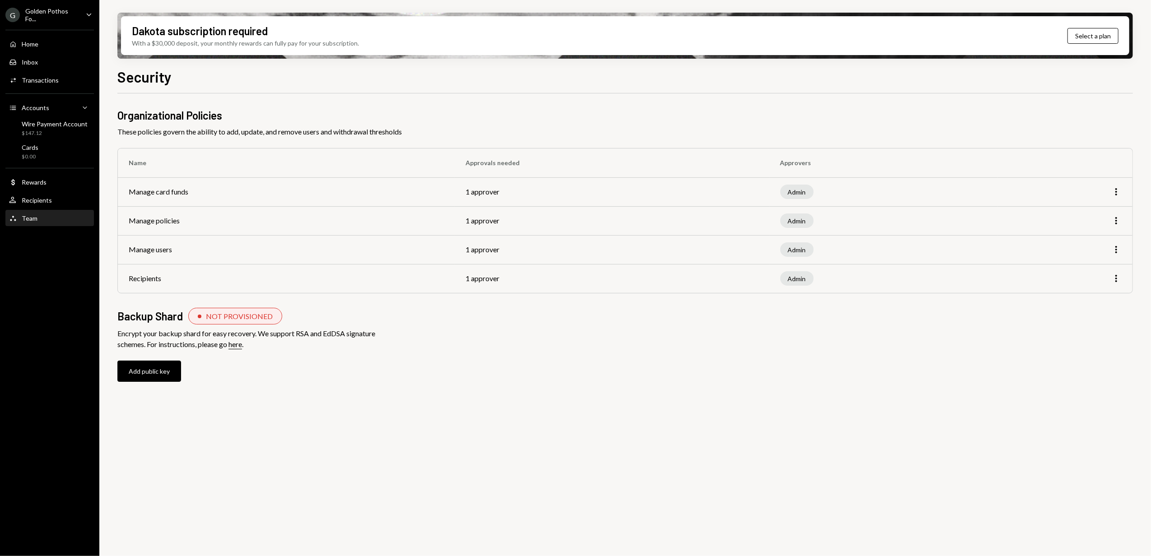
click at [31, 215] on div "Team" at bounding box center [30, 219] width 16 height 8
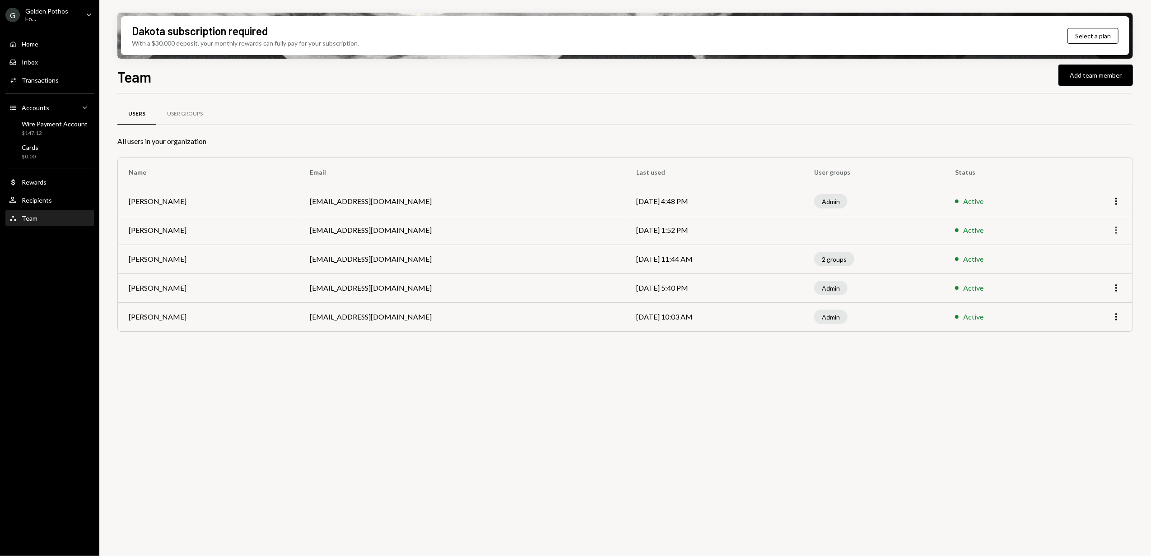
click at [1119, 230] on icon "More" at bounding box center [1116, 230] width 11 height 11
click at [1097, 268] on div "Remove" at bounding box center [1095, 266] width 45 height 16
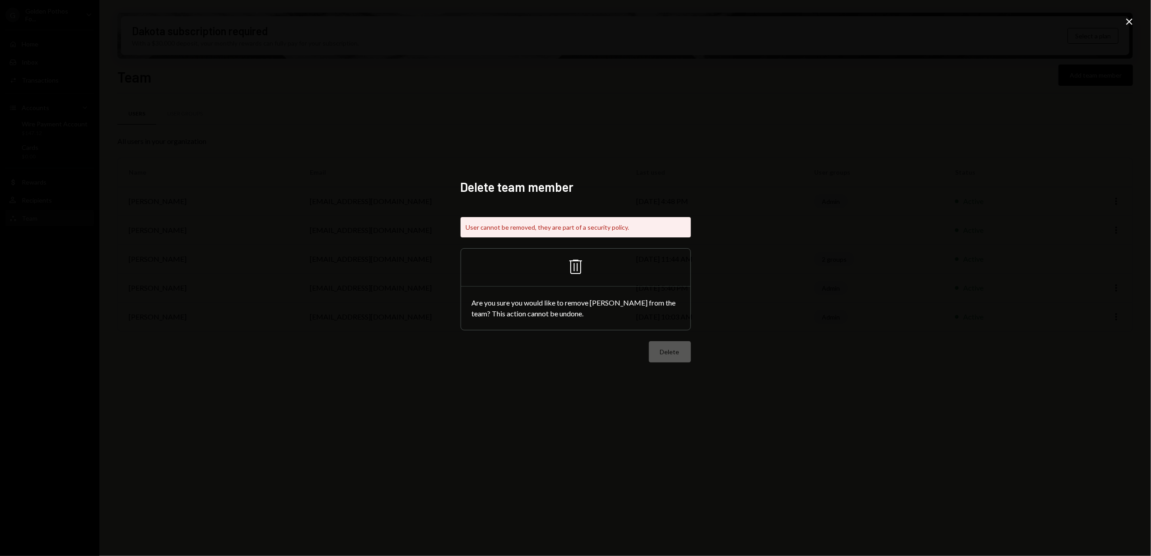
click at [660, 355] on div "Delete" at bounding box center [576, 351] width 230 height 21
click at [1127, 22] on icon "Close" at bounding box center [1129, 21] width 11 height 11
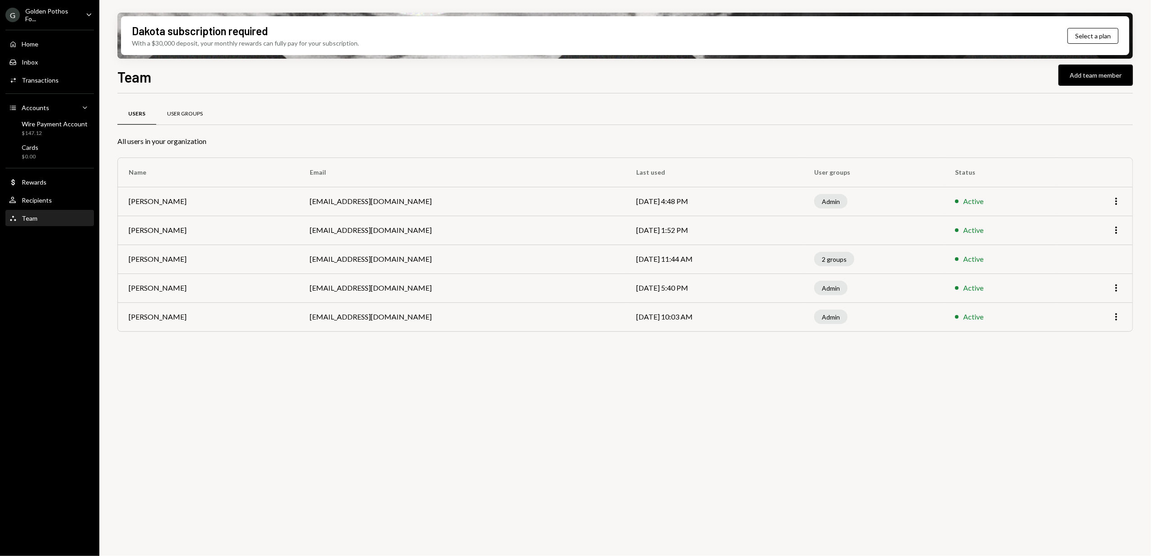
click at [177, 114] on div "User Groups" at bounding box center [185, 114] width 36 height 8
click at [42, 50] on div "Home Home" at bounding box center [49, 44] width 81 height 15
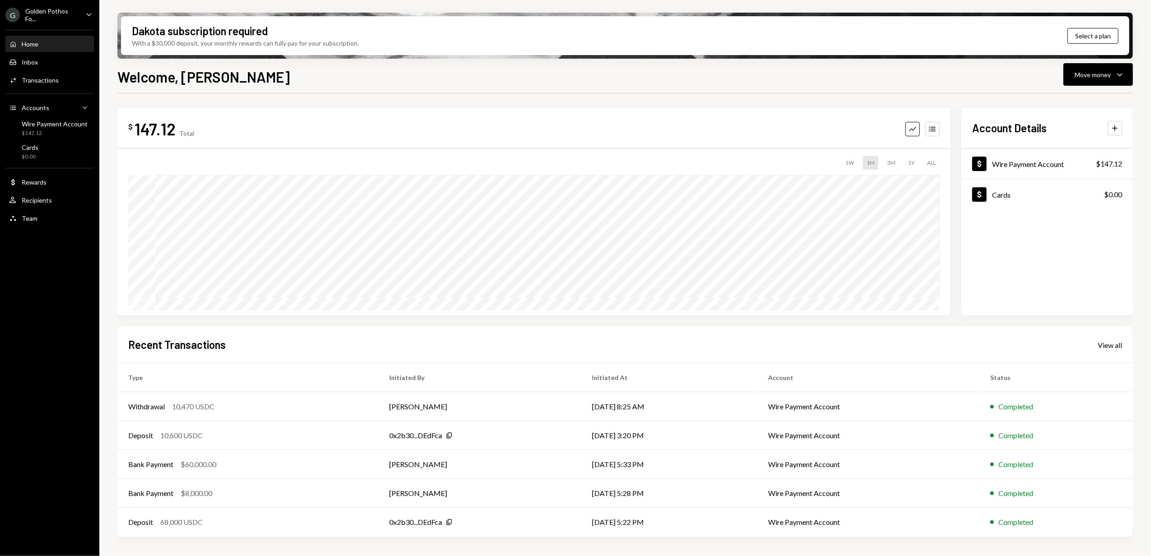
click at [52, 17] on div "Golden Pothos Fo..." at bounding box center [51, 14] width 53 height 15
click at [203, 102] on div "$ 147.12 Total Graph Accounts 1W 1M 3M 1Y ALL $147.12 [DATE] Account Details Pl…" at bounding box center [625, 324] width 1016 height 462
click at [60, 15] on div "Golden Pothos Fo..." at bounding box center [51, 14] width 53 height 15
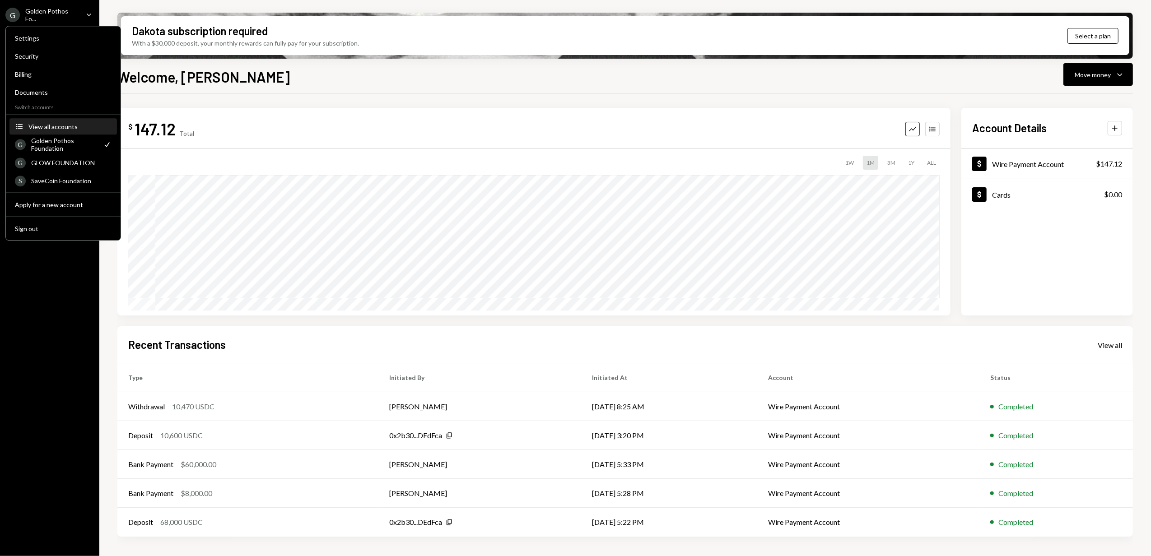
click at [47, 126] on div "View all accounts" at bounding box center [69, 127] width 83 height 8
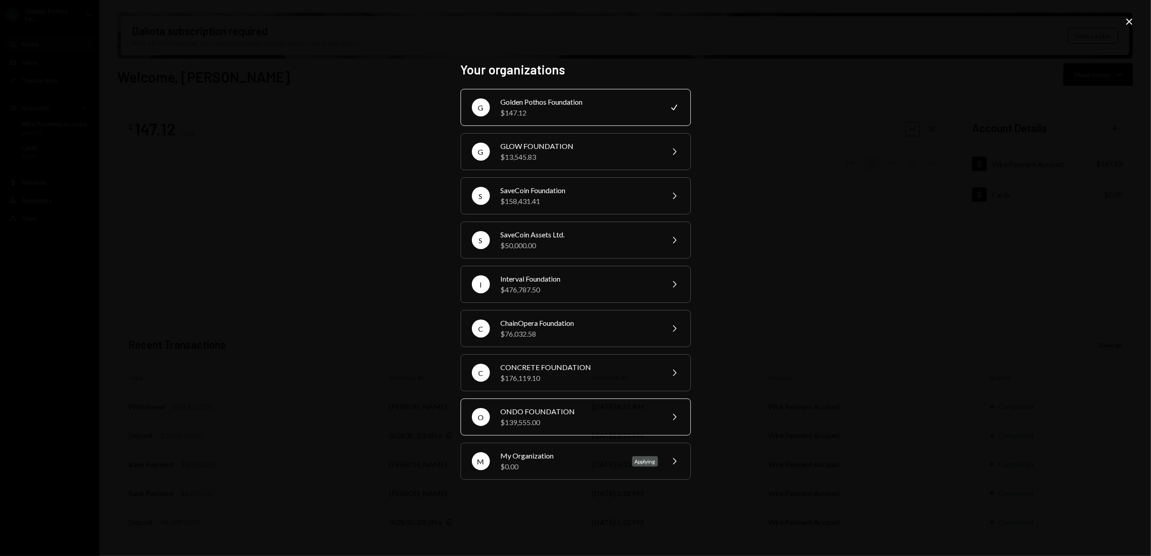
click at [581, 416] on div "ONDO FOUNDATION" at bounding box center [579, 411] width 157 height 11
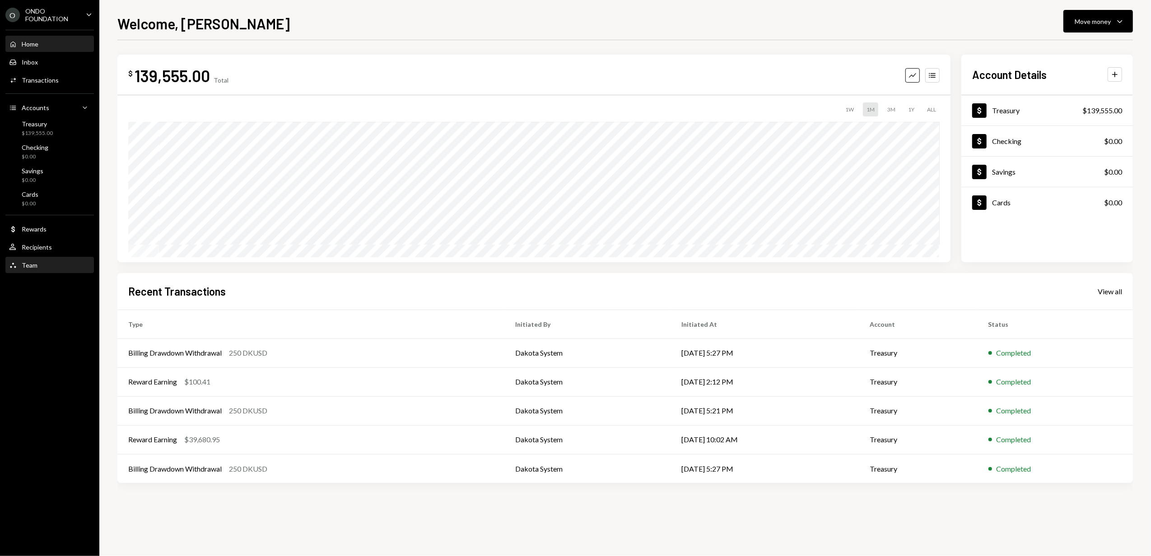
click at [44, 266] on div "Team Team" at bounding box center [49, 265] width 81 height 8
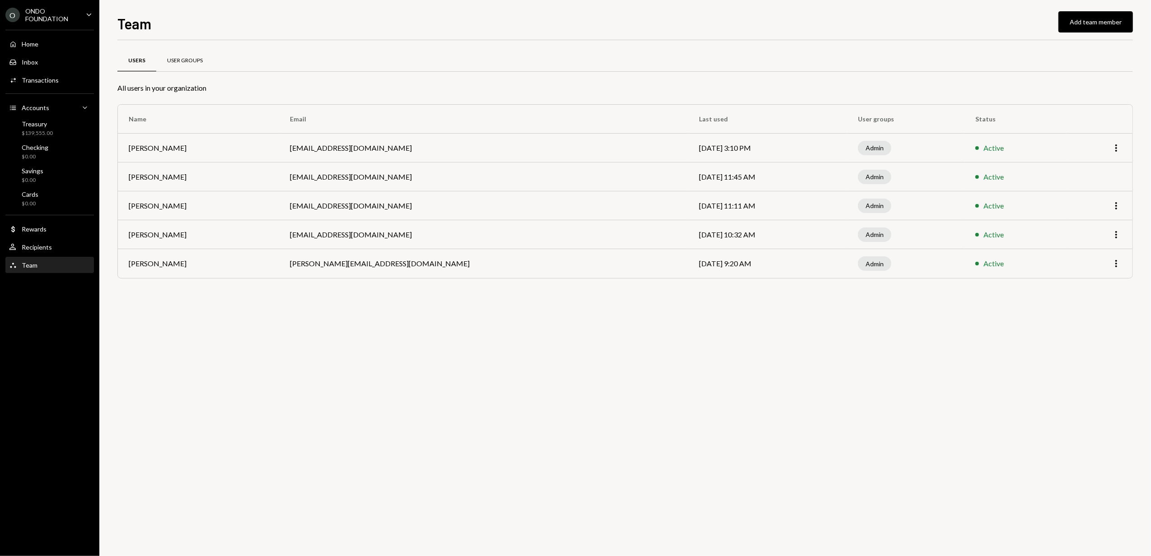
click at [184, 57] on div "User Groups" at bounding box center [185, 61] width 36 height 8
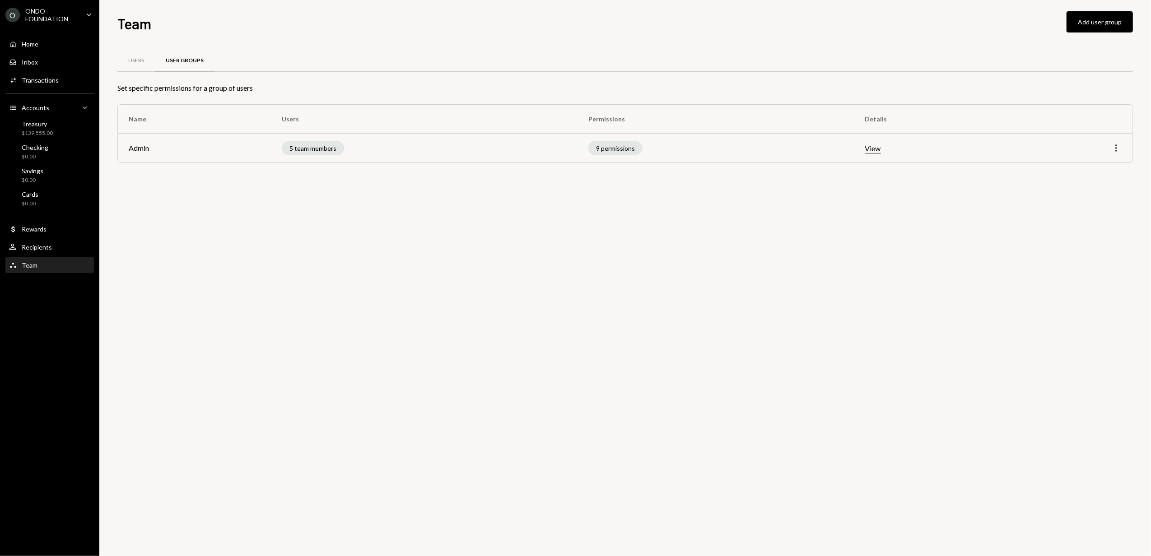
click at [1120, 151] on icon "More" at bounding box center [1116, 148] width 11 height 11
click at [1101, 163] on div "Edit" at bounding box center [1095, 167] width 45 height 16
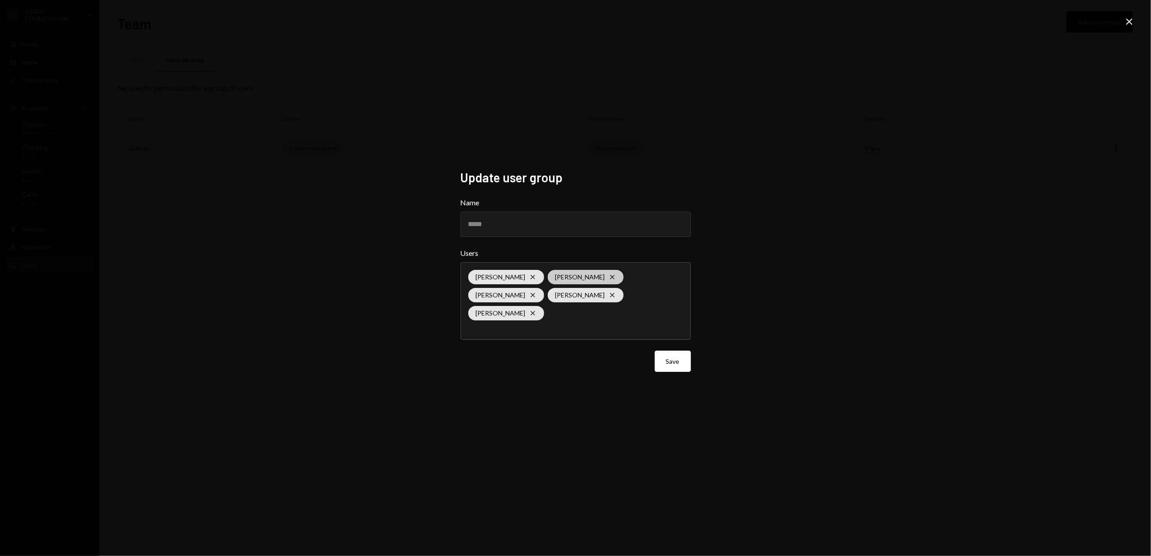
click at [609, 281] on icon "Cross" at bounding box center [612, 277] width 7 height 7
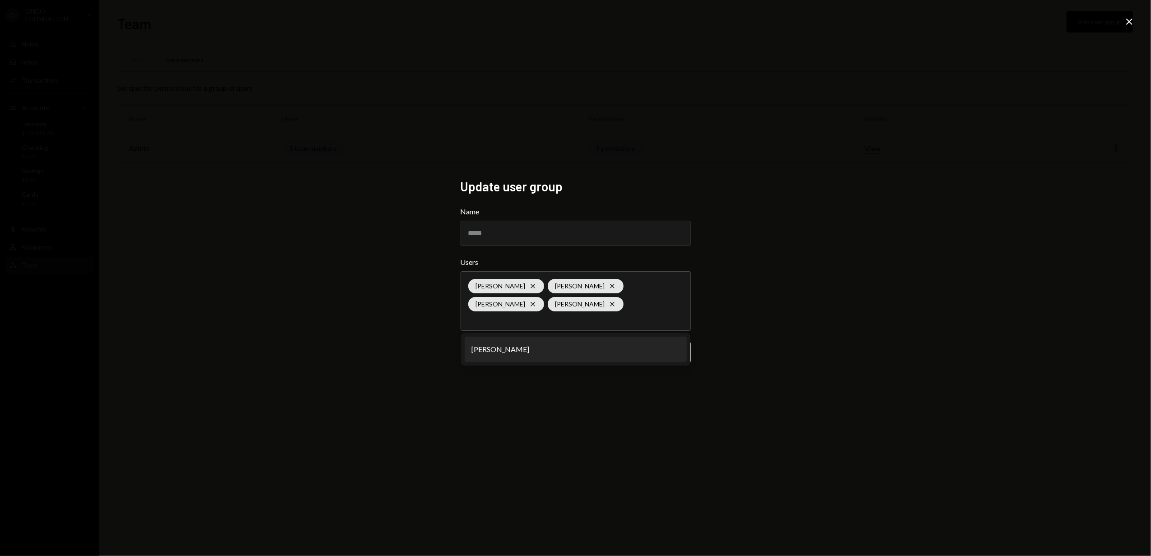
click at [420, 299] on div "Update user group Name ***** Users Glenn Kennedy Cross Thomas Steer Cross Alex …" at bounding box center [575, 278] width 1151 height 556
click at [669, 354] on button "Save" at bounding box center [673, 352] width 36 height 21
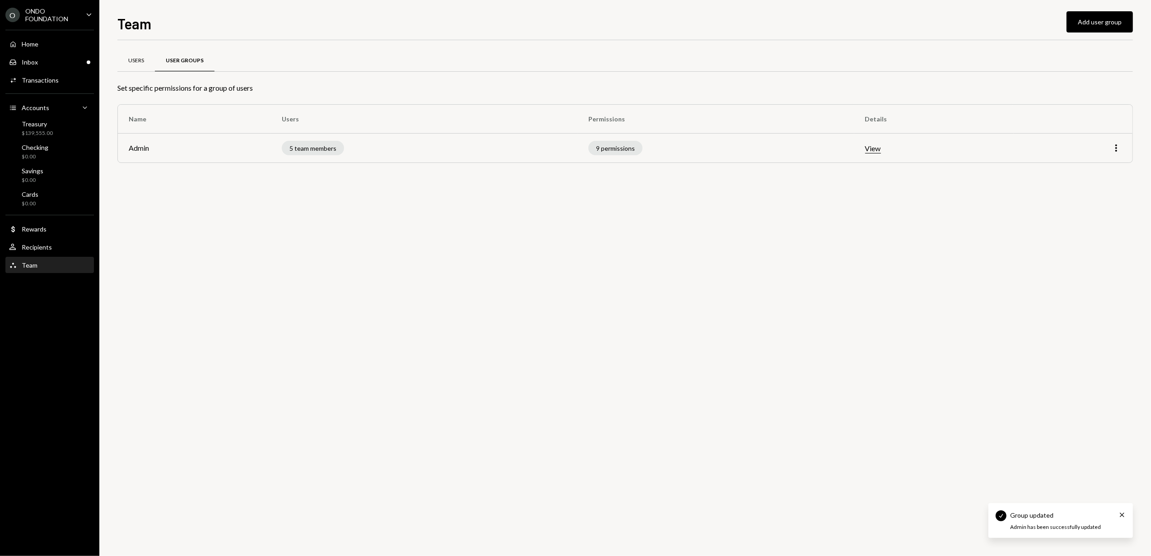
click at [134, 58] on div "Users" at bounding box center [136, 61] width 16 height 8
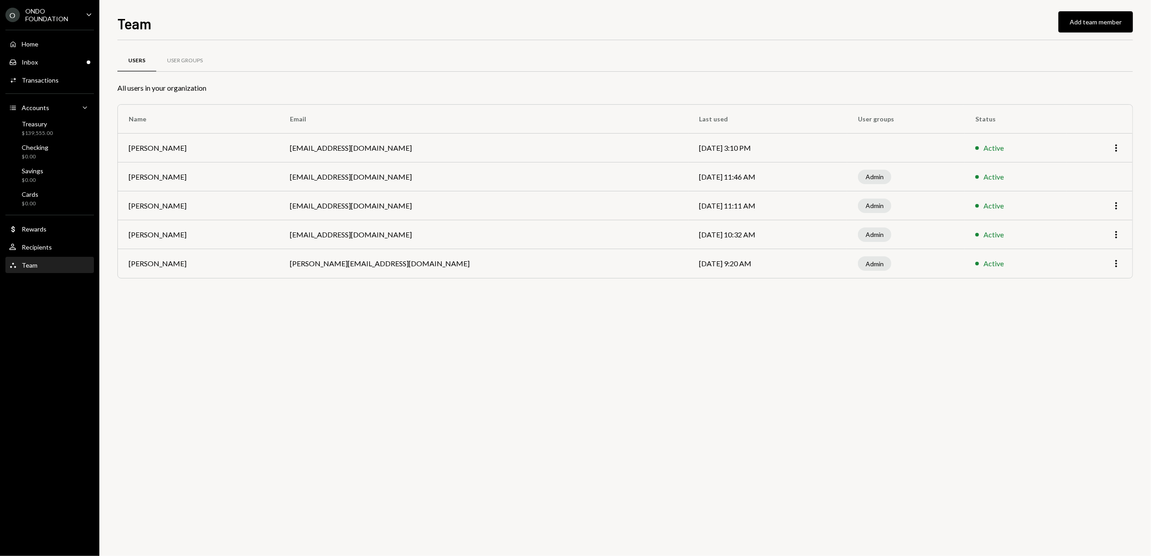
click at [1122, 149] on td "More" at bounding box center [1100, 148] width 66 height 29
click at [1118, 149] on icon "More" at bounding box center [1116, 148] width 11 height 11
click at [1094, 183] on div "Remove" at bounding box center [1095, 183] width 45 height 16
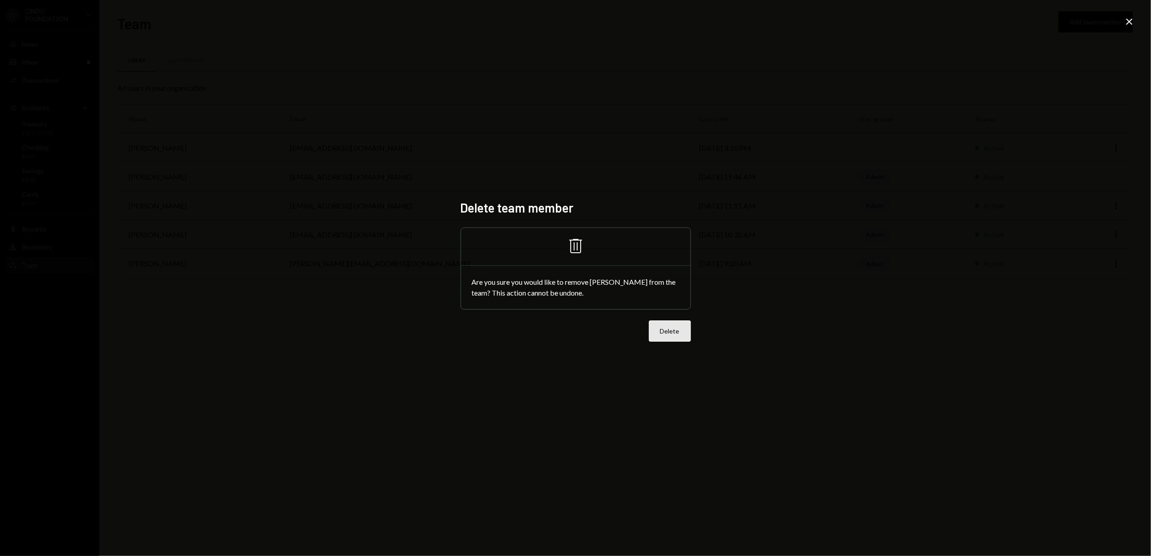
click at [665, 333] on button "Delete" at bounding box center [670, 331] width 42 height 21
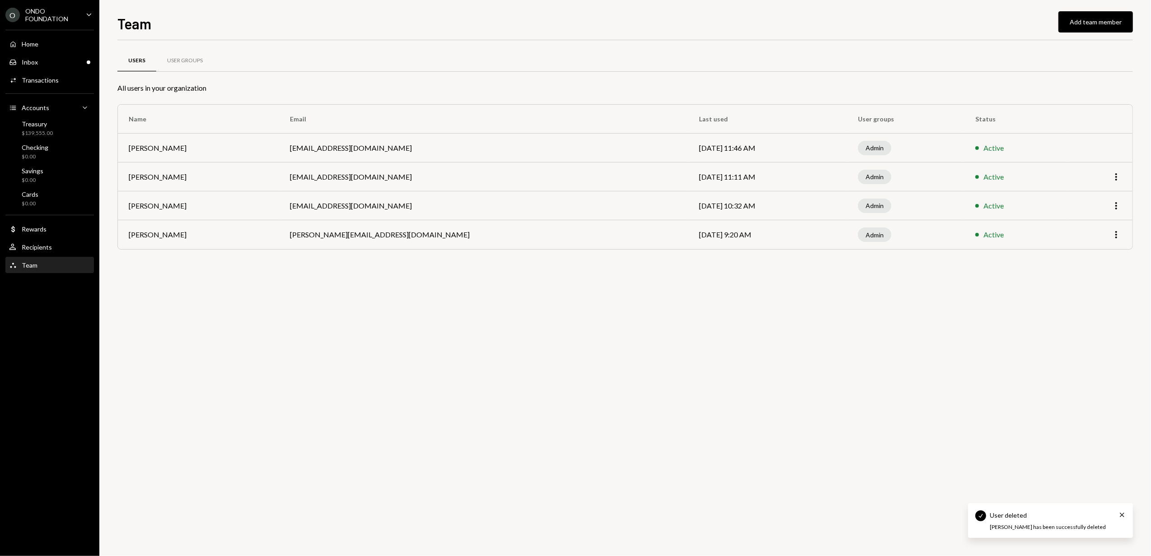
click at [50, 17] on div "ONDO FOUNDATION" at bounding box center [51, 14] width 53 height 15
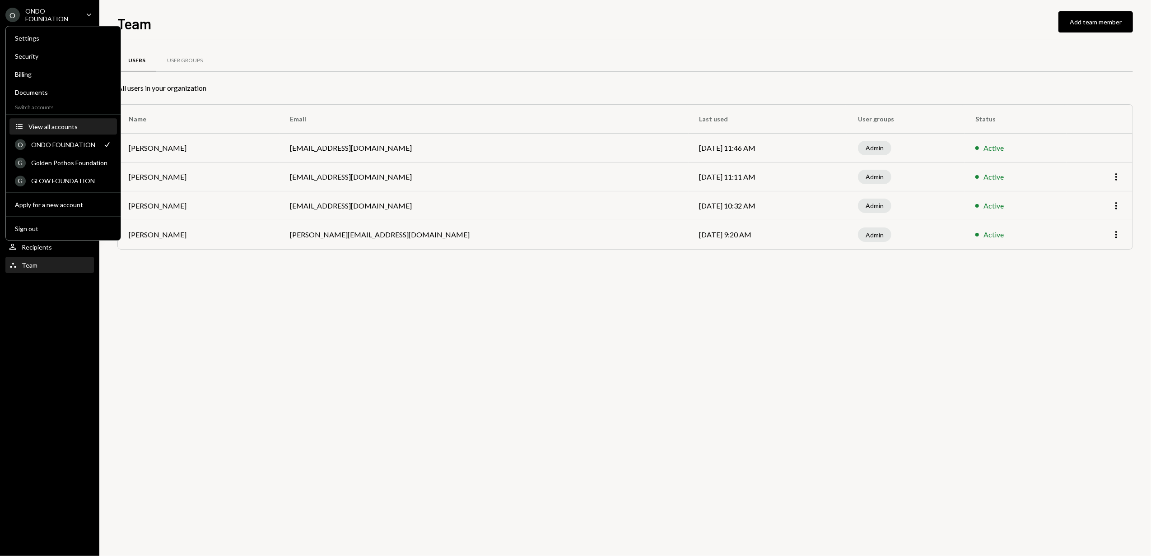
click at [48, 129] on div "View all accounts" at bounding box center [69, 127] width 83 height 8
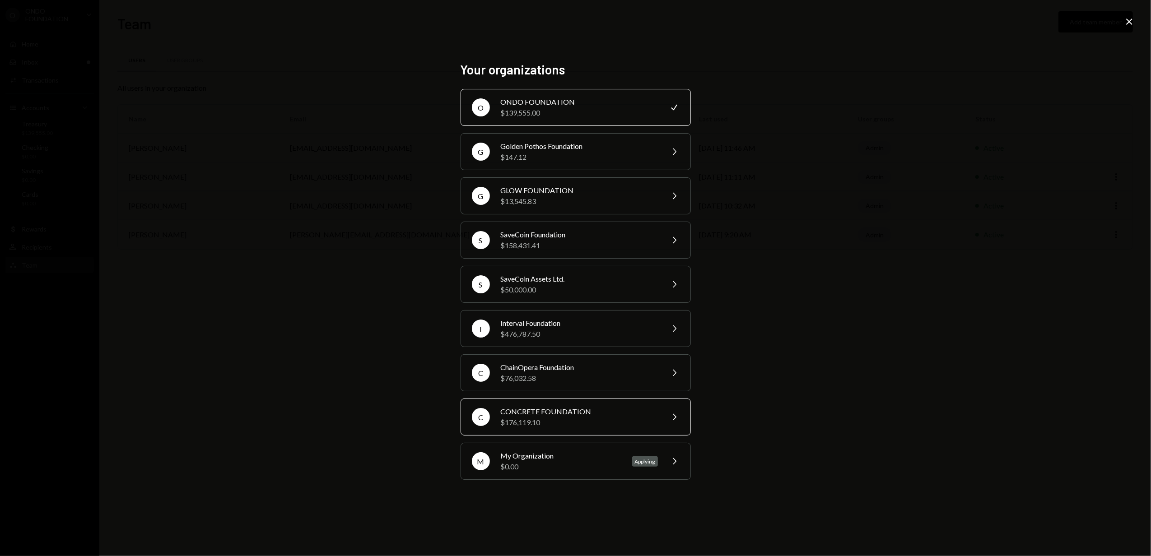
click at [542, 419] on div "$176,119.10" at bounding box center [579, 422] width 157 height 11
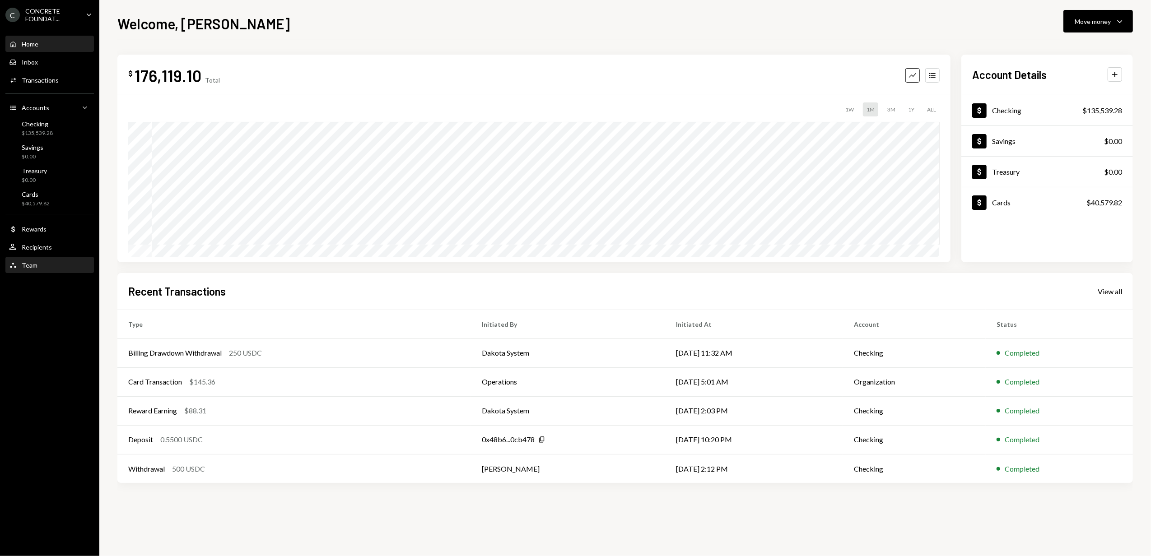
click at [44, 262] on div "Team Team" at bounding box center [49, 265] width 81 height 8
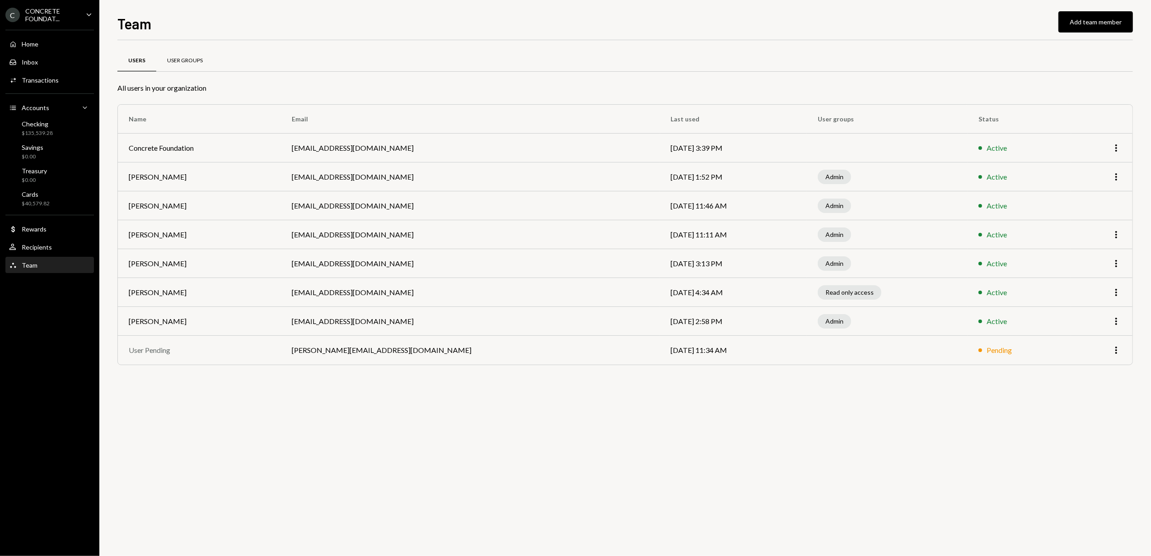
click at [171, 61] on div "User Groups" at bounding box center [185, 61] width 36 height 8
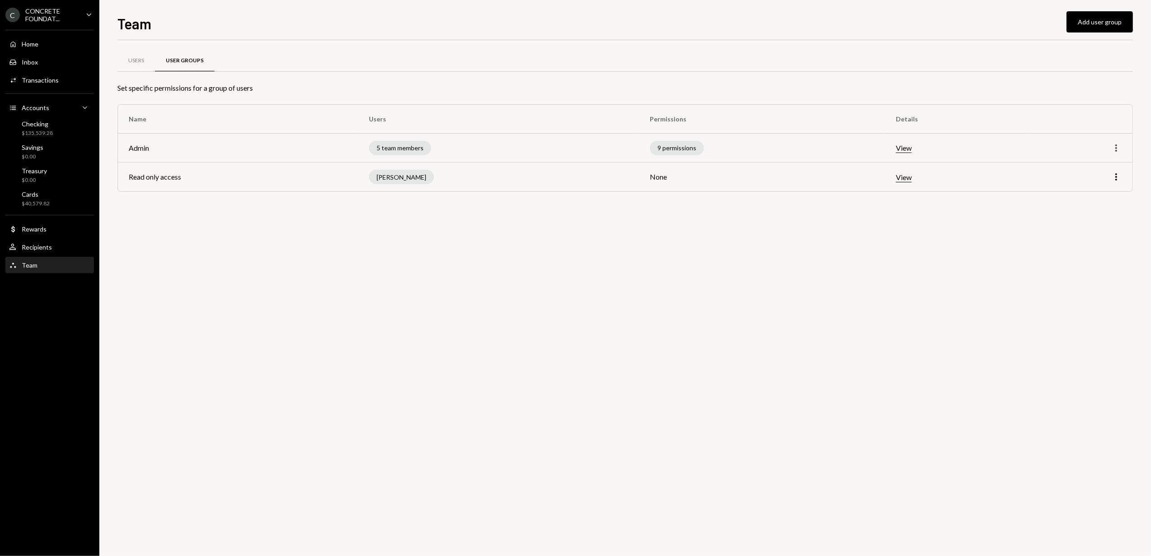
click at [1116, 147] on icon "More" at bounding box center [1116, 148] width 11 height 11
click at [1089, 167] on div "Edit" at bounding box center [1095, 167] width 45 height 16
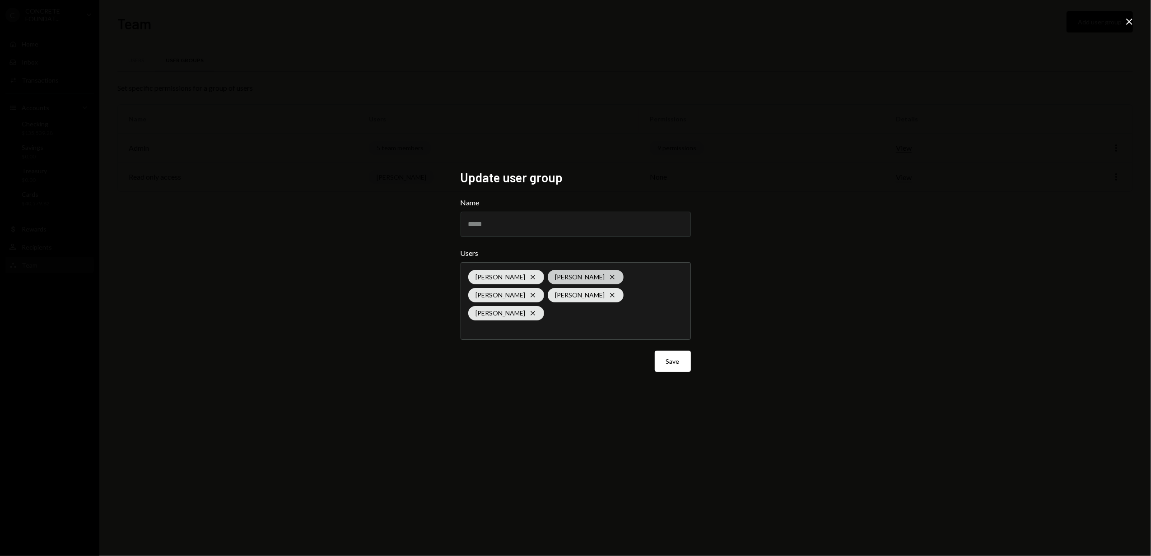
click at [610, 280] on icon at bounding box center [612, 277] width 4 height 4
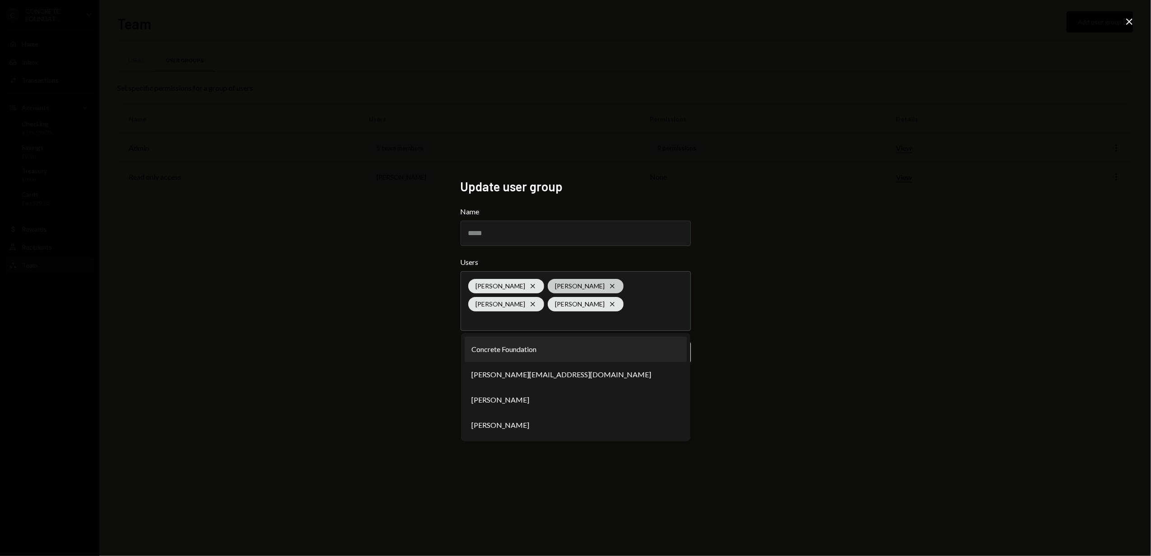
click at [609, 283] on icon "Cross" at bounding box center [612, 286] width 7 height 7
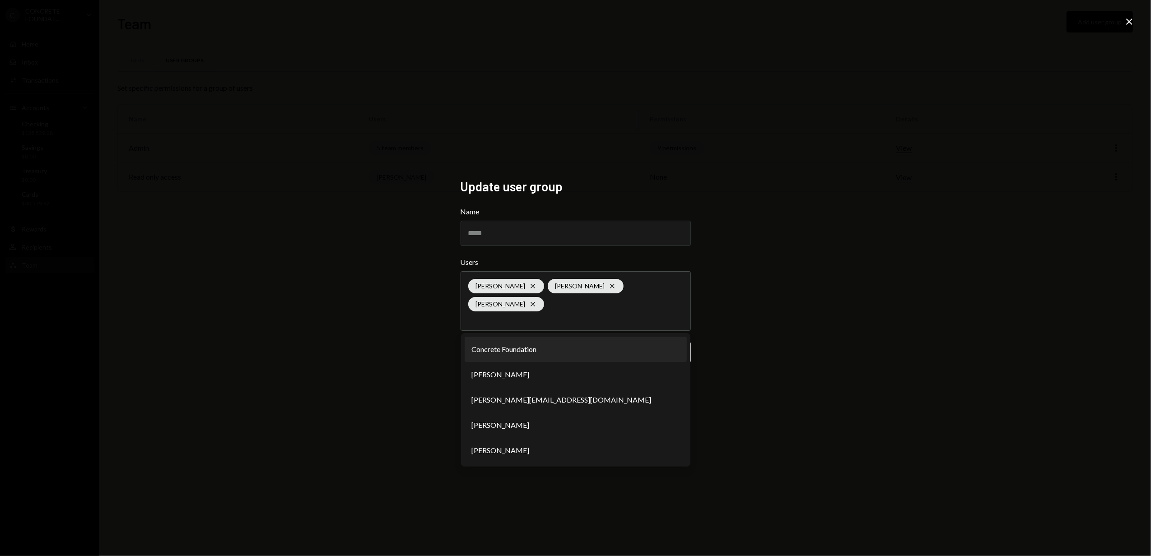
click at [392, 312] on div "Update user group Name ***** Users Sean Inggs Cross Berno de Villiers Cross Ale…" at bounding box center [575, 278] width 1151 height 556
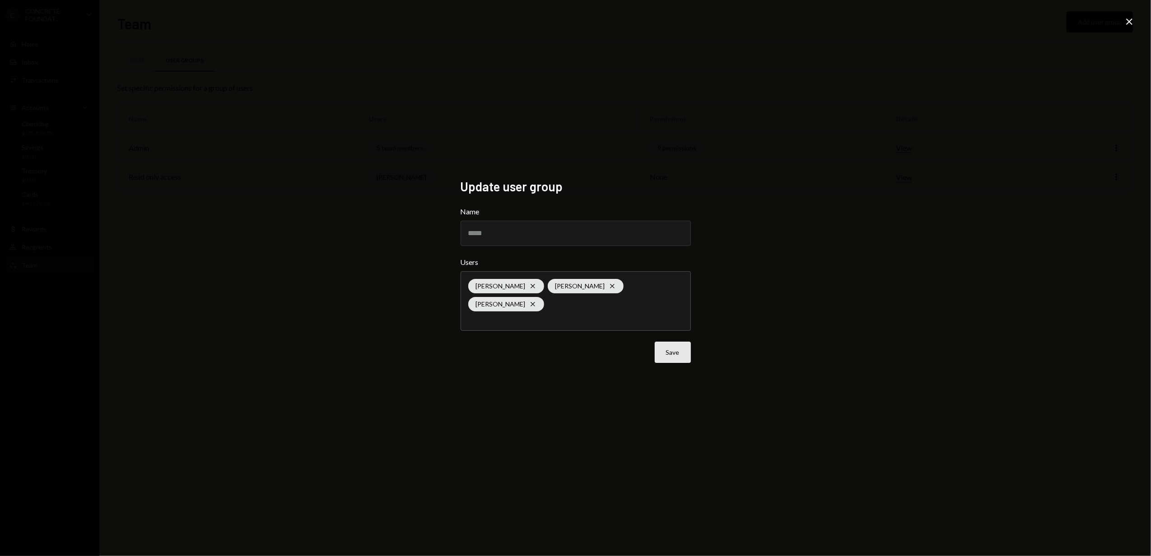
click at [671, 342] on button "Save" at bounding box center [673, 352] width 36 height 21
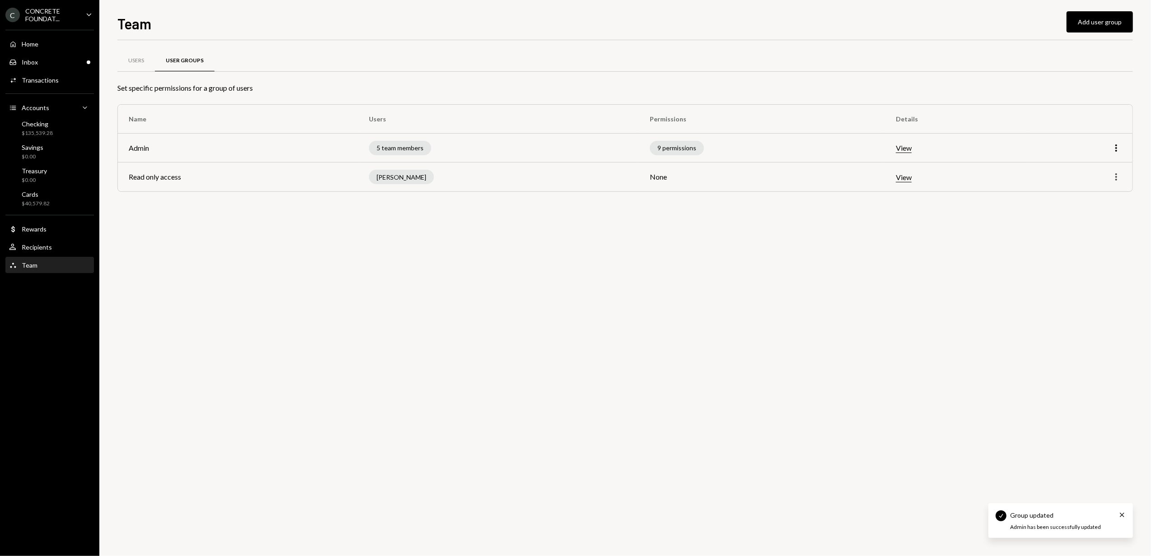
click at [1121, 182] on icon "More" at bounding box center [1116, 177] width 11 height 11
click at [1099, 195] on div "Edit" at bounding box center [1095, 196] width 45 height 16
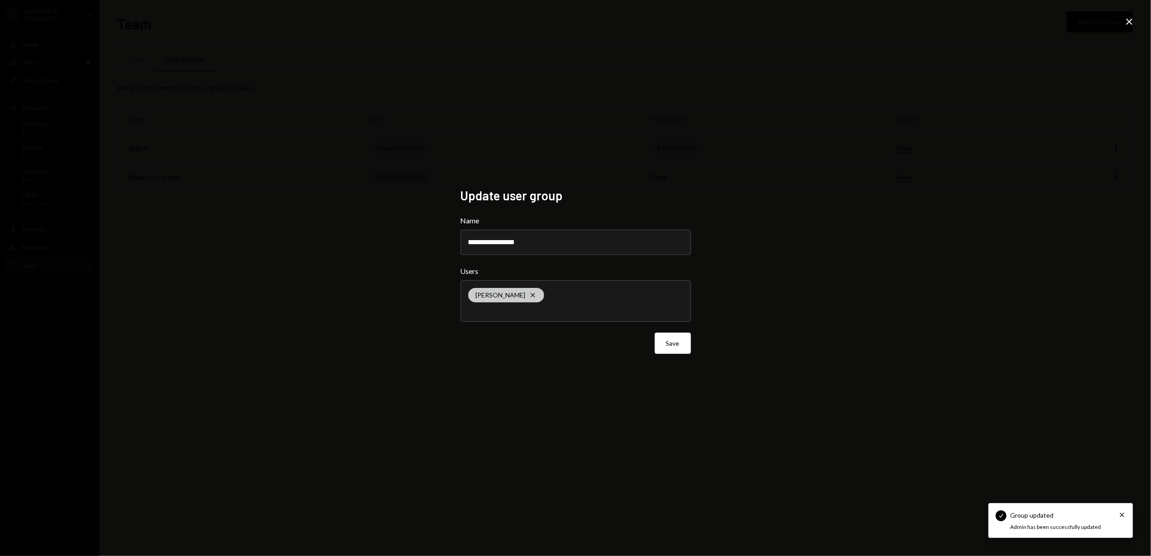
click at [528, 299] on div "Kobie van Zyl Cross" at bounding box center [506, 295] width 76 height 14
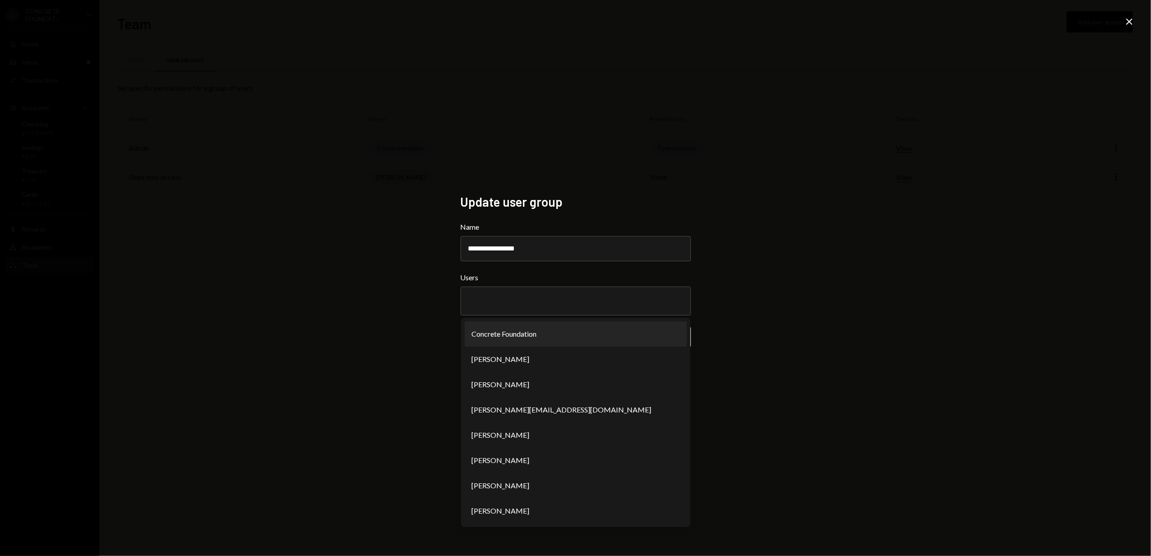
click at [415, 297] on div "**********" at bounding box center [575, 278] width 1151 height 556
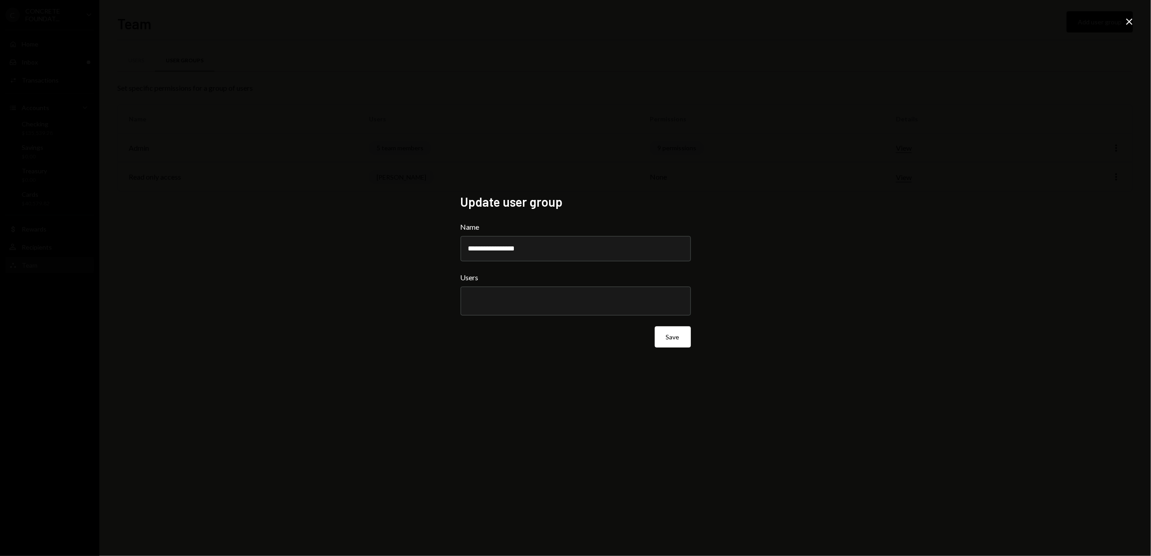
click at [1132, 23] on icon at bounding box center [1129, 22] width 6 height 6
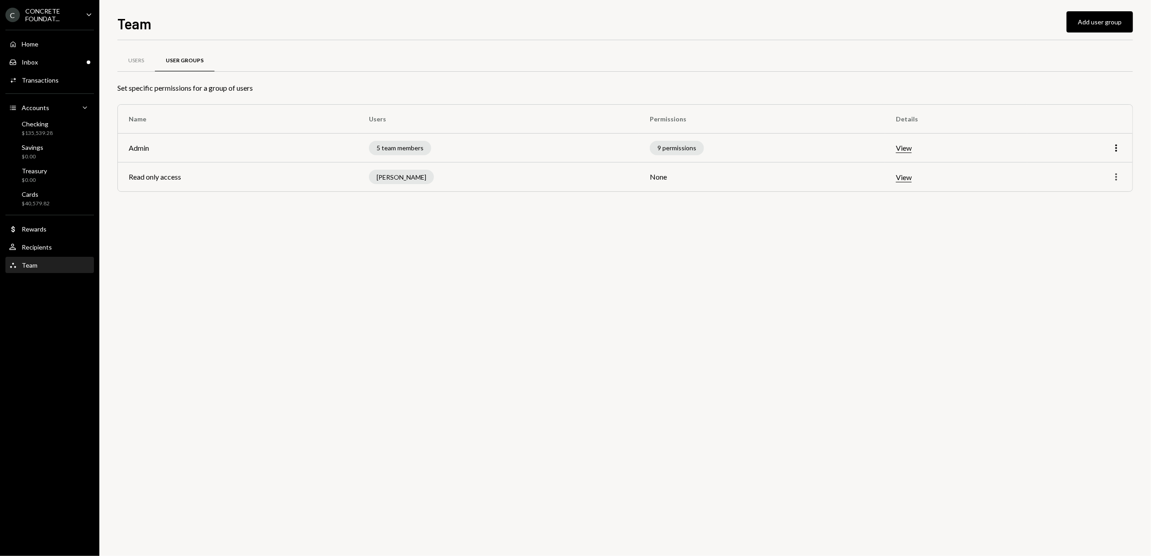
click at [1114, 175] on icon "More" at bounding box center [1116, 177] width 11 height 11
click at [1090, 196] on div "Edit" at bounding box center [1095, 196] width 45 height 16
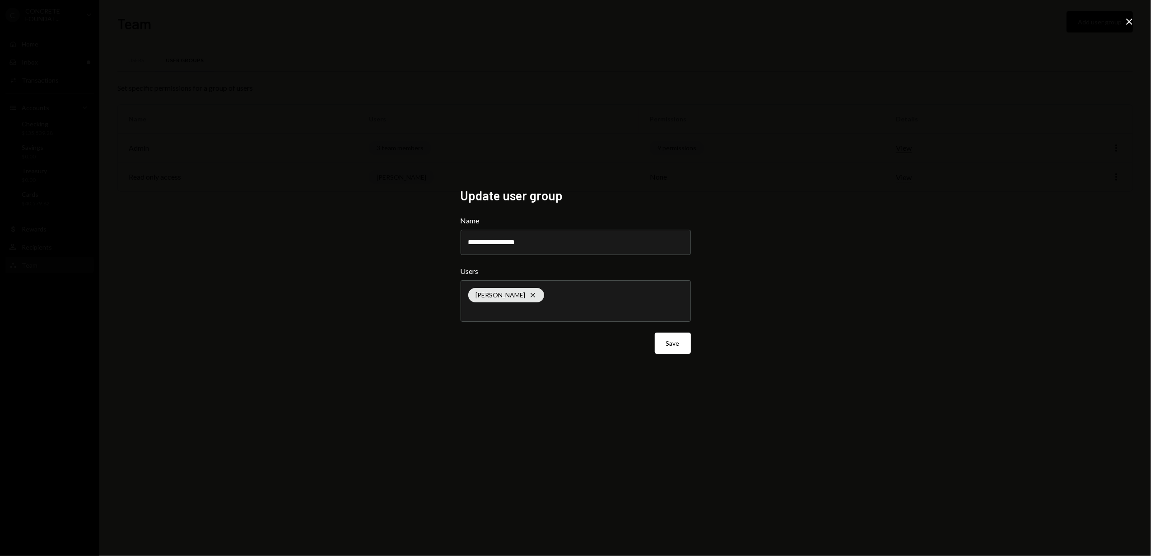
click at [550, 295] on div "Kobie van Zyl Cross" at bounding box center [575, 301] width 215 height 41
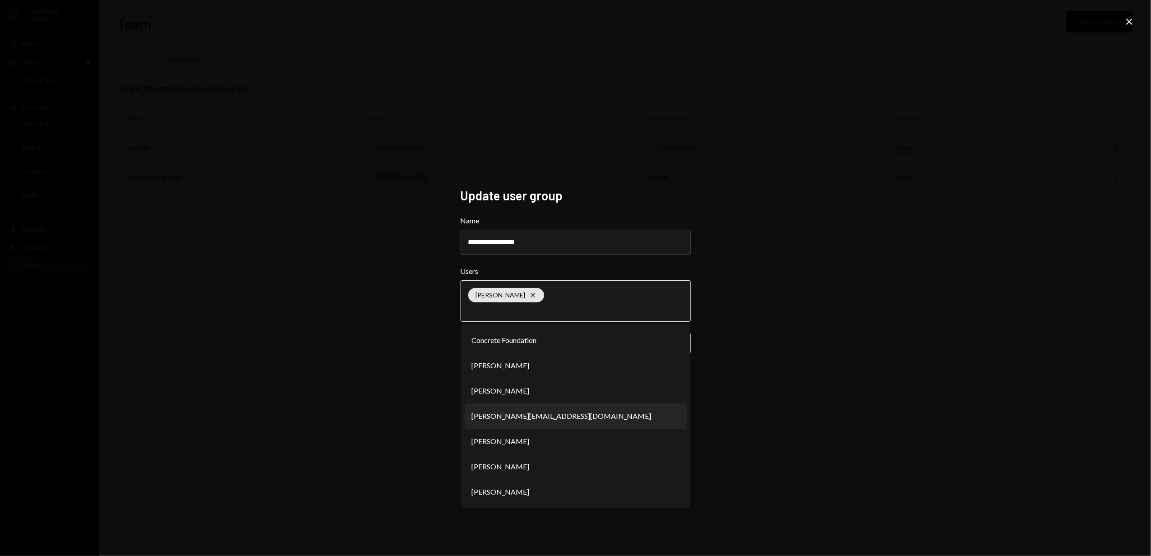
click at [526, 414] on li "[PERSON_NAME][EMAIL_ADDRESS][DOMAIN_NAME]" at bounding box center [576, 416] width 222 height 25
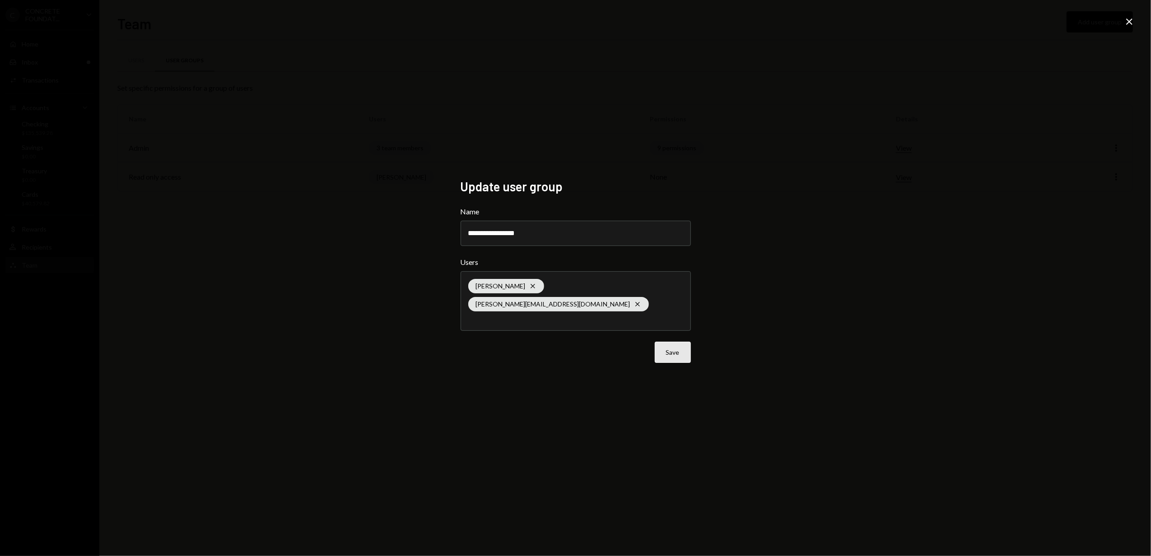
click at [674, 342] on button "Save" at bounding box center [673, 352] width 36 height 21
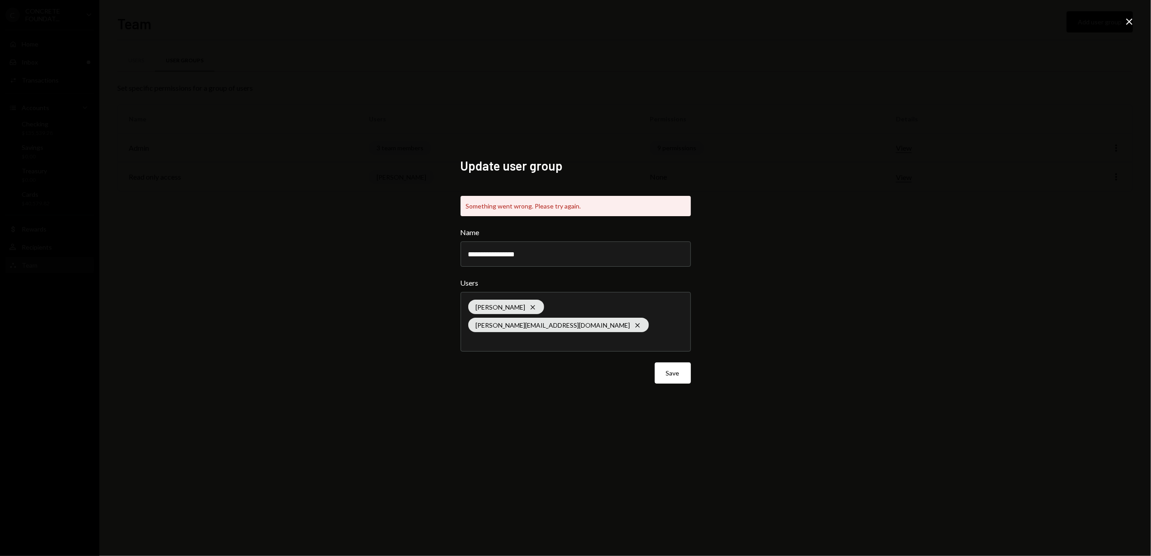
click at [1127, 20] on icon "Close" at bounding box center [1129, 21] width 11 height 11
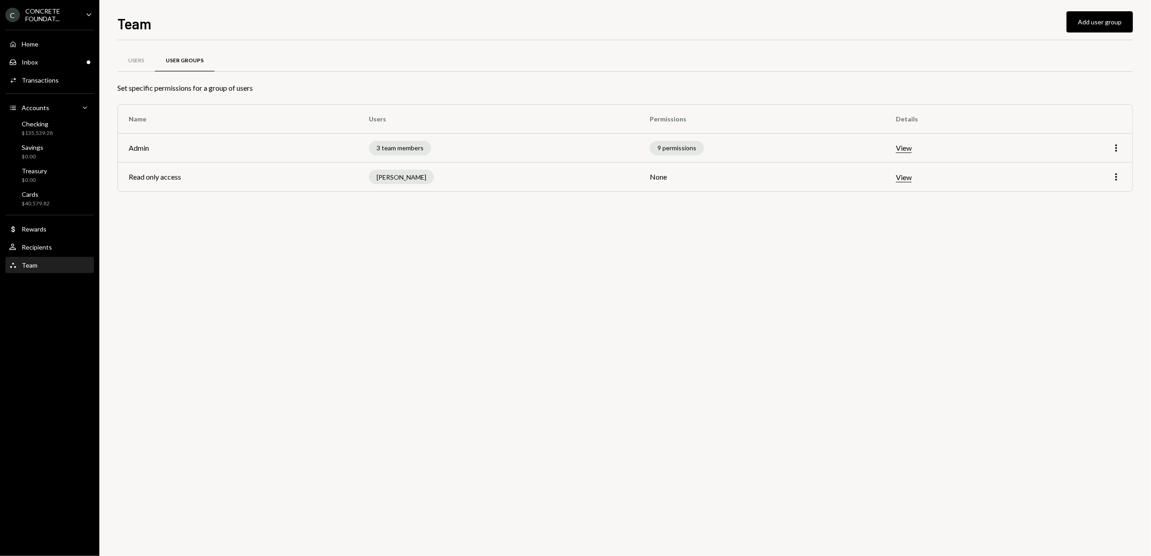
drag, startPoint x: 580, startPoint y: 237, endPoint x: 537, endPoint y: 237, distance: 42.9
click at [580, 238] on div "Users User Groups Set specific permissions for a group of users Name Users Perm…" at bounding box center [625, 298] width 1016 height 516
click at [127, 60] on div "Users" at bounding box center [135, 61] width 37 height 22
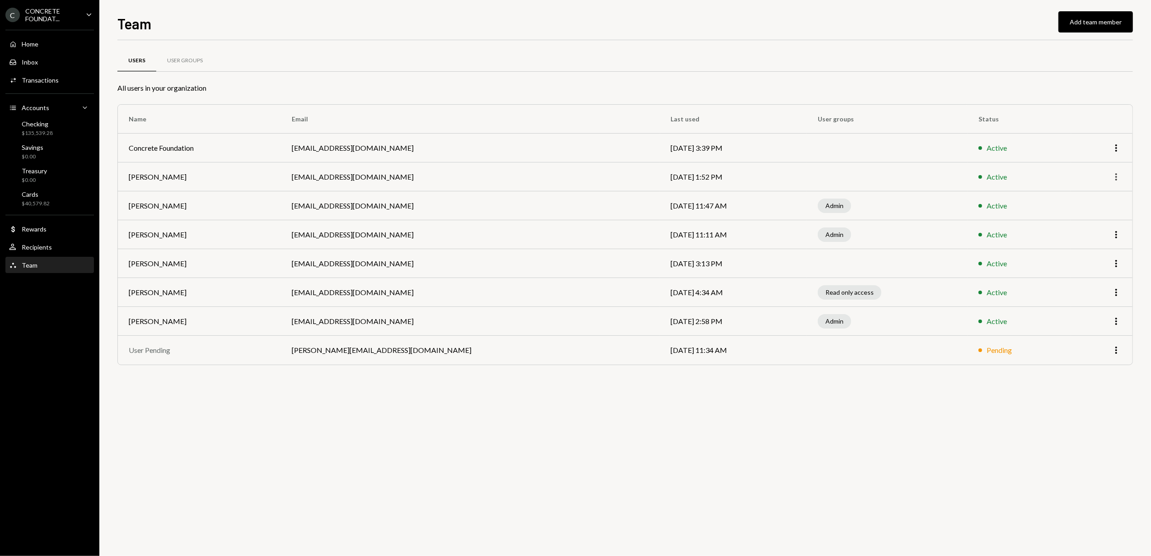
click at [1119, 180] on icon "More" at bounding box center [1116, 177] width 11 height 11
click at [1095, 212] on div "Remove" at bounding box center [1095, 212] width 45 height 16
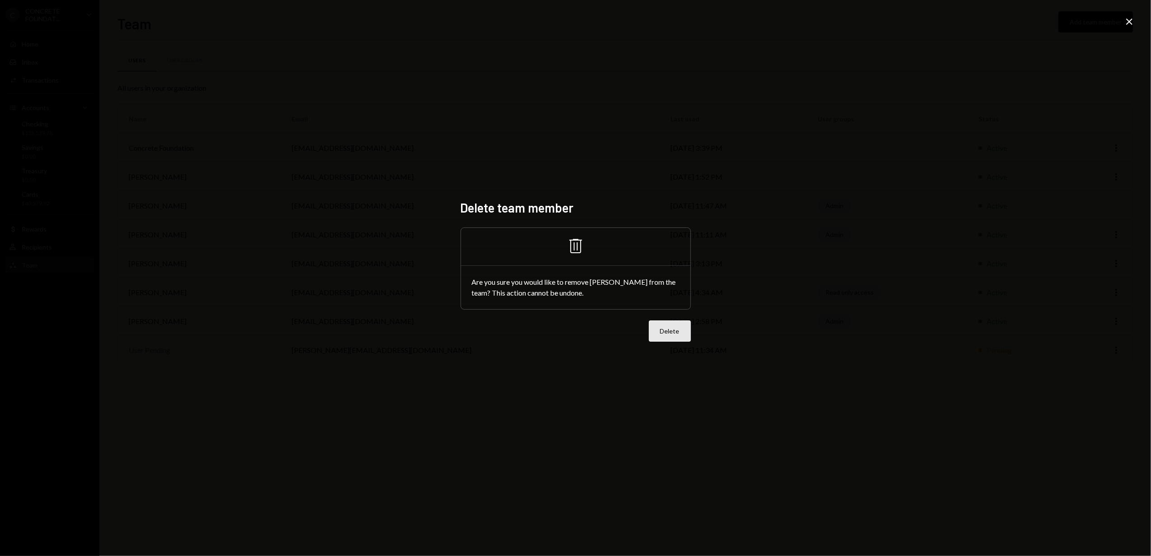
click at [674, 331] on button "Delete" at bounding box center [670, 331] width 42 height 21
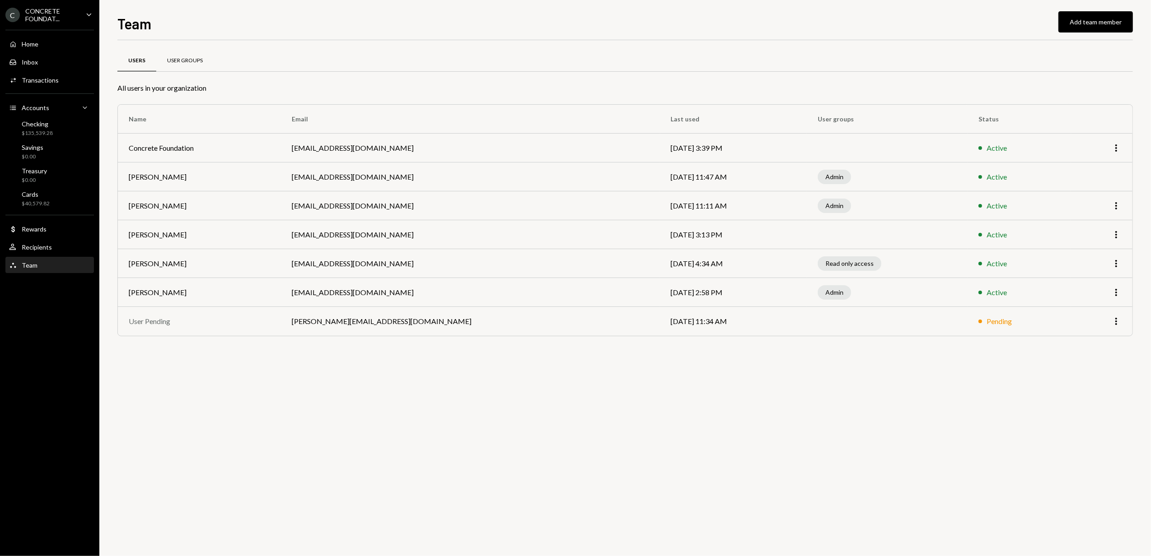
click at [181, 59] on div "User Groups" at bounding box center [185, 61] width 36 height 8
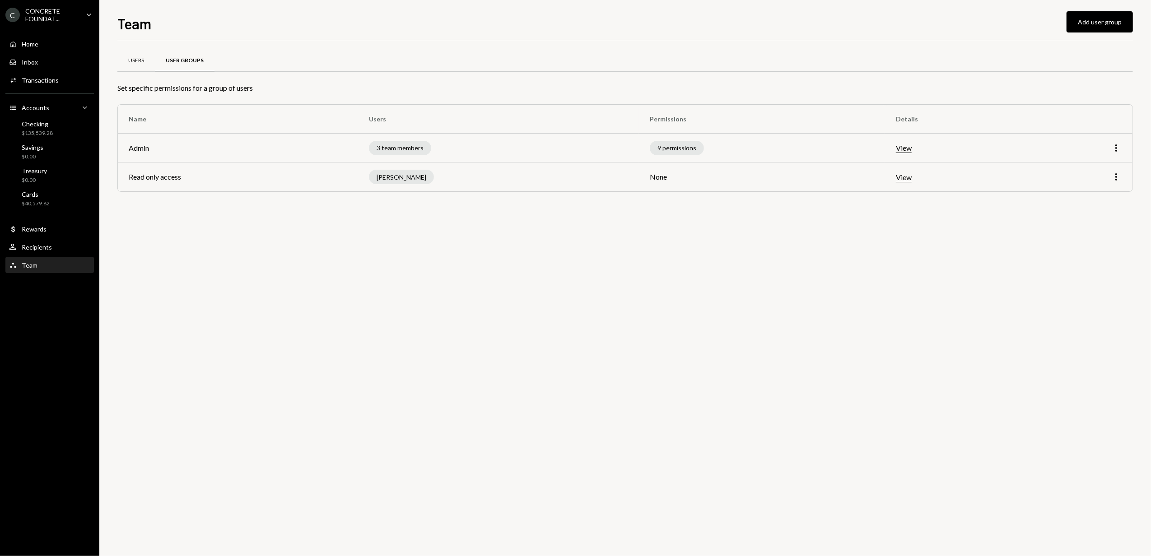
click at [132, 55] on div "Users" at bounding box center [135, 61] width 37 height 22
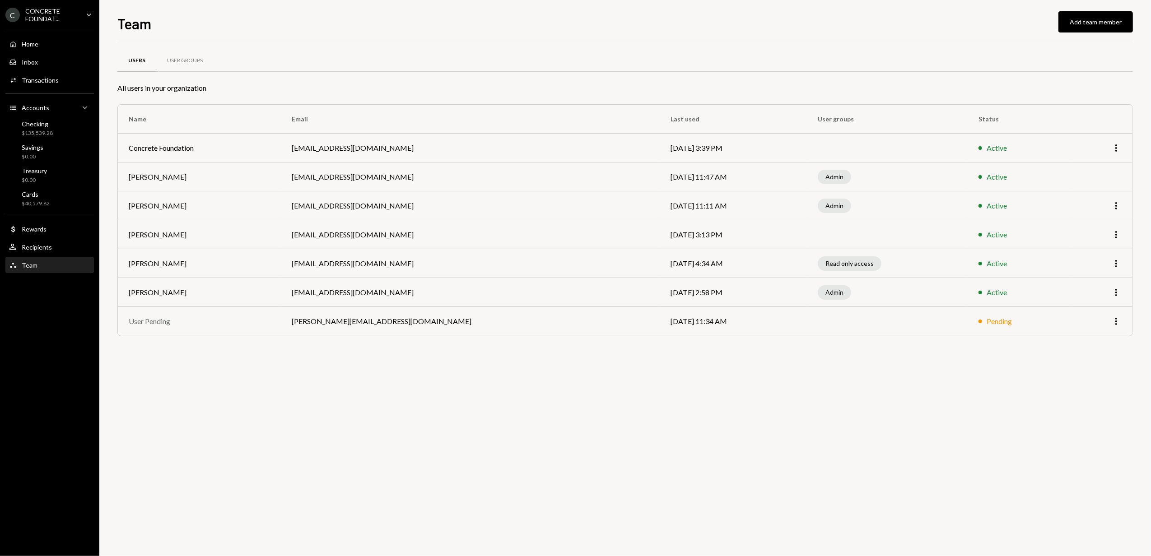
click at [59, 19] on div "CONCRETE FOUNDAT..." at bounding box center [51, 14] width 53 height 15
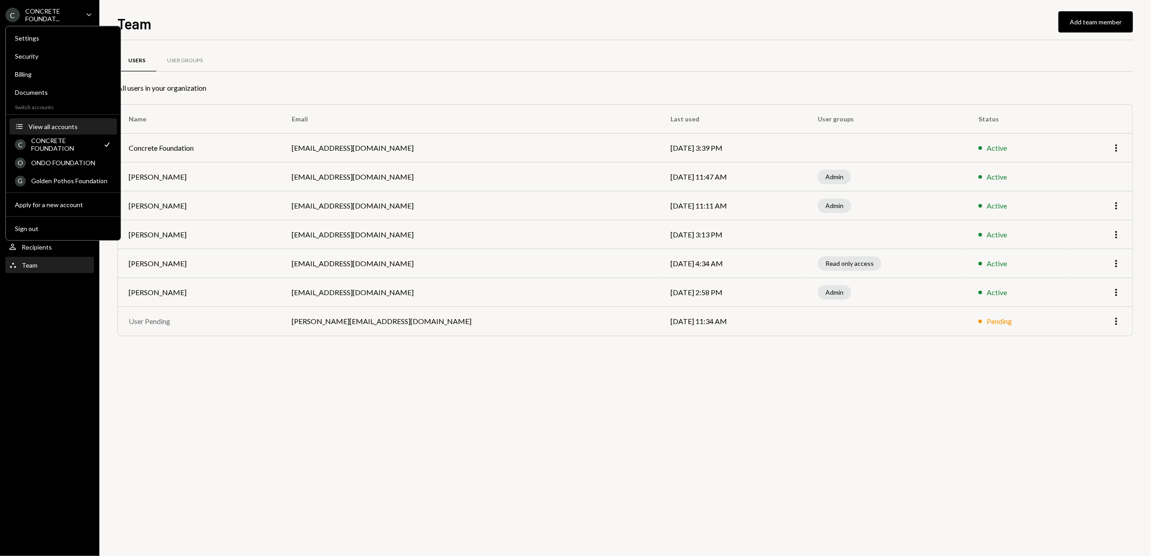
click at [59, 124] on div "View all accounts" at bounding box center [69, 127] width 83 height 8
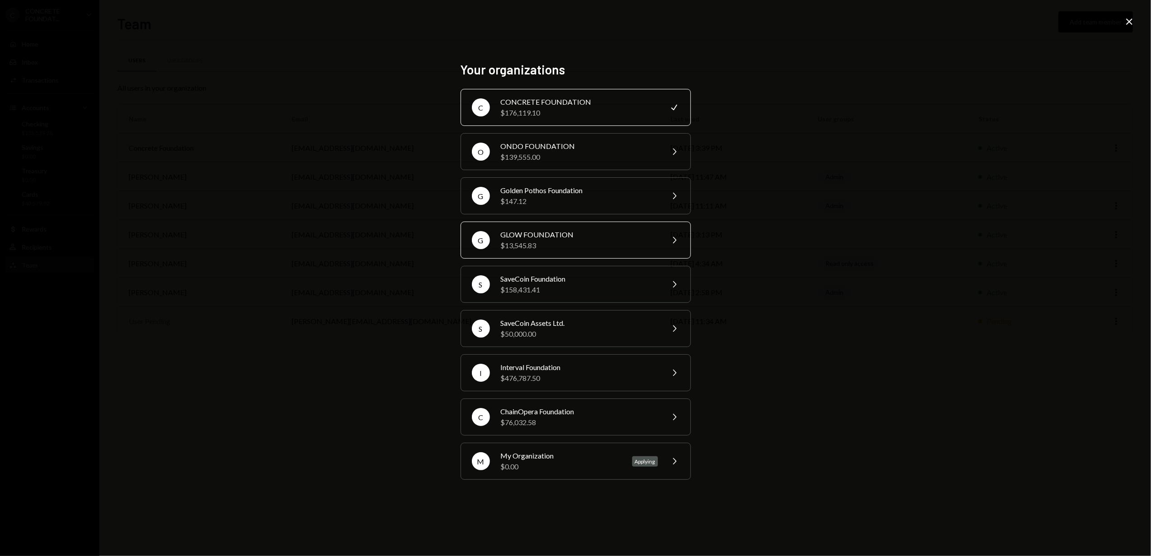
click at [524, 231] on div "GLOW FOUNDATION" at bounding box center [579, 234] width 157 height 11
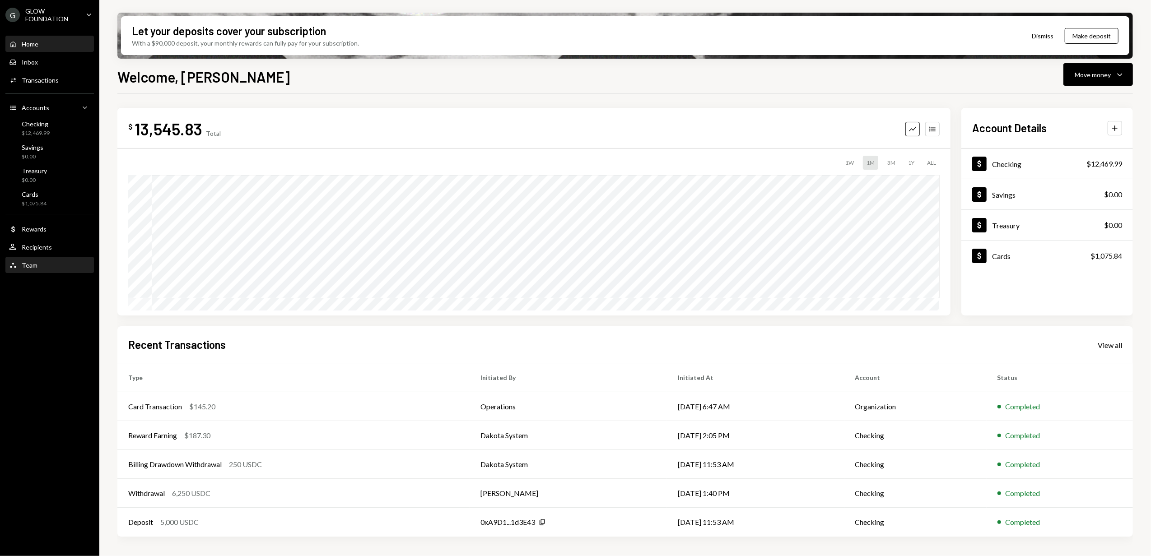
click at [40, 261] on div "Team Team" at bounding box center [49, 265] width 81 height 8
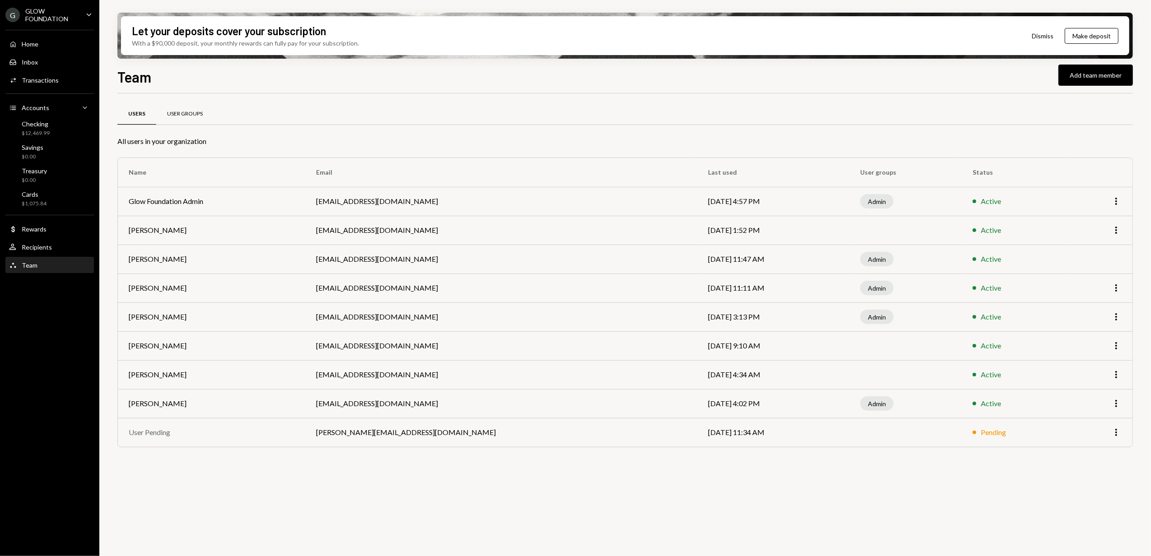
click at [187, 111] on div "User Groups" at bounding box center [185, 114] width 36 height 8
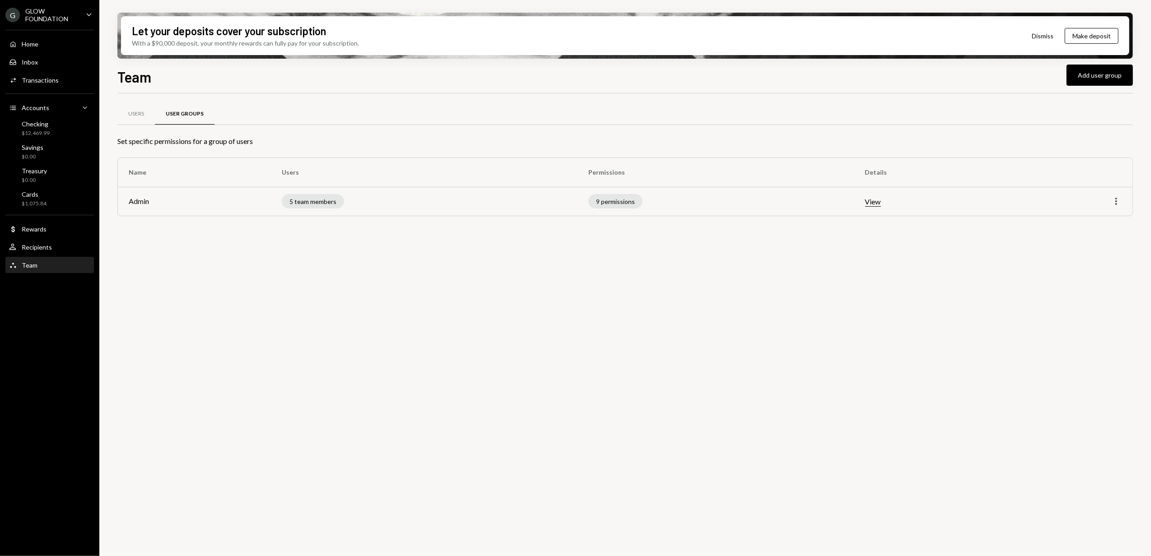
click at [1115, 201] on icon "More" at bounding box center [1116, 201] width 11 height 11
click at [1105, 217] on div "Edit" at bounding box center [1095, 221] width 45 height 16
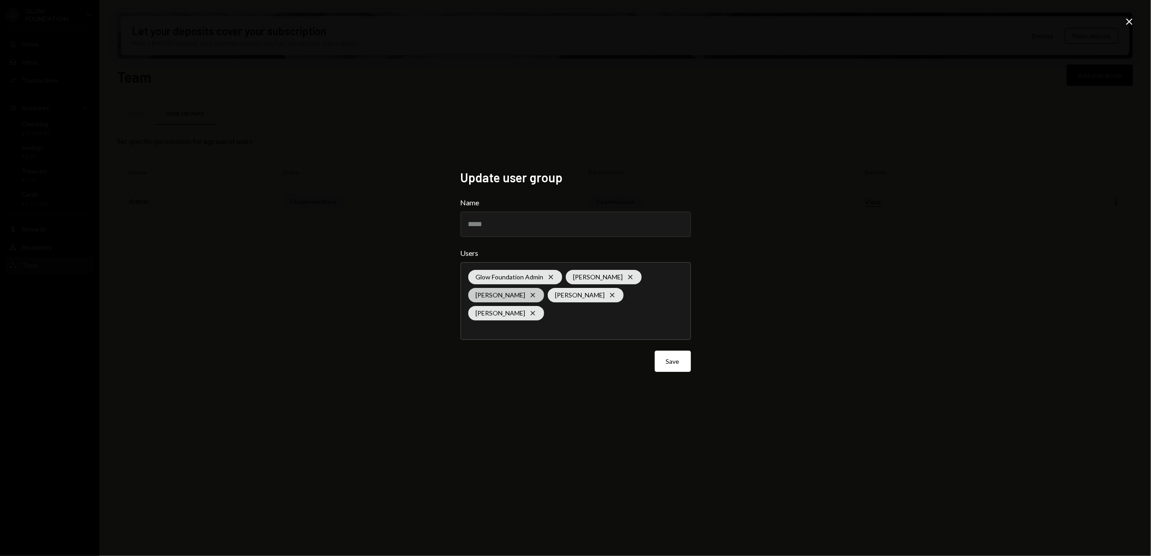
click at [537, 294] on icon "Cross" at bounding box center [532, 295] width 7 height 7
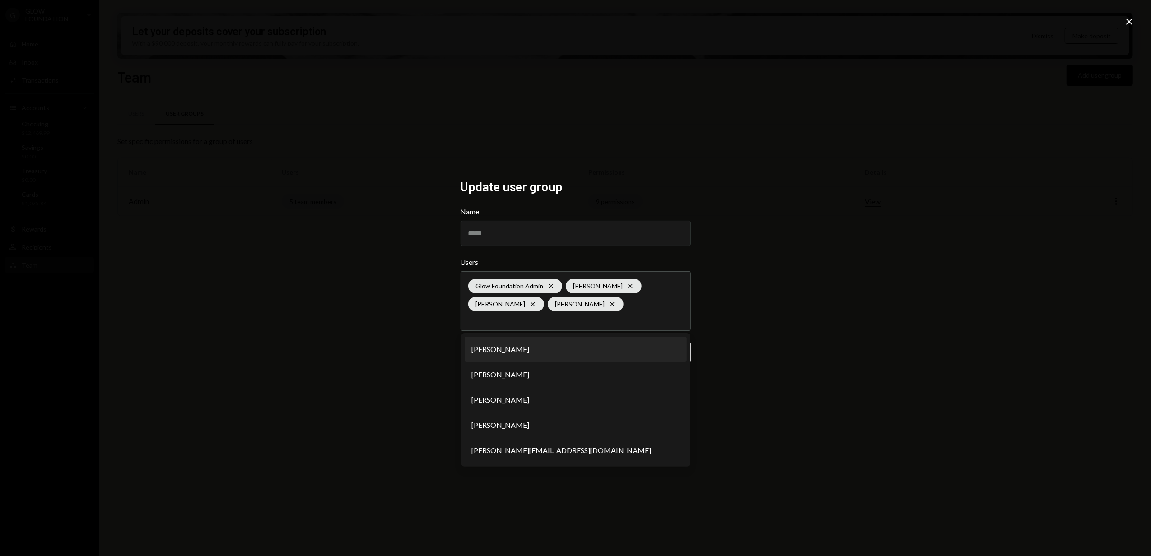
click at [354, 297] on div "Update user group Name ***** Users Glow Foundation Admin Cross [PERSON_NAME] Cr…" at bounding box center [575, 278] width 1151 height 556
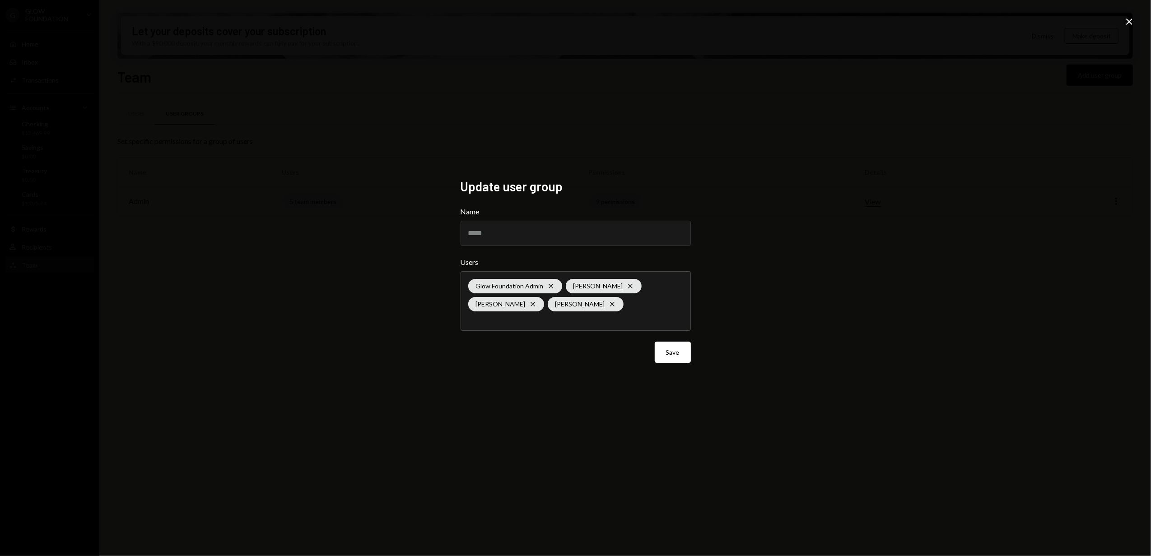
click at [676, 351] on button "Save" at bounding box center [673, 352] width 36 height 21
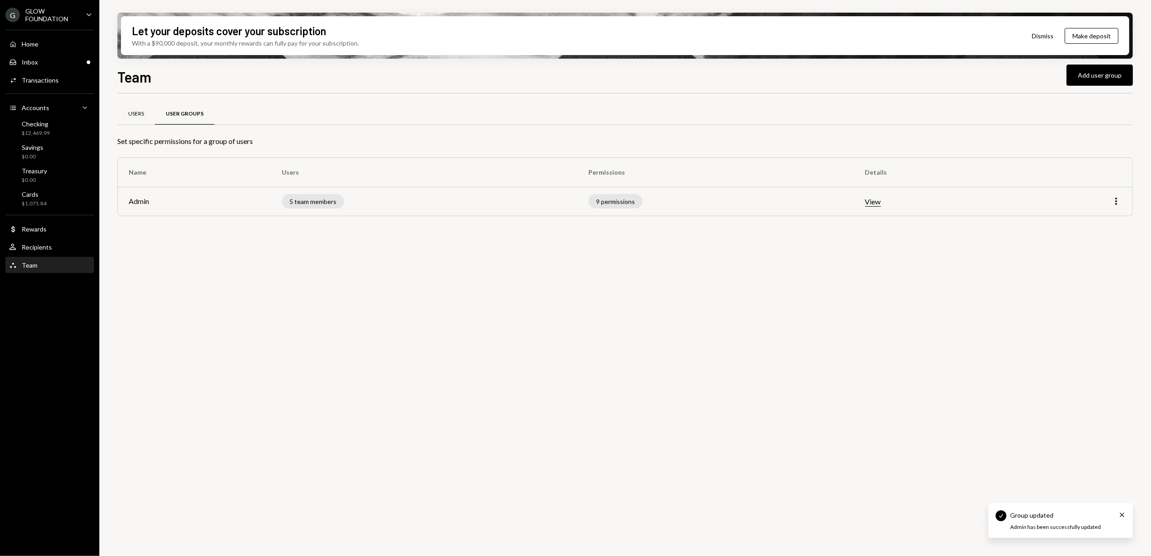
click at [138, 116] on div "Users" at bounding box center [136, 114] width 16 height 8
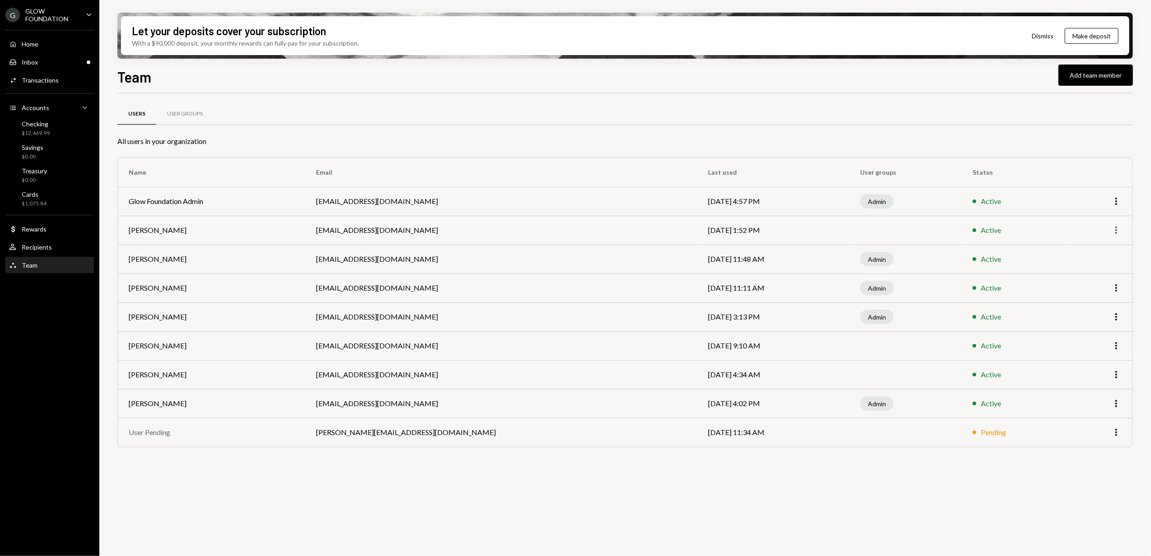
click at [1116, 226] on icon "More" at bounding box center [1116, 230] width 11 height 11
click at [1099, 266] on div "Remove" at bounding box center [1095, 266] width 45 height 16
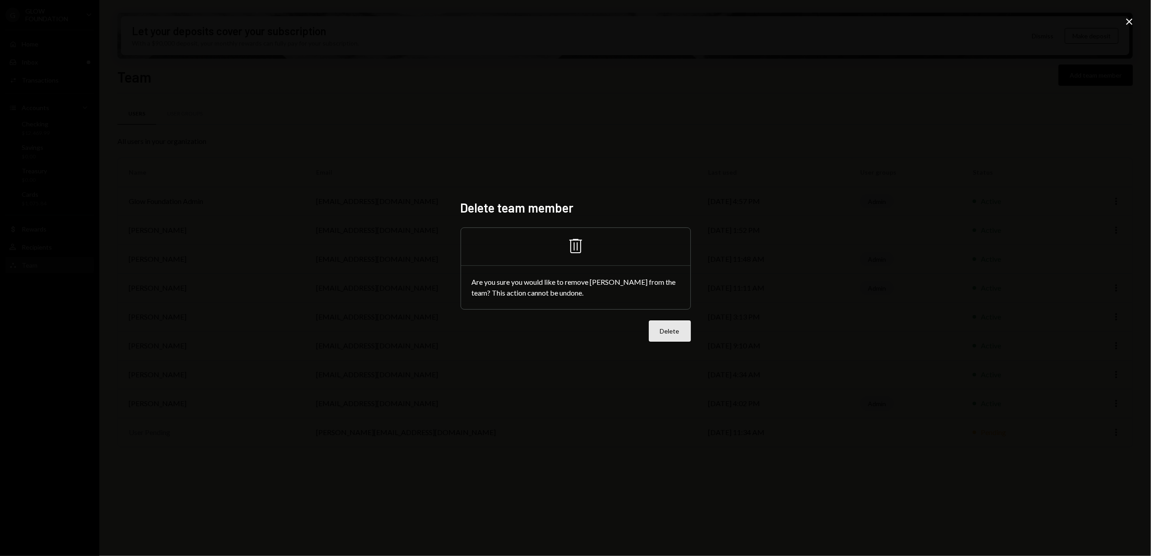
click at [658, 327] on button "Delete" at bounding box center [670, 331] width 42 height 21
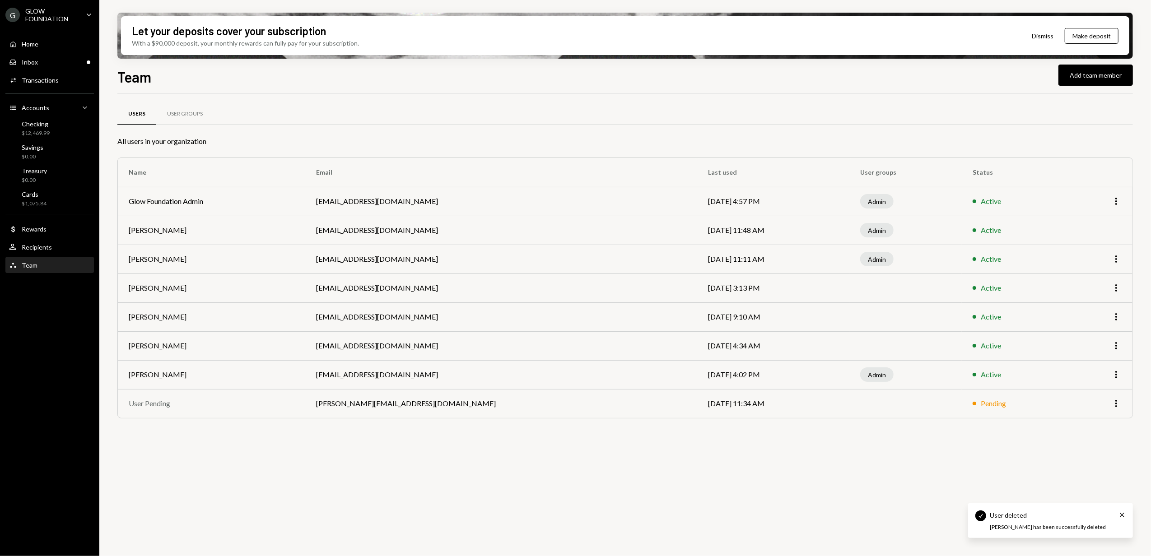
click at [41, 13] on div "GLOW FOUNDATION" at bounding box center [51, 14] width 53 height 15
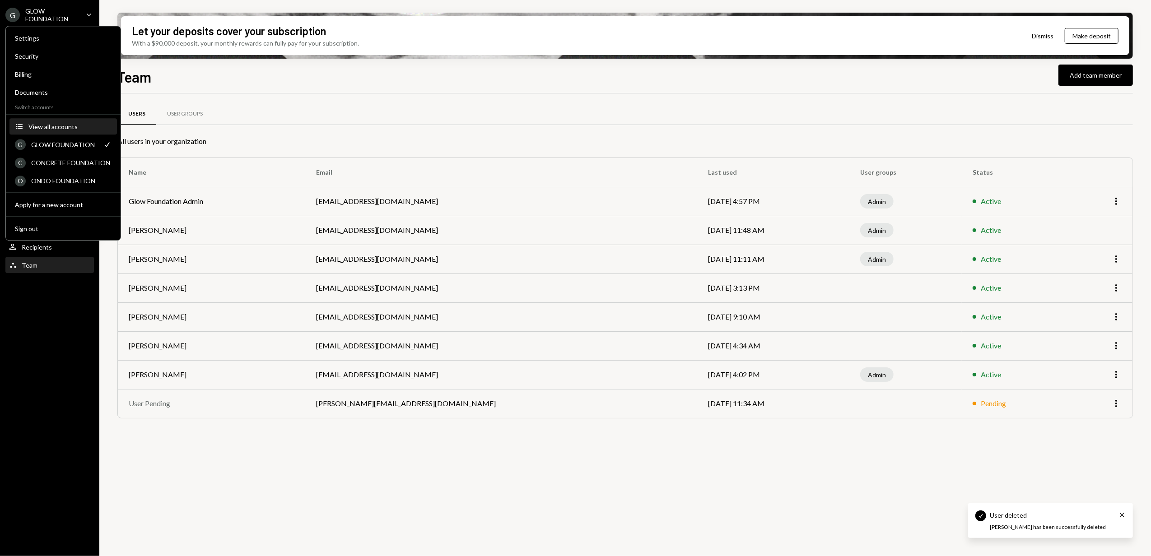
click at [51, 129] on div "View all accounts" at bounding box center [69, 127] width 83 height 8
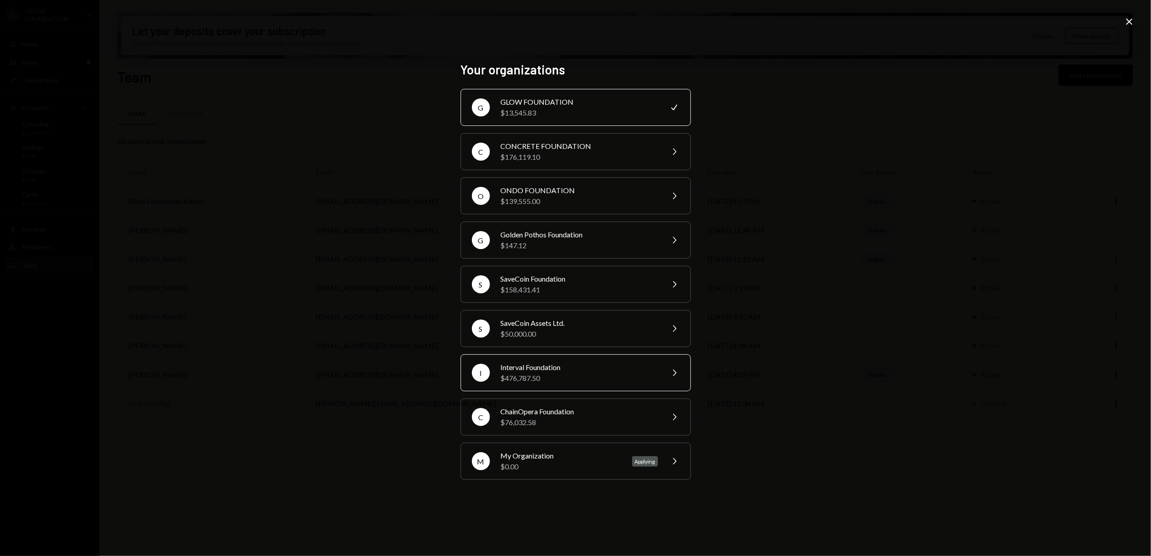
click at [537, 371] on div "Interval Foundation" at bounding box center [579, 367] width 157 height 11
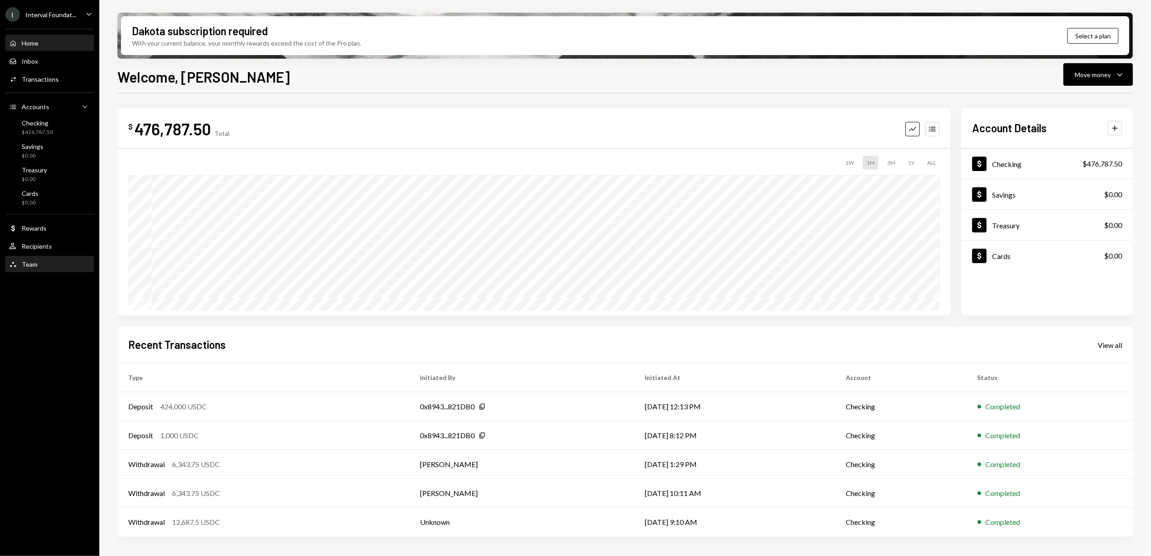
click at [46, 264] on div "Team Team" at bounding box center [49, 265] width 81 height 8
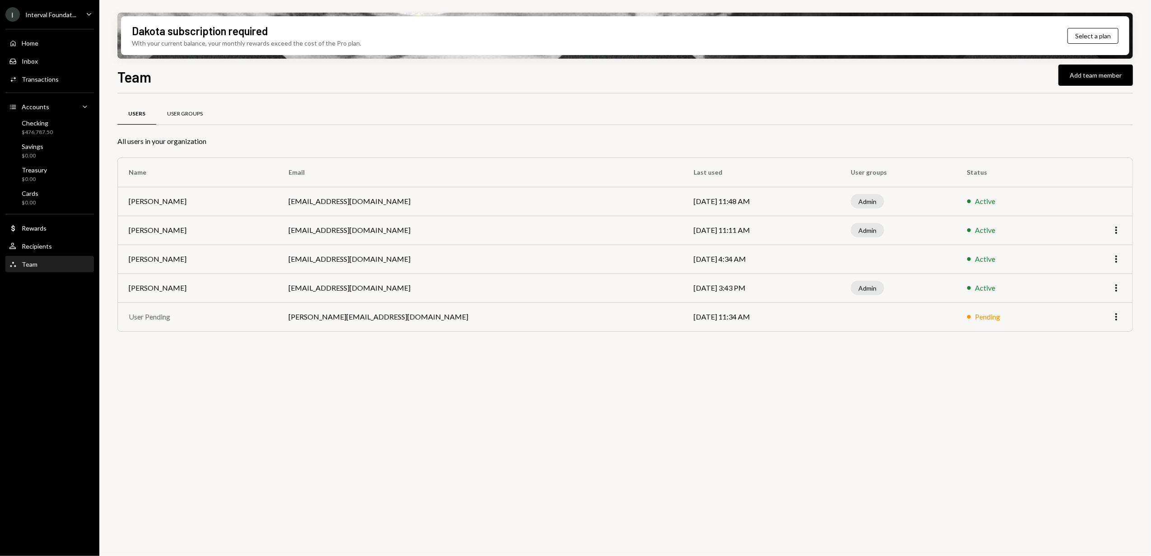
click at [181, 116] on div "User Groups" at bounding box center [185, 114] width 36 height 8
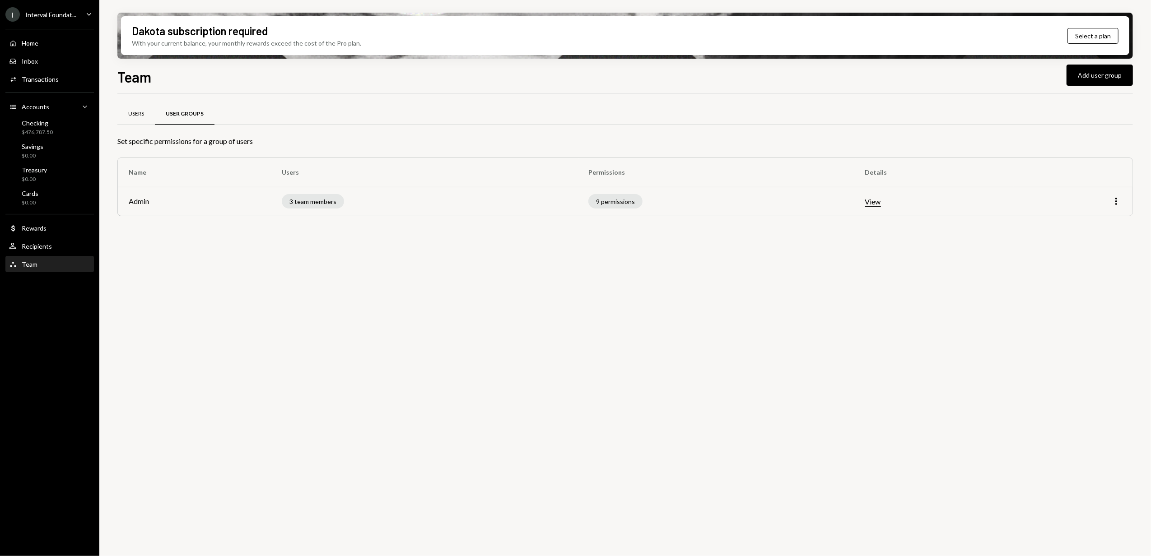
click at [145, 117] on div "Users" at bounding box center [135, 114] width 37 height 22
click at [1113, 202] on icon "More" at bounding box center [1116, 201] width 11 height 11
click at [1098, 219] on div "Edit" at bounding box center [1095, 221] width 45 height 16
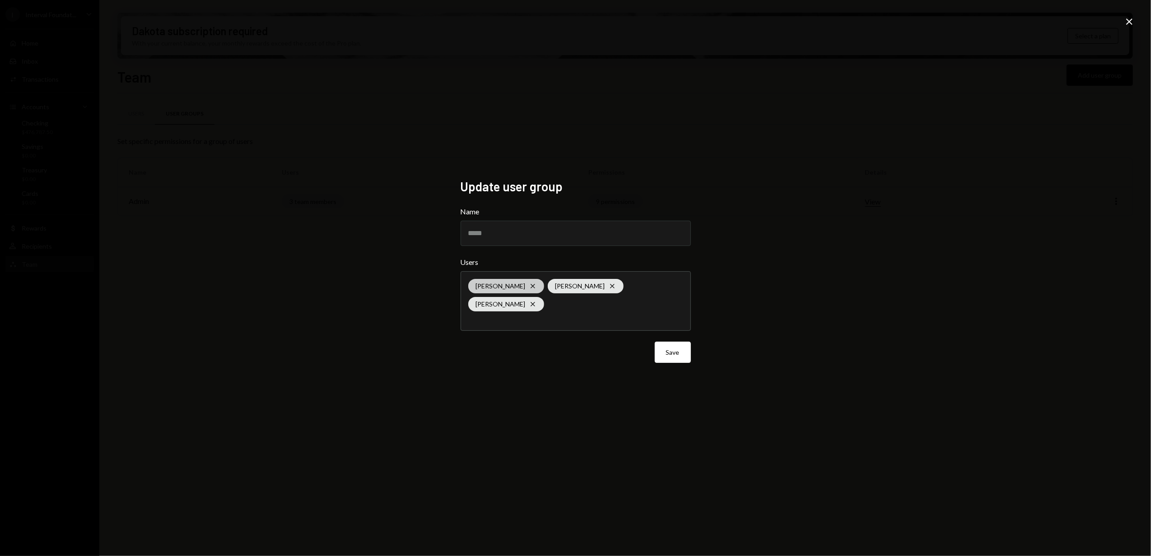
click at [535, 285] on icon at bounding box center [533, 287] width 4 height 4
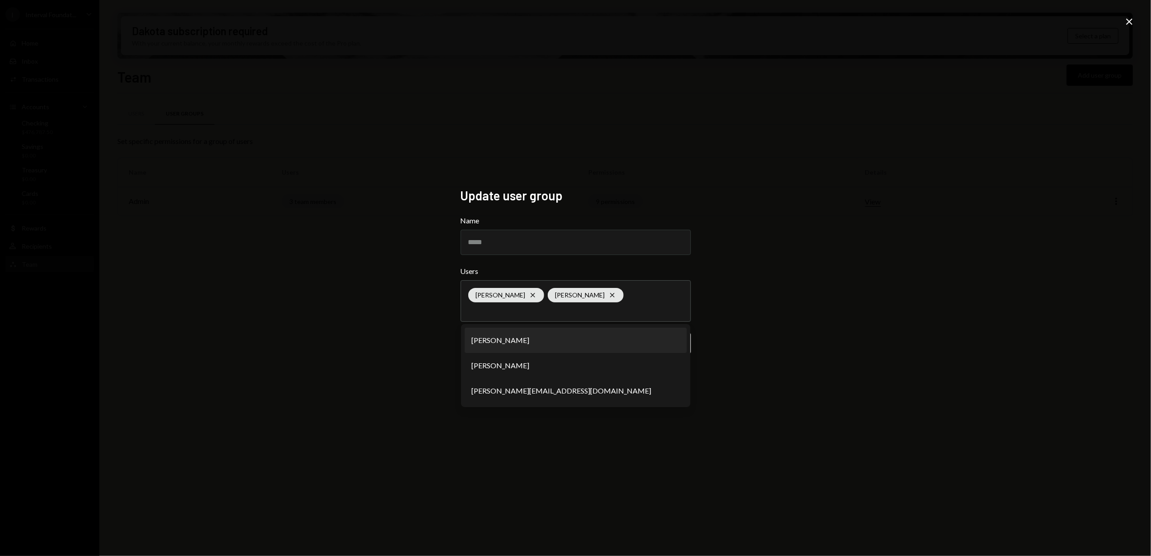
click at [389, 309] on div "Update user group Name ***** Users [PERSON_NAME] Cross [PERSON_NAME] Cross [PER…" at bounding box center [575, 278] width 1151 height 556
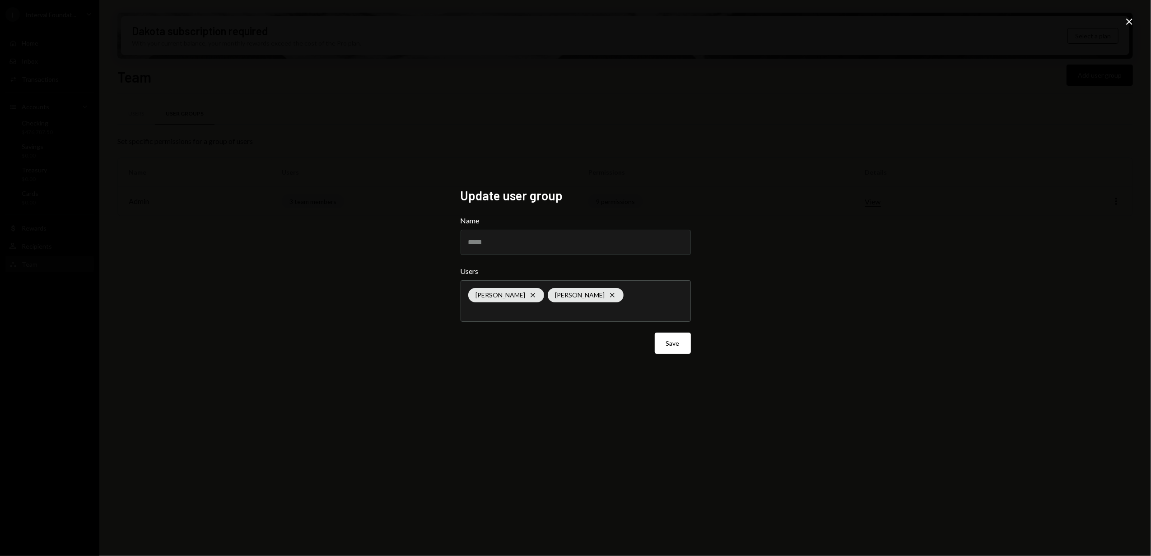
click at [664, 342] on button "Save" at bounding box center [673, 343] width 36 height 21
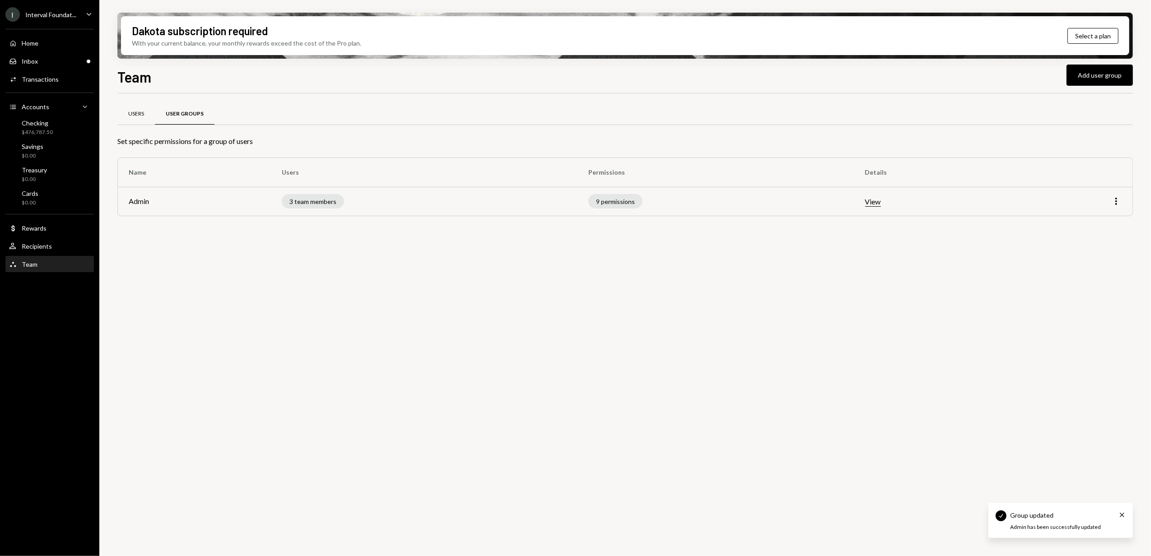
click at [146, 112] on div "Users" at bounding box center [135, 114] width 37 height 22
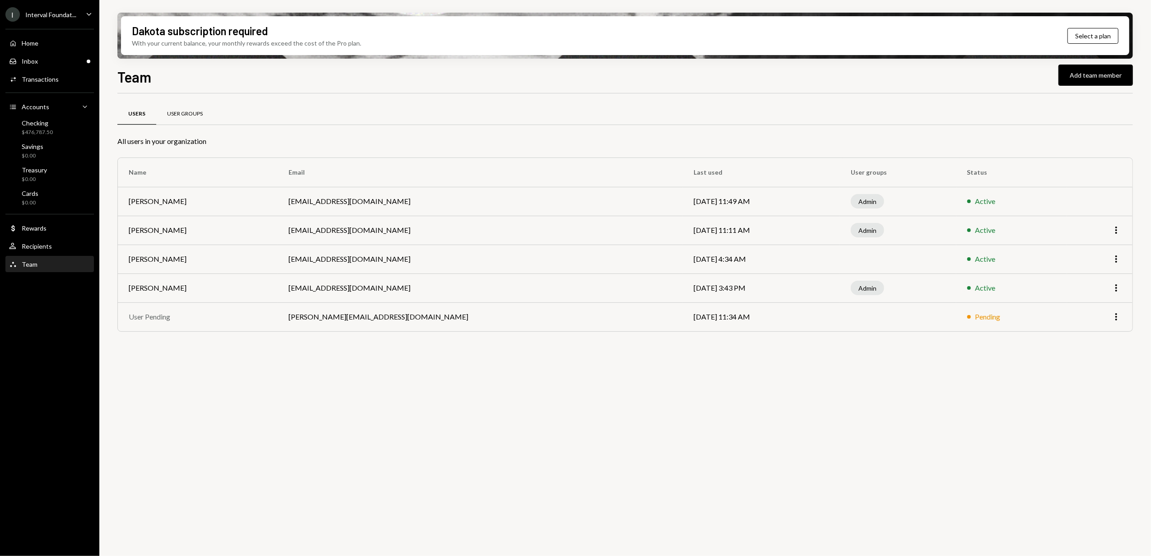
click at [181, 116] on div "User Groups" at bounding box center [185, 114] width 36 height 8
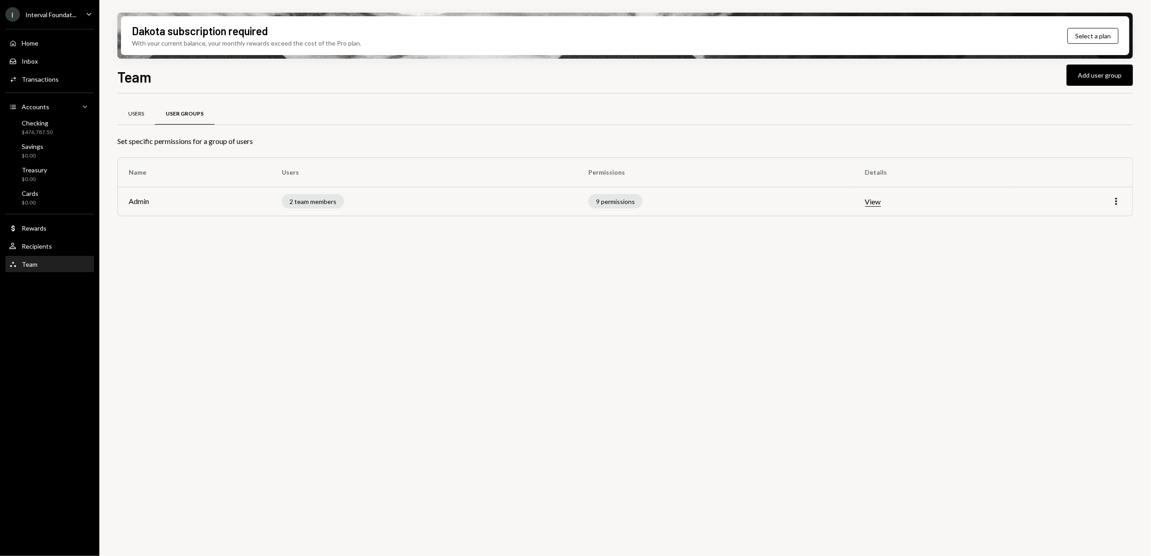
click at [138, 116] on div "Users" at bounding box center [136, 114] width 16 height 8
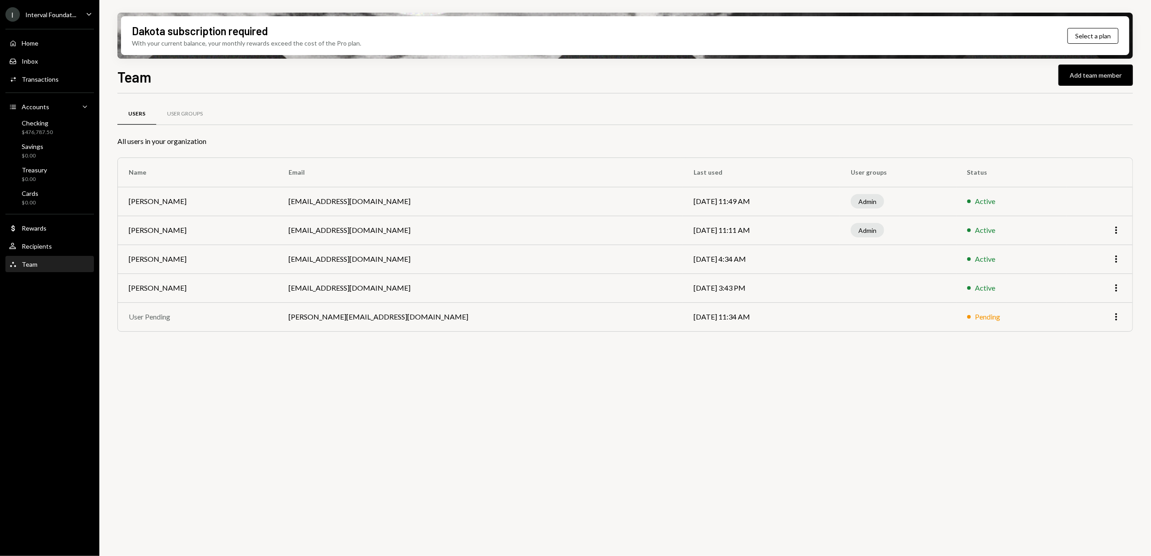
click at [357, 441] on div "Users User Groups All users in your organization Name Email Last used User grou…" at bounding box center [625, 329] width 1016 height 473
click at [42, 7] on div "I Interval Foundat..." at bounding box center [40, 14] width 71 height 14
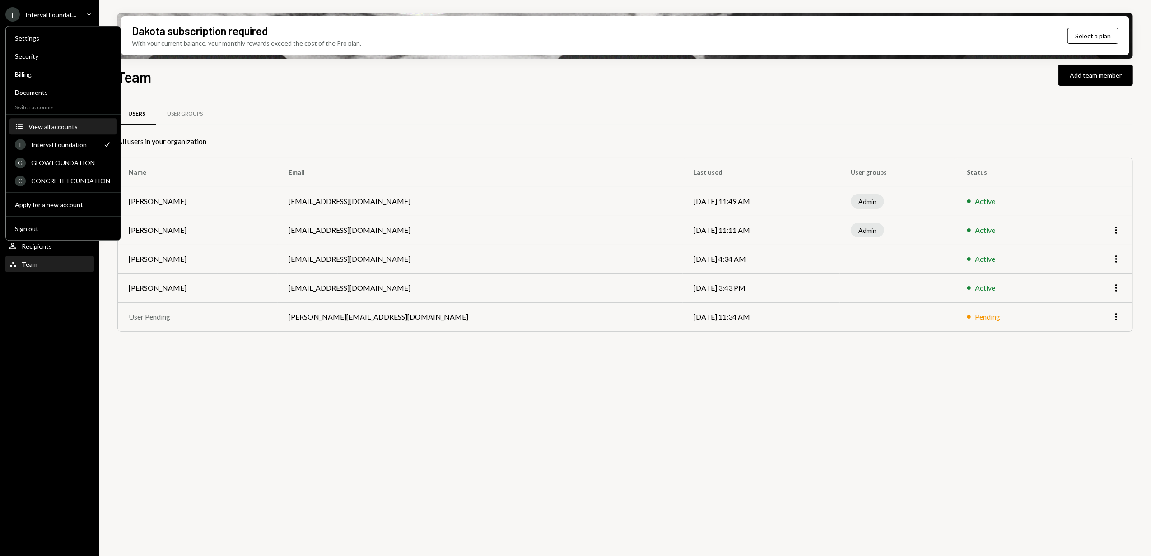
click at [54, 131] on button "Accounts View all accounts" at bounding box center [62, 127] width 107 height 16
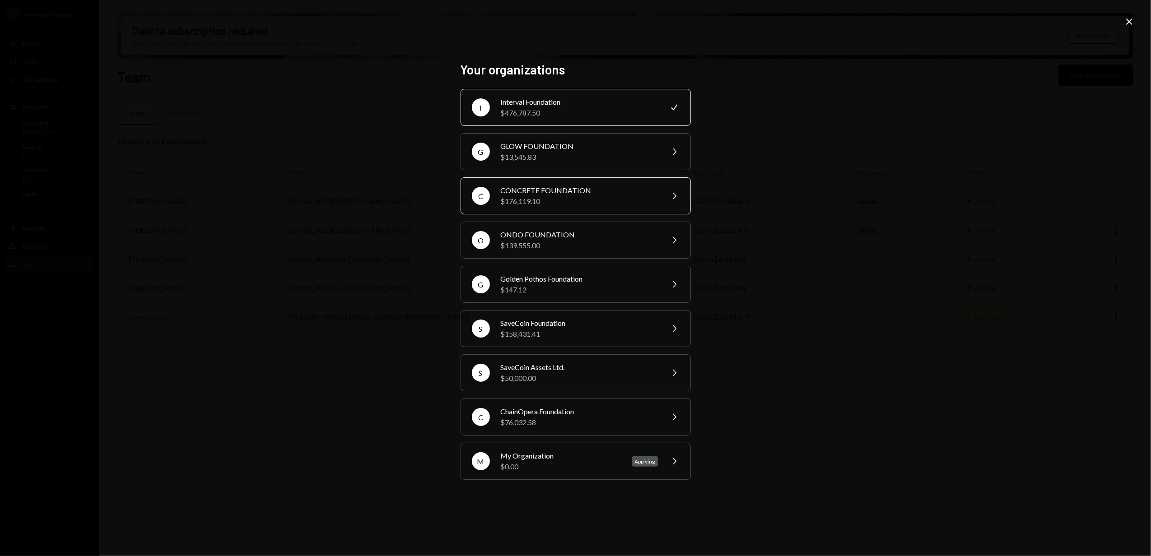
click at [542, 196] on div "$176,119.10" at bounding box center [579, 201] width 157 height 11
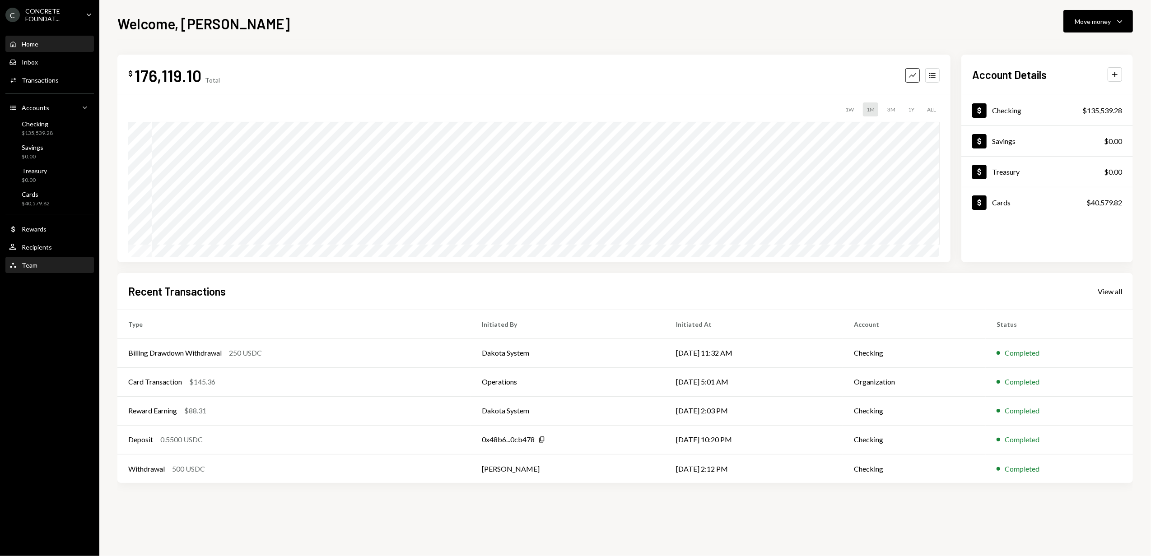
click at [38, 262] on div "Team Team" at bounding box center [49, 265] width 81 height 8
